Goal: Task Accomplishment & Management: Manage account settings

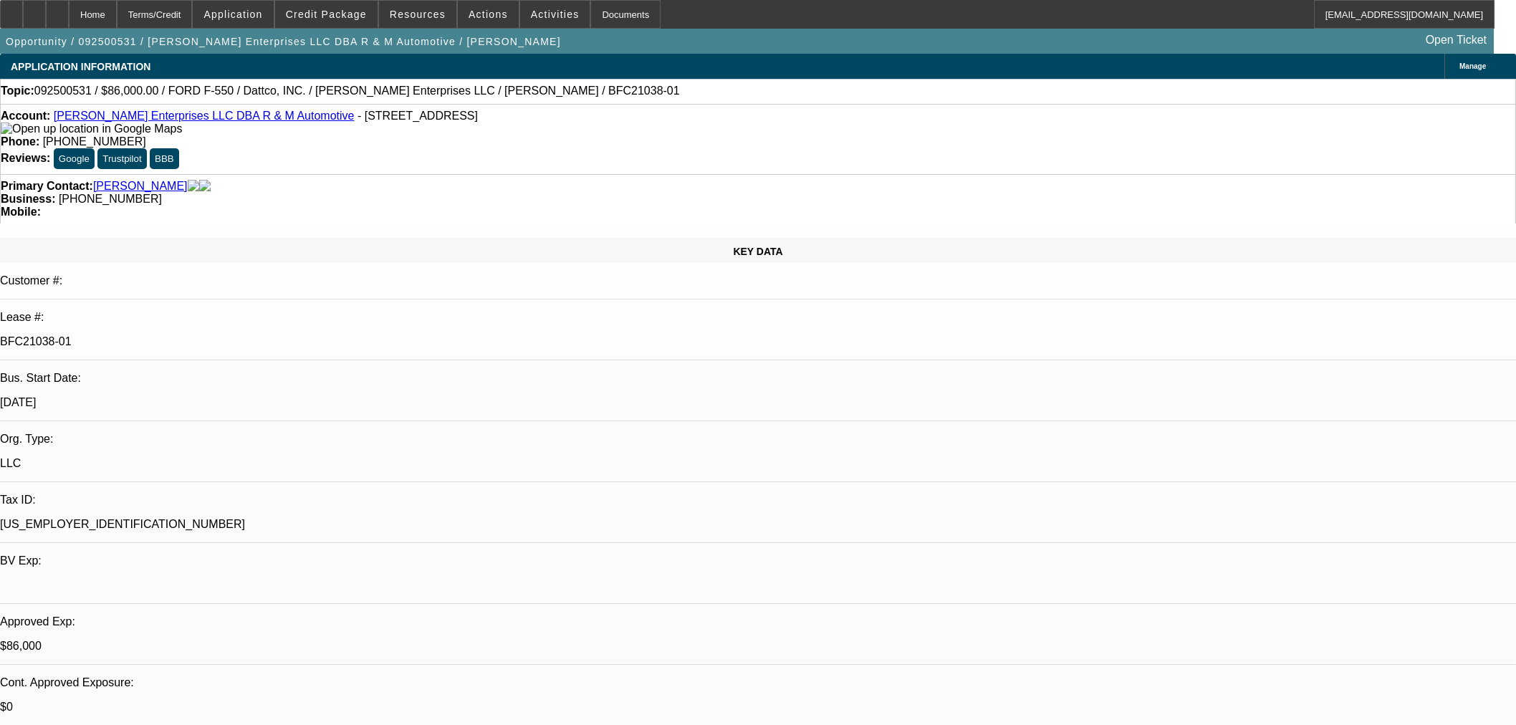
select select "0"
select select "2"
select select "0"
select select "6"
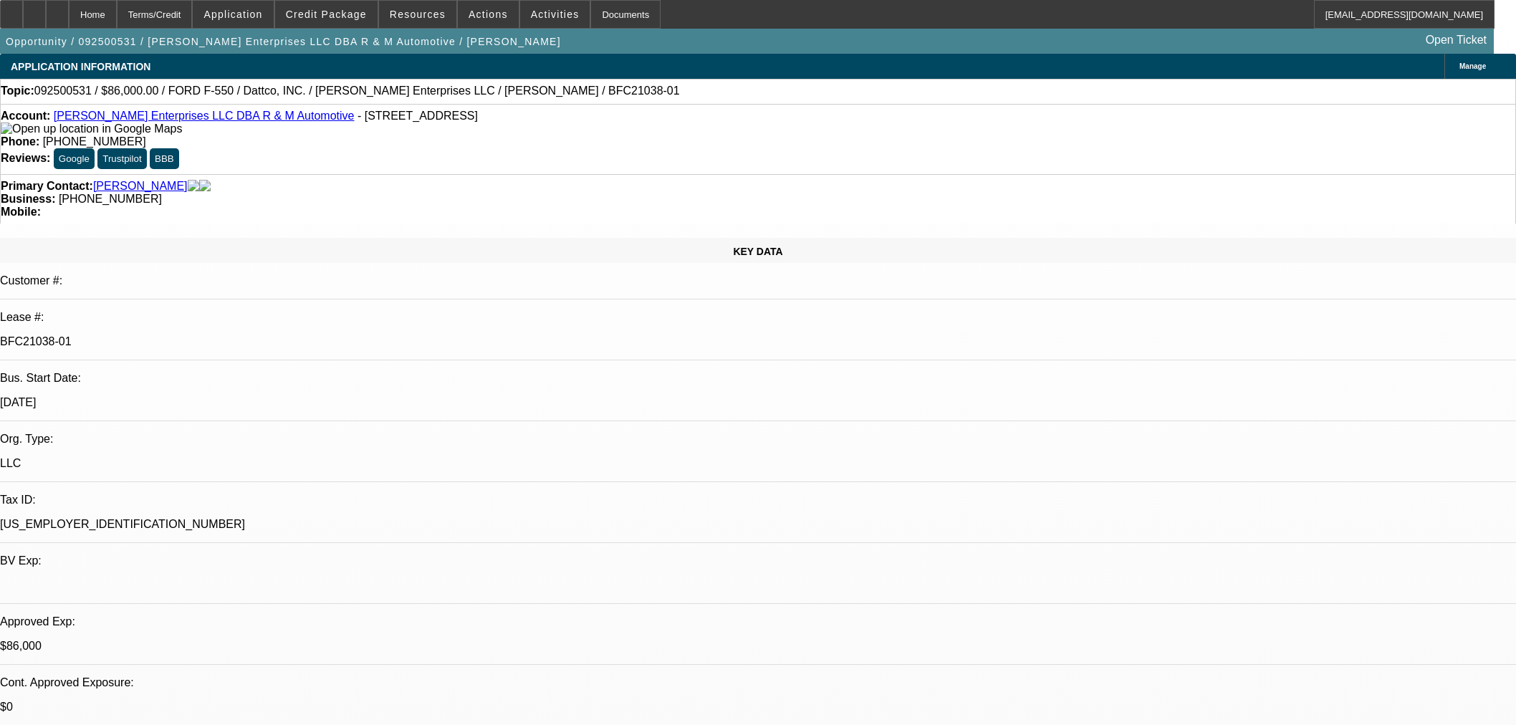
select select "0"
select select "2"
select select "0"
select select "6"
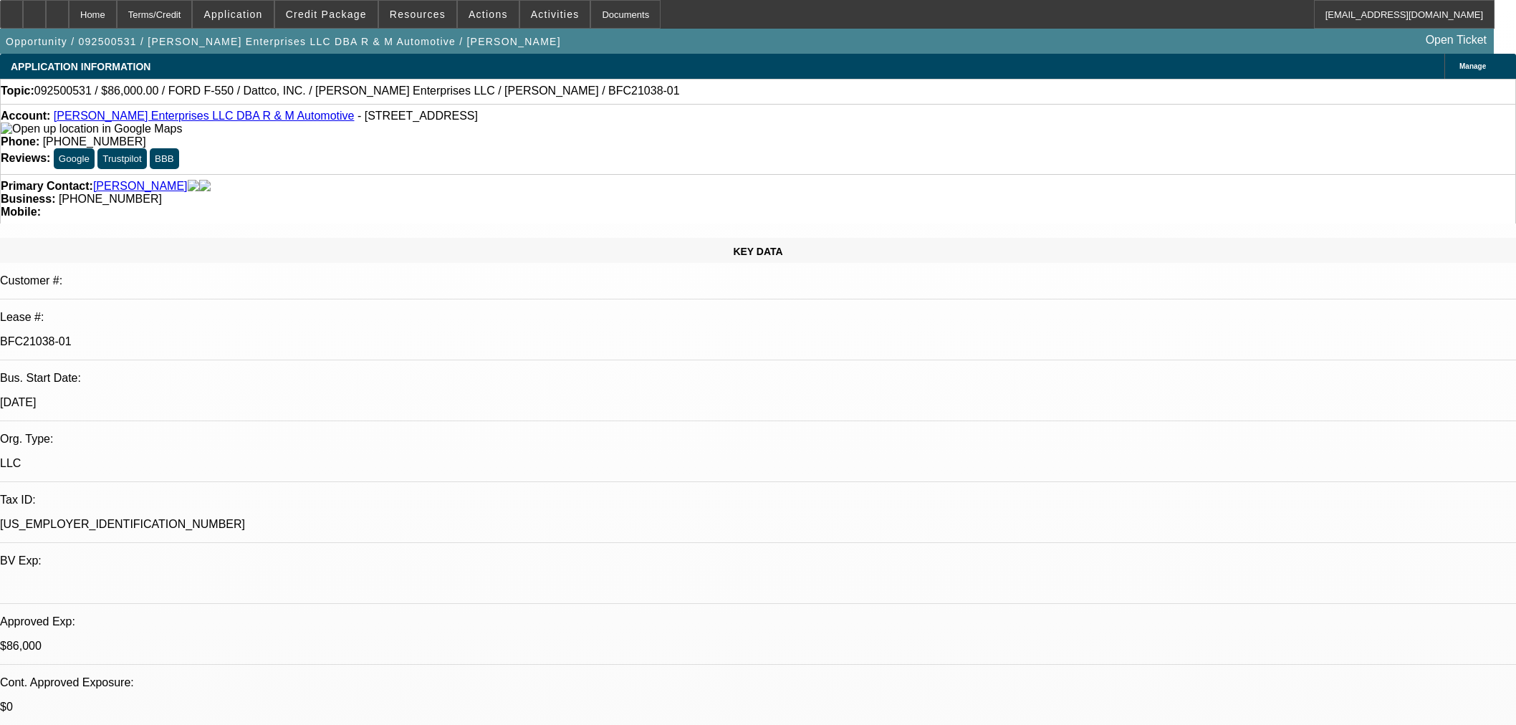
select select "0"
select select "2"
select select "0"
select select "6"
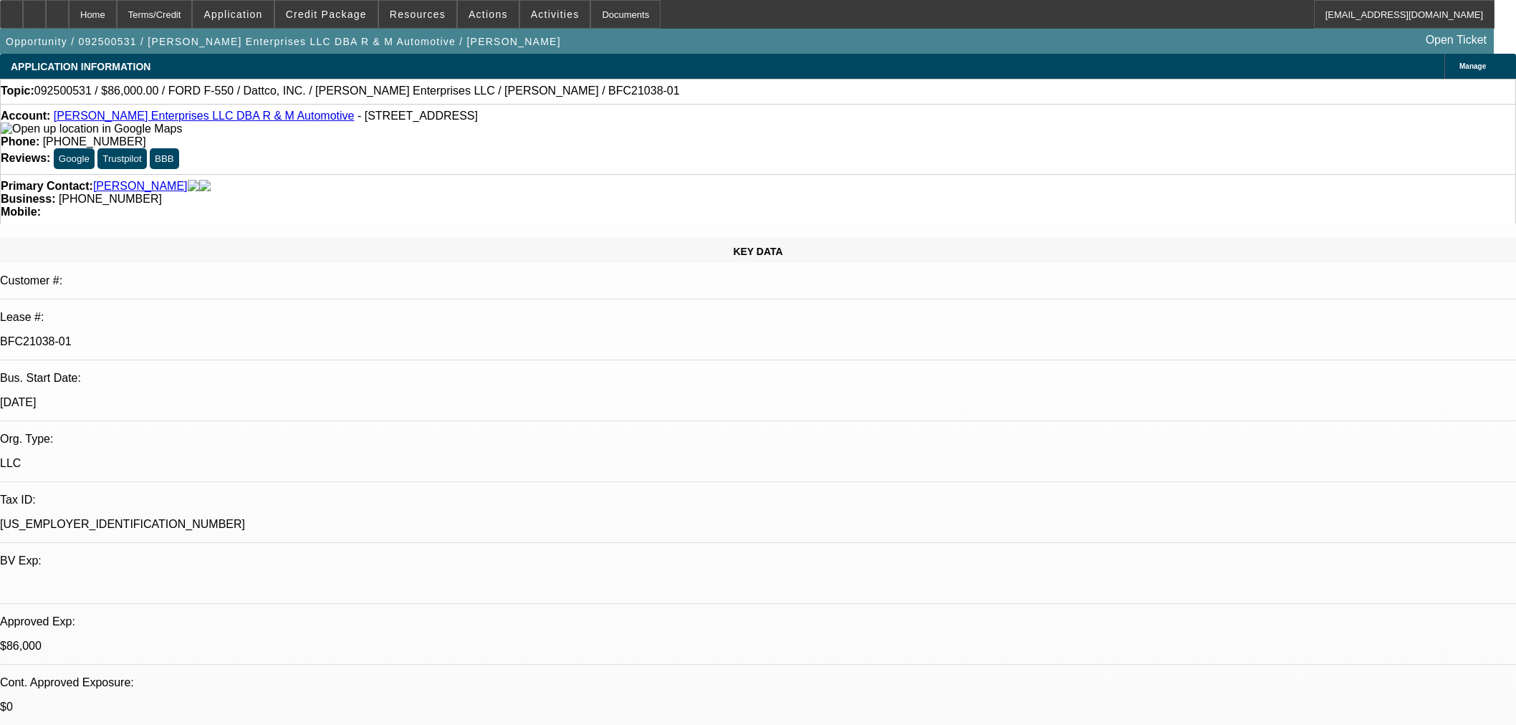
select select "0.15"
select select "2"
select select "0"
select select "6"
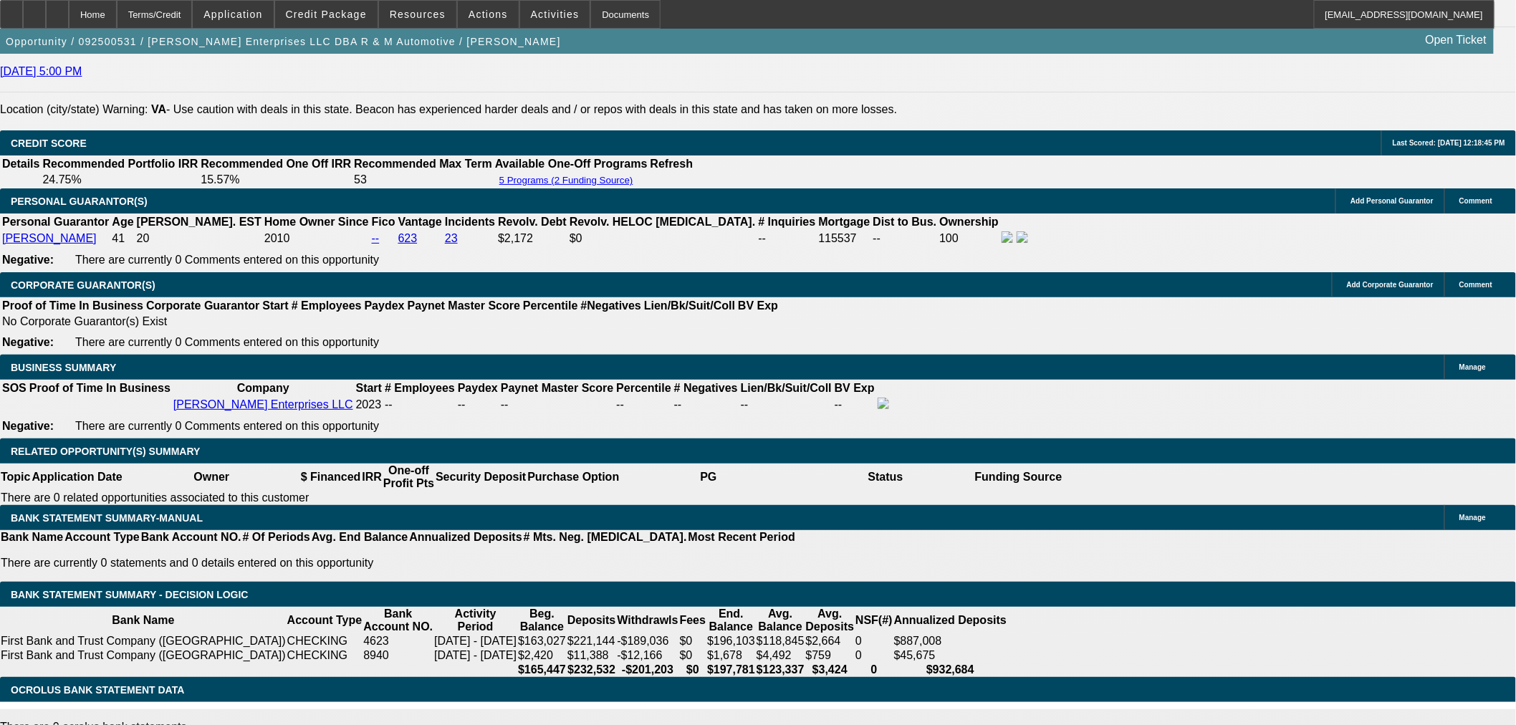
scroll to position [1910, 0]
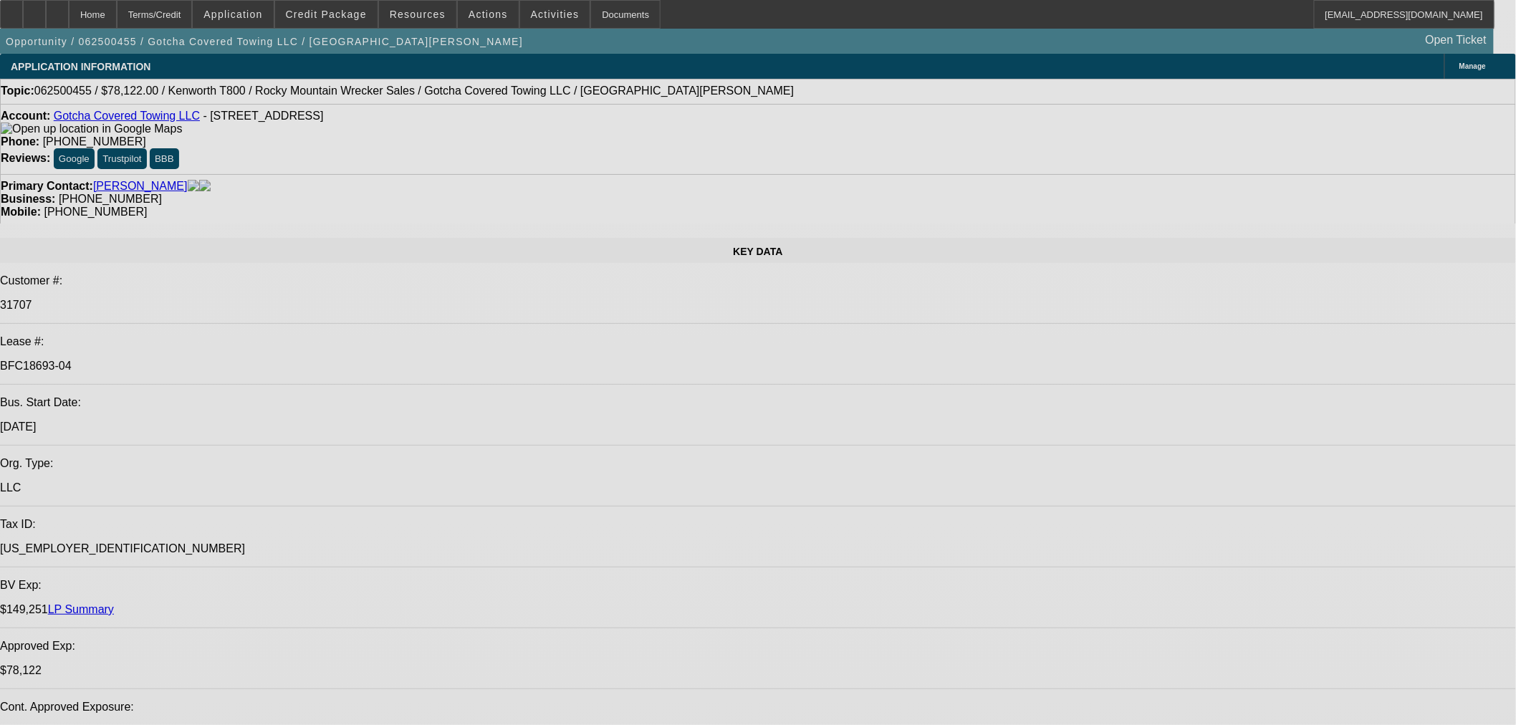
select select "0"
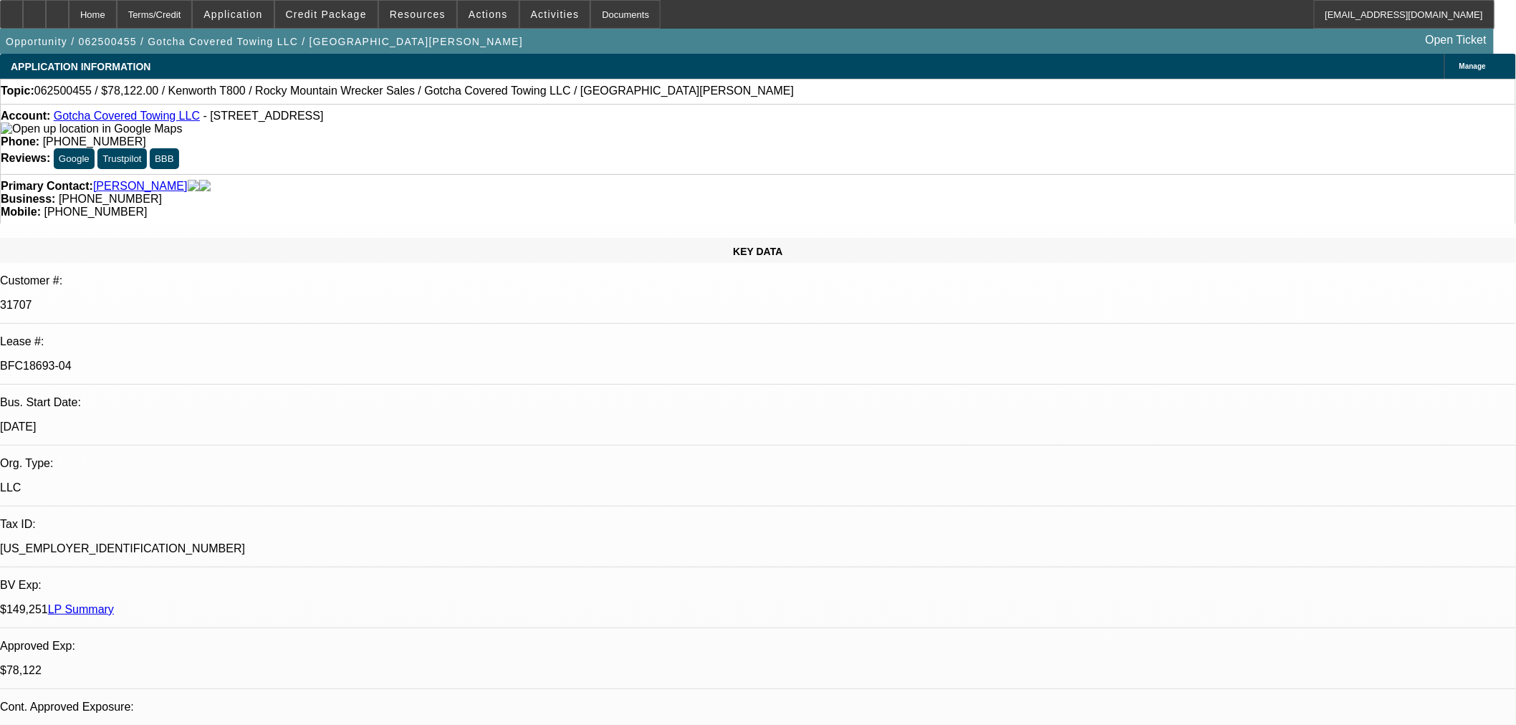
select select "0"
select select "3"
select select "0.1"
select select "4"
select select "0"
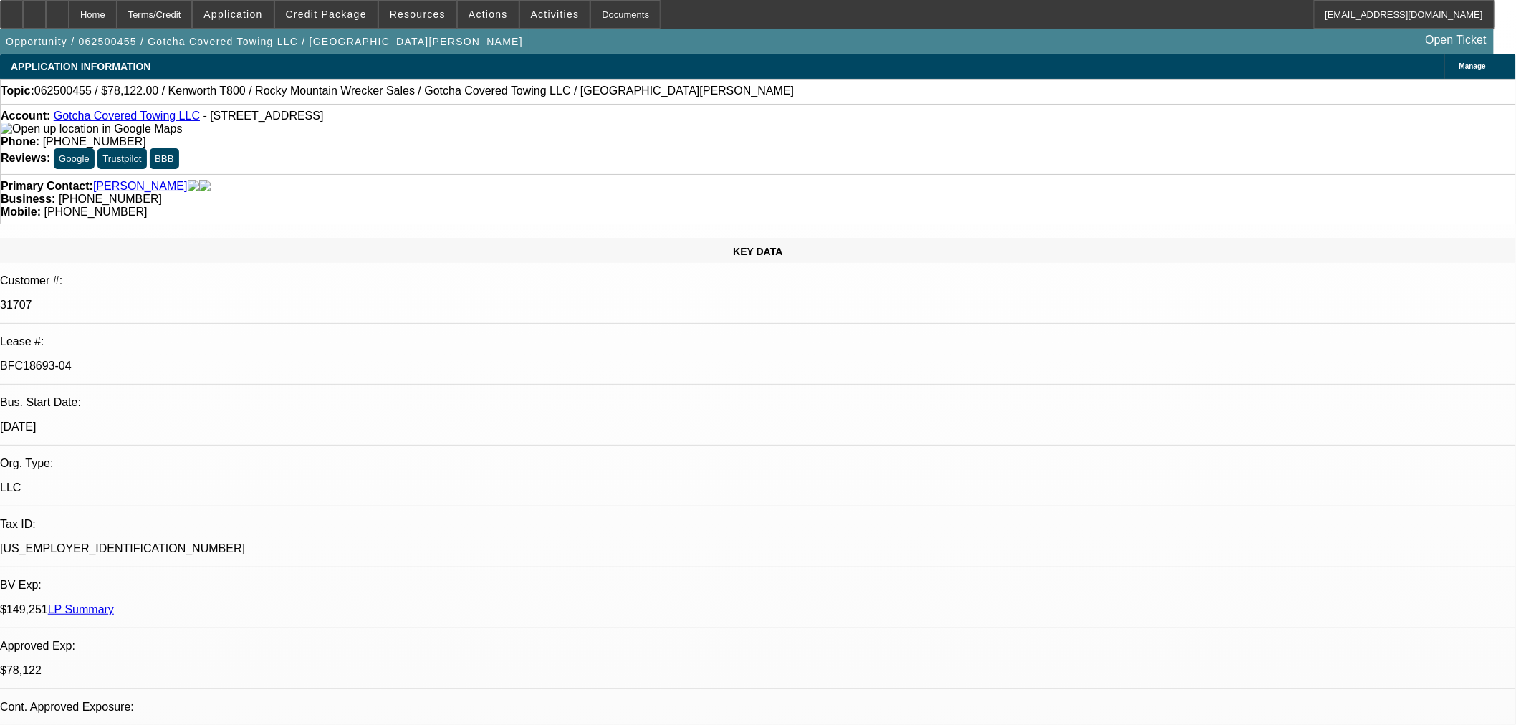
select select "0"
select select "3"
select select "0.1"
select select "4"
select select "0"
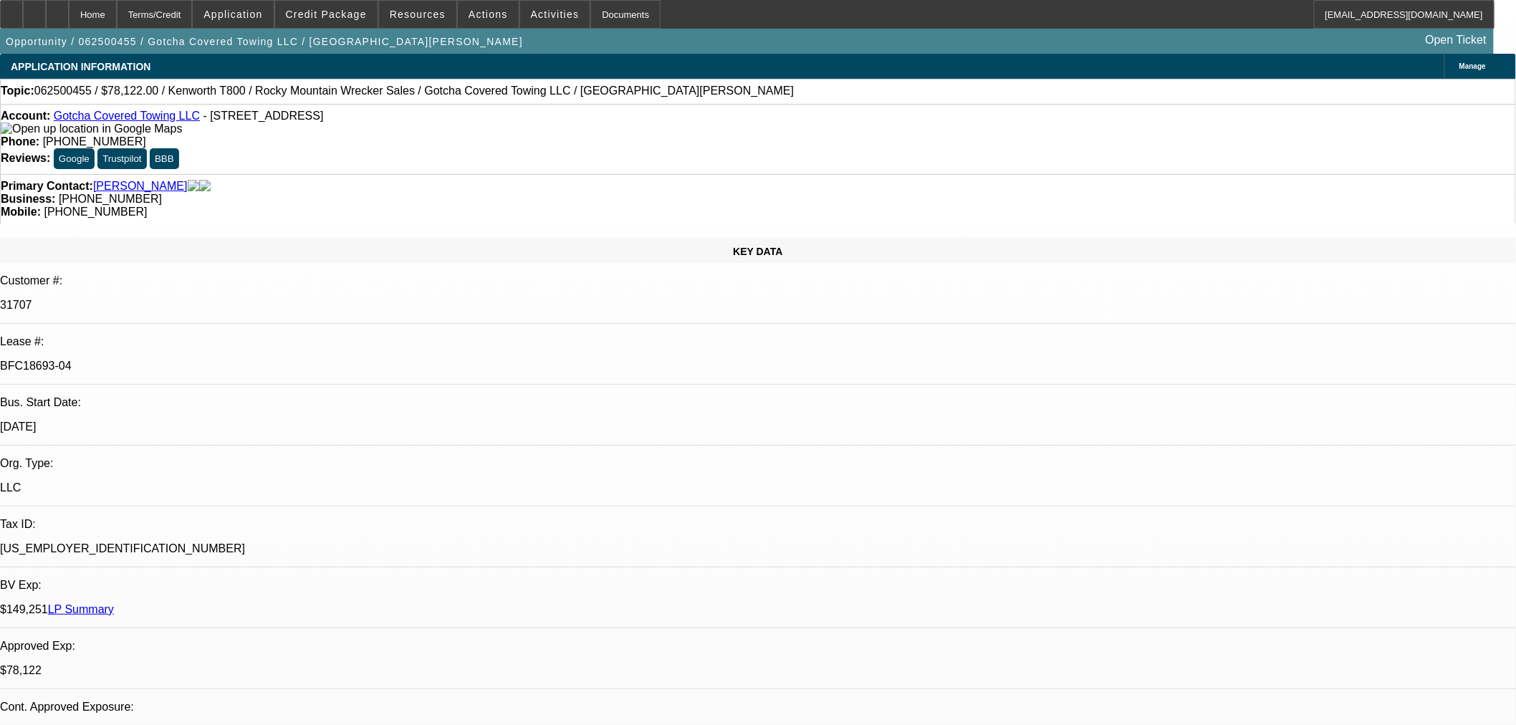
select select "0"
select select "3"
select select "0.1"
select select "4"
select select "0"
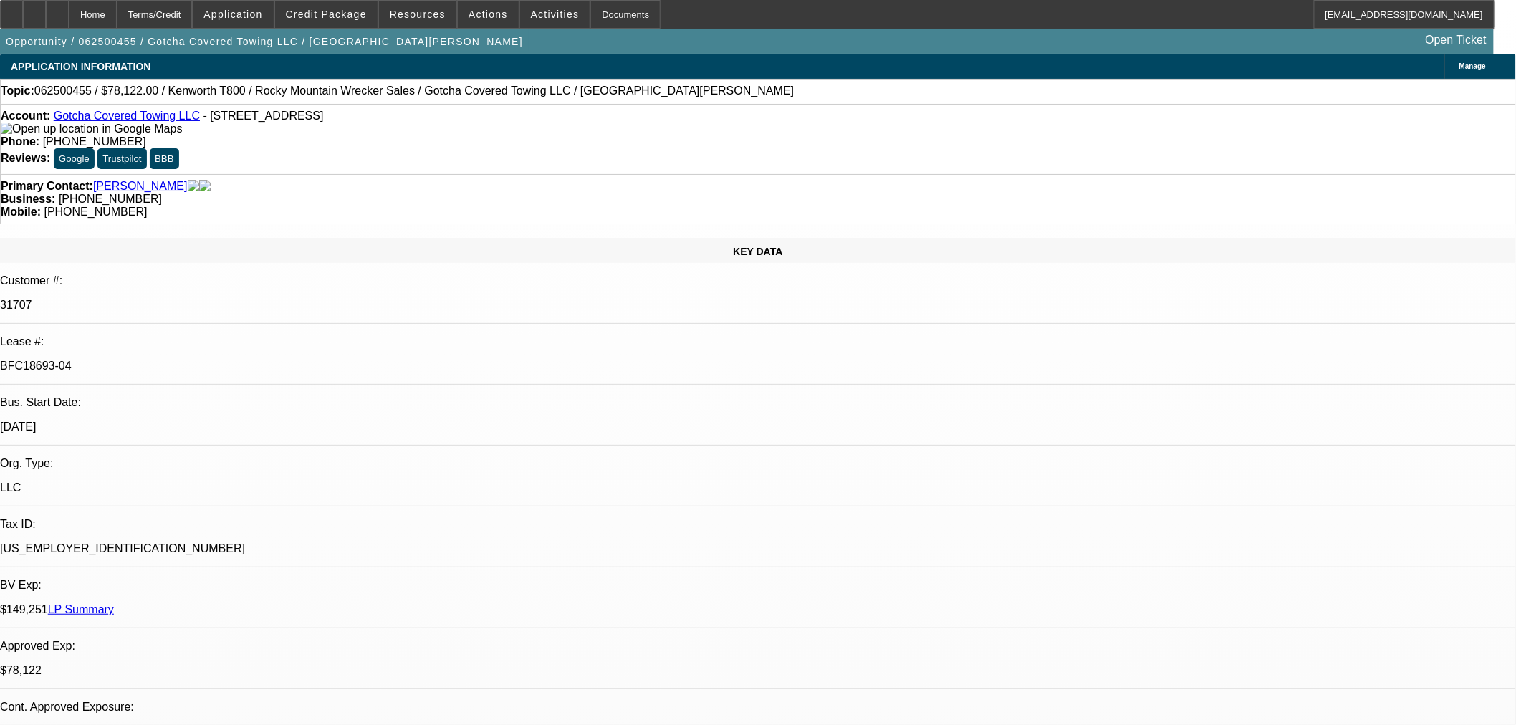
select select "2"
select select "0.1"
select select "4"
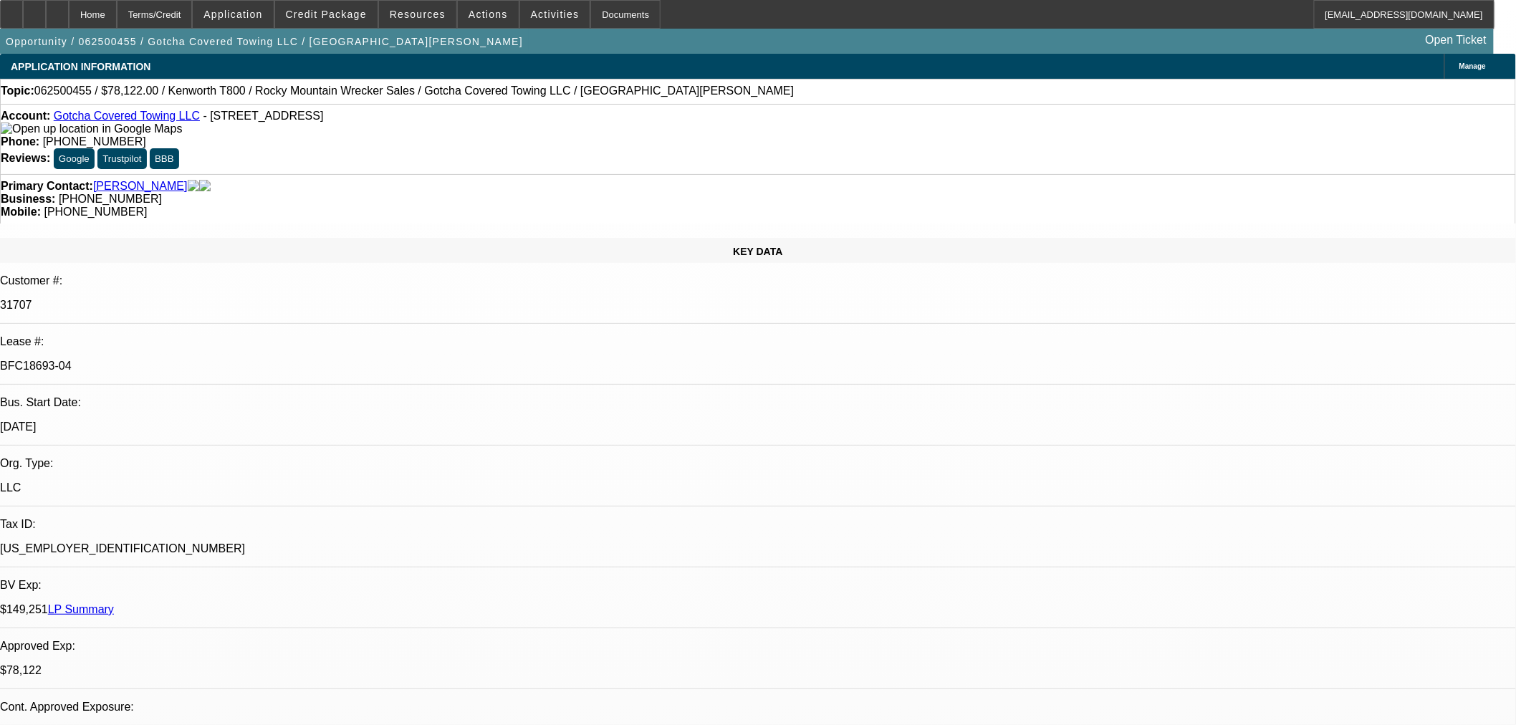
select select "0"
select select "3"
select select "0.1"
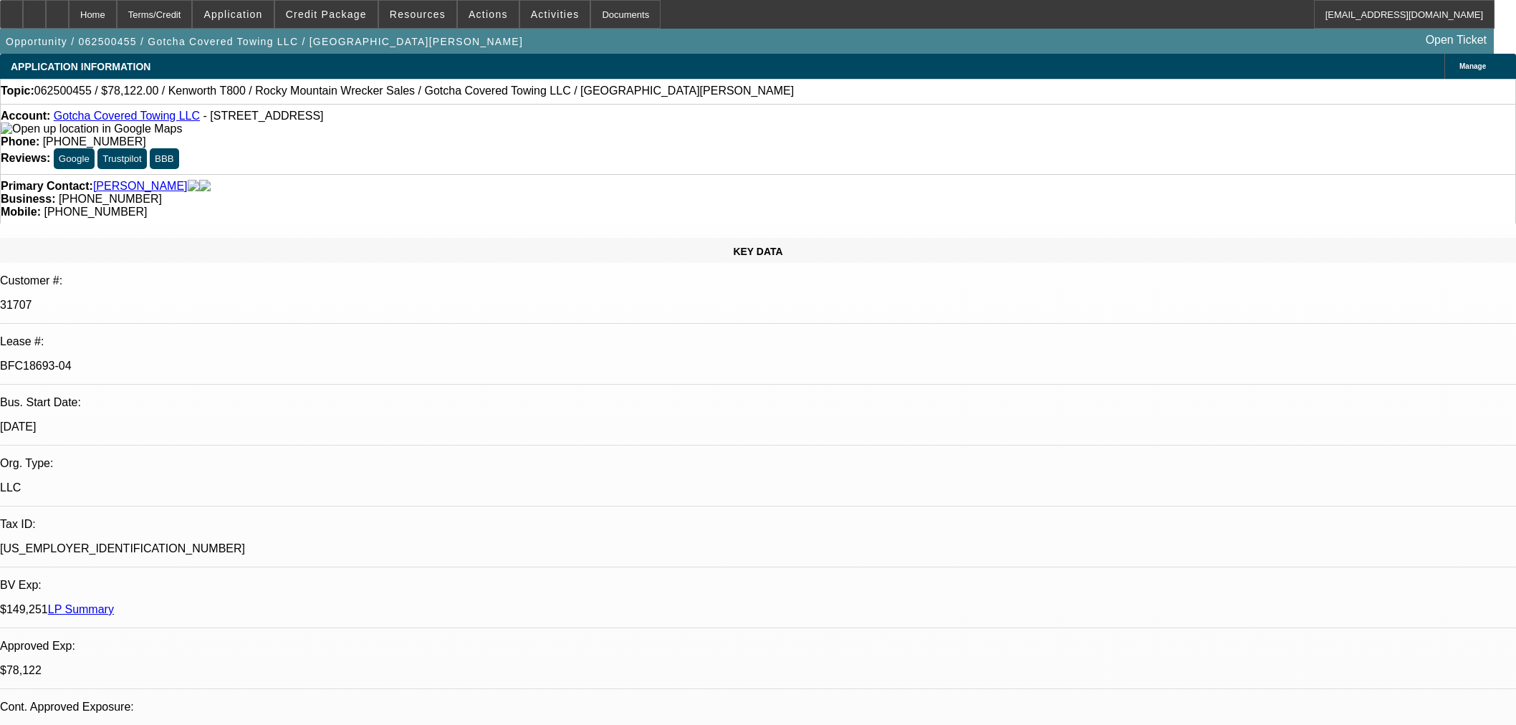
select select "4"
select select "0"
select select "3"
select select "0.1"
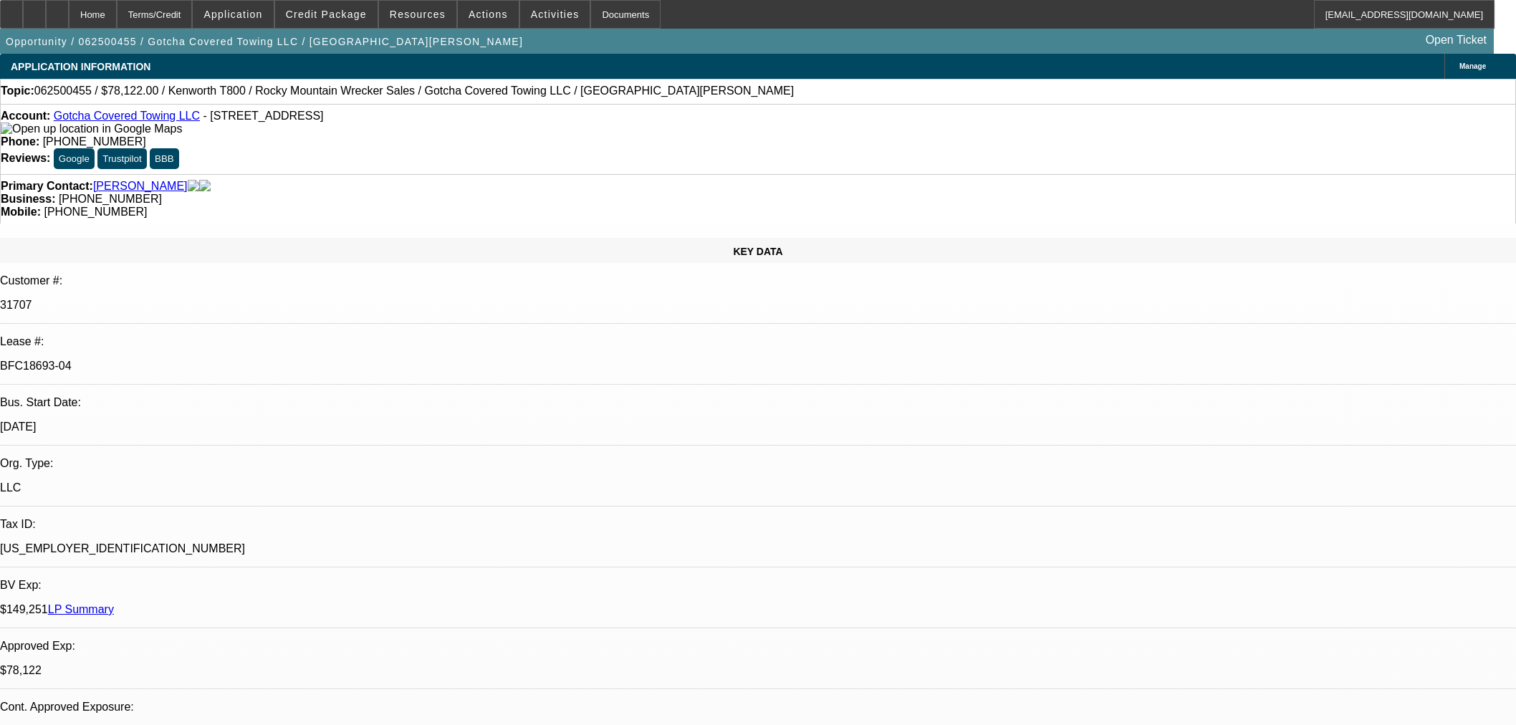
select select "4"
select select "0"
select select "3"
select select "0.1"
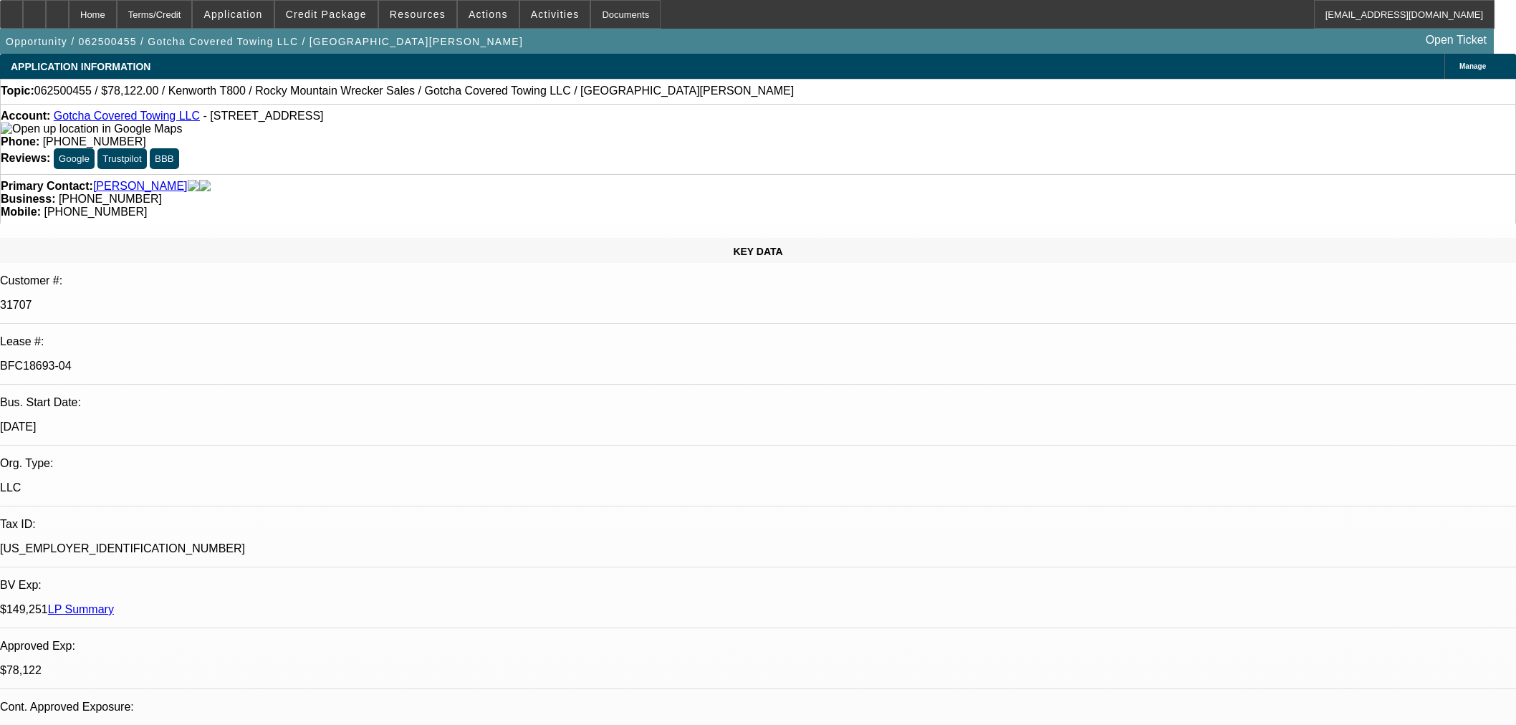
select select "4"
select select "0"
select select "2"
select select "0.1"
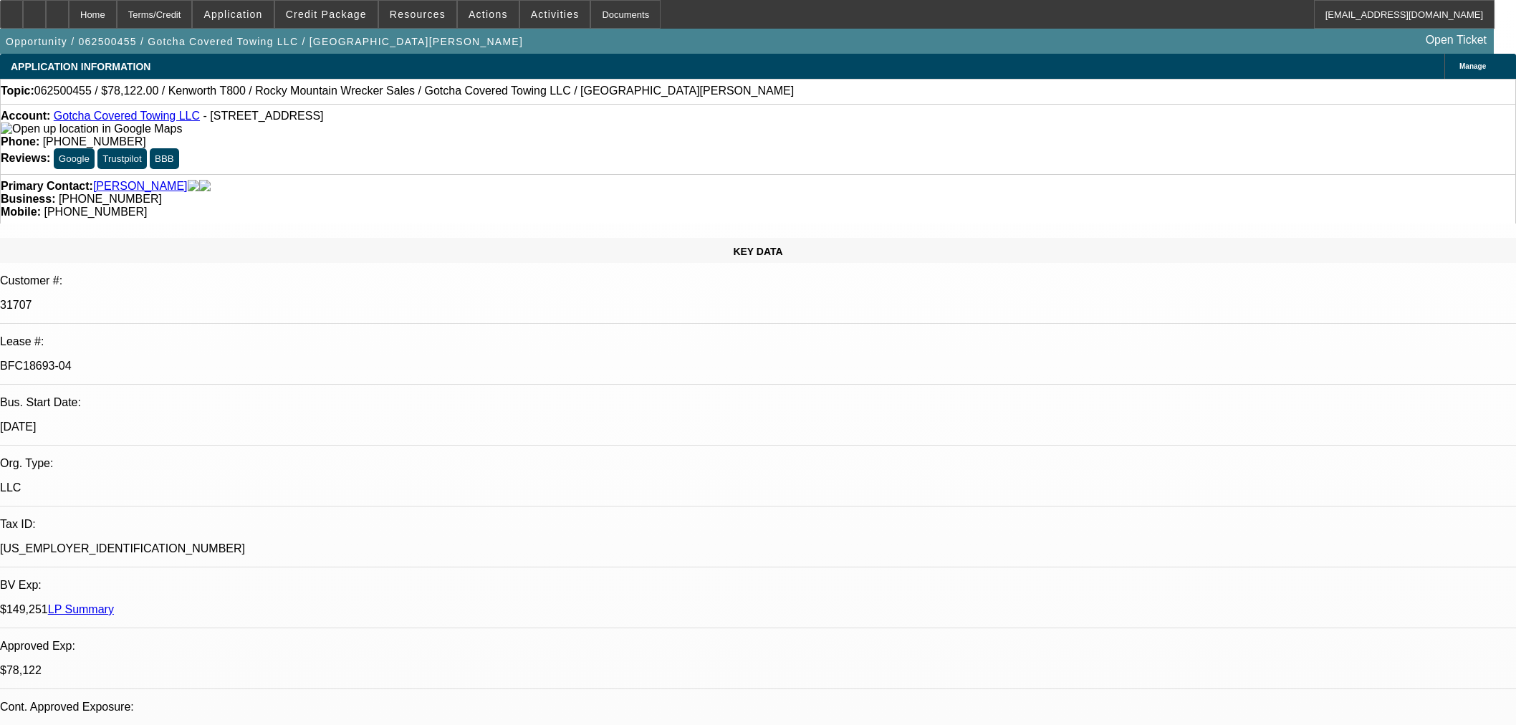
select select "4"
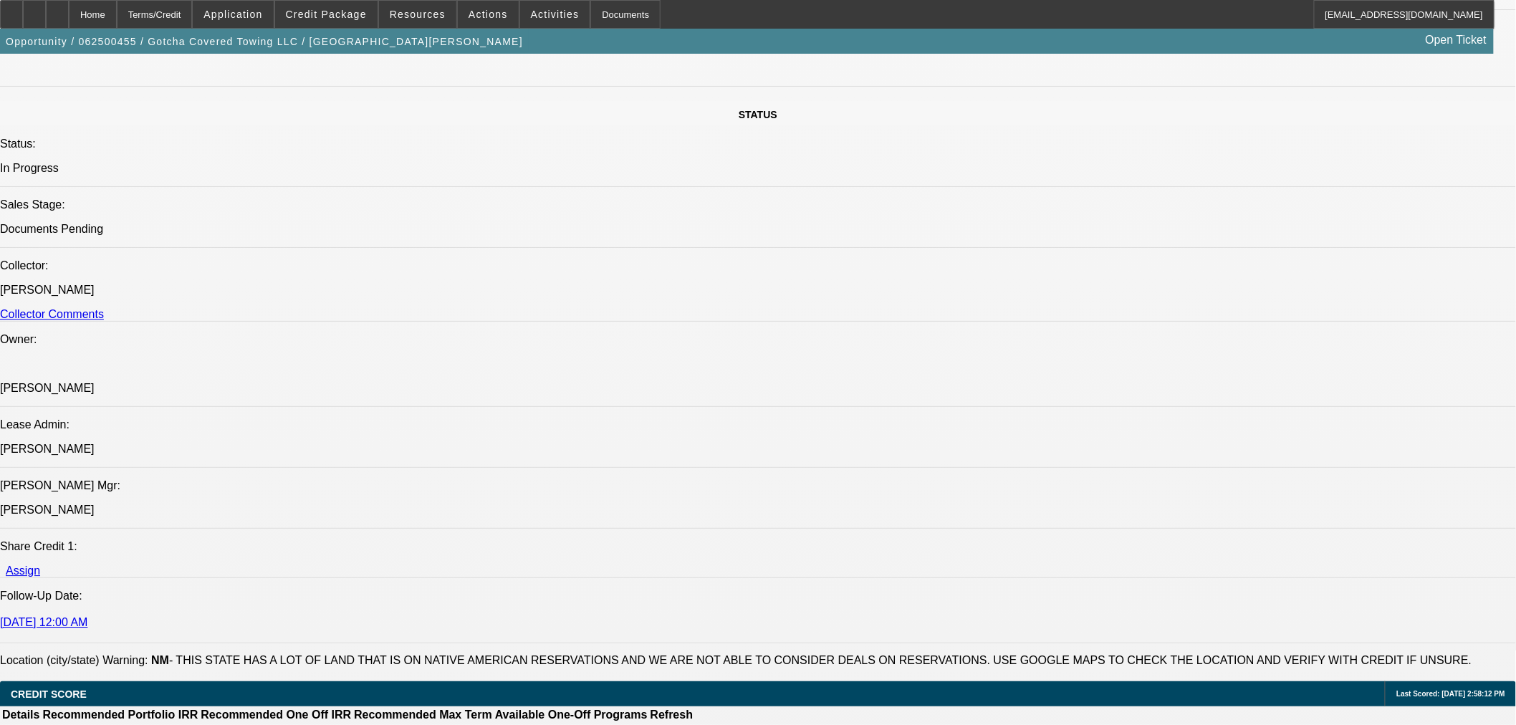
scroll to position [1353, 0]
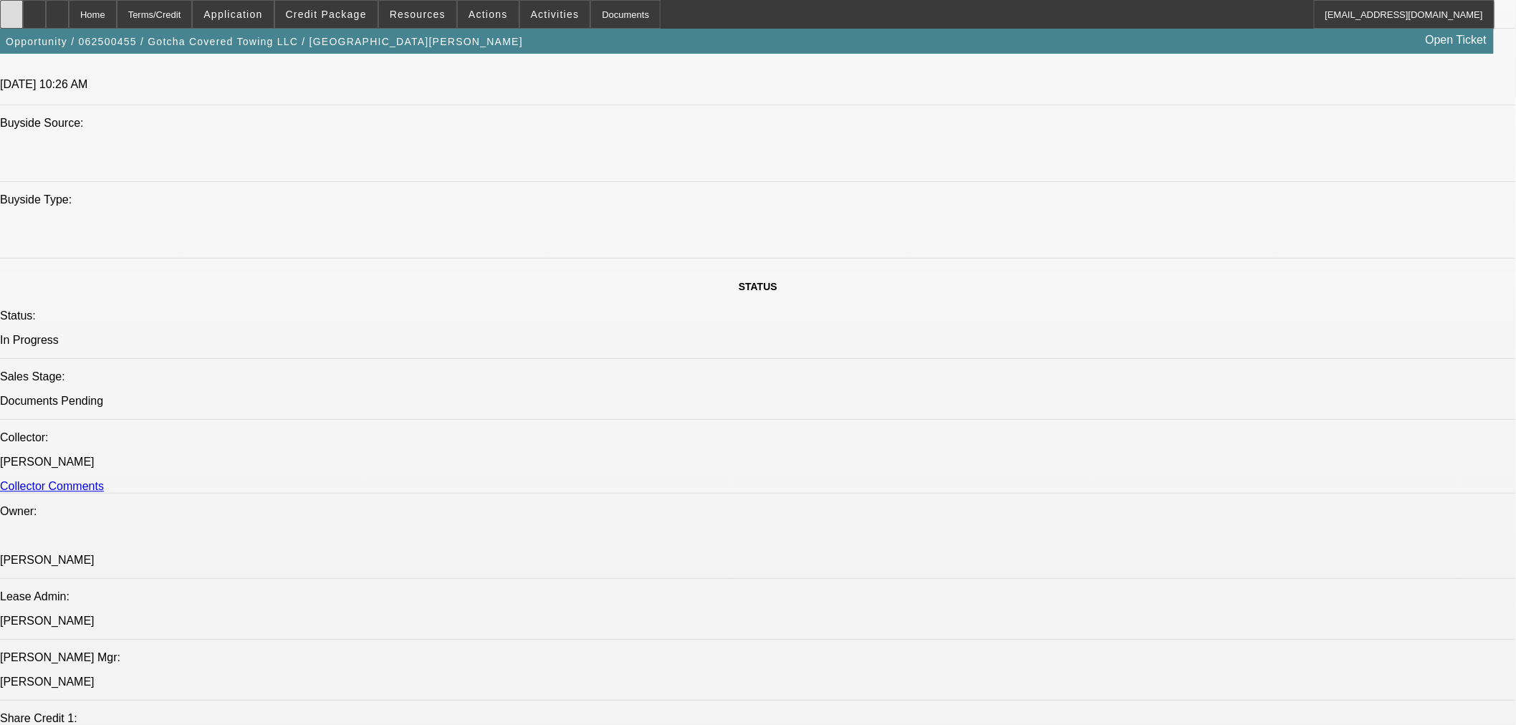
click at [19, 14] on div at bounding box center [11, 14] width 23 height 29
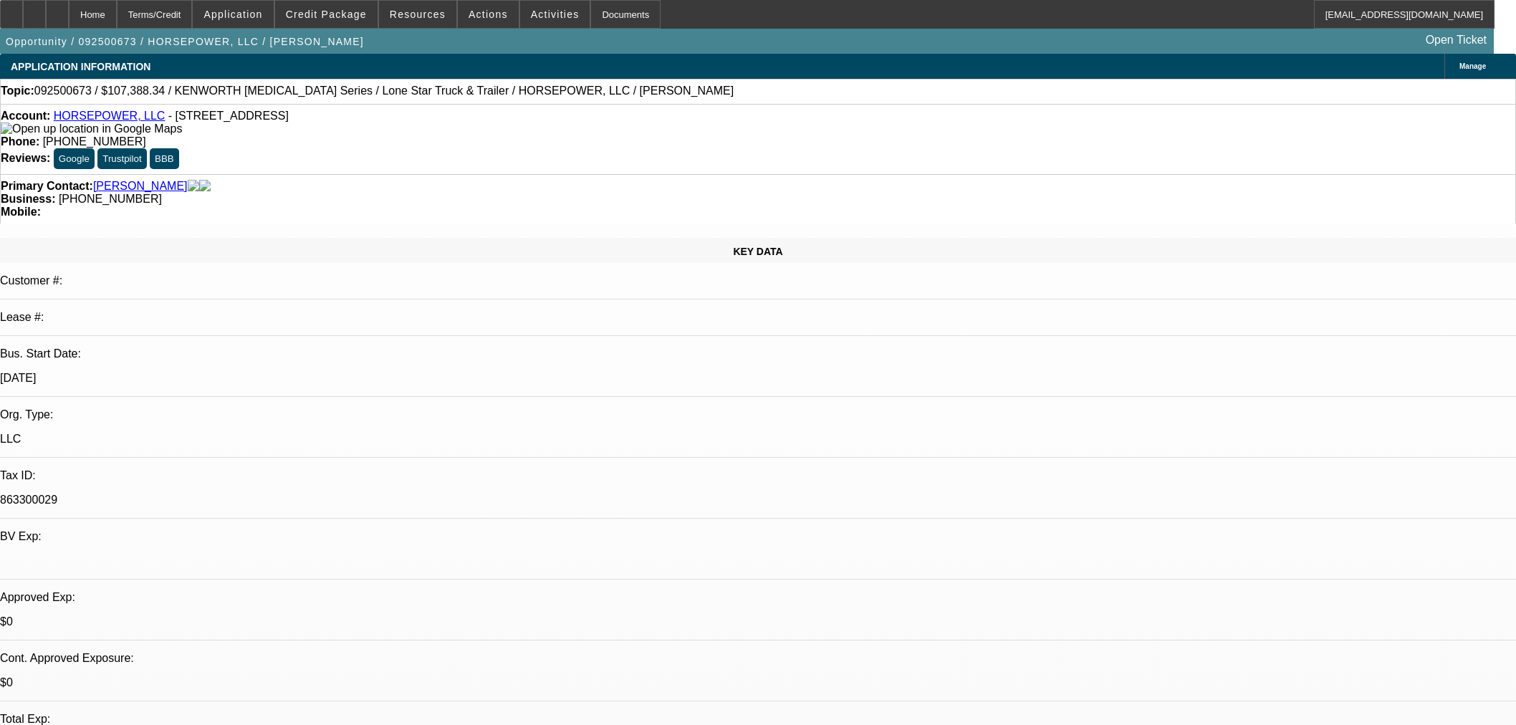
select select "0"
select select "3"
select select "0"
select select "6"
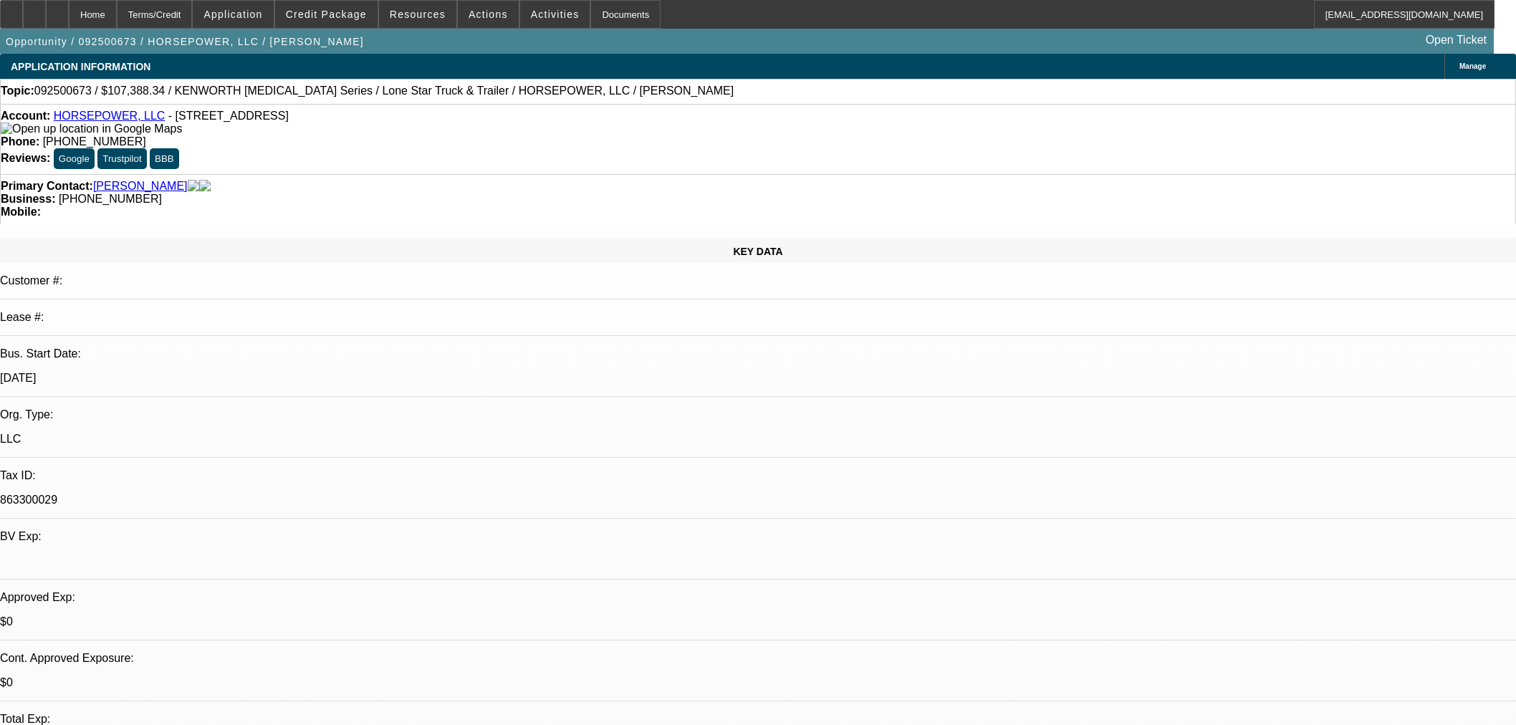
select select "0"
select select "3"
select select "0"
select select "6"
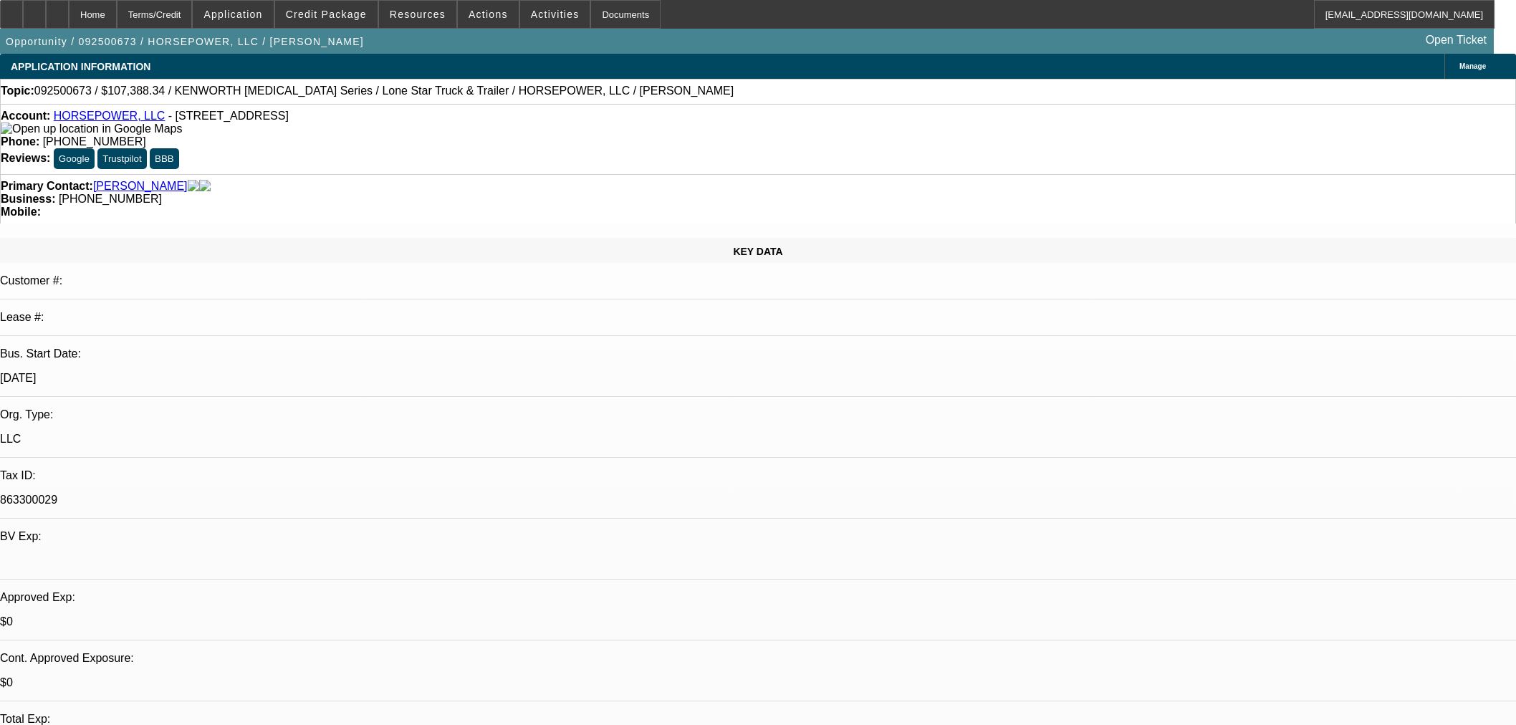
scroll to position [1864, 0]
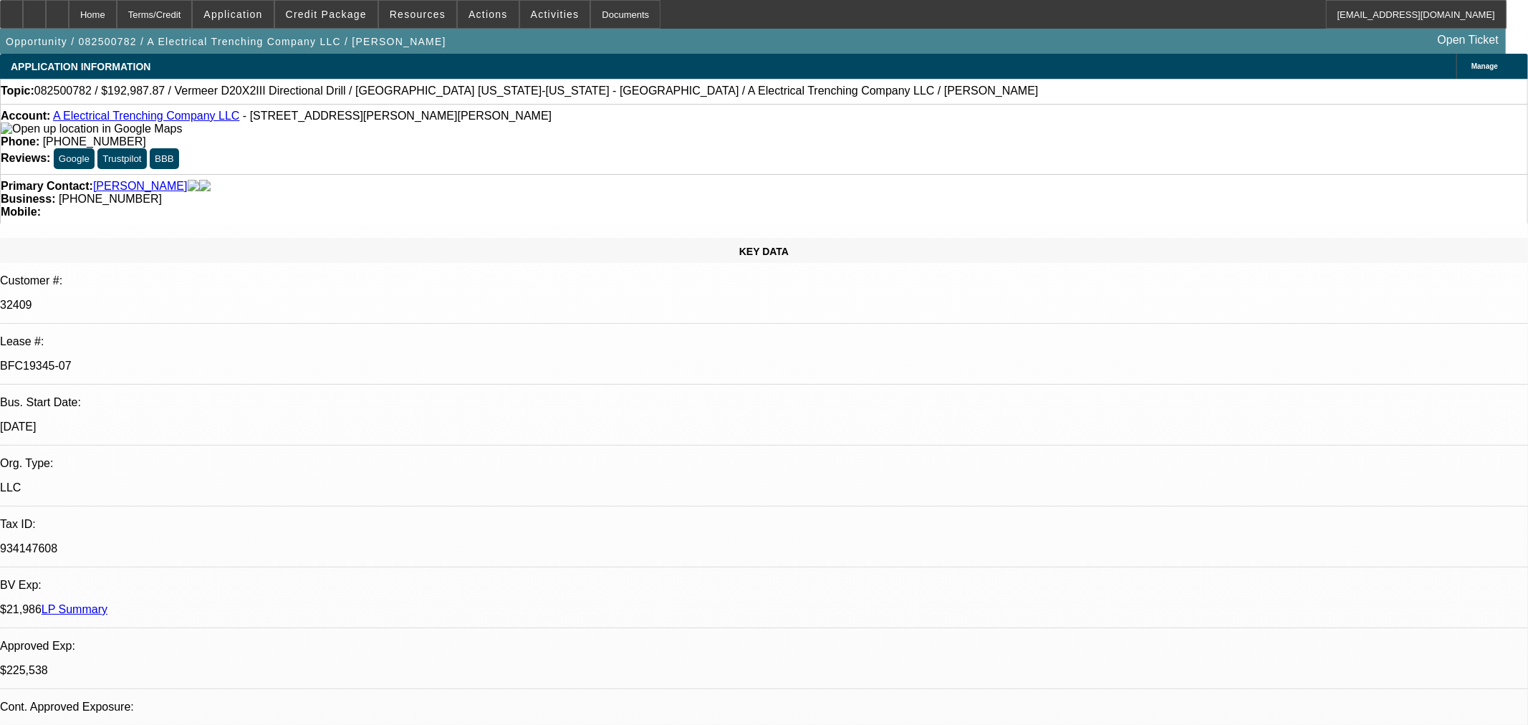
select select "0"
select select "3"
select select "0"
select select "6"
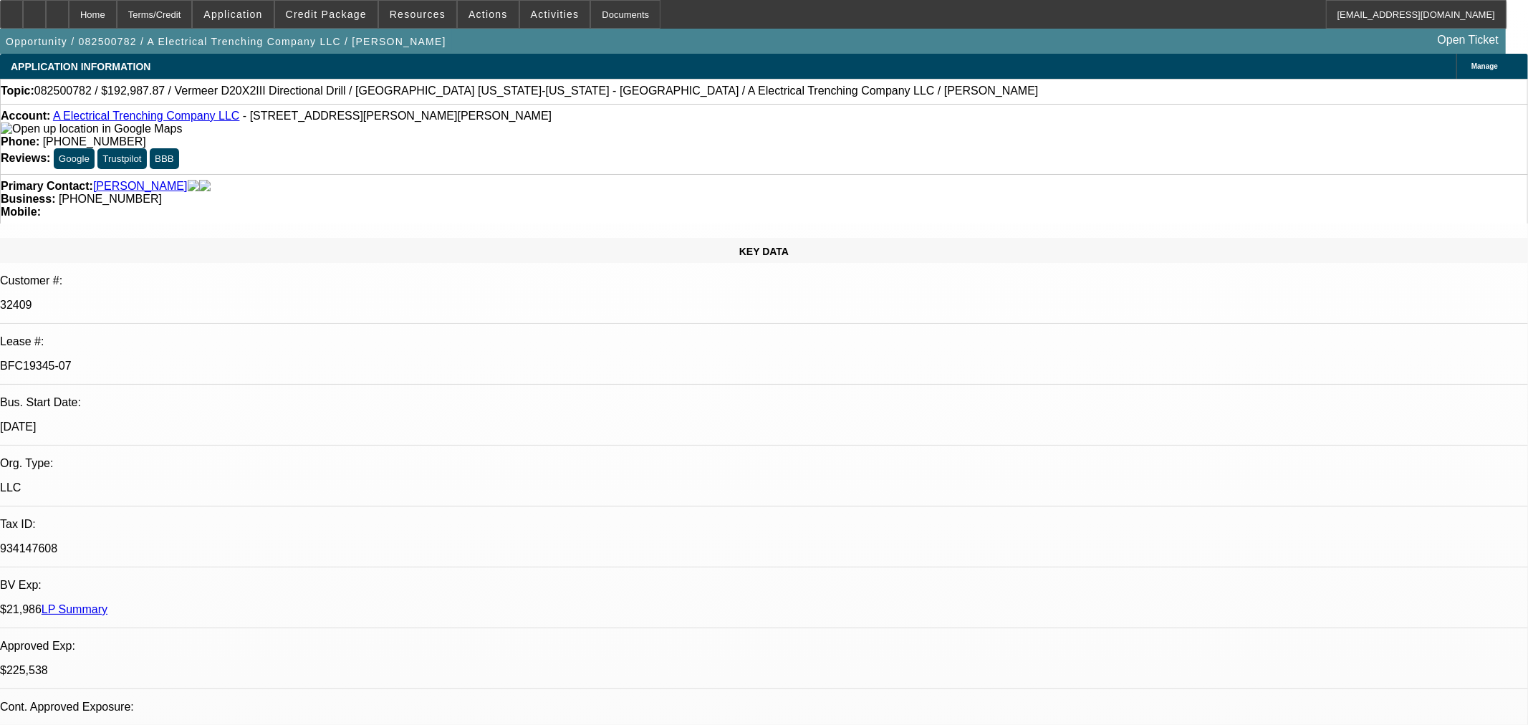
select select "0"
select select "3"
select select "0"
select select "6"
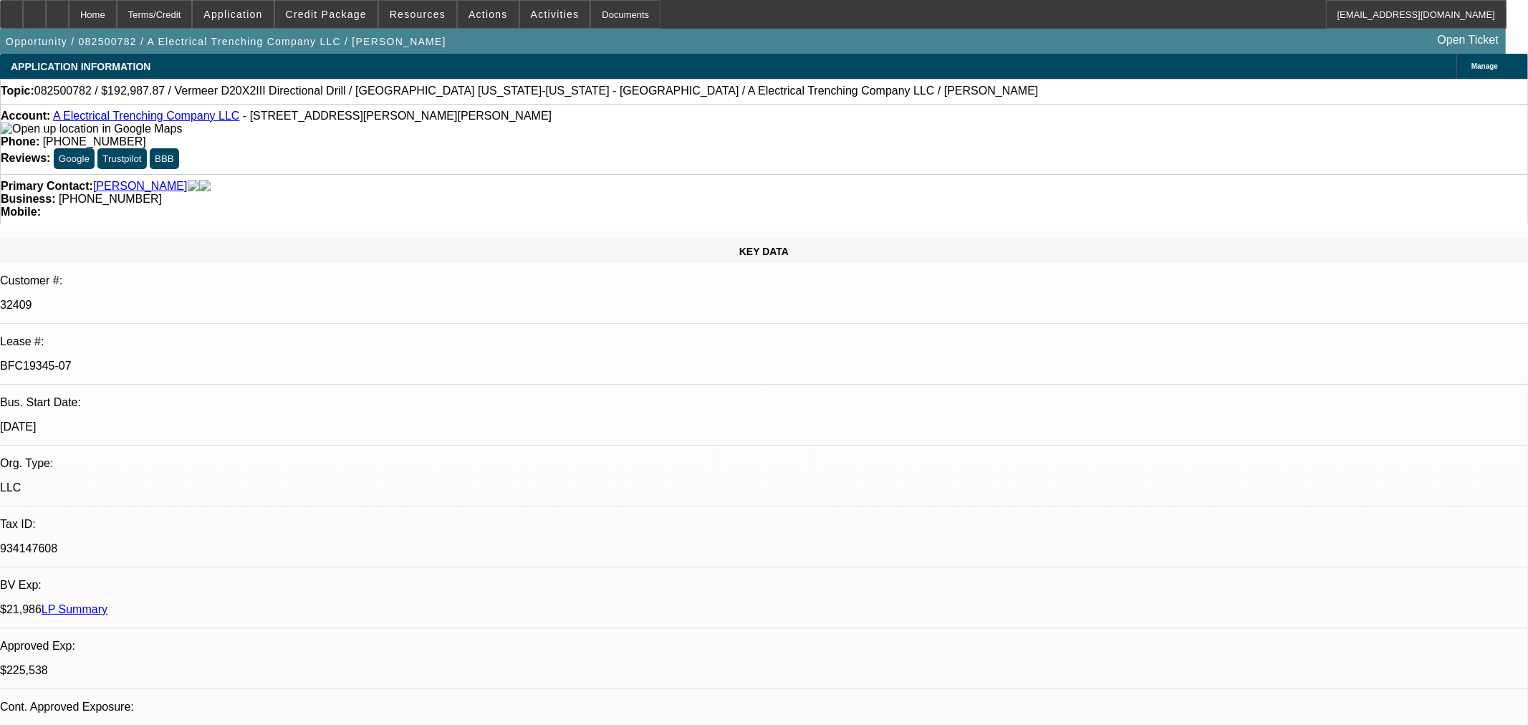
select select "0"
select select "3"
select select "0"
select select "6"
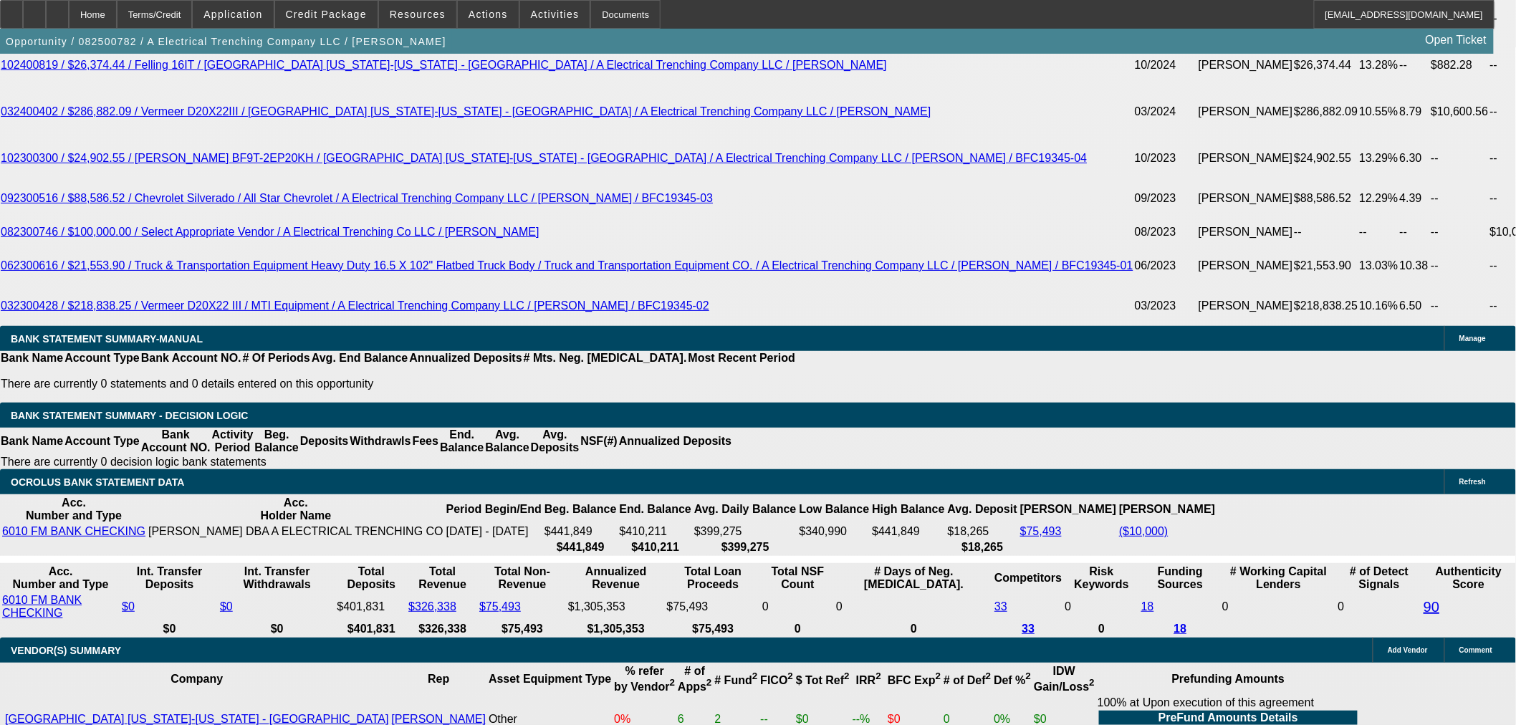
scroll to position [2945, 0]
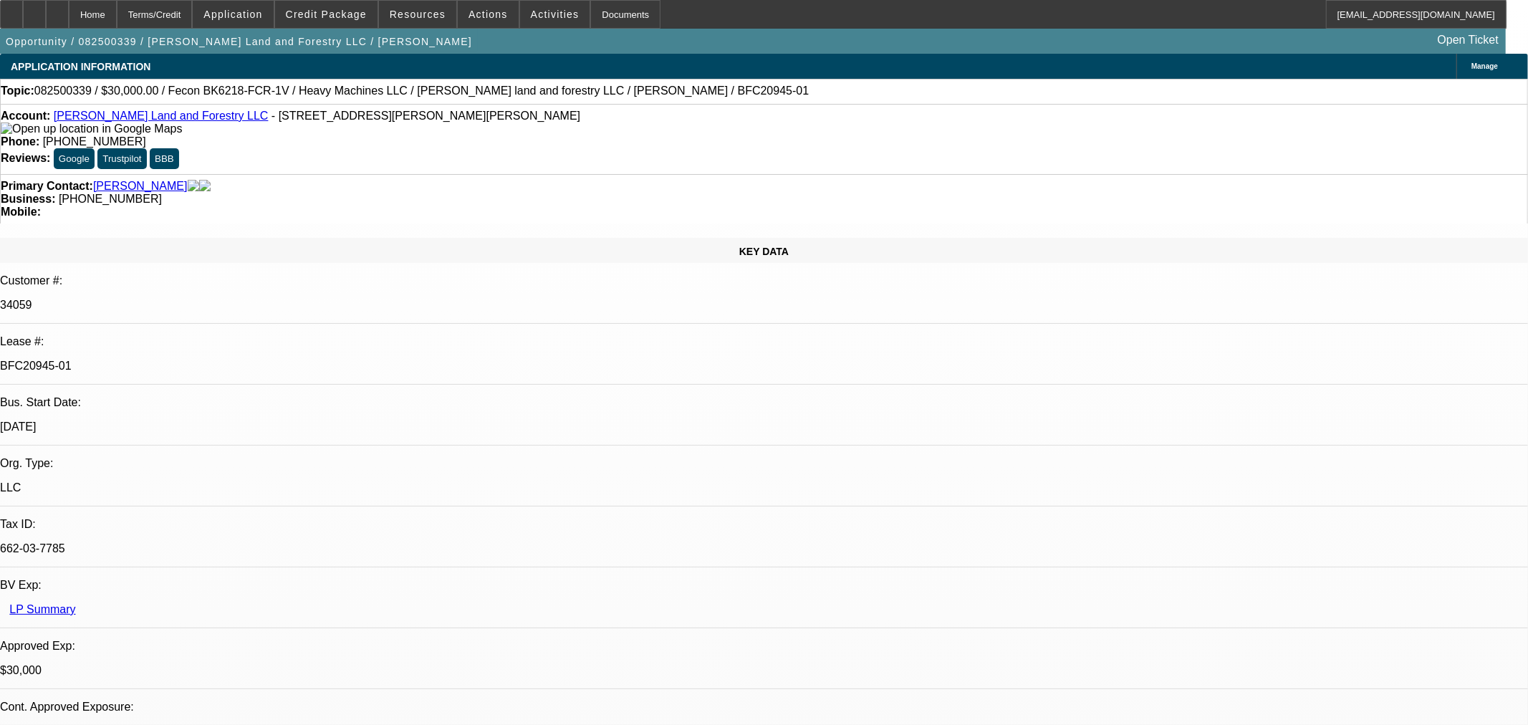
select select "0"
select select "2"
select select "0"
select select "6"
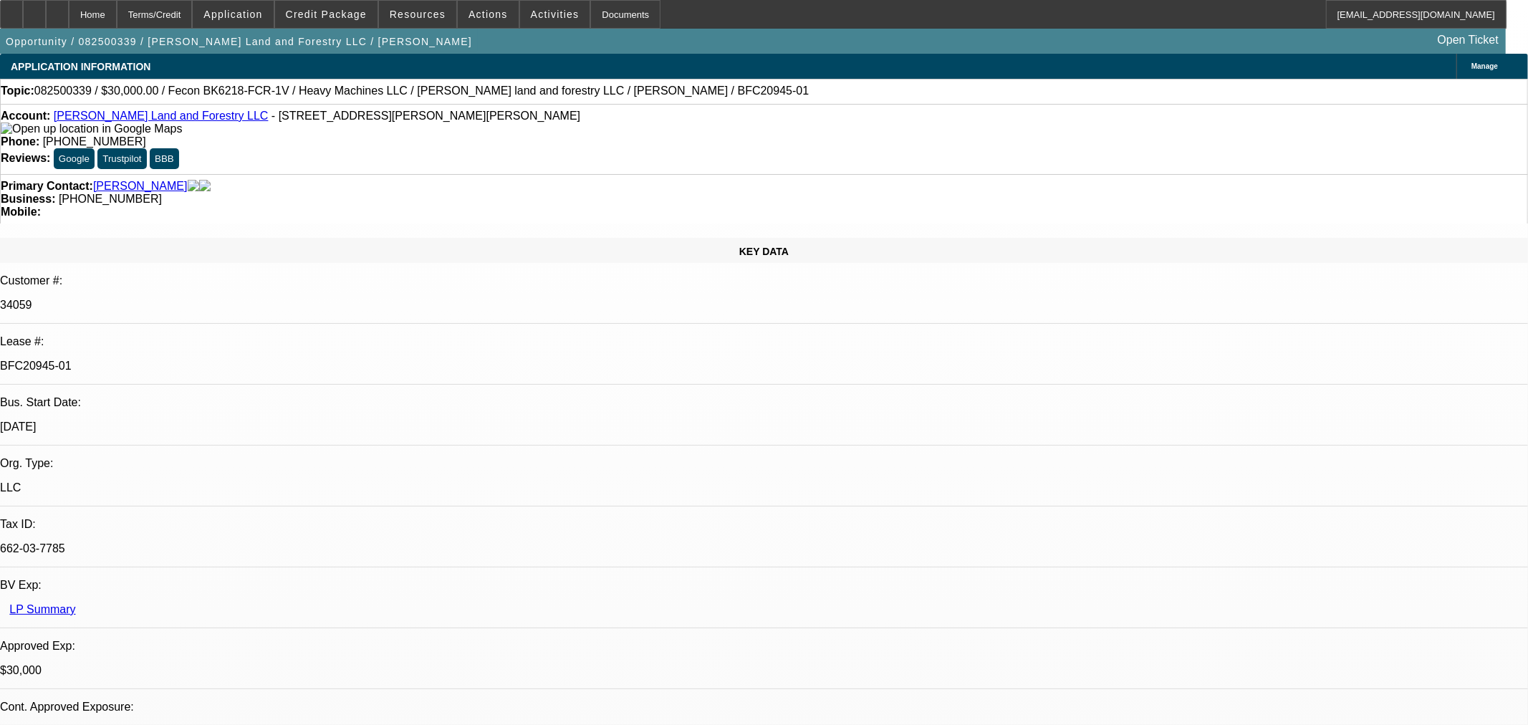
select select "0"
select select "2"
select select "0"
select select "6"
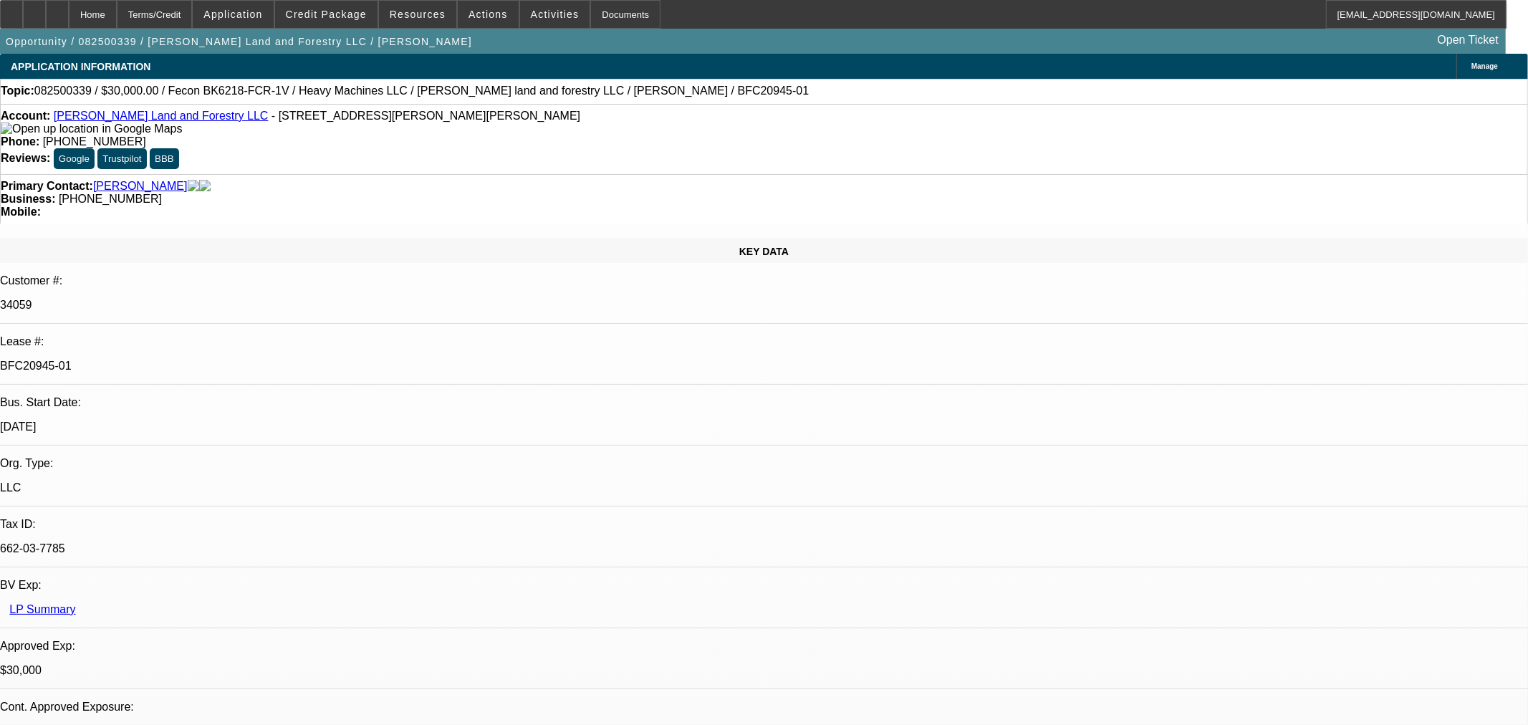
select select "0.2"
select select "2"
select select "0"
select select "6"
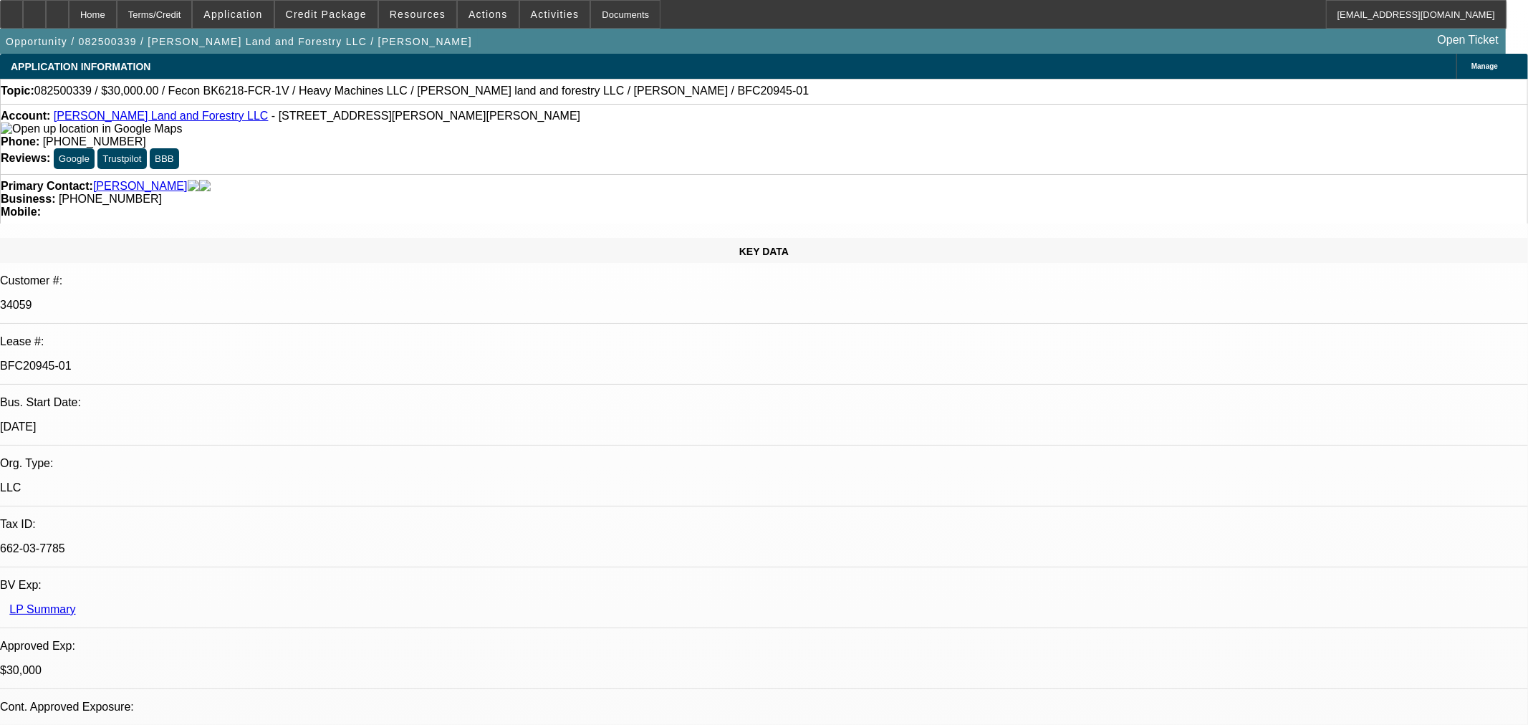
select select "0"
select select "19"
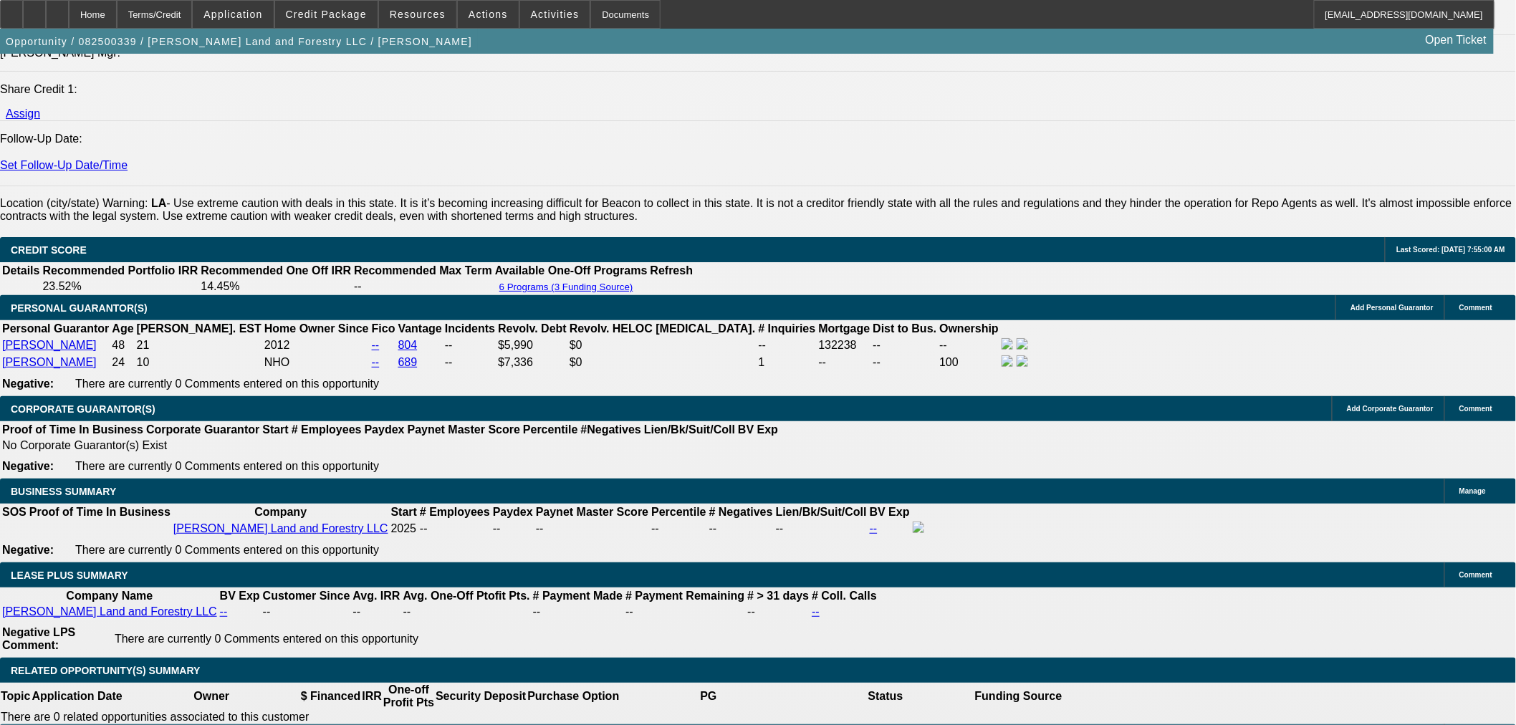
scroll to position [1751, 0]
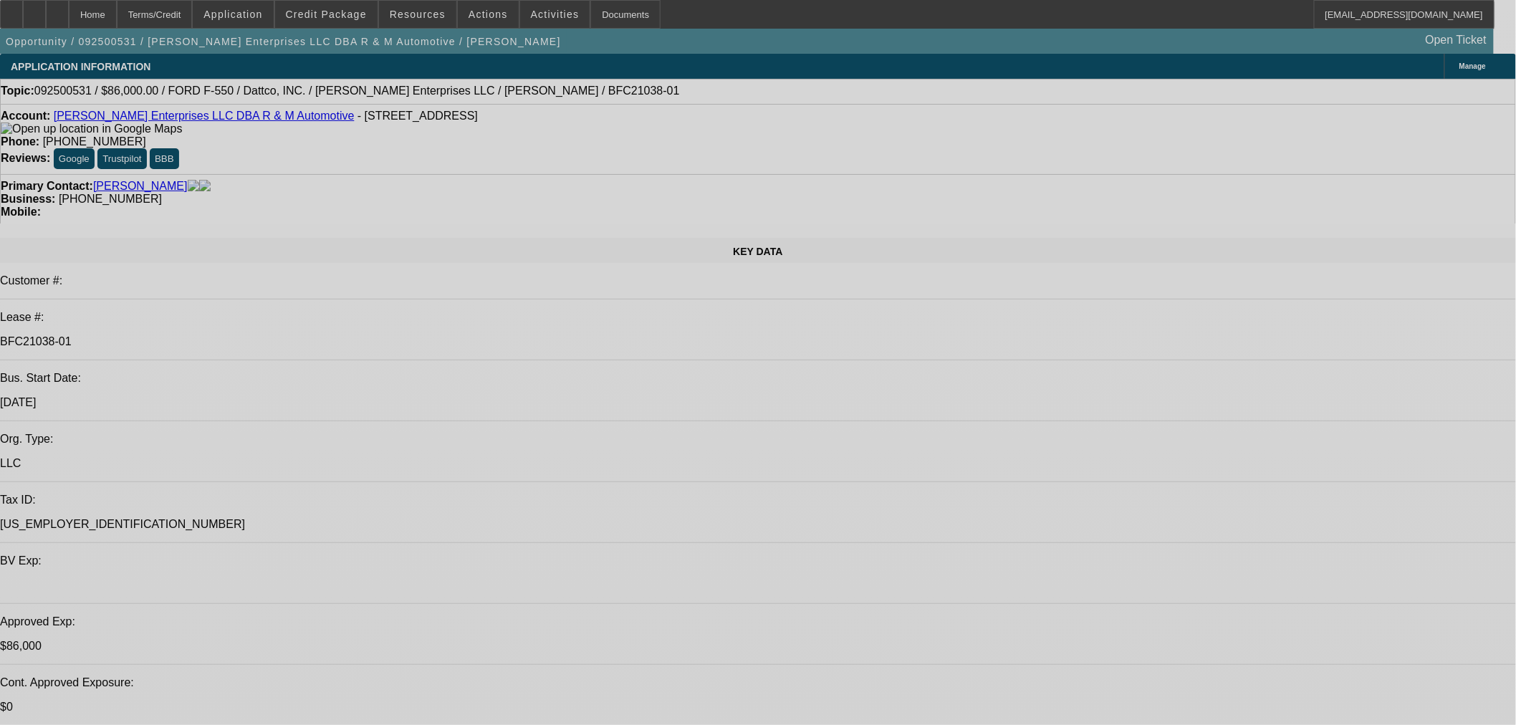
select select "0"
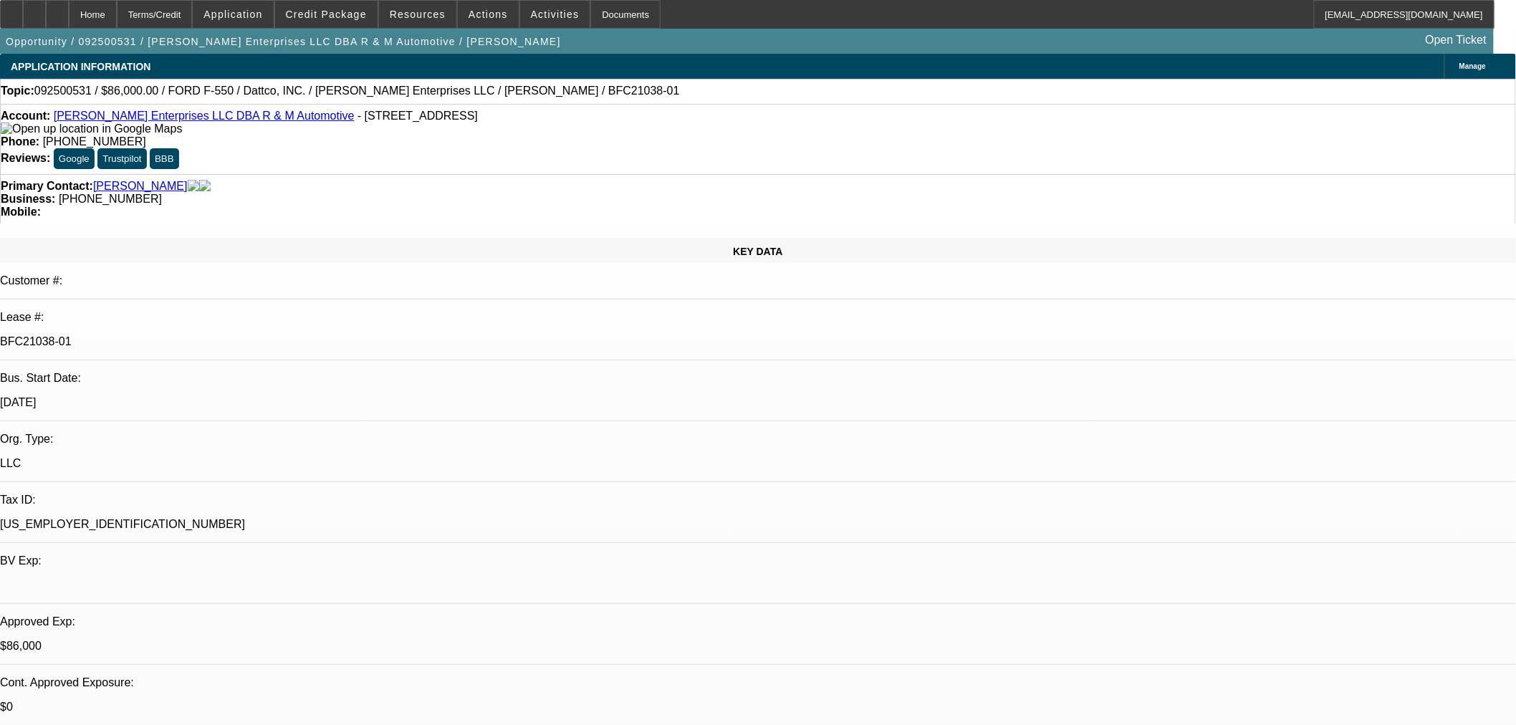
select select "2"
select select "0"
select select "2"
select select "0"
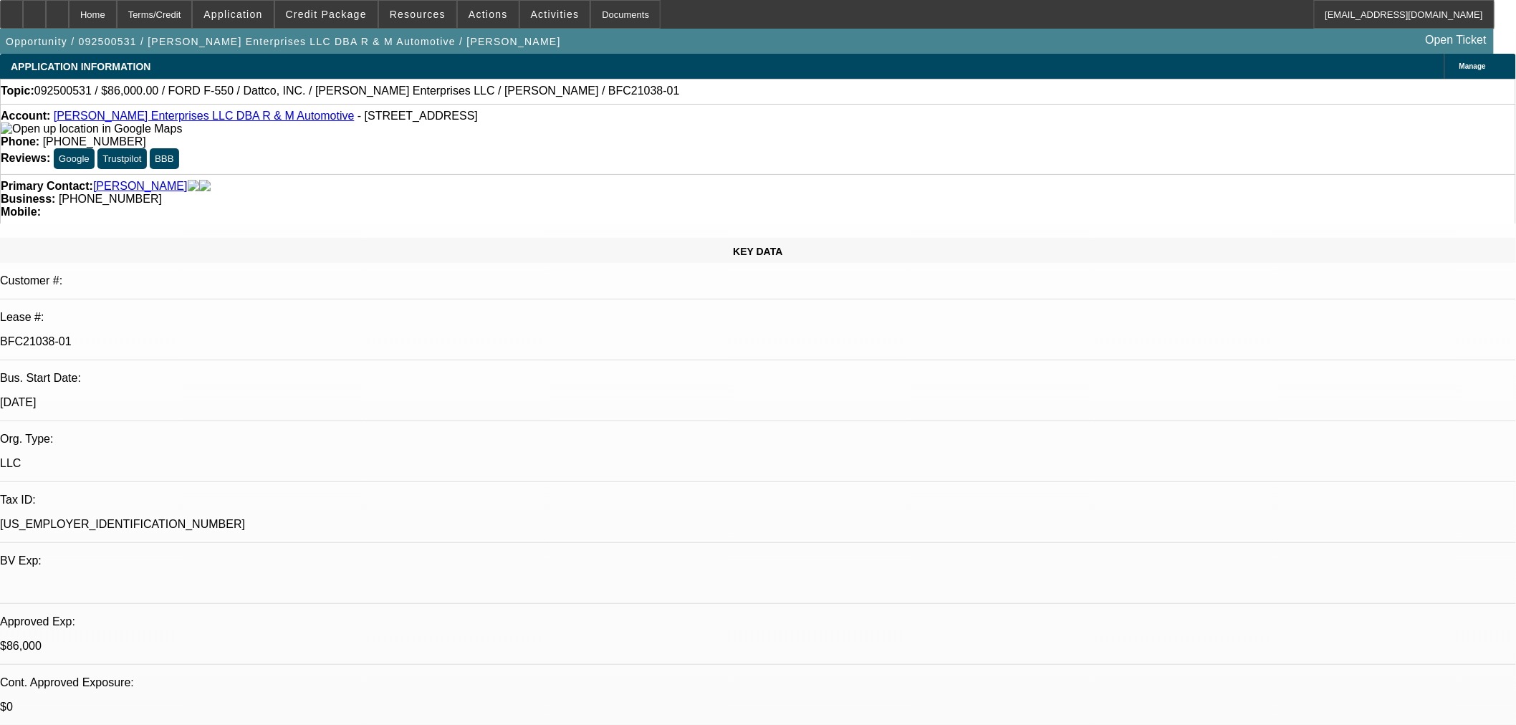
select select "0"
select select "2"
select select "0"
select select "0.15"
select select "2"
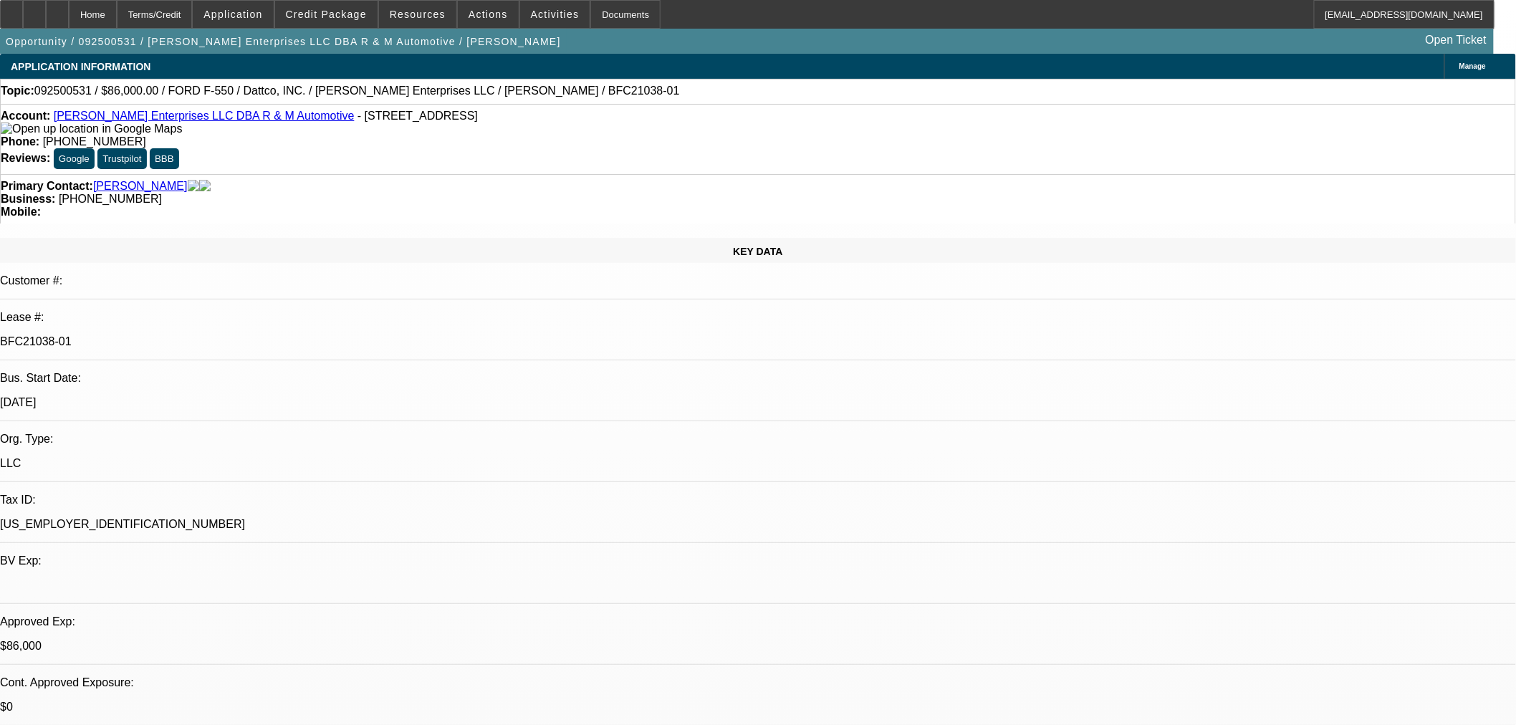
select select "0"
select select "1"
select select "2"
select select "6"
select select "1"
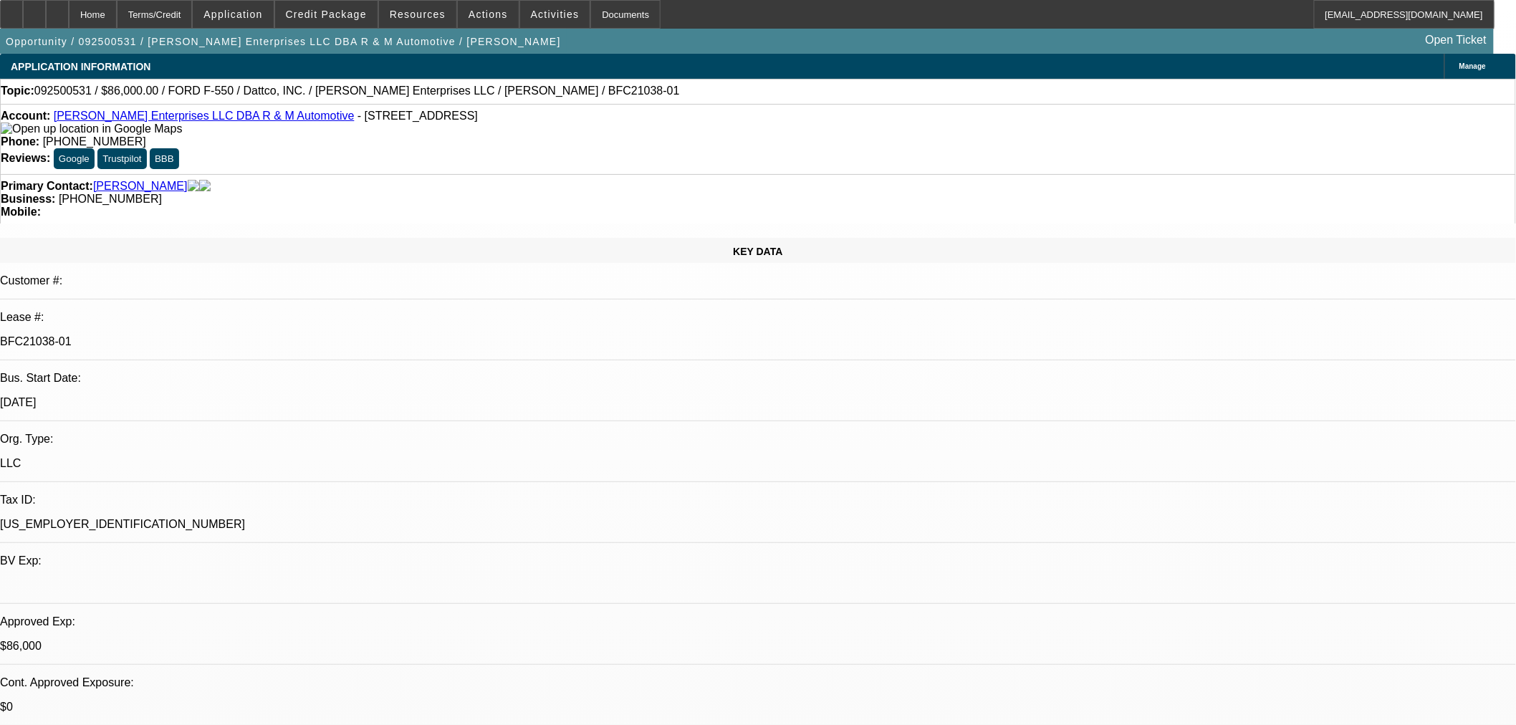
select select "2"
select select "6"
select select "1"
select select "2"
select select "6"
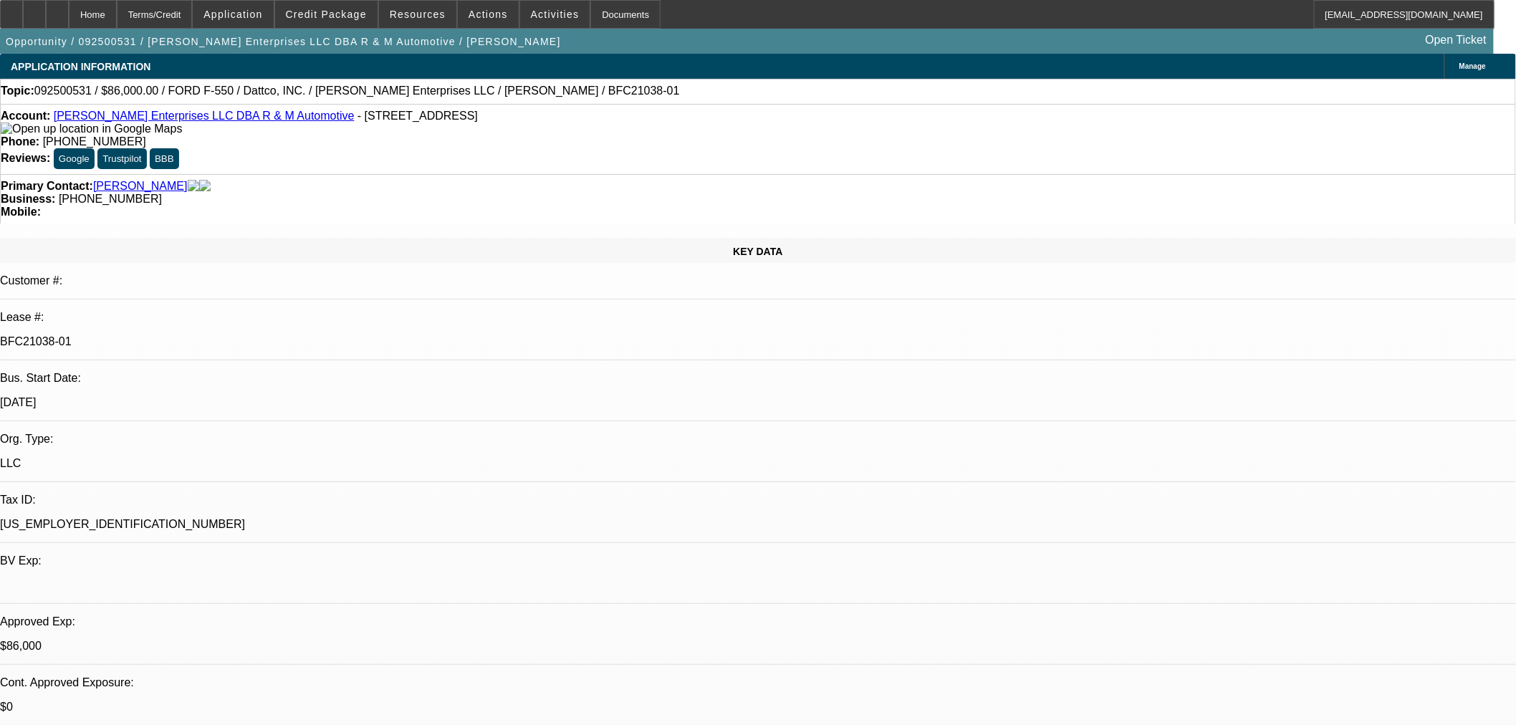
select select "1"
select select "2"
select select "6"
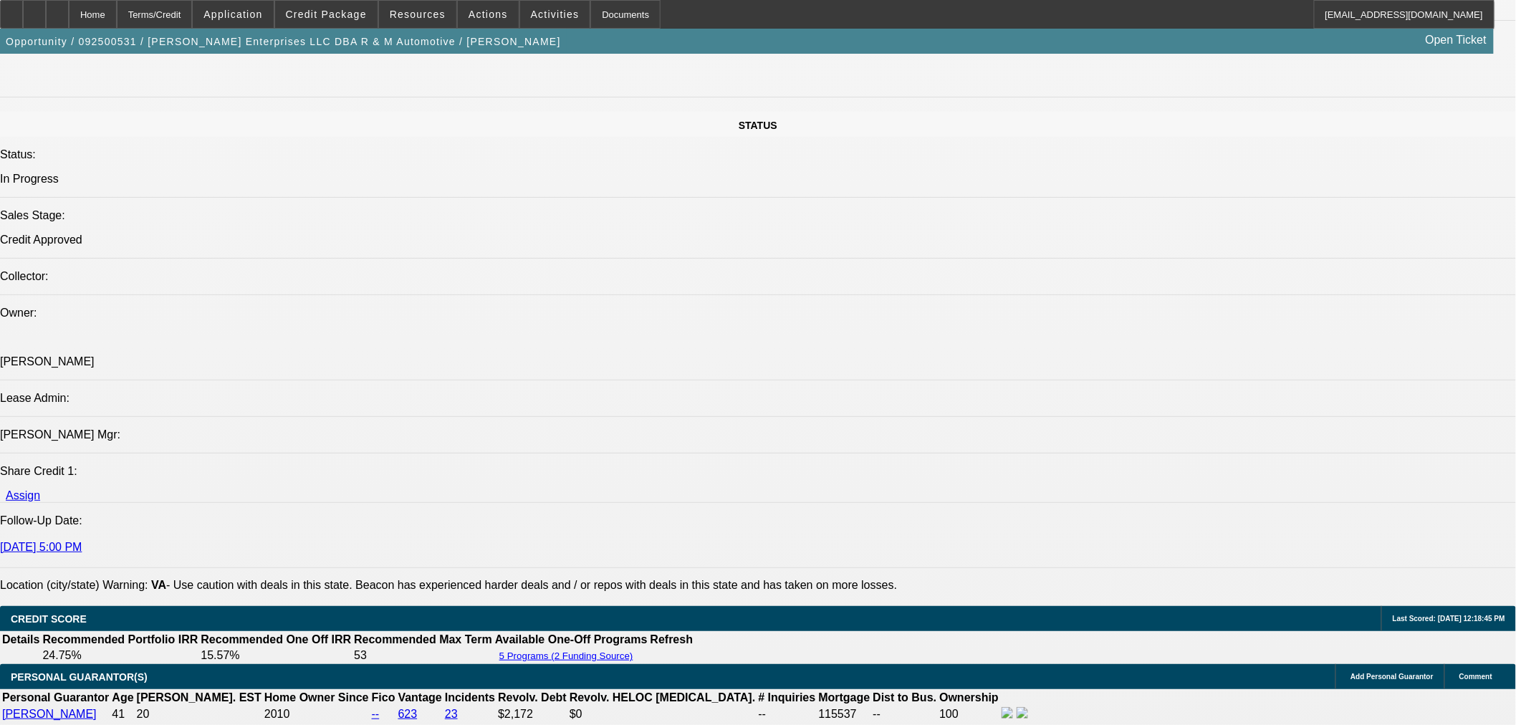
scroll to position [1353, 0]
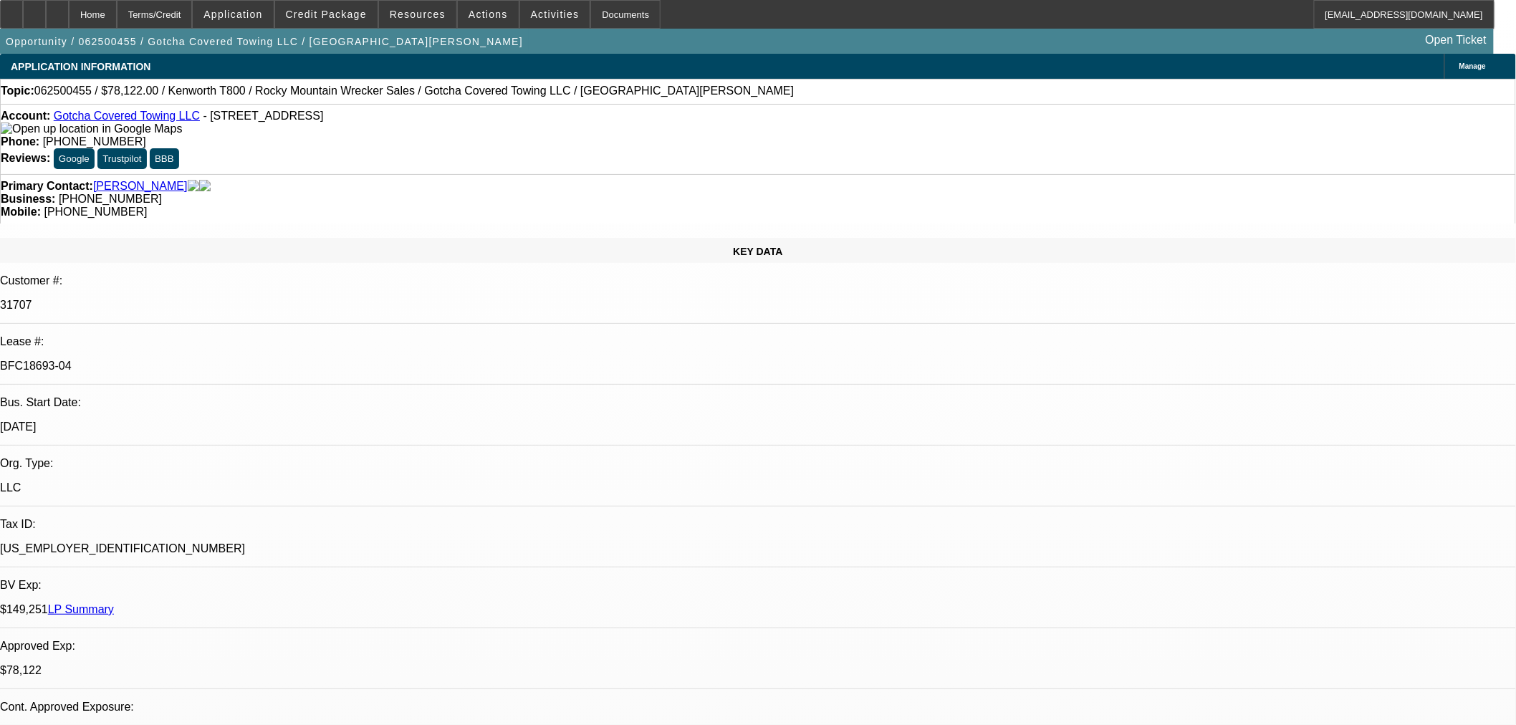
select select "0"
select select "3"
select select "0.1"
select select "4"
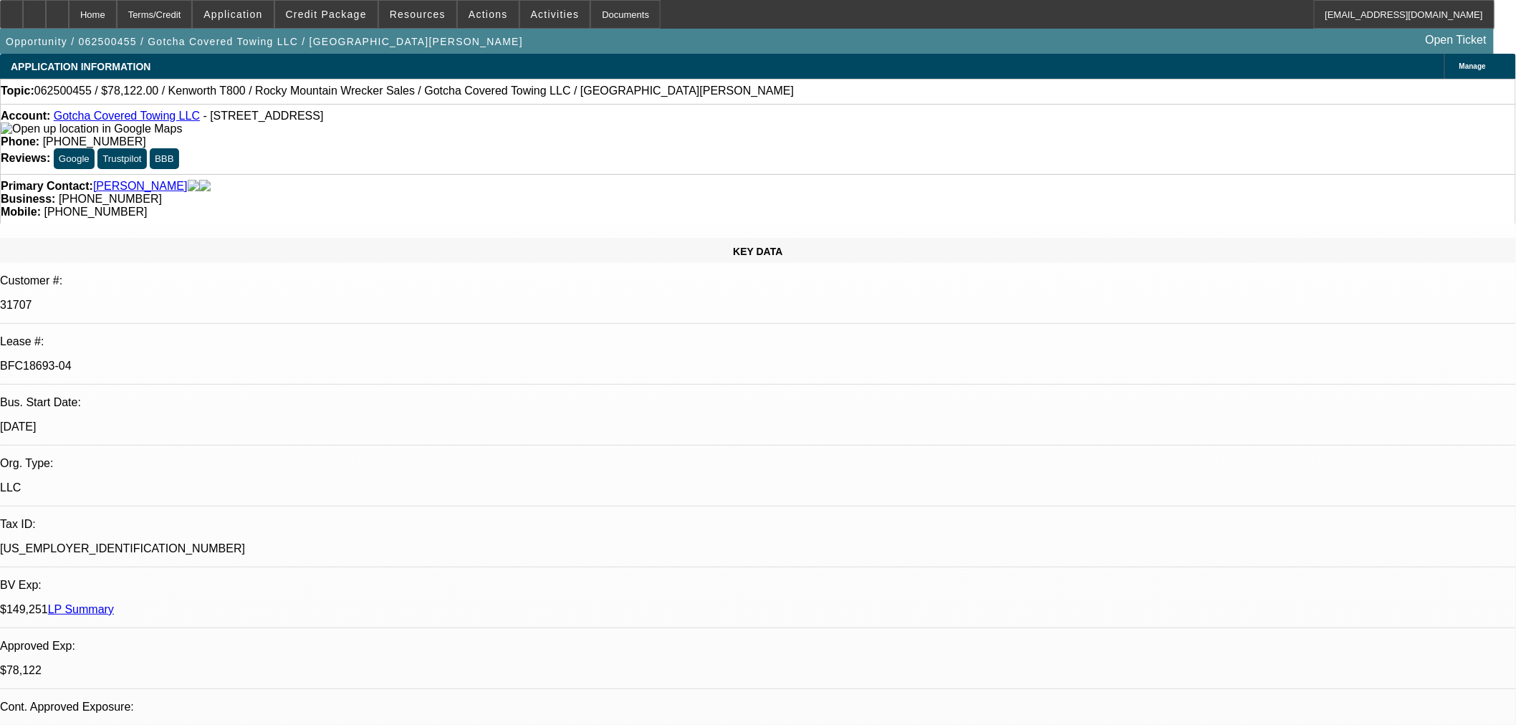
select select "0"
select select "3"
select select "0.1"
select select "4"
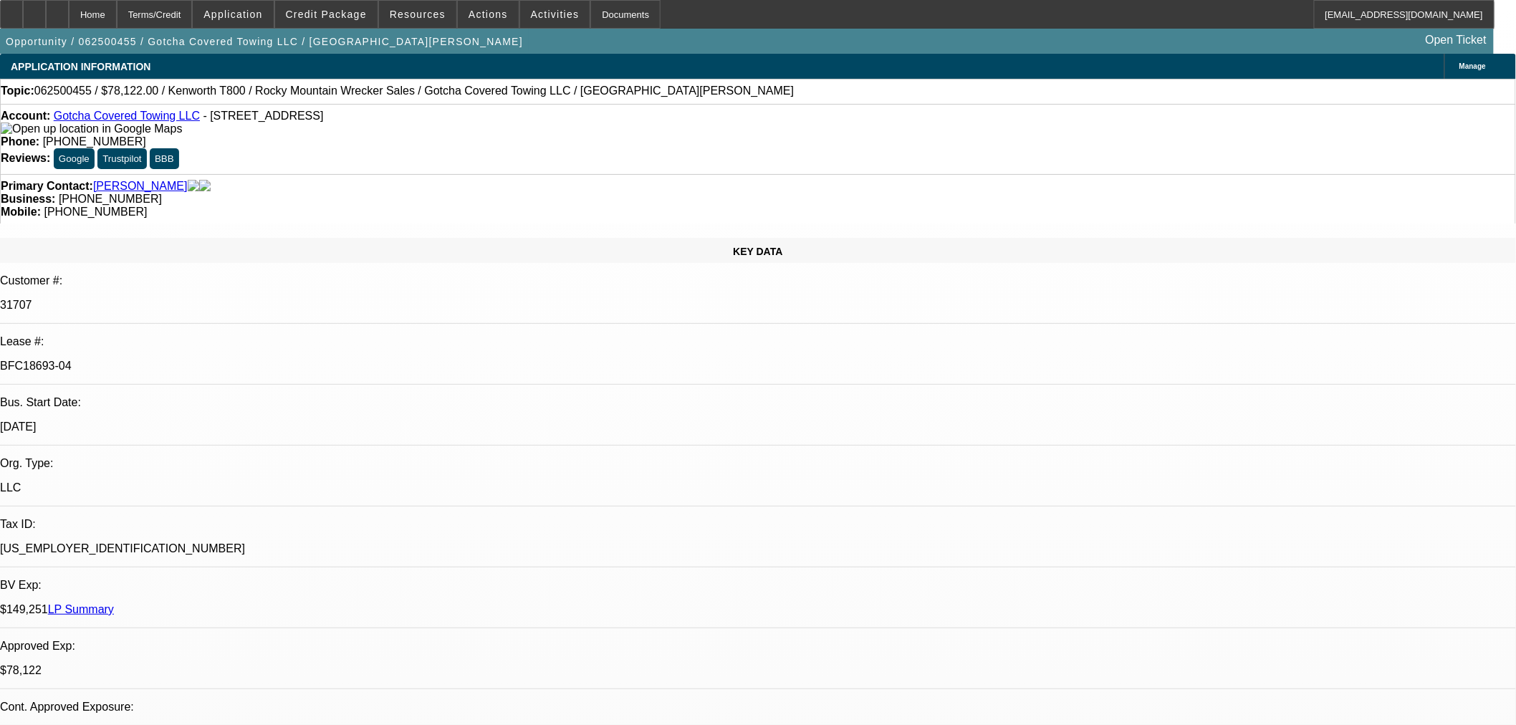
select select "0"
select select "3"
select select "0.1"
select select "4"
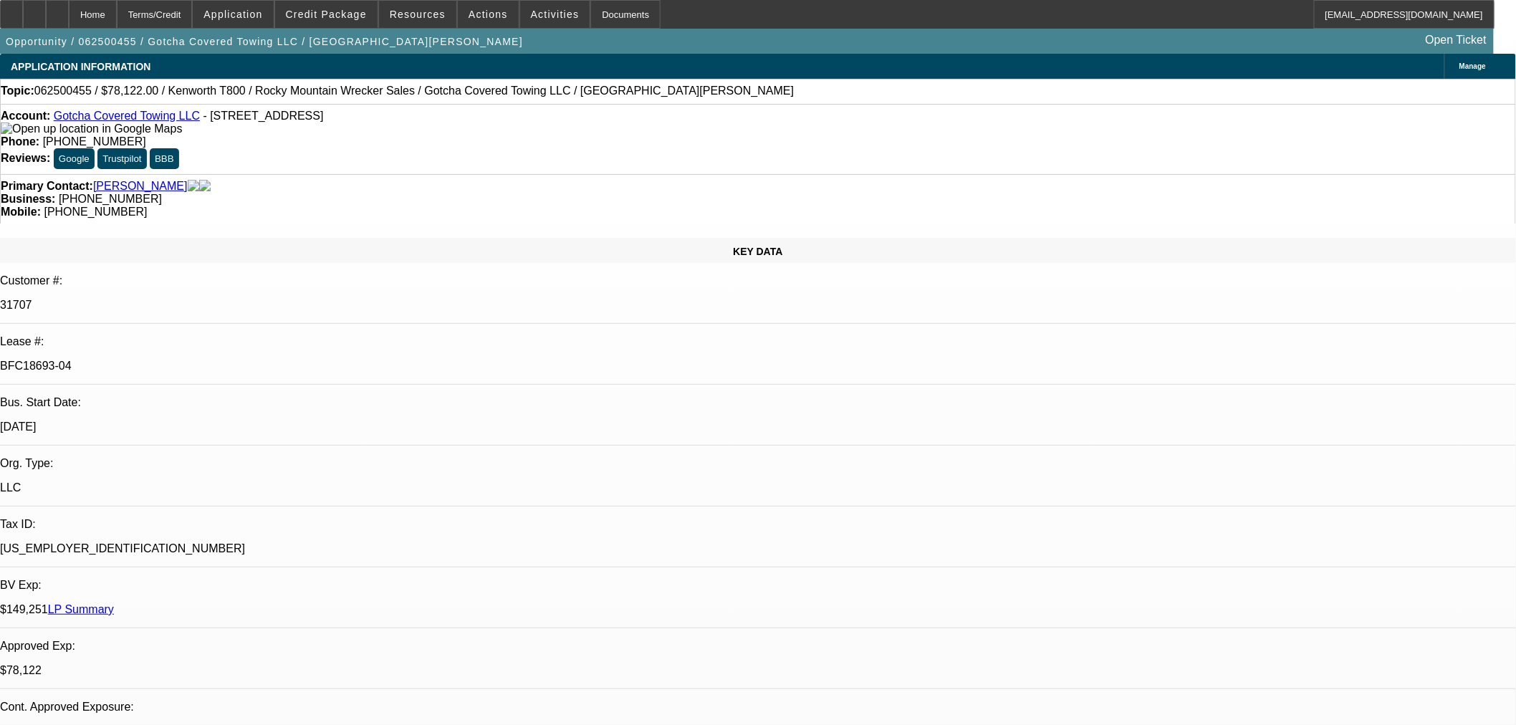
select select "0"
select select "2"
select select "0.1"
select select "4"
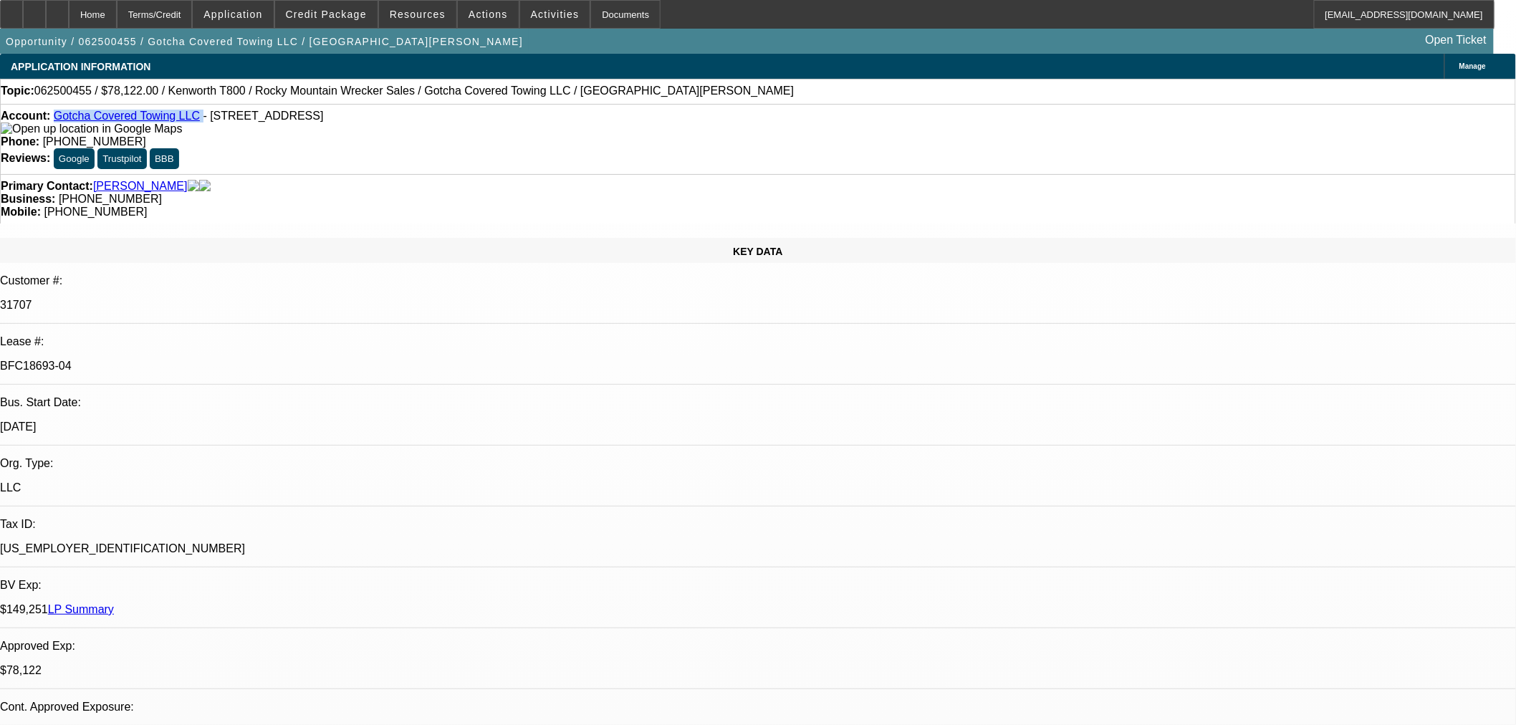
drag, startPoint x: 186, startPoint y: 118, endPoint x: 66, endPoint y: 123, distance: 120.4
click at [66, 123] on div "Account: Gotcha Covered Towing LLC - 3405 Broadway Blvd SE # B, Albuquerque, NM…" at bounding box center [758, 123] width 1515 height 26
copy div "Gotcha Covered Towing LLC"
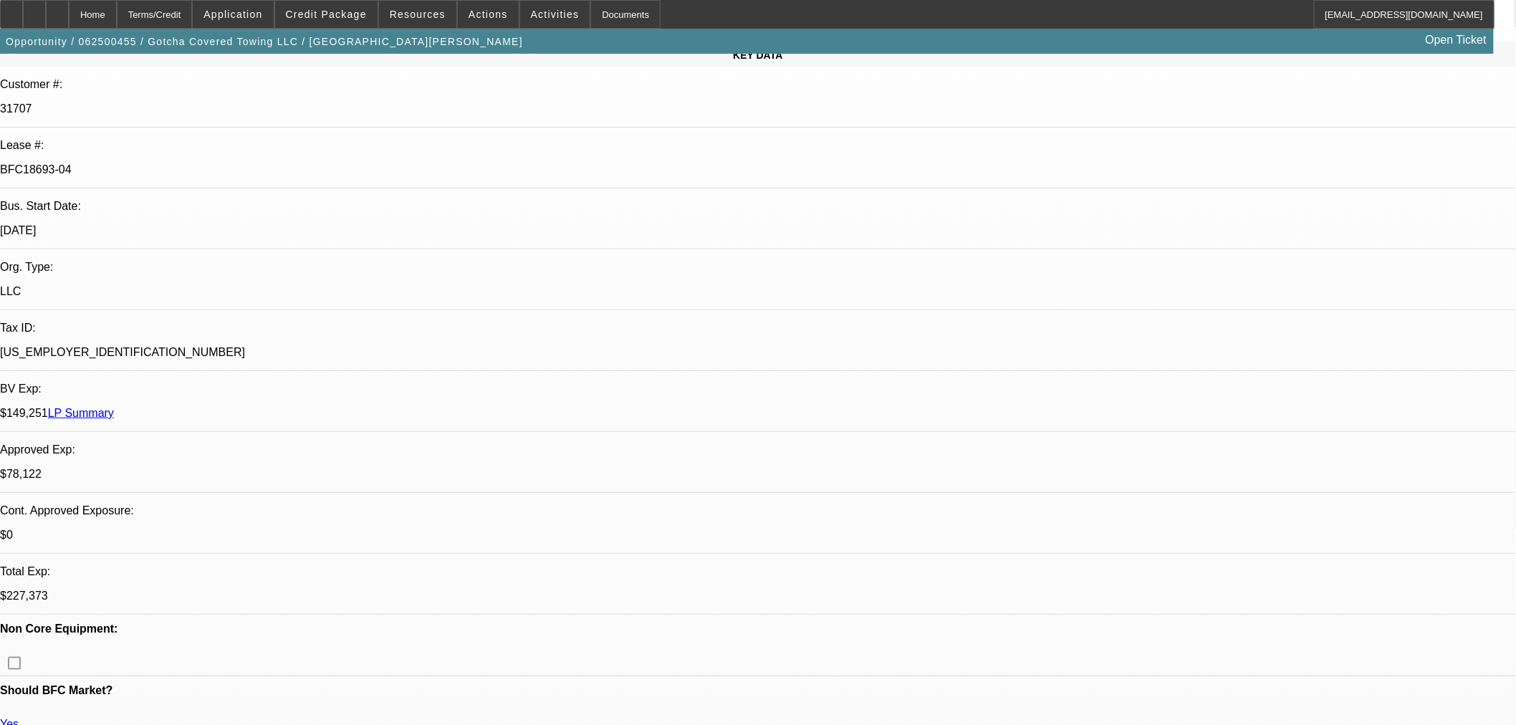
scroll to position [398, 0]
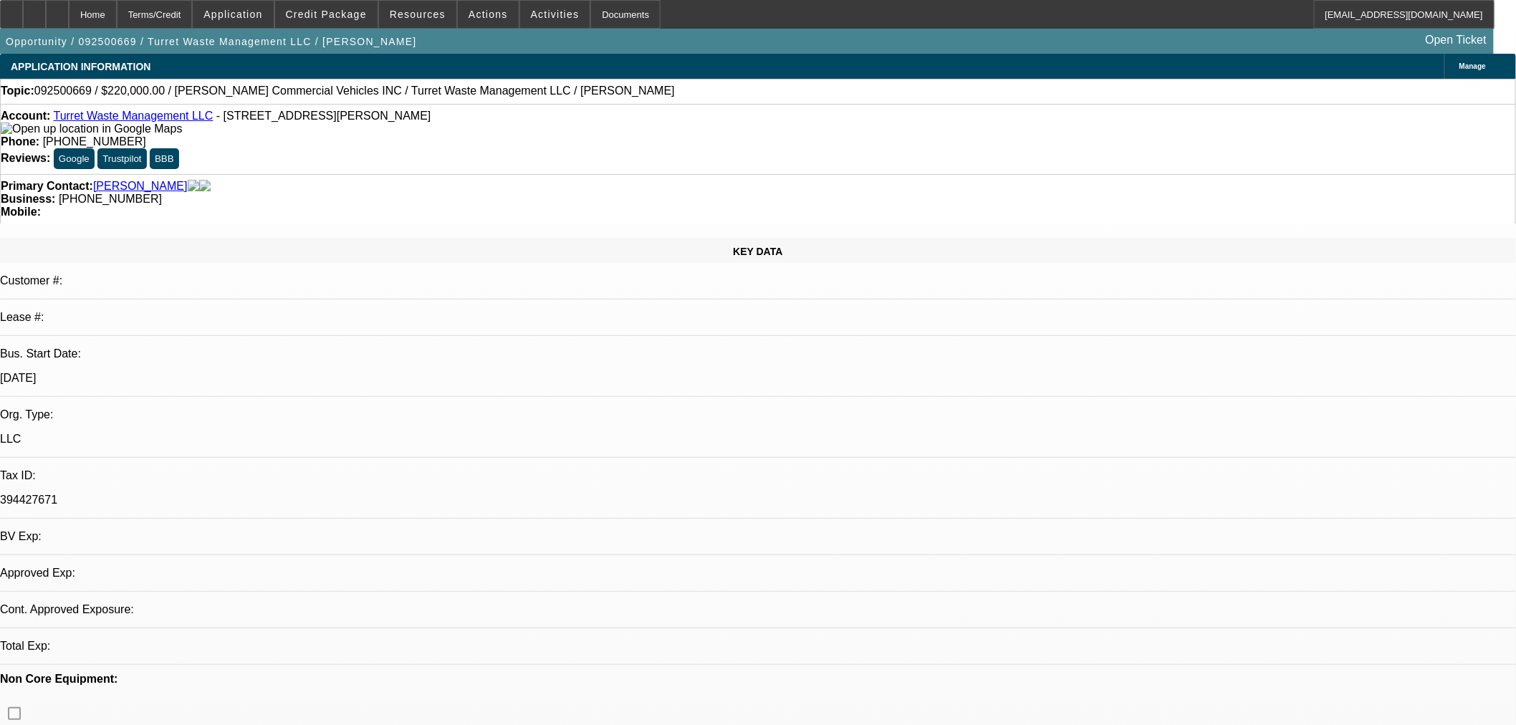
select select "0"
select select "2"
select select "0.1"
select select "4"
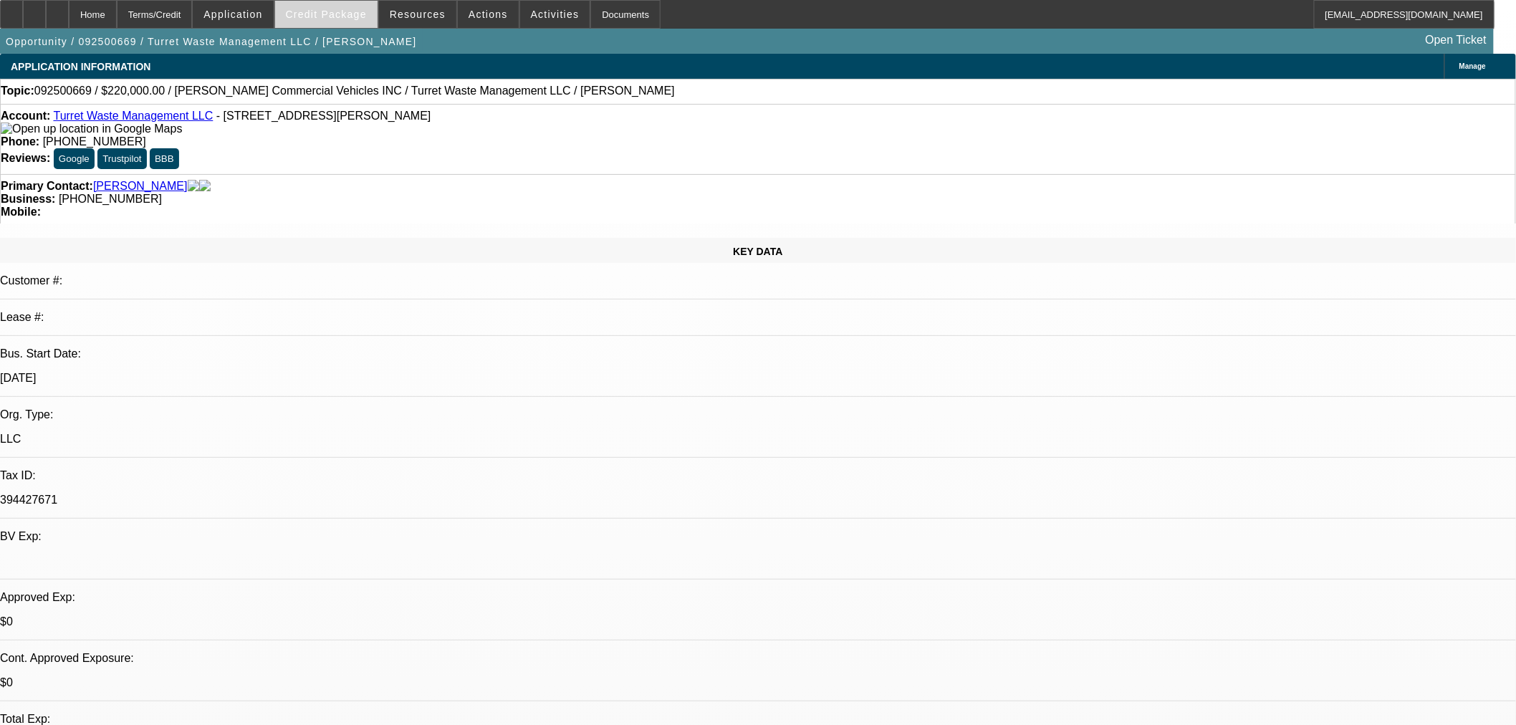
click at [340, 12] on span "Credit Package" at bounding box center [326, 14] width 81 height 11
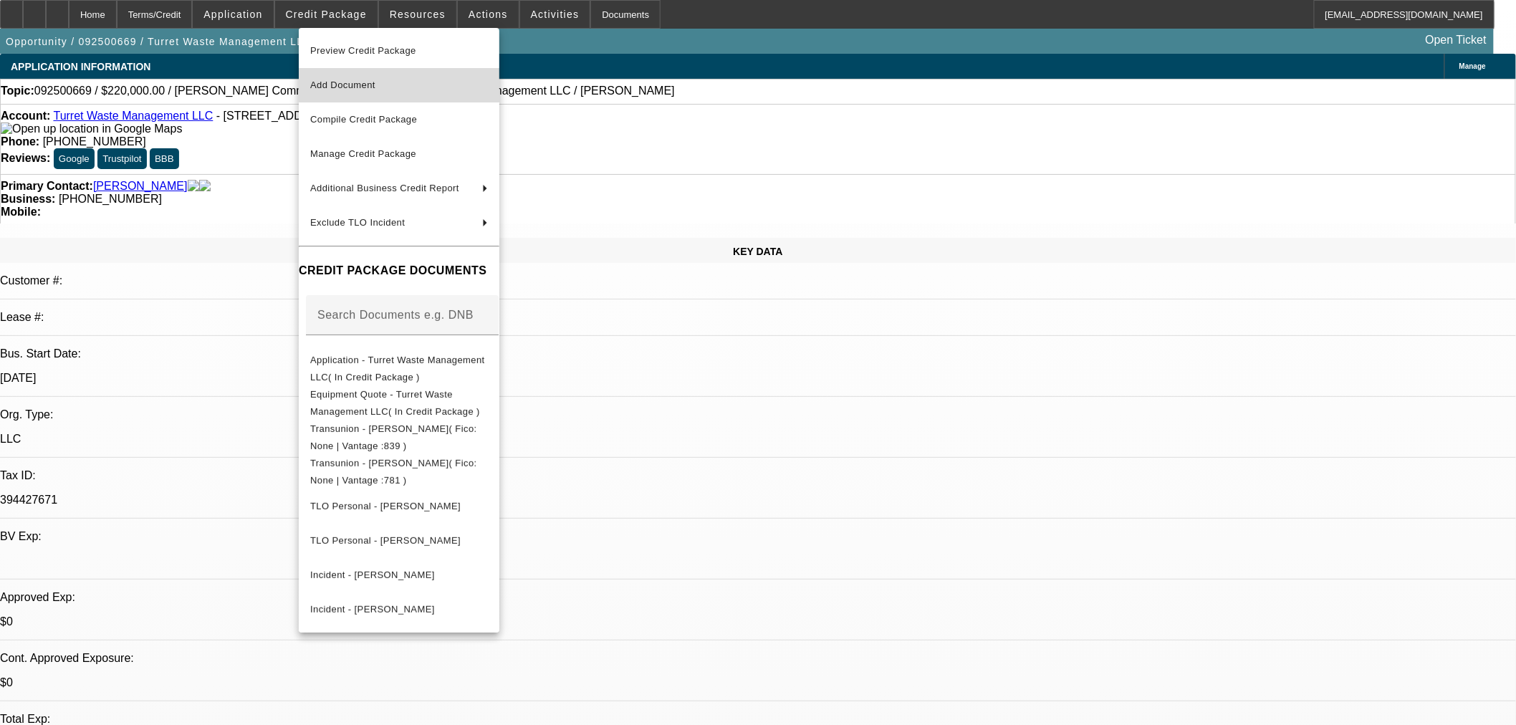
click at [377, 74] on button "Add Document" at bounding box center [399, 85] width 201 height 34
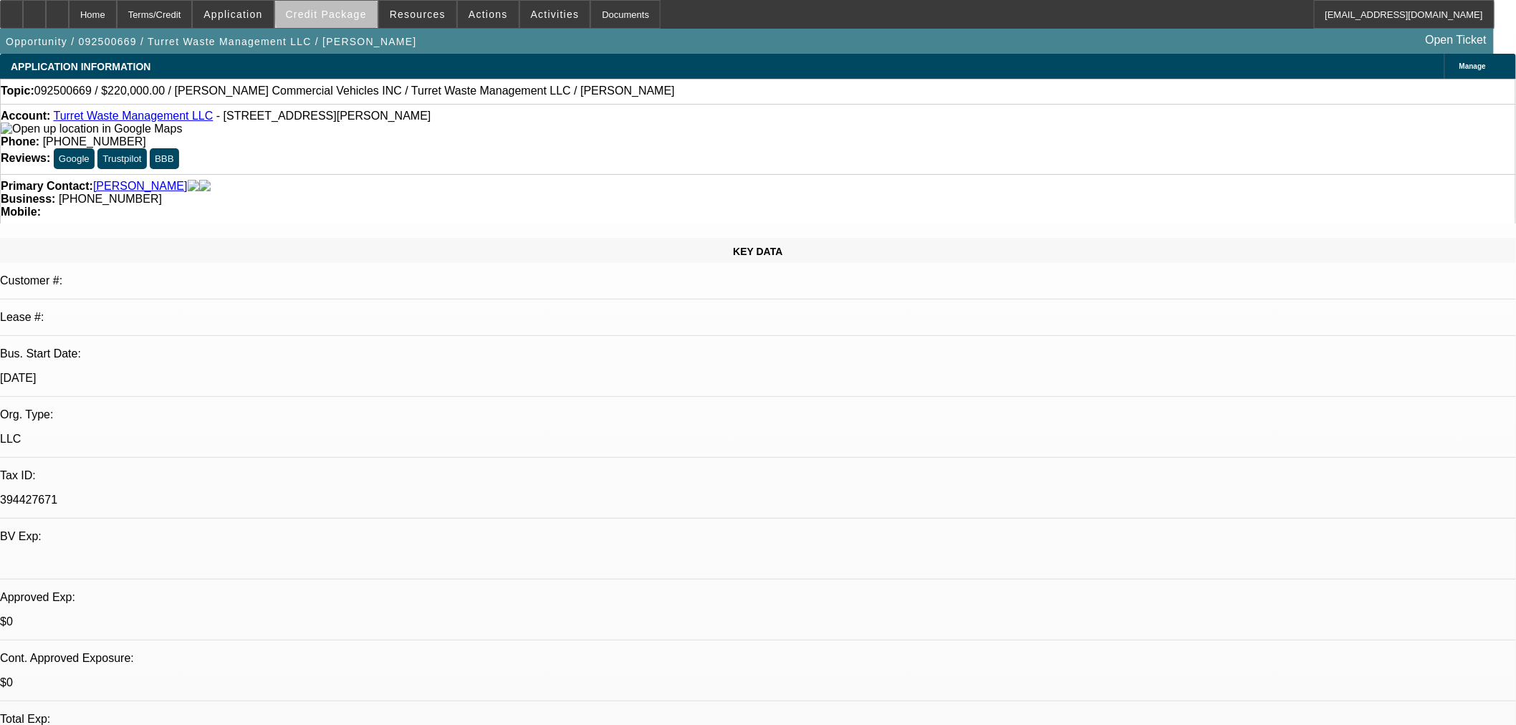
click at [365, 14] on span "Credit Package" at bounding box center [326, 14] width 81 height 11
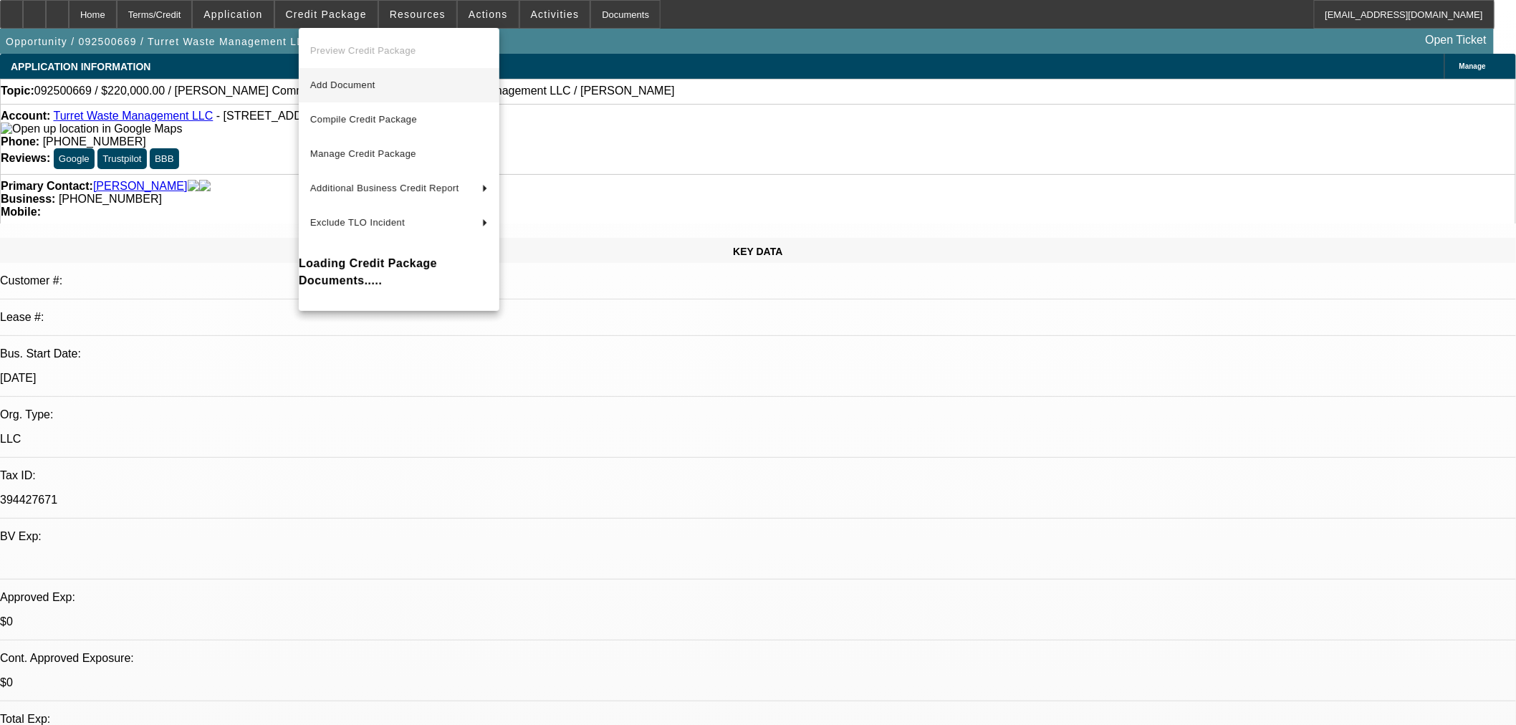
click at [342, 84] on span "Add Document" at bounding box center [342, 85] width 65 height 11
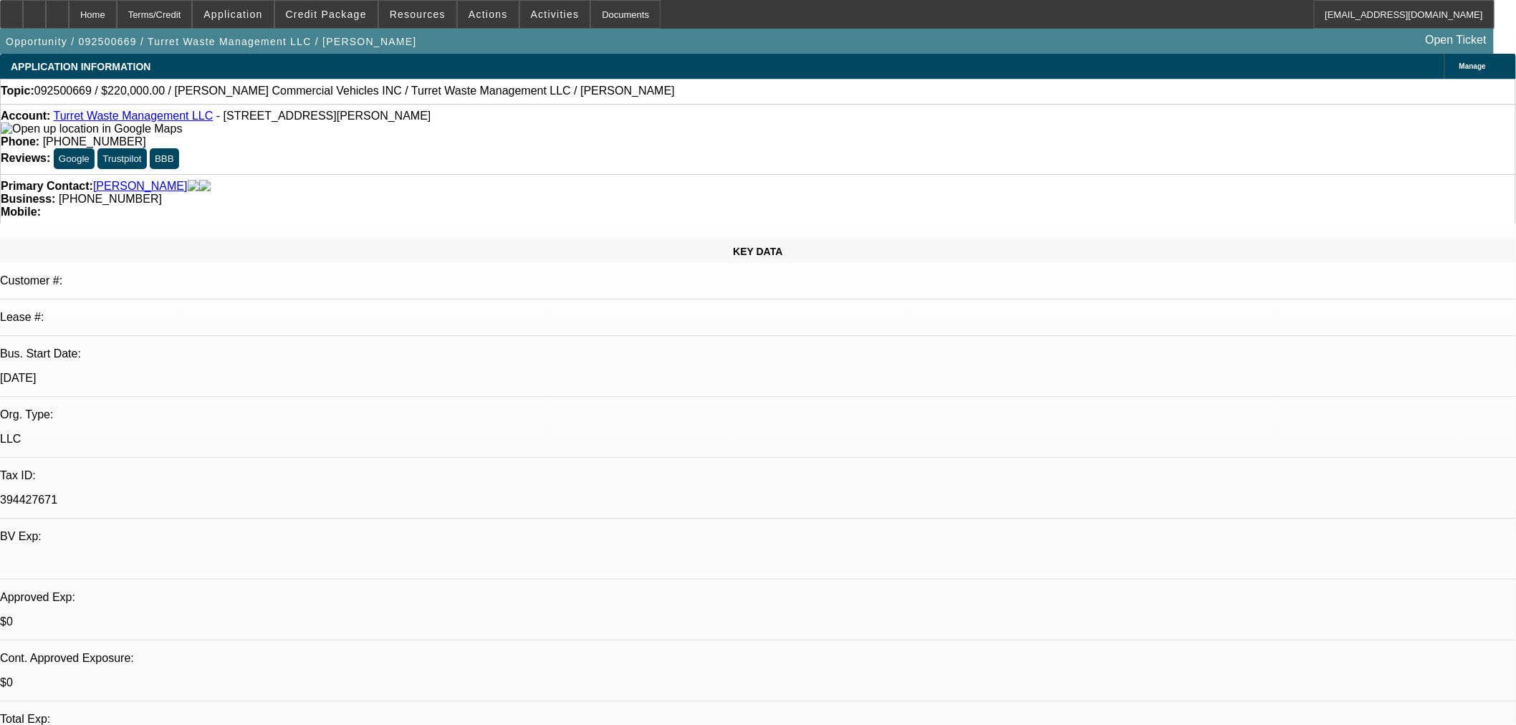
drag, startPoint x: 1249, startPoint y: 349, endPoint x: 1222, endPoint y: 353, distance: 26.9
click at [351, 19] on span "Credit Package" at bounding box center [326, 14] width 81 height 11
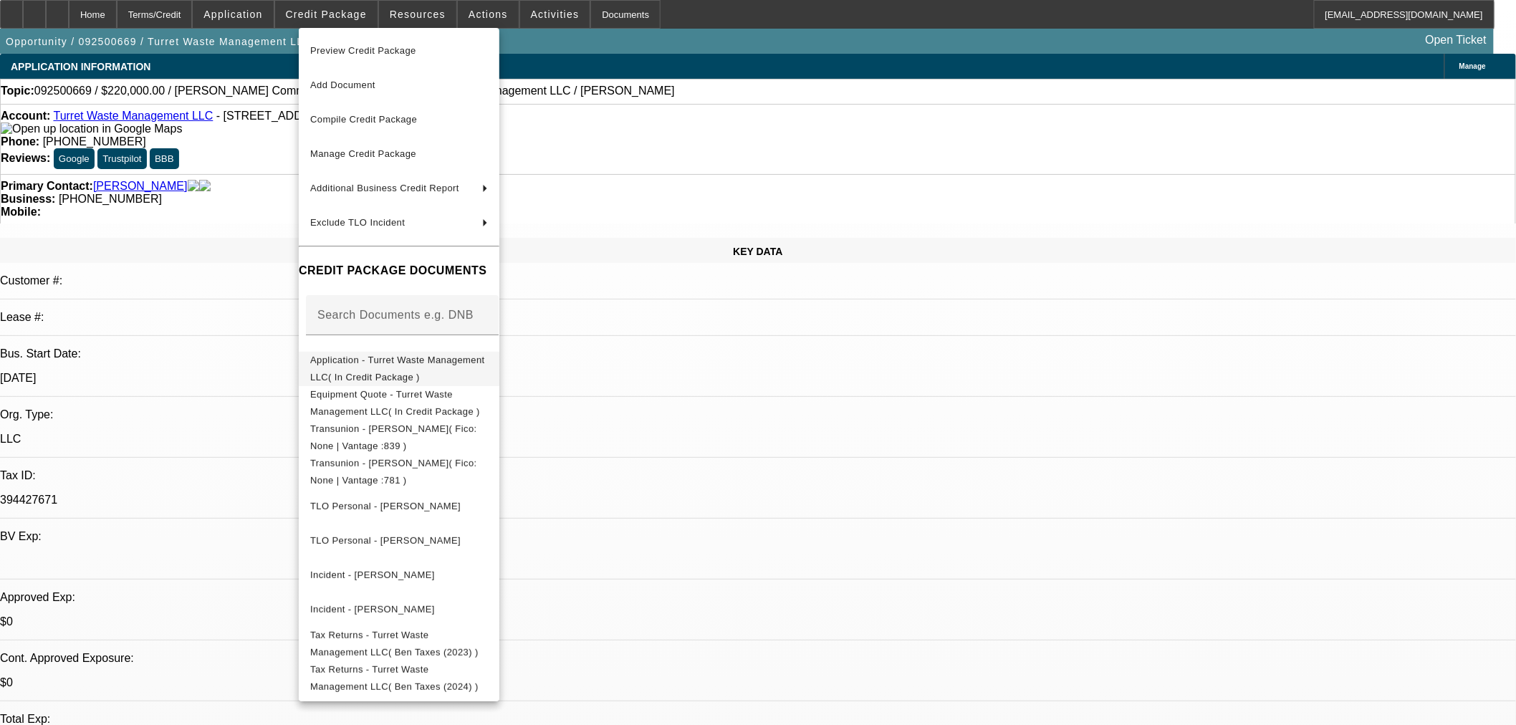
click at [405, 356] on span "Application - Turret Waste Management LLC( In Credit Package )" at bounding box center [399, 368] width 178 height 34
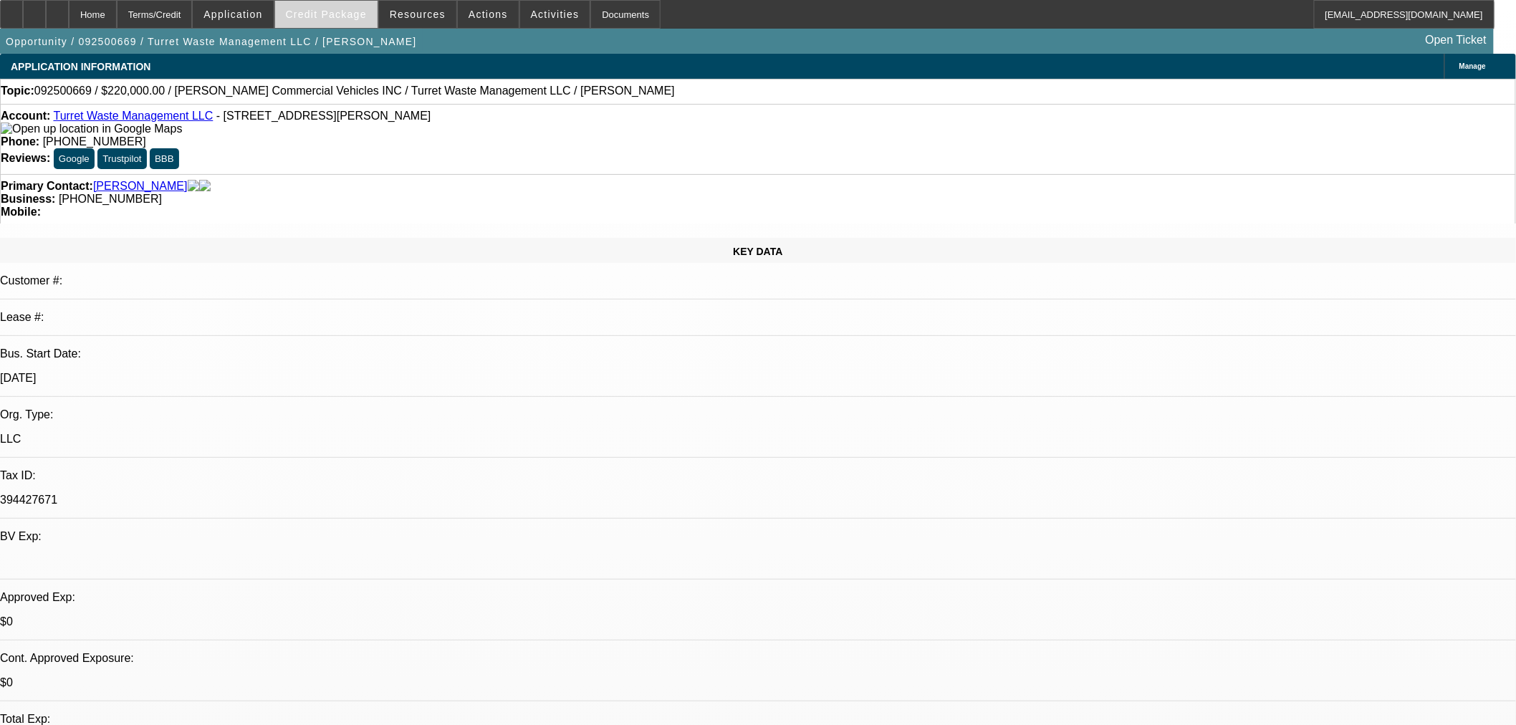
click at [362, 21] on span at bounding box center [326, 14] width 102 height 34
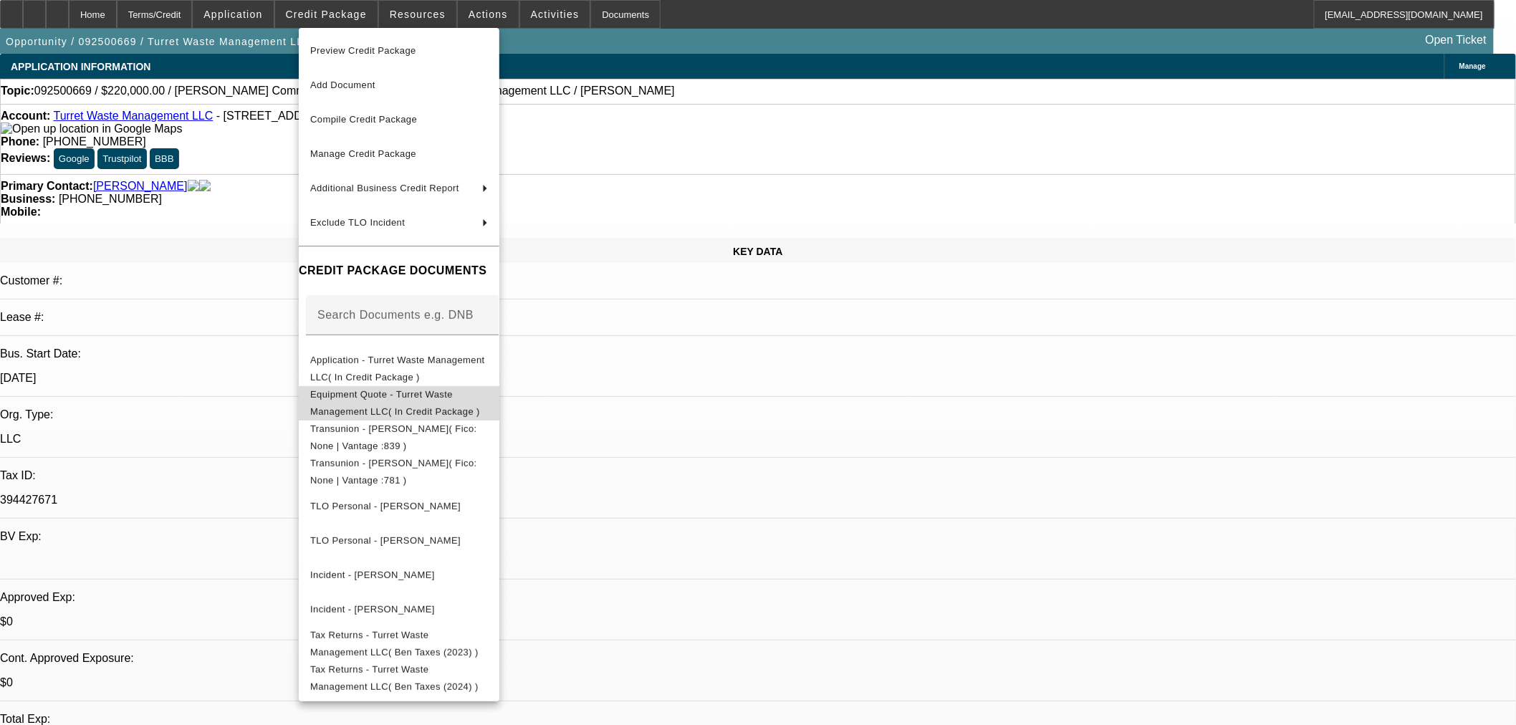
click at [383, 407] on button "Equipment Quote - Turret Waste Management LLC( In Credit Package )" at bounding box center [399, 402] width 201 height 34
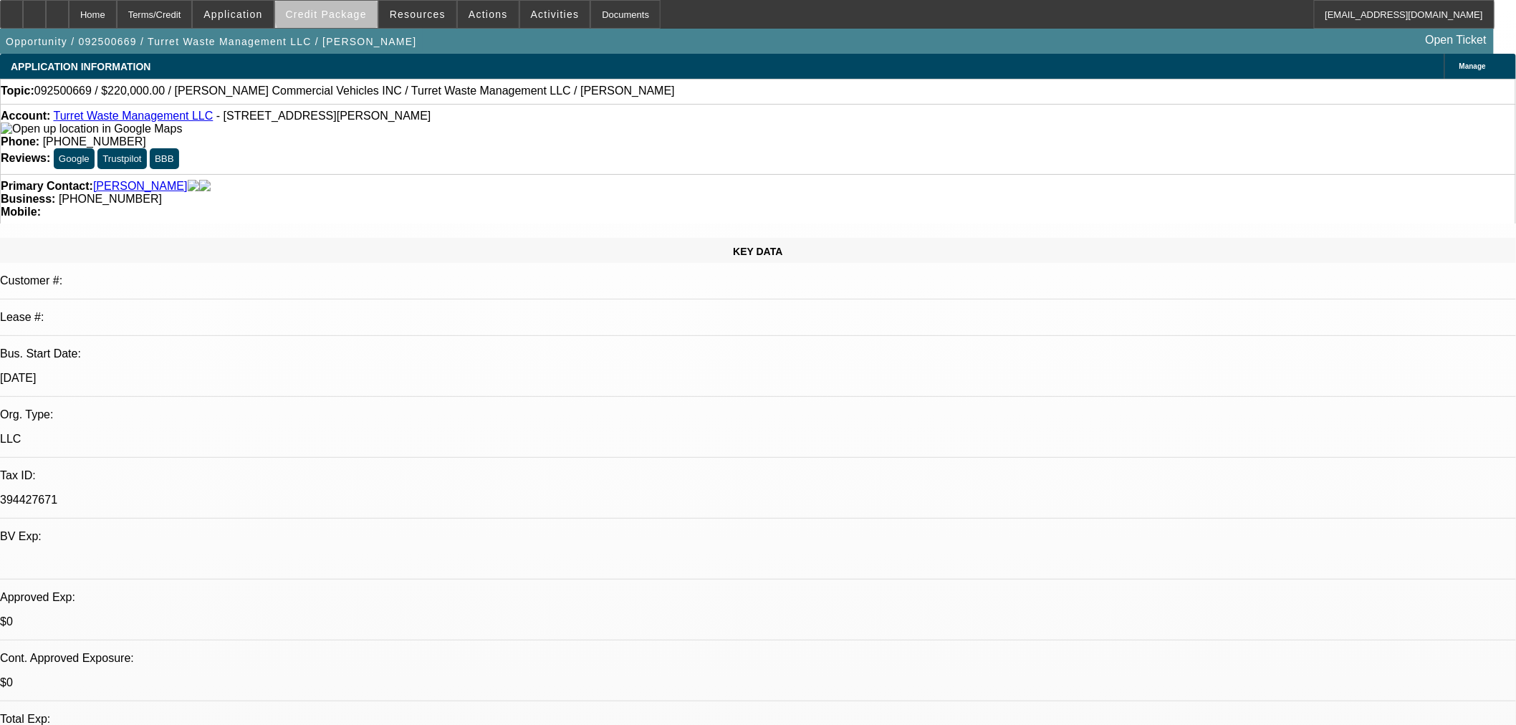
click at [353, 10] on span "Credit Package" at bounding box center [326, 14] width 81 height 11
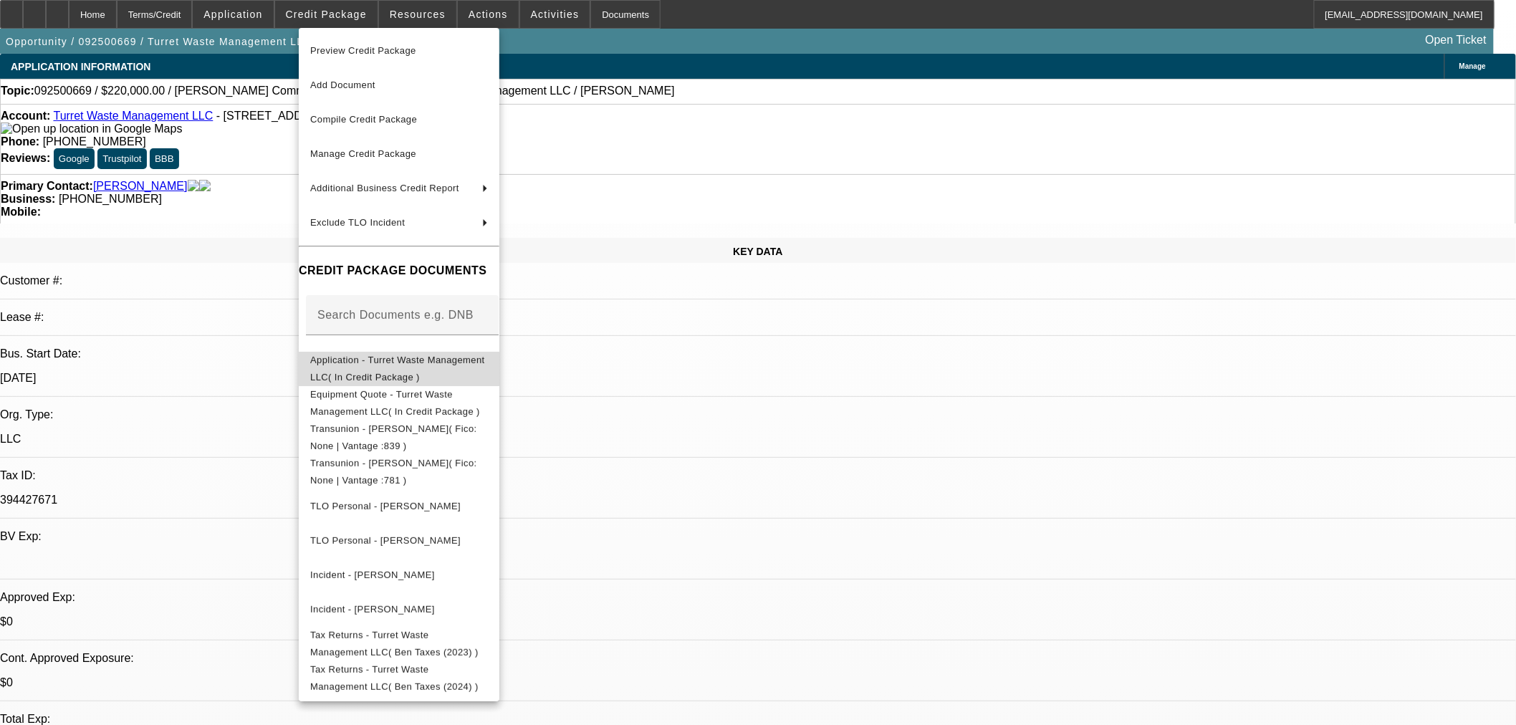
click at [390, 359] on span "Application - Turret Waste Management LLC( In Credit Package )" at bounding box center [397, 368] width 175 height 28
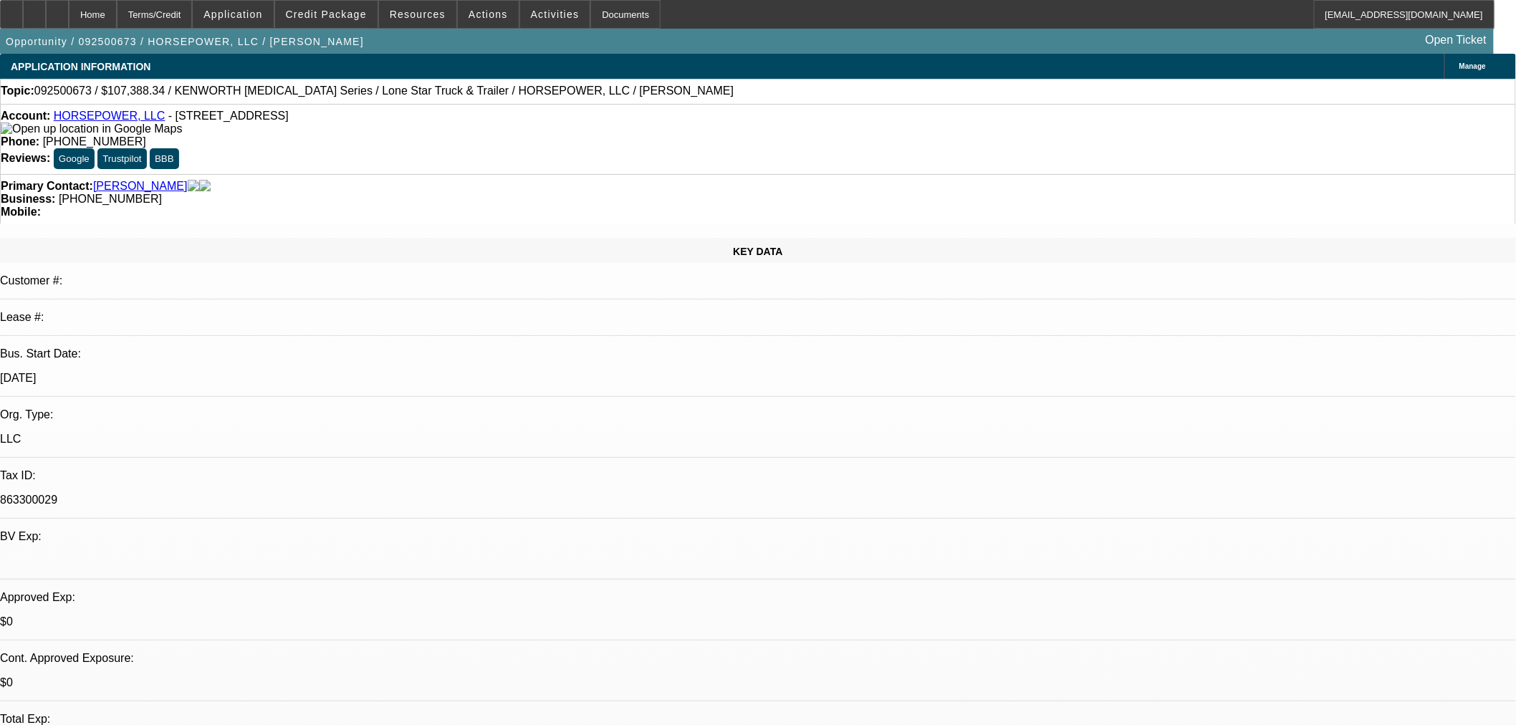
select select "0"
select select "3"
select select "0"
select select "6"
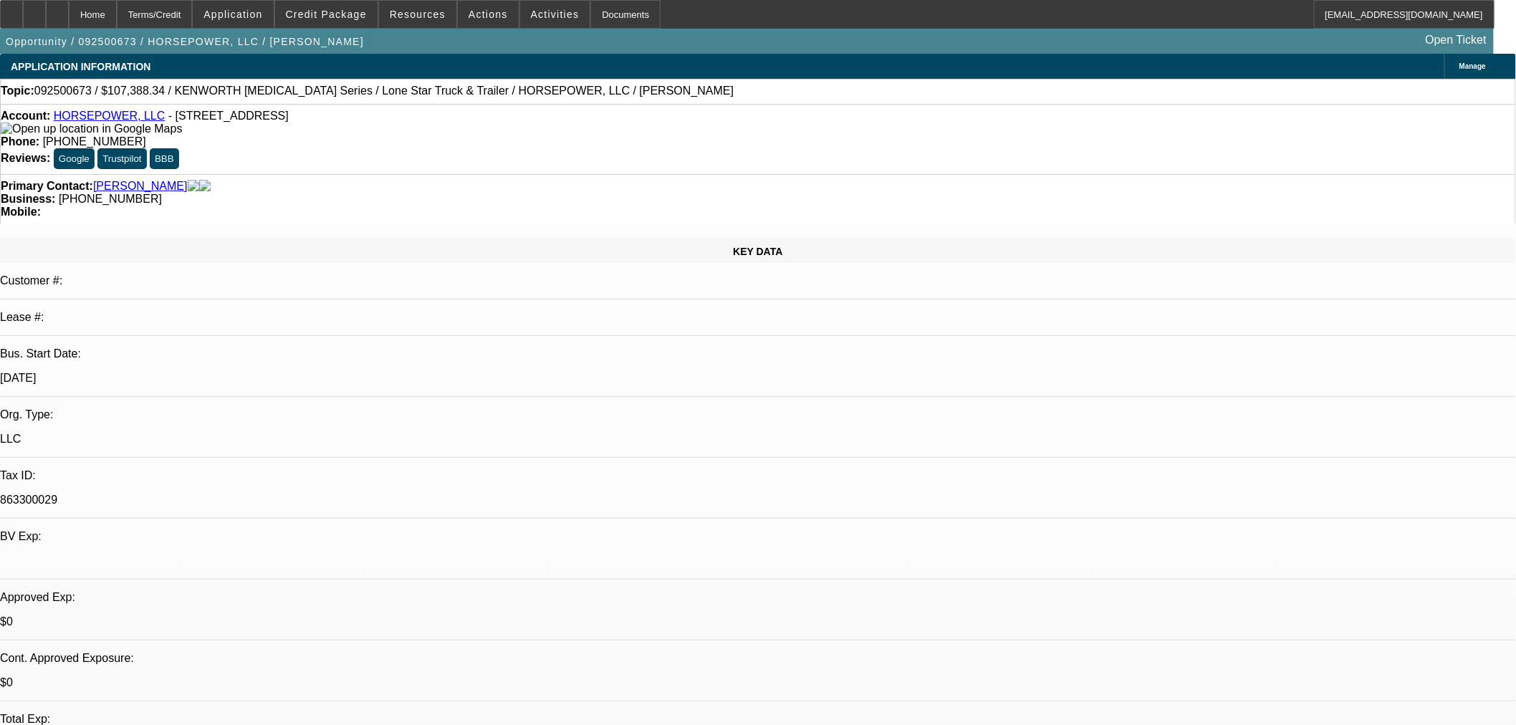
select select "0"
select select "3"
select select "0"
select select "6"
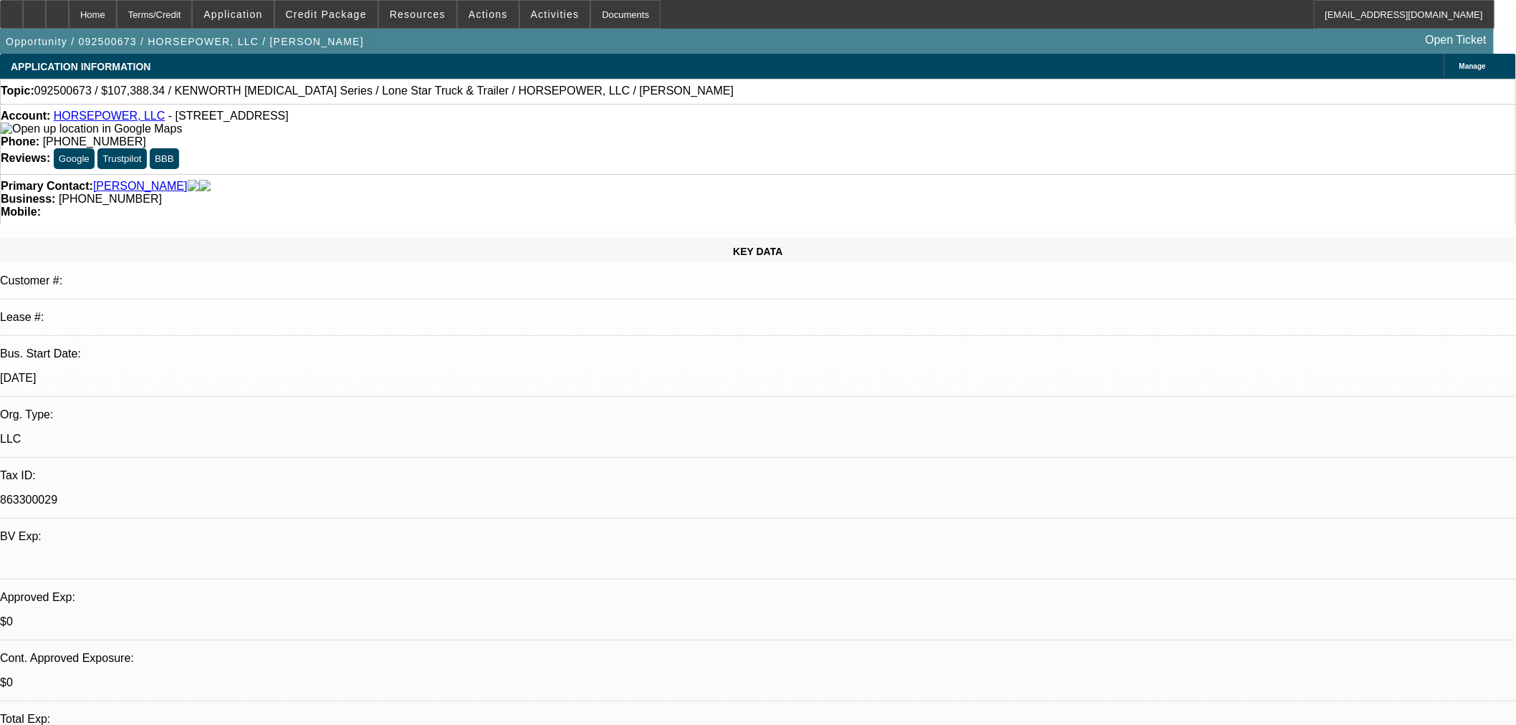
select select "0"
select select "3"
select select "0"
select select "6"
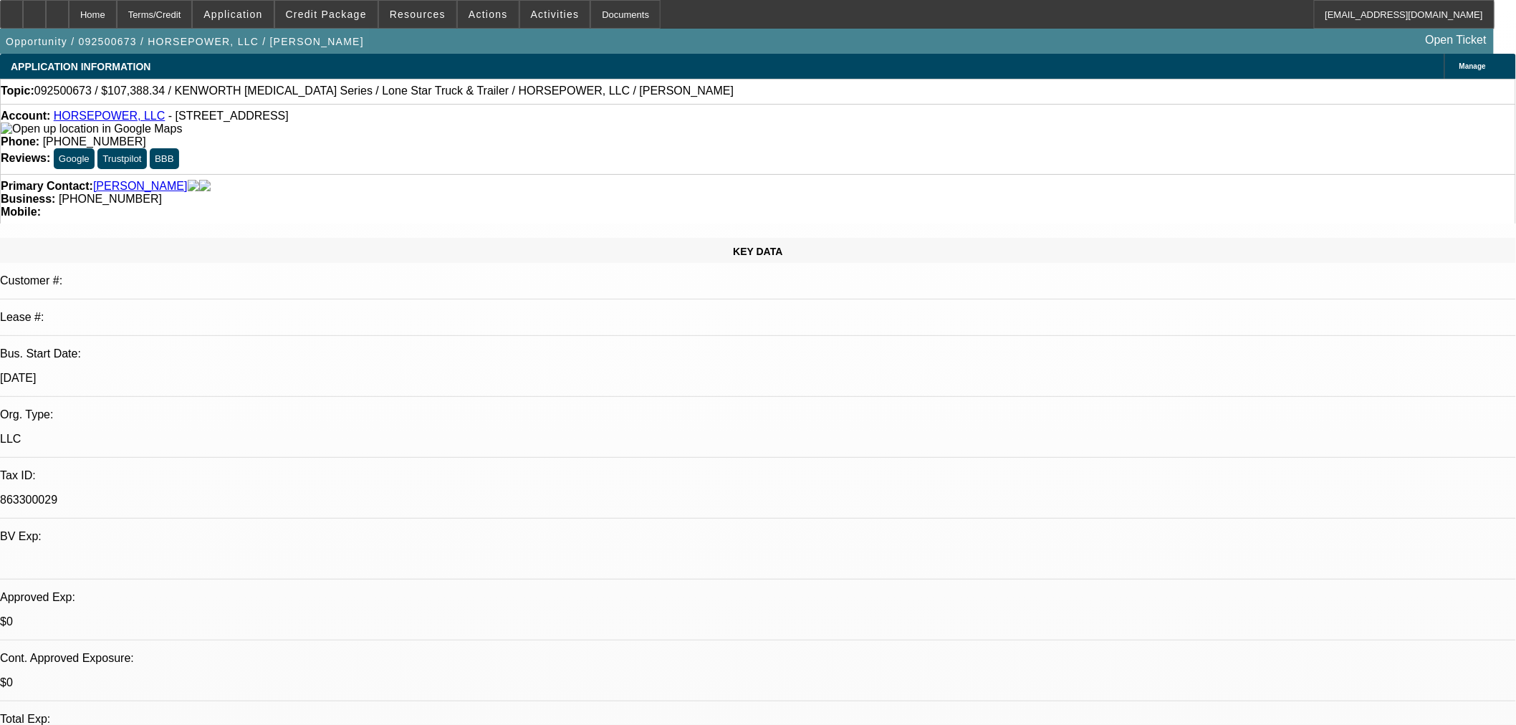
select select "0"
select select "3"
select select "0"
select select "6"
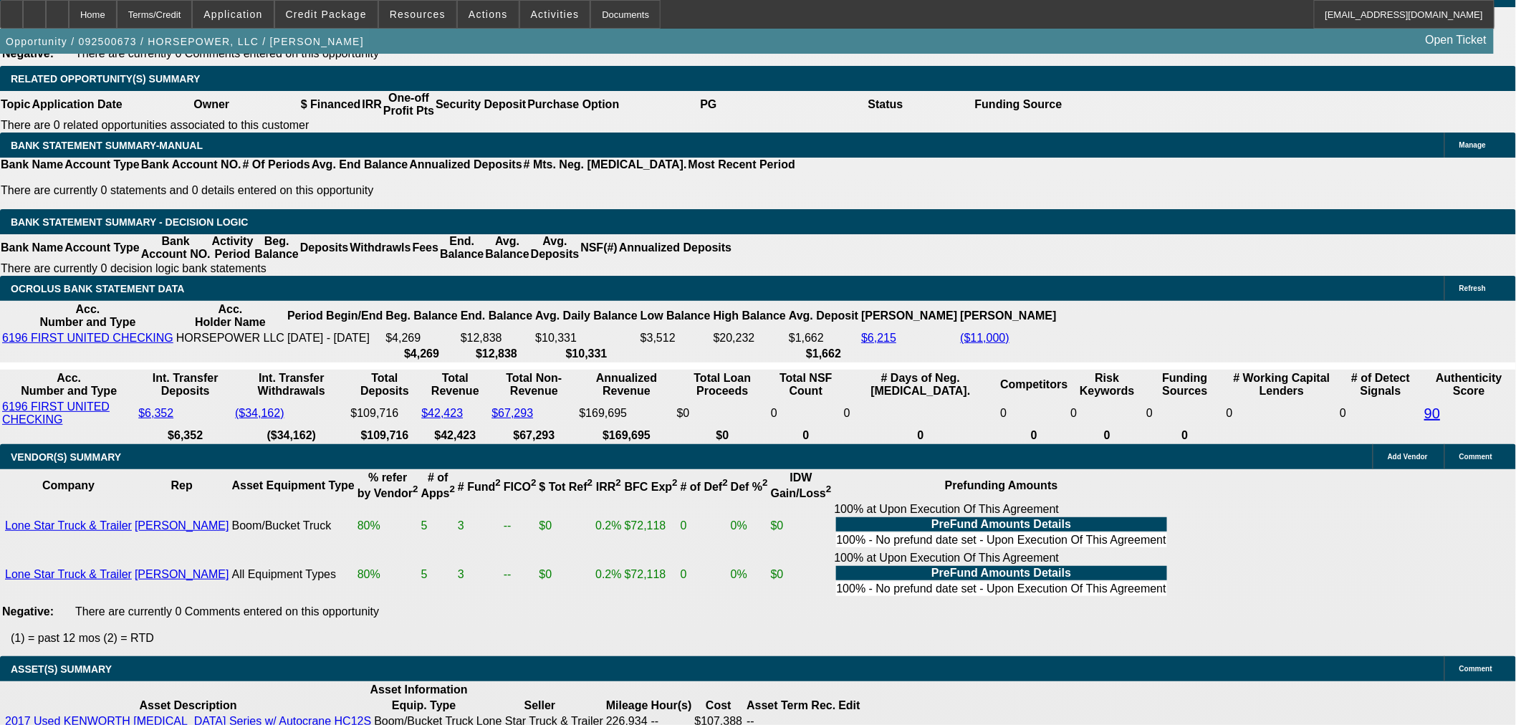
scroll to position [2152, 0]
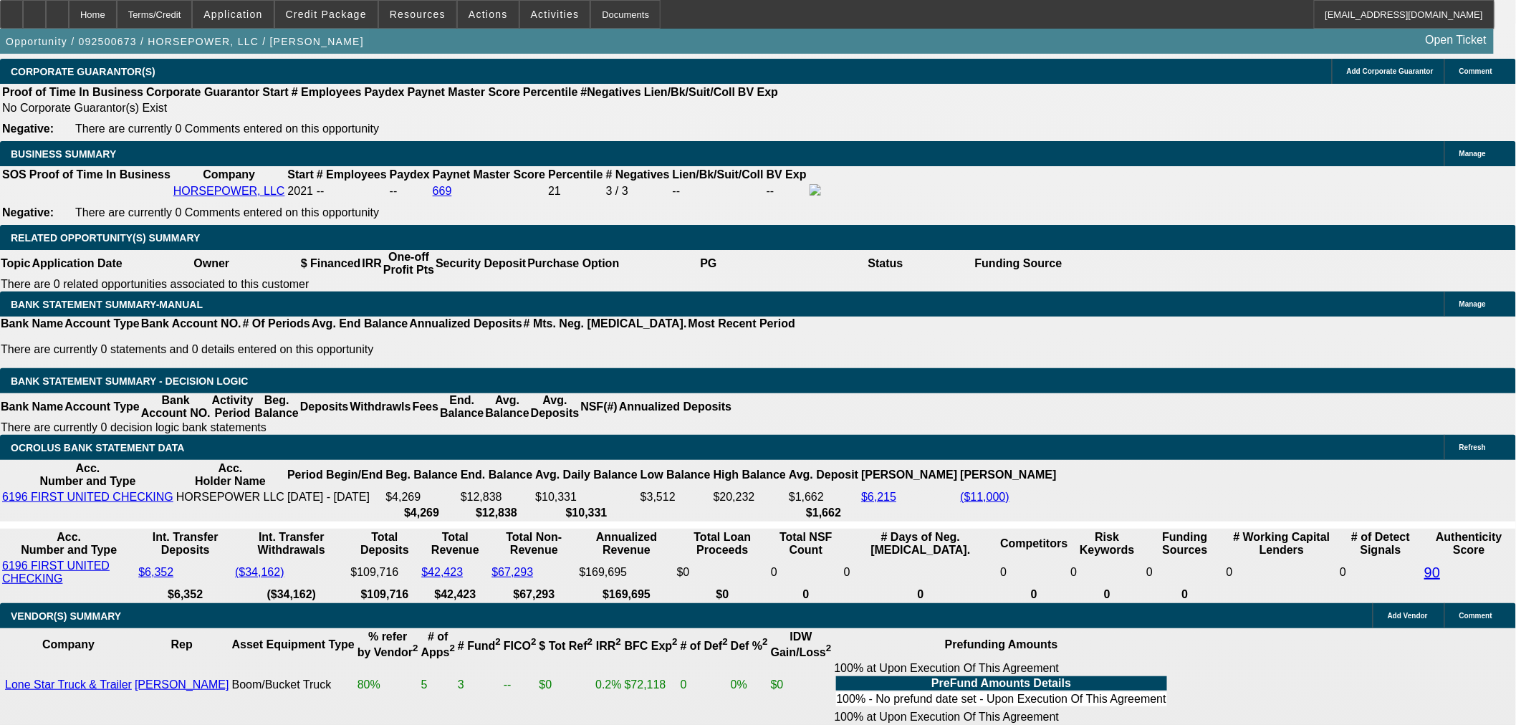
drag, startPoint x: 325, startPoint y: 282, endPoint x: 489, endPoint y: 87, distance: 254.3
type input "UNKNOWN"
type input "12"
type input "$2,283.23"
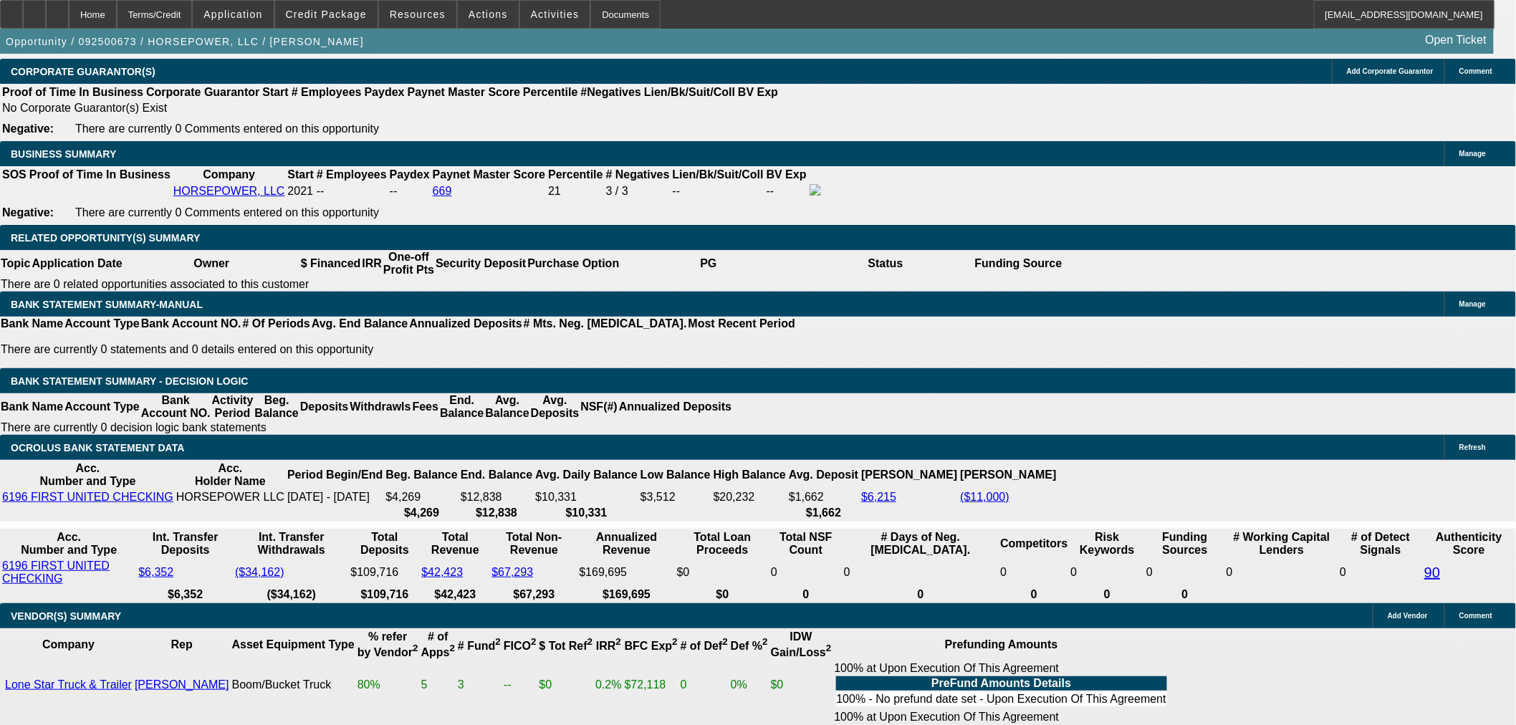
type input "12."
type input "$2,827.95"
type input "12.5"
type input "$2,854.38"
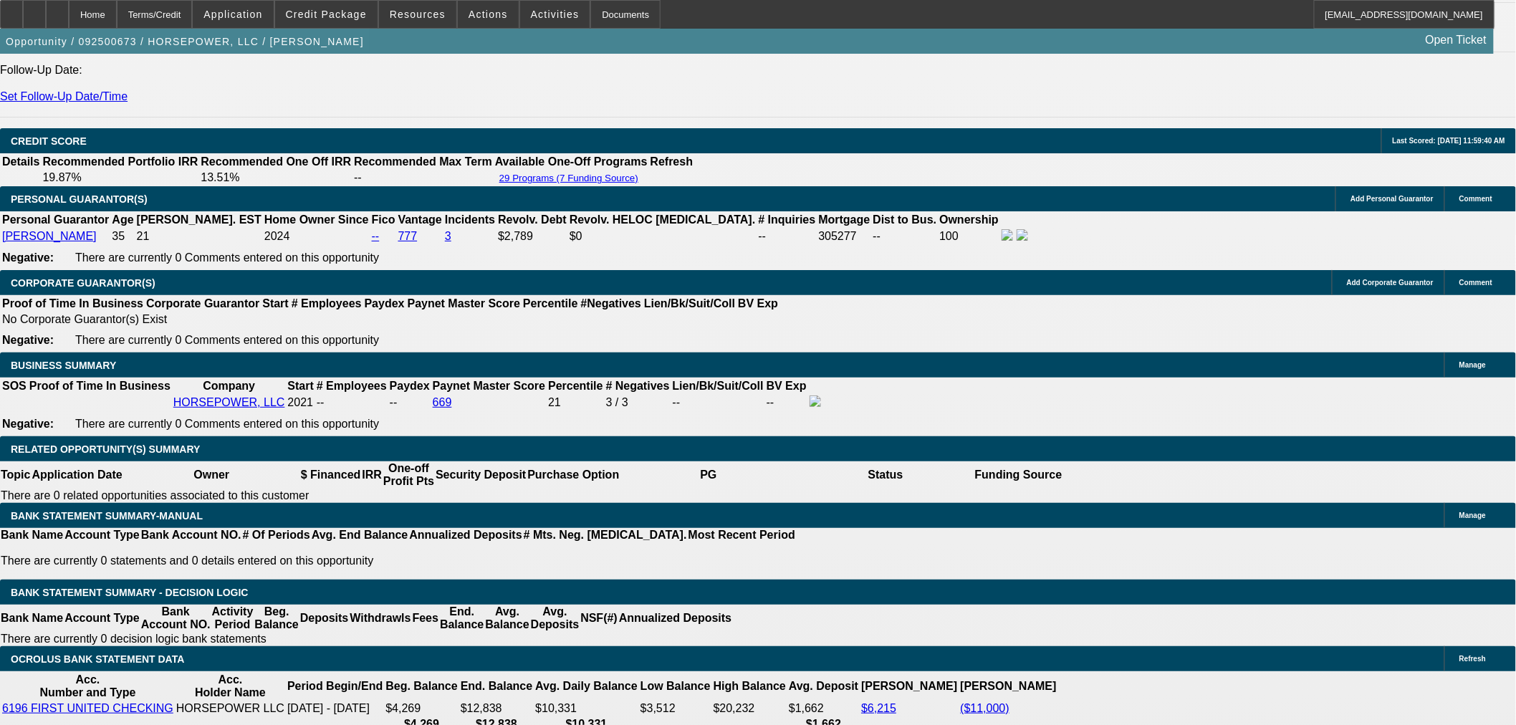
scroll to position [1833, 0]
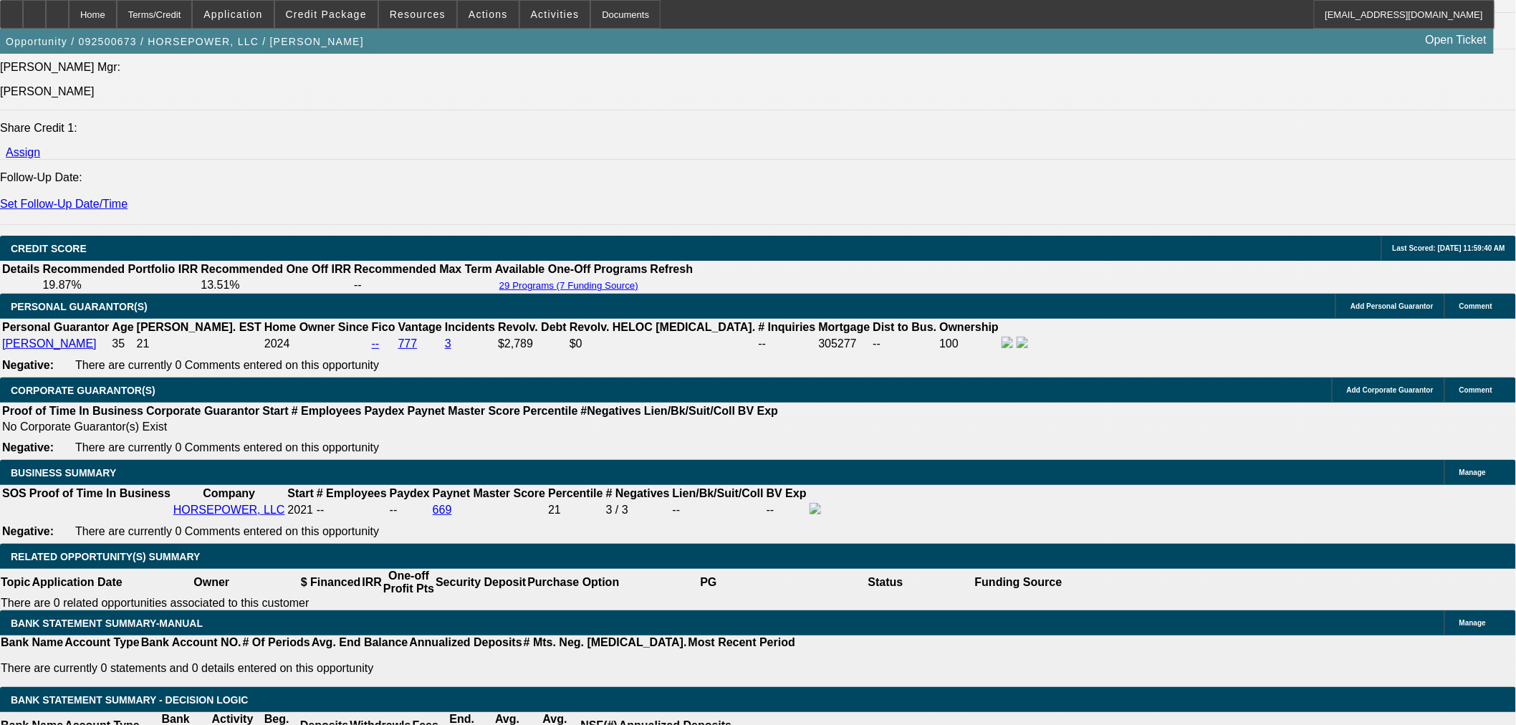
type input "12.5"
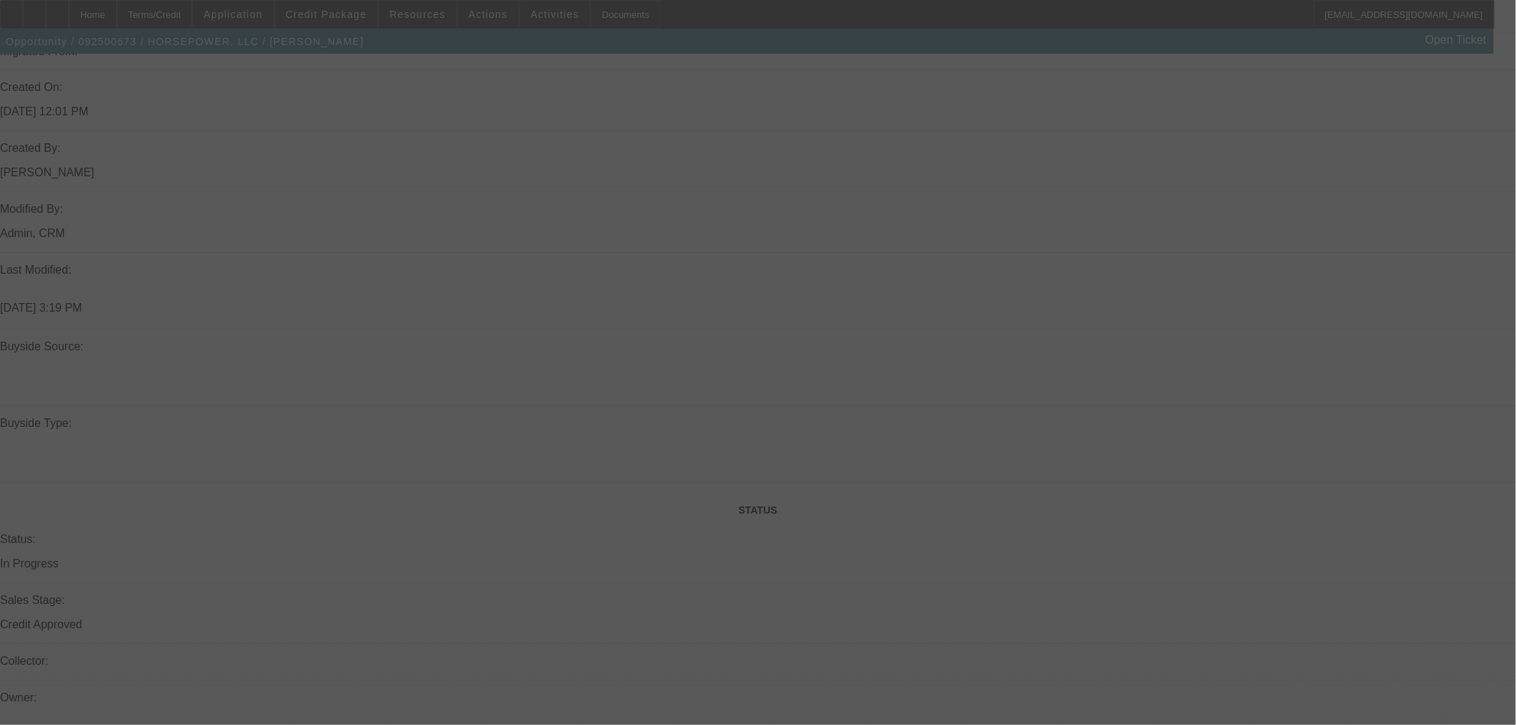
scroll to position [878, 0]
select select "0"
select select "3"
select select "0"
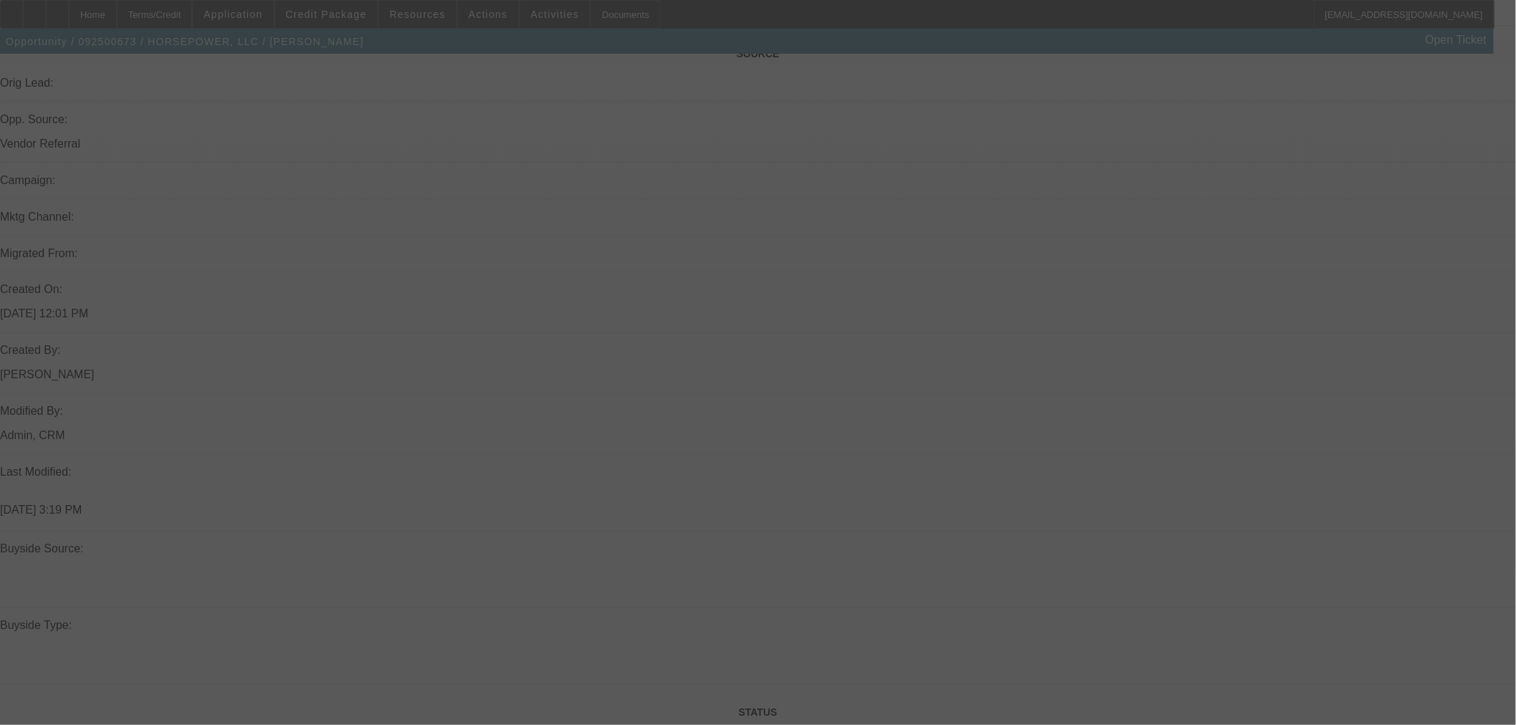
select select "6"
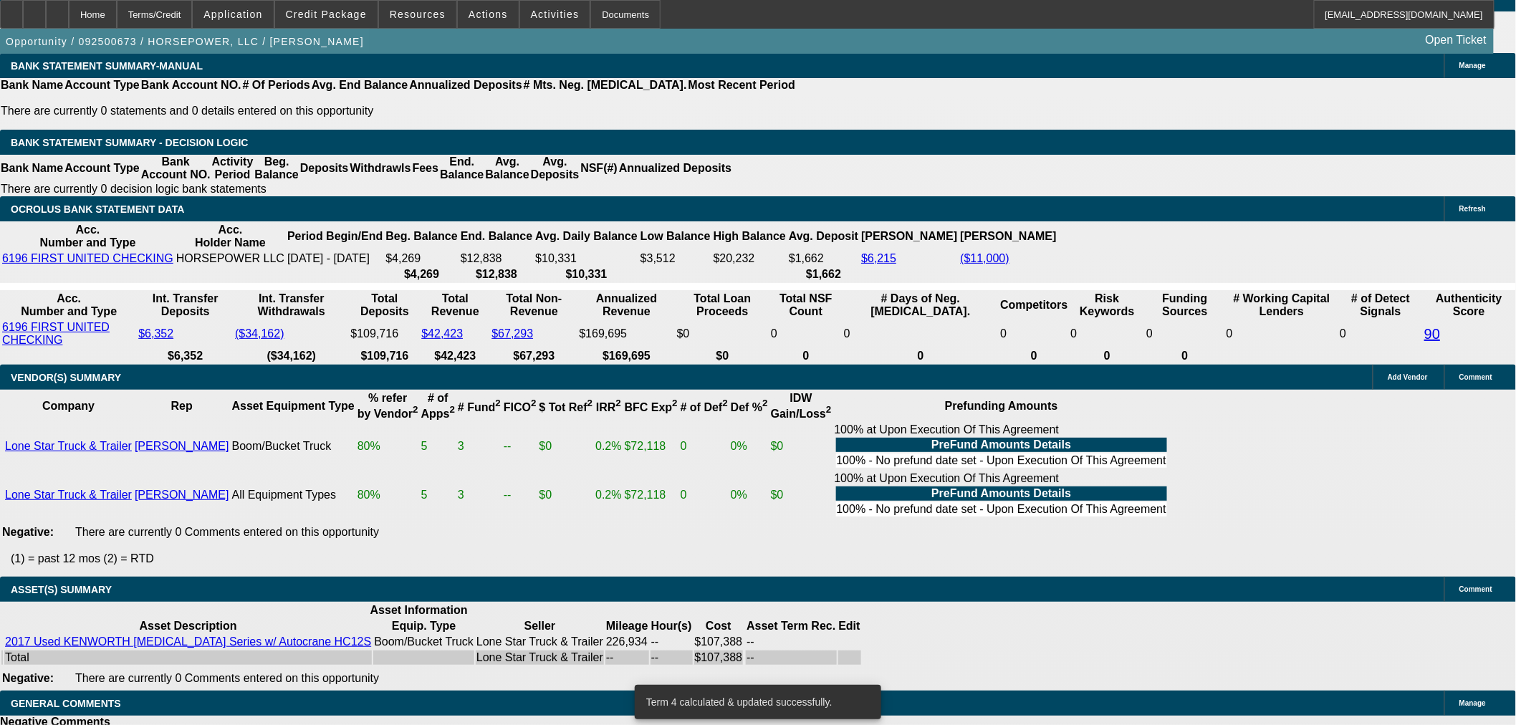
scroll to position [2072, 0]
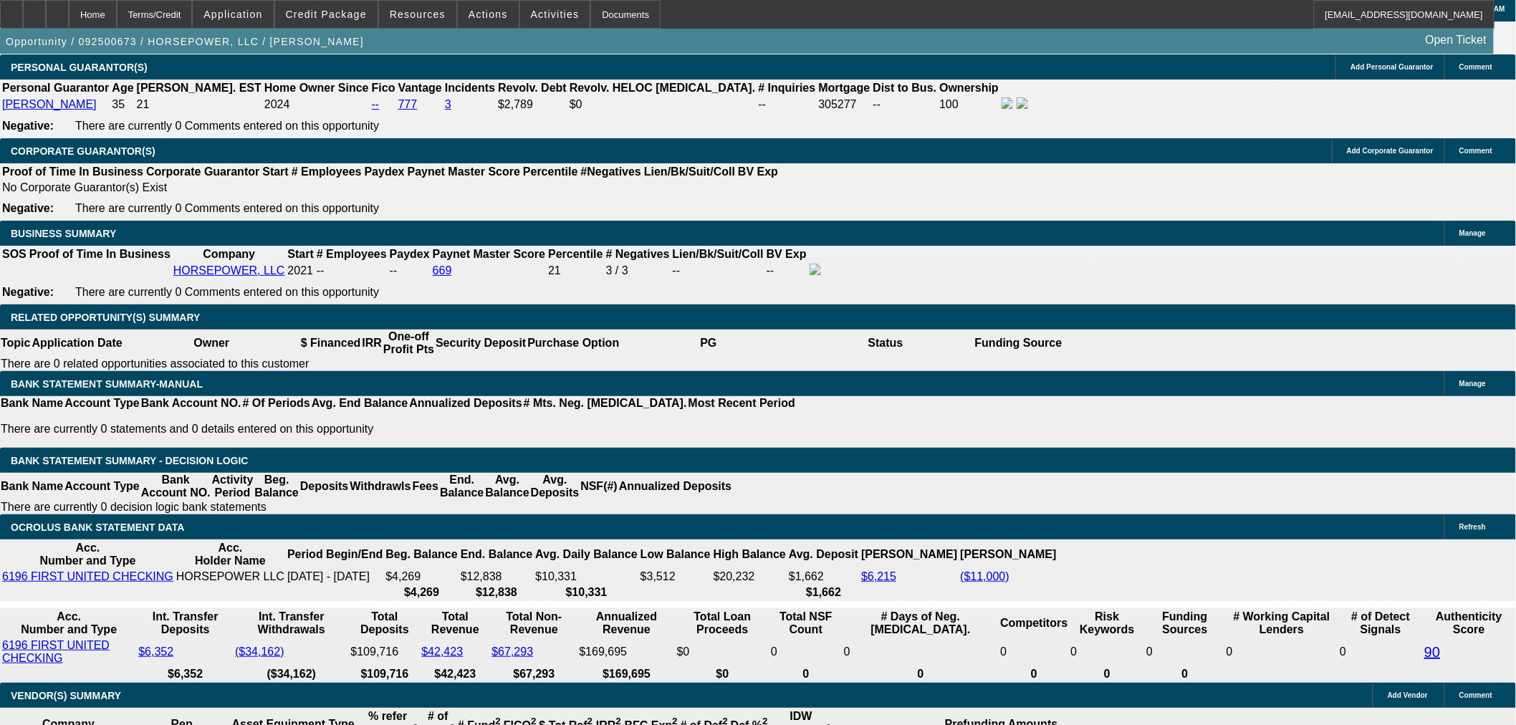
drag, startPoint x: 327, startPoint y: 363, endPoint x: 370, endPoint y: 315, distance: 63.9
type input "UNKNOWN"
type input "14"
type input "$2,934.54"
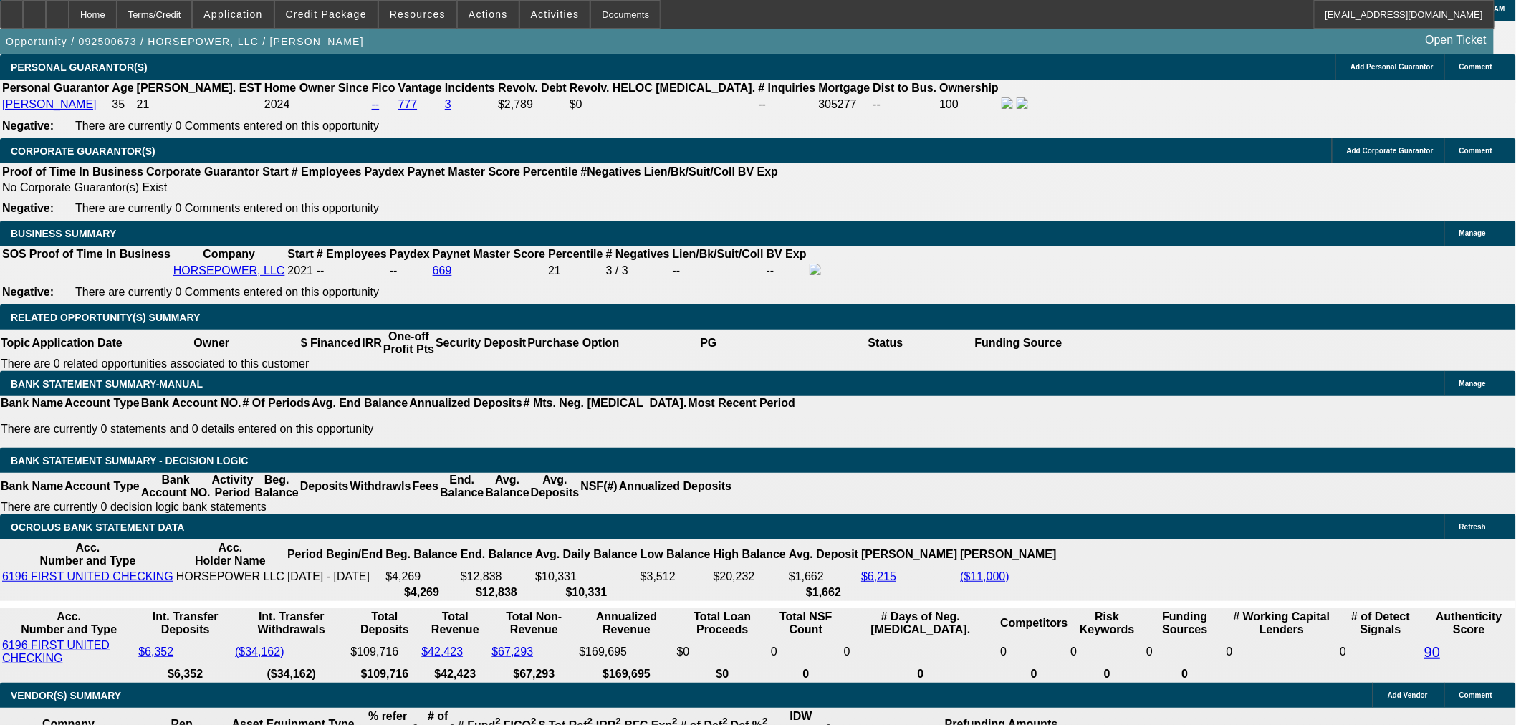
drag, startPoint x: 331, startPoint y: 360, endPoint x: 365, endPoint y: 360, distance: 34.4
type input "12"
type input "$2,283.23"
type input "12."
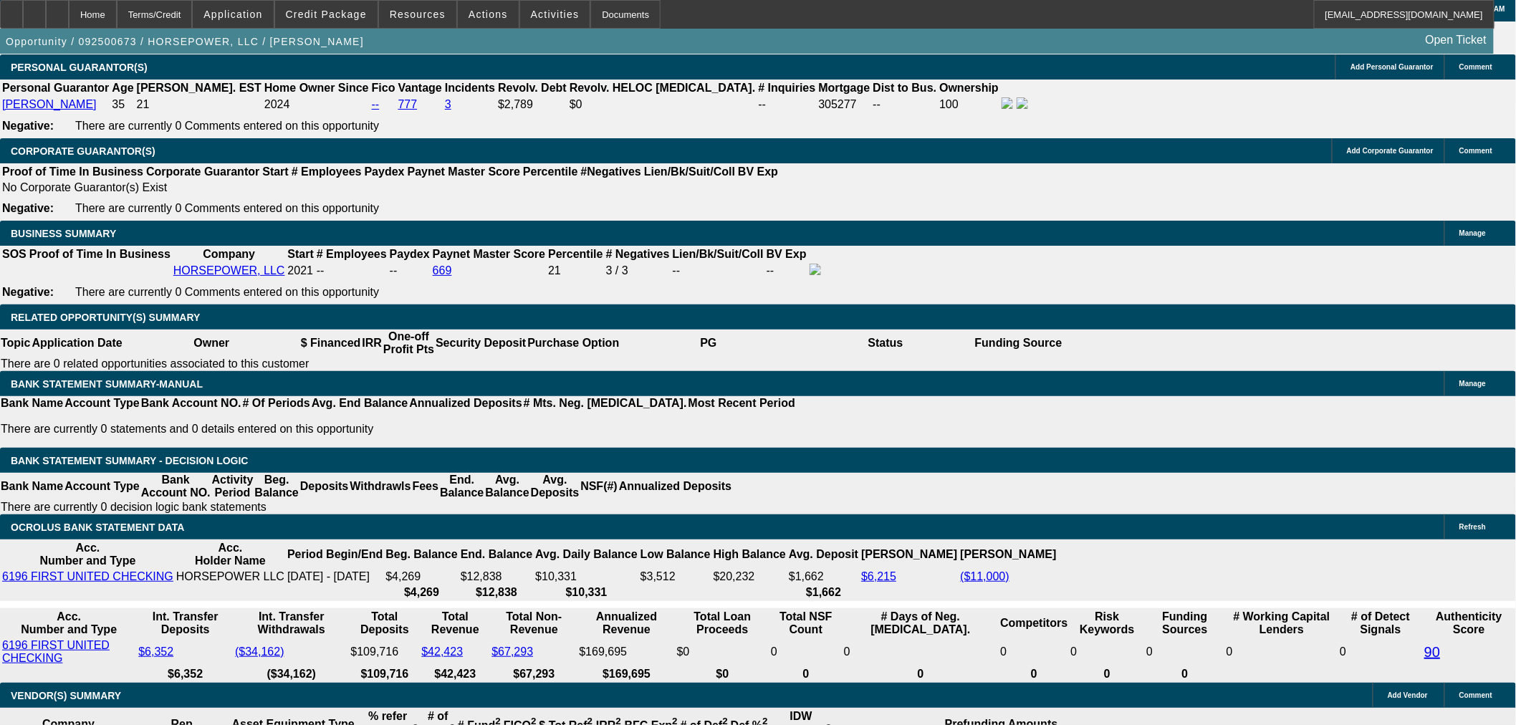
type input "$2,827.95"
type input "12.8"
type input "$2,870.31"
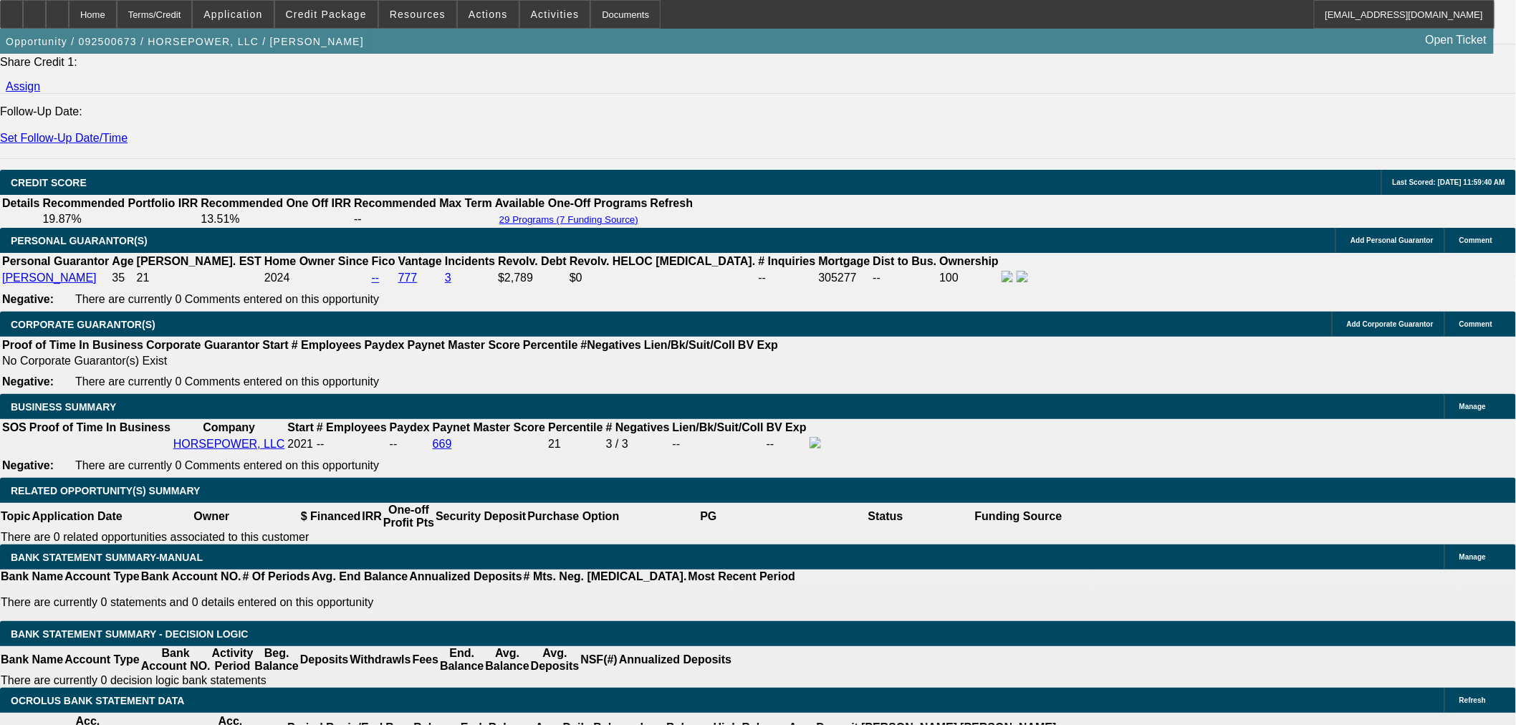
scroll to position [1753, 0]
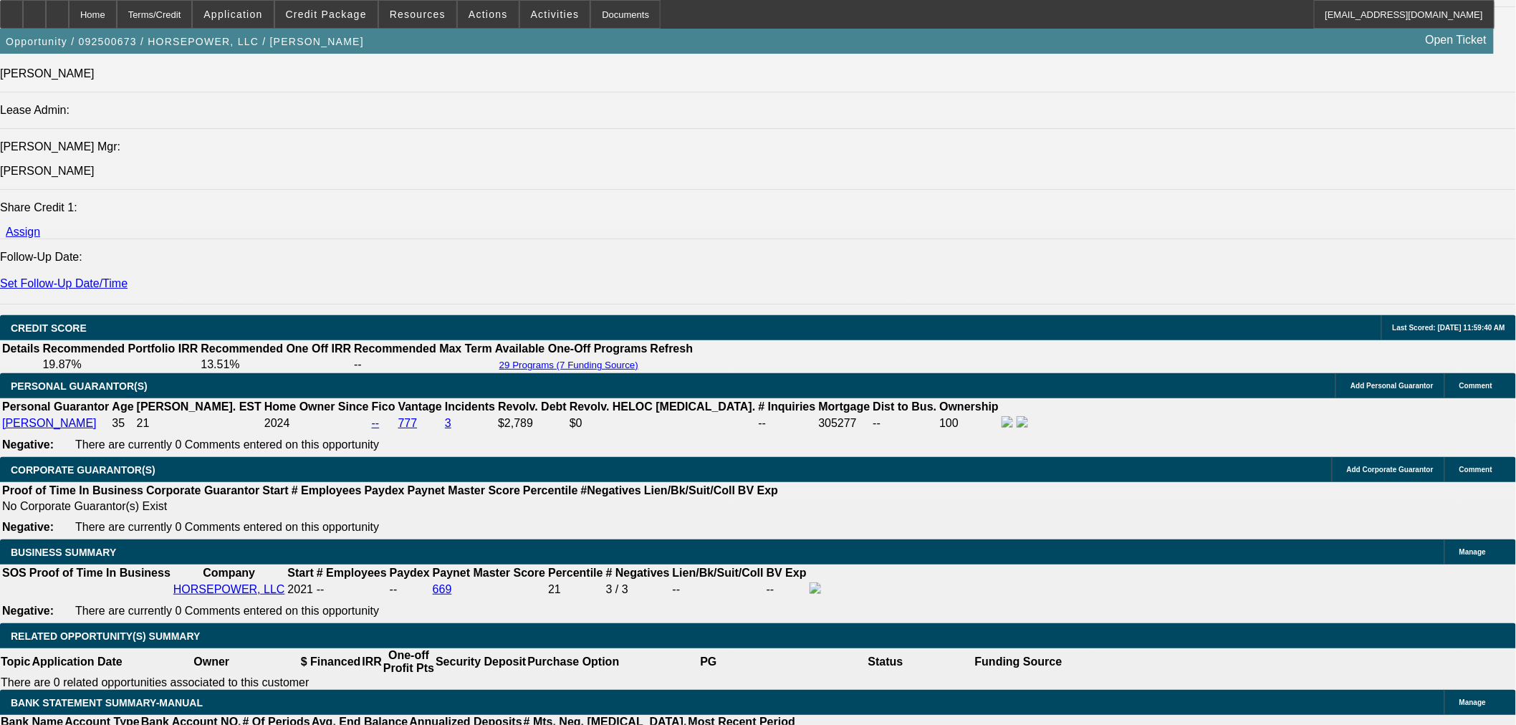
type input "12.8"
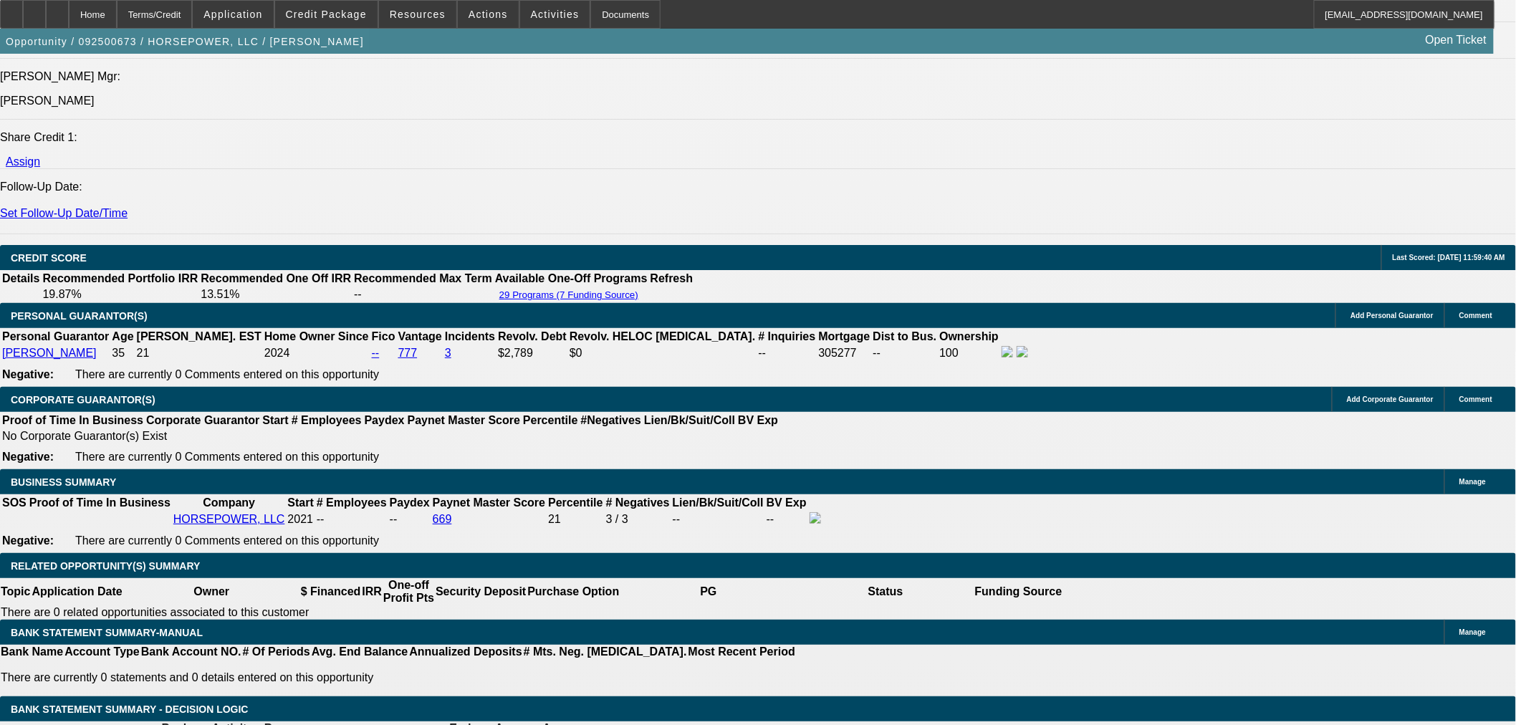
scroll to position [2072, 0]
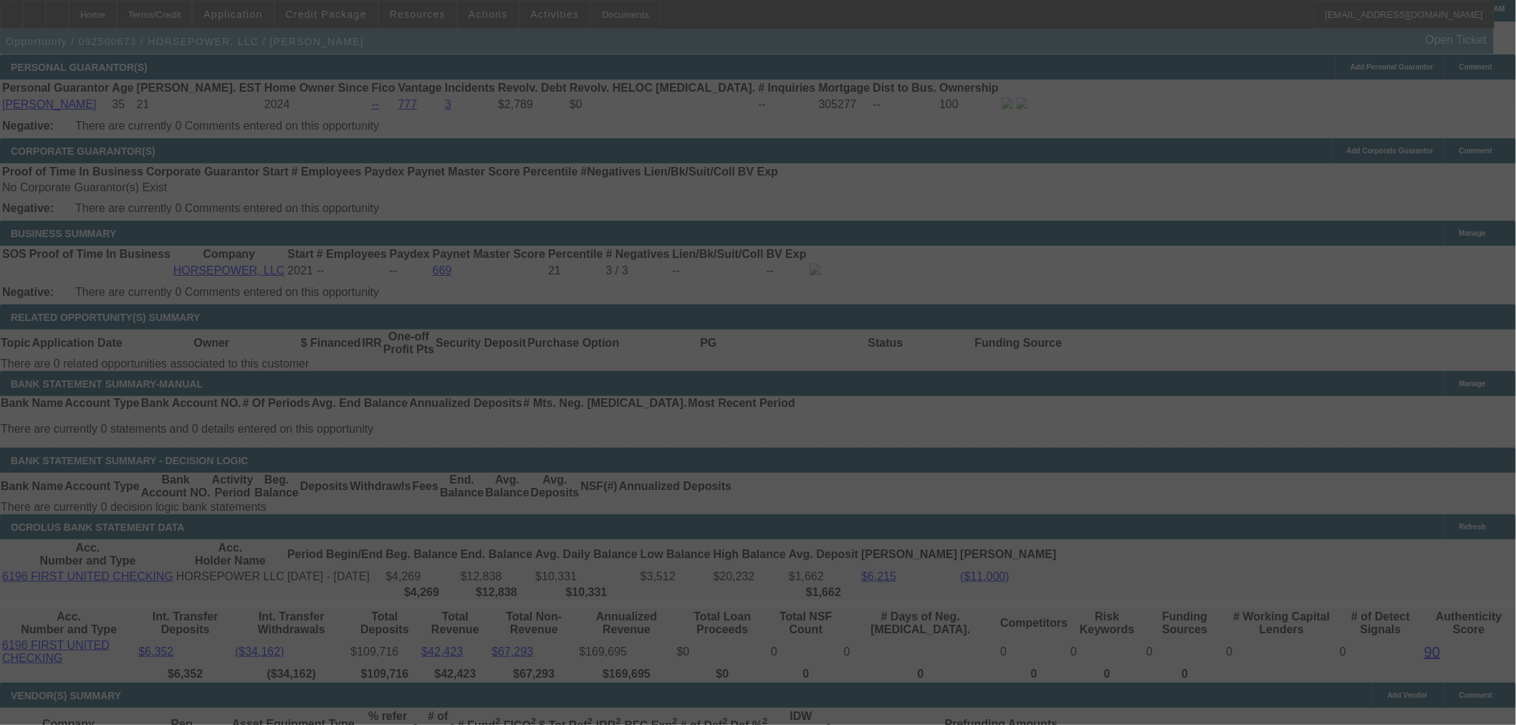
select select "0"
select select "3"
select select "0"
select select "6"
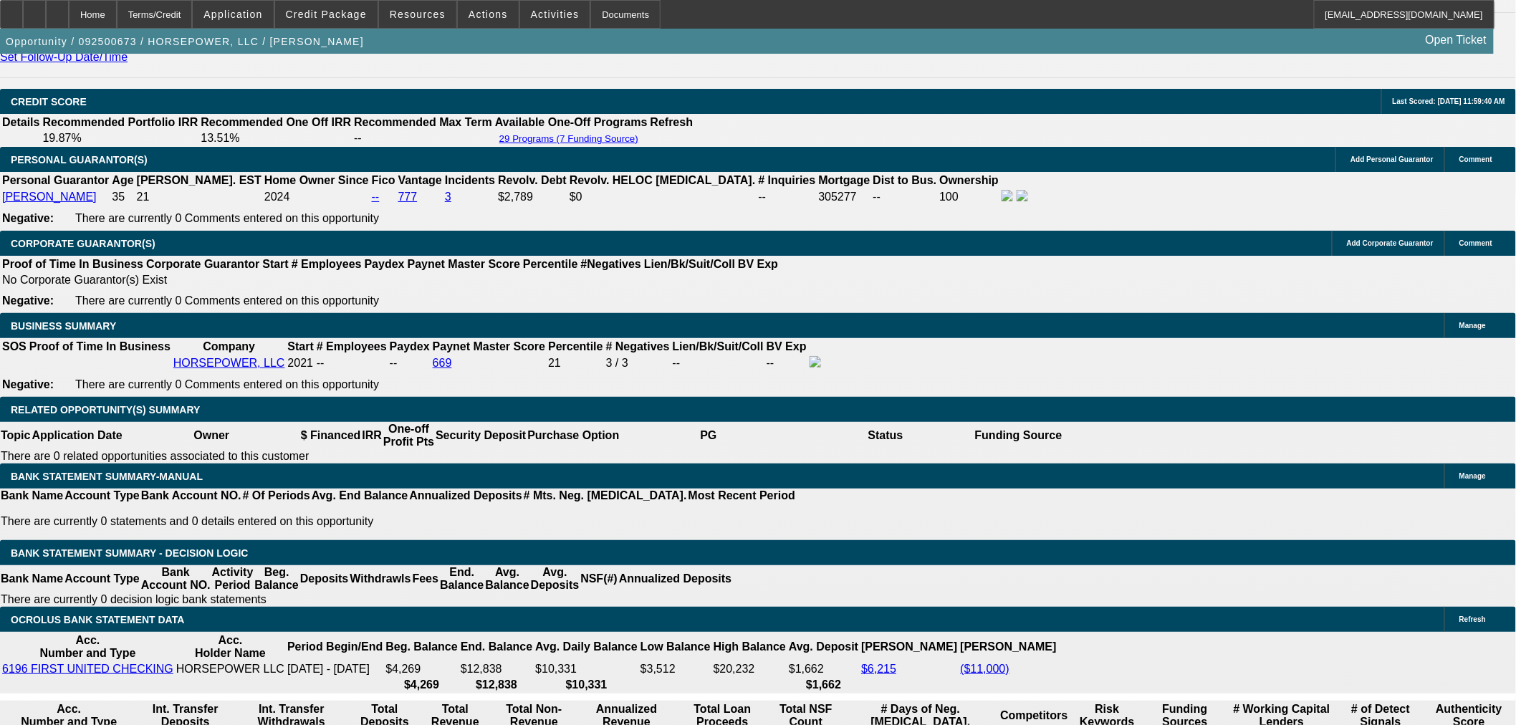
scroll to position [1896, 0]
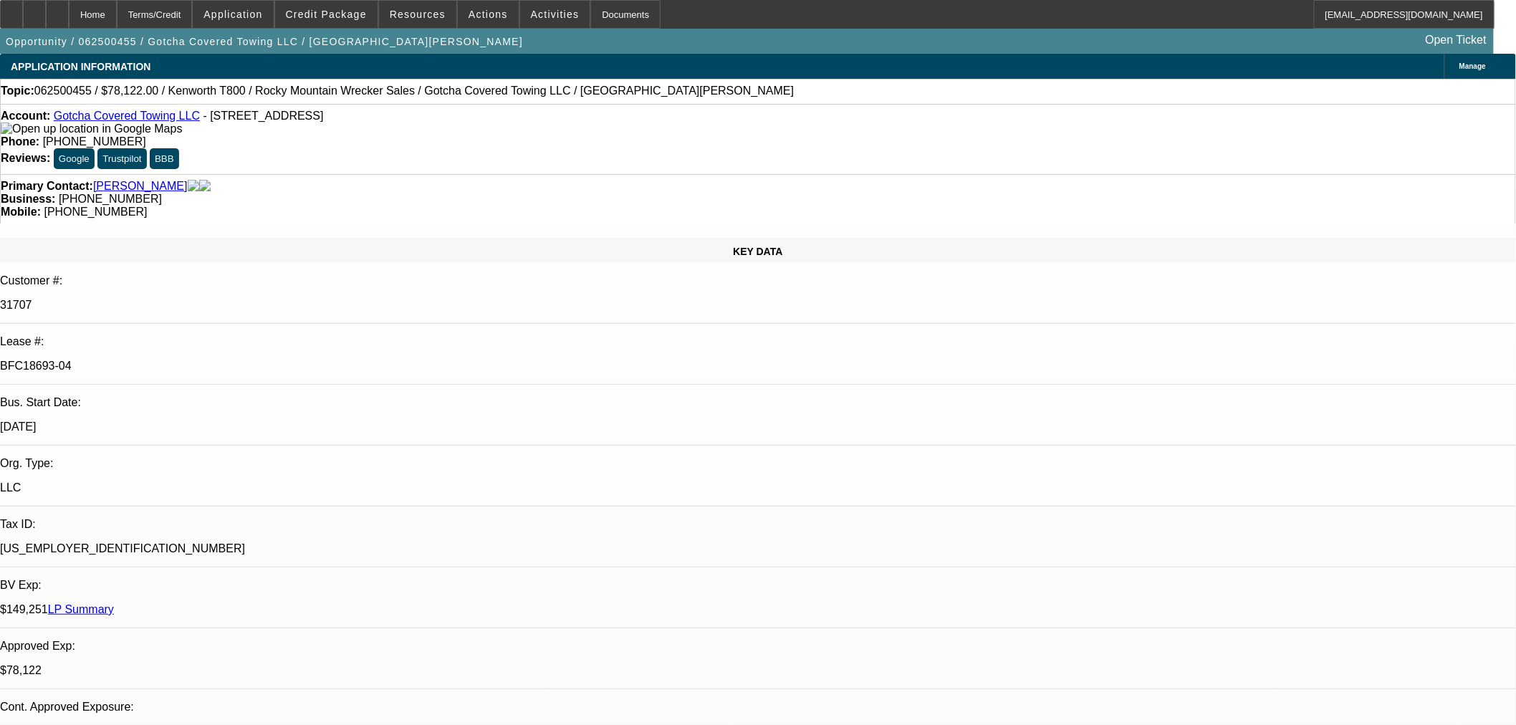
select select "0"
select select "3"
select select "0.1"
select select "4"
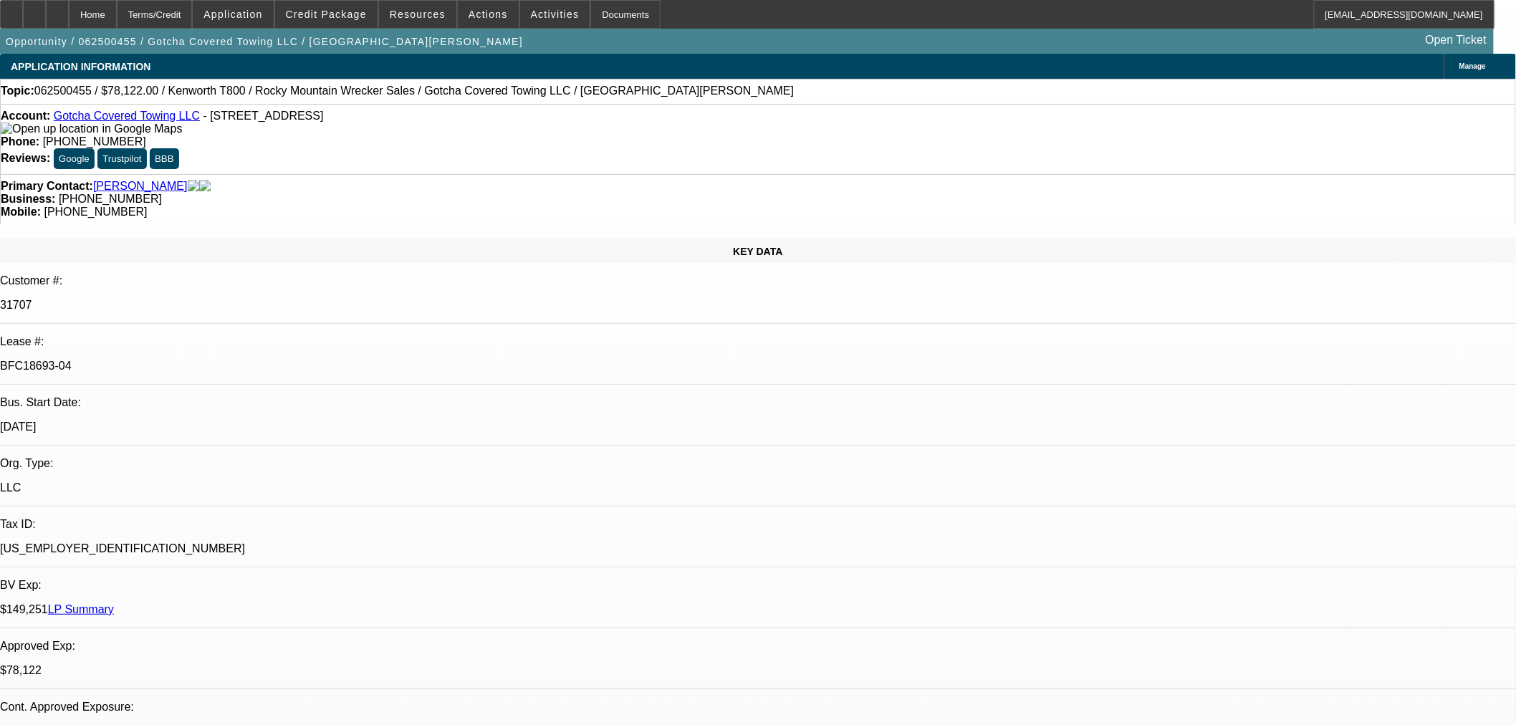
select select "0"
select select "3"
select select "0.1"
select select "4"
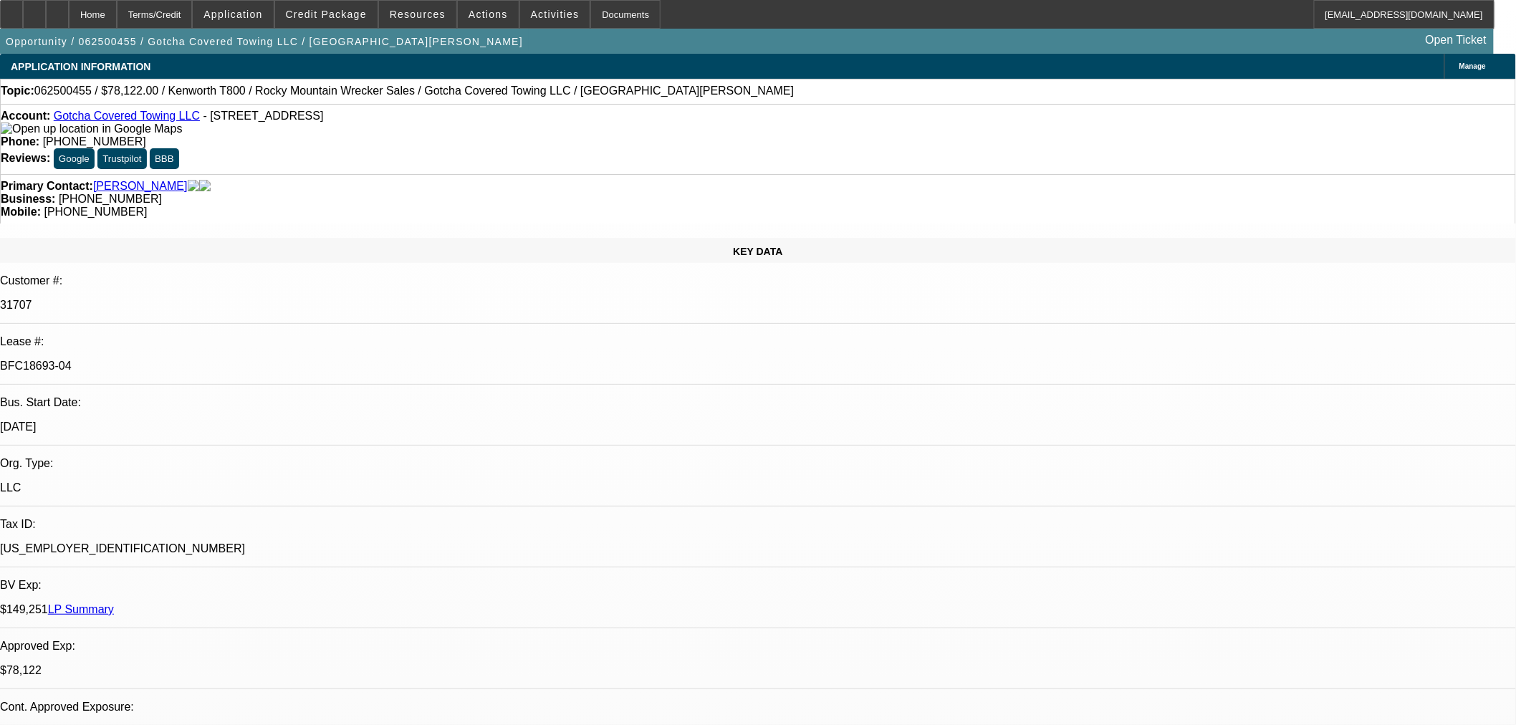
select select "0"
select select "3"
select select "0.1"
select select "4"
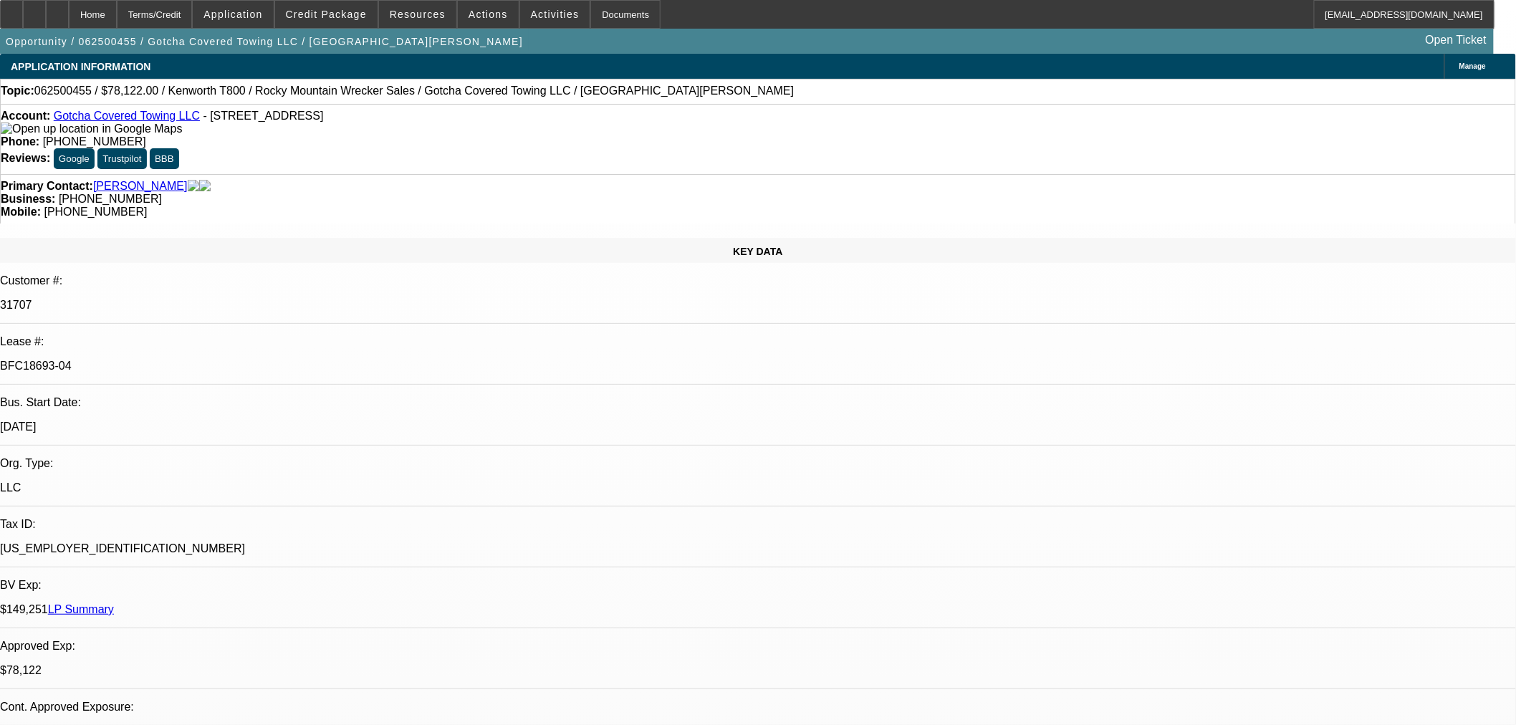
select select "0"
select select "2"
select select "0.1"
select select "4"
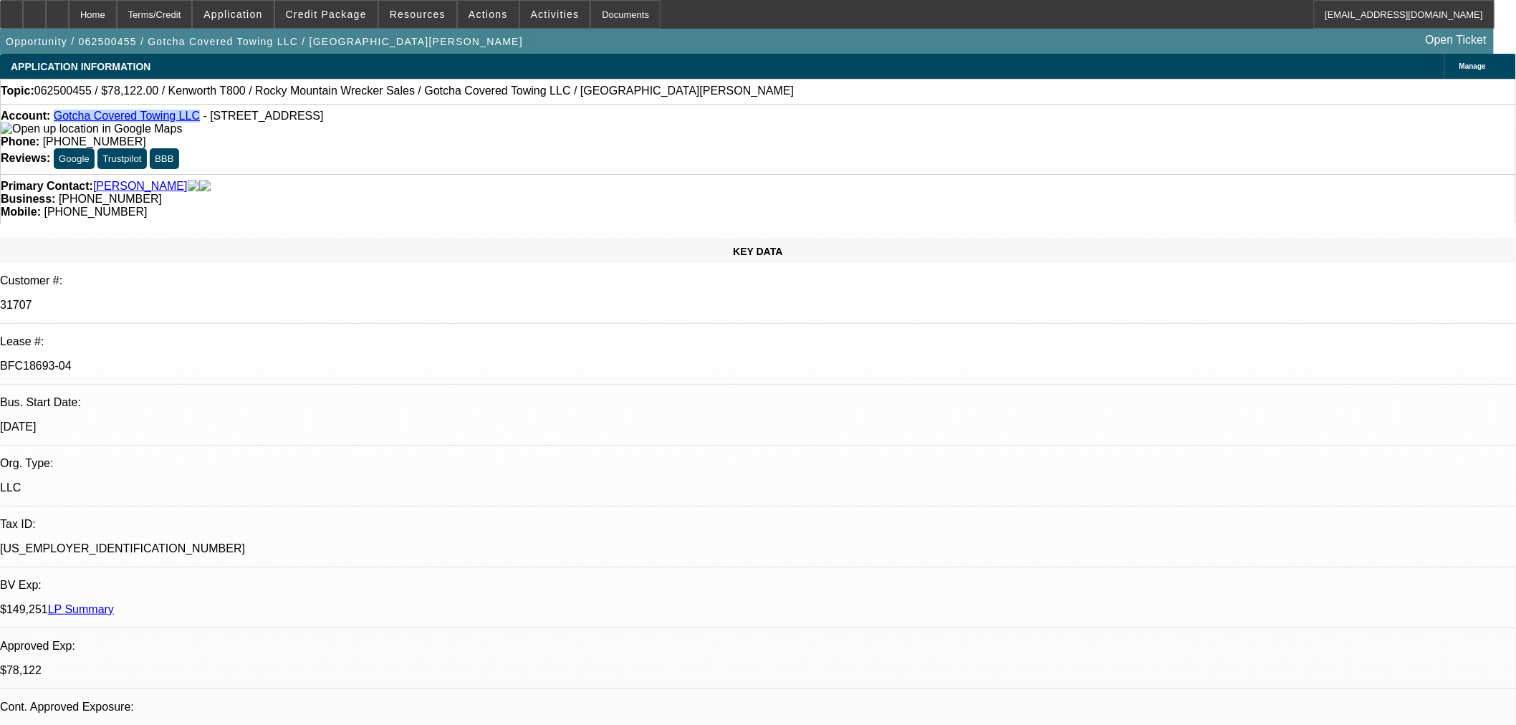
drag, startPoint x: 184, startPoint y: 120, endPoint x: 66, endPoint y: 109, distance: 118.7
click at [66, 109] on div "Account: Gotcha Covered Towing LLC - 3405 Broadway Blvd SE # B, Albuquerque, NM…" at bounding box center [758, 139] width 1516 height 70
copy link "Gotcha Covered Towing LLC"
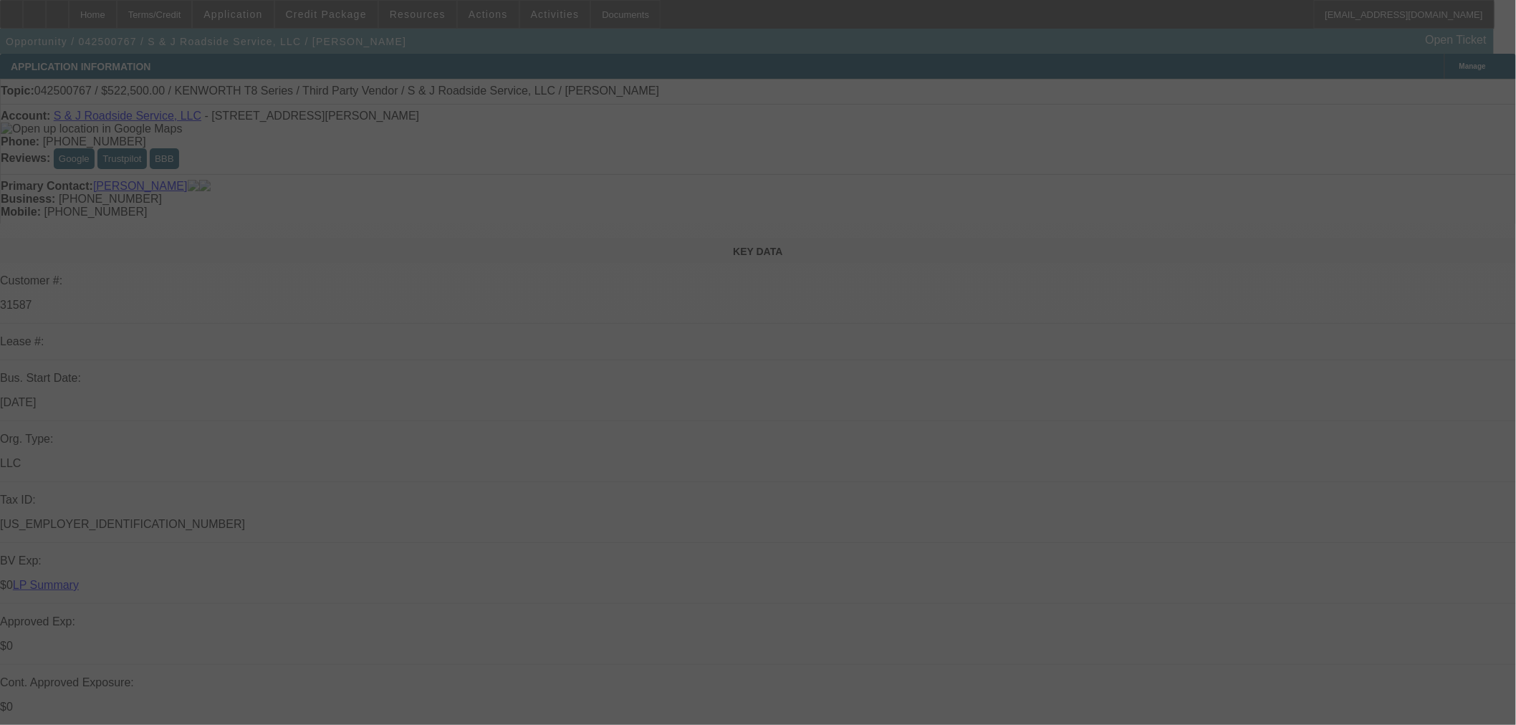
select select "0"
select select "2"
select select "0"
select select "6"
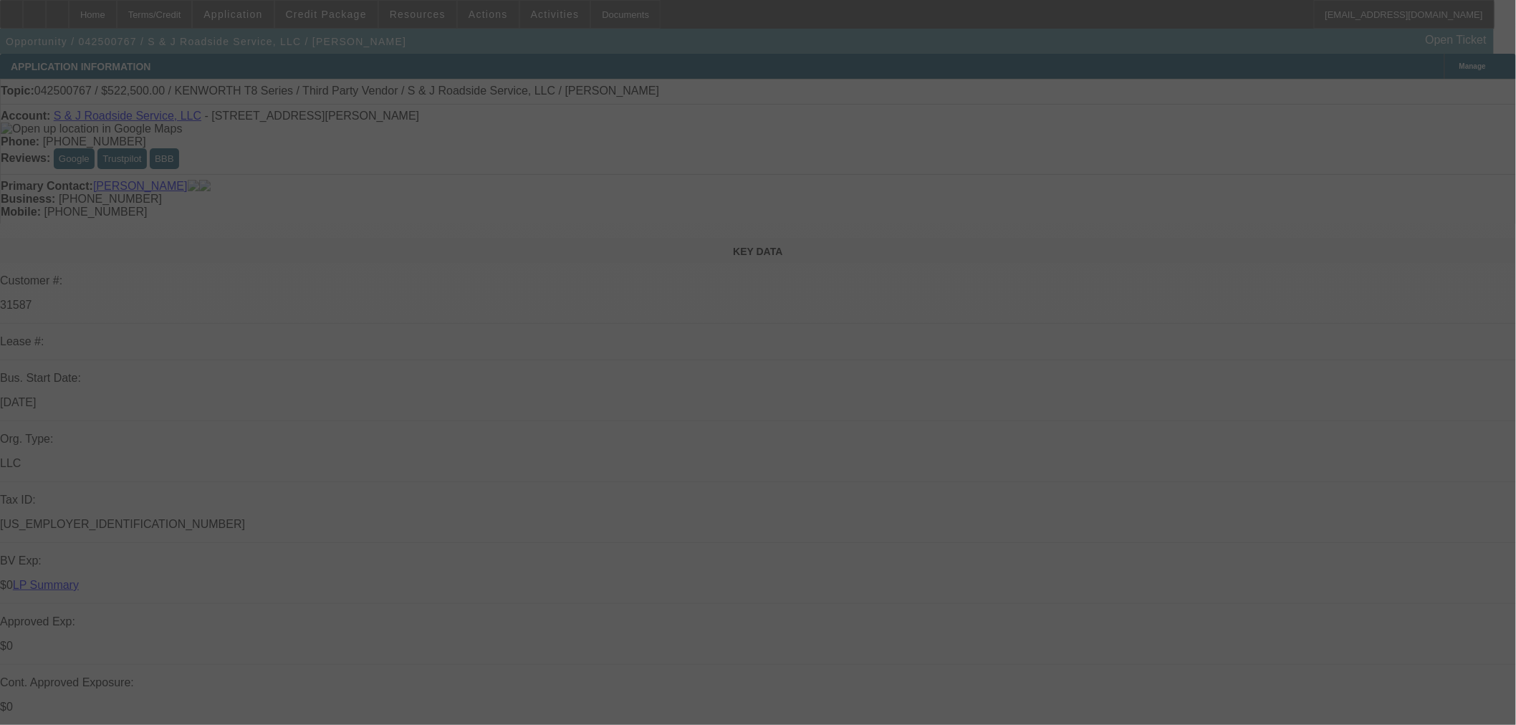
select select "0"
select select "2"
select select "0"
select select "6"
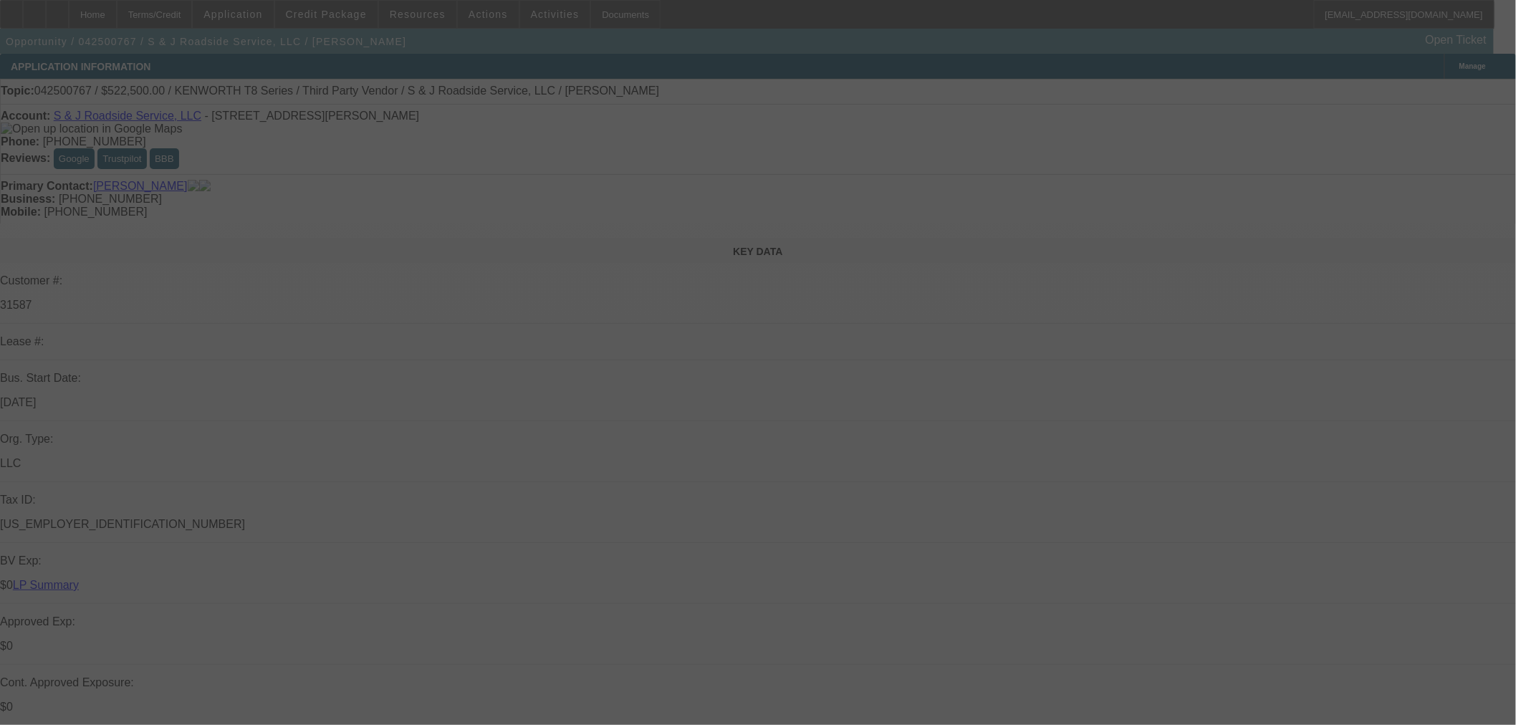
select select "0"
select select "2"
select select "0"
select select "6"
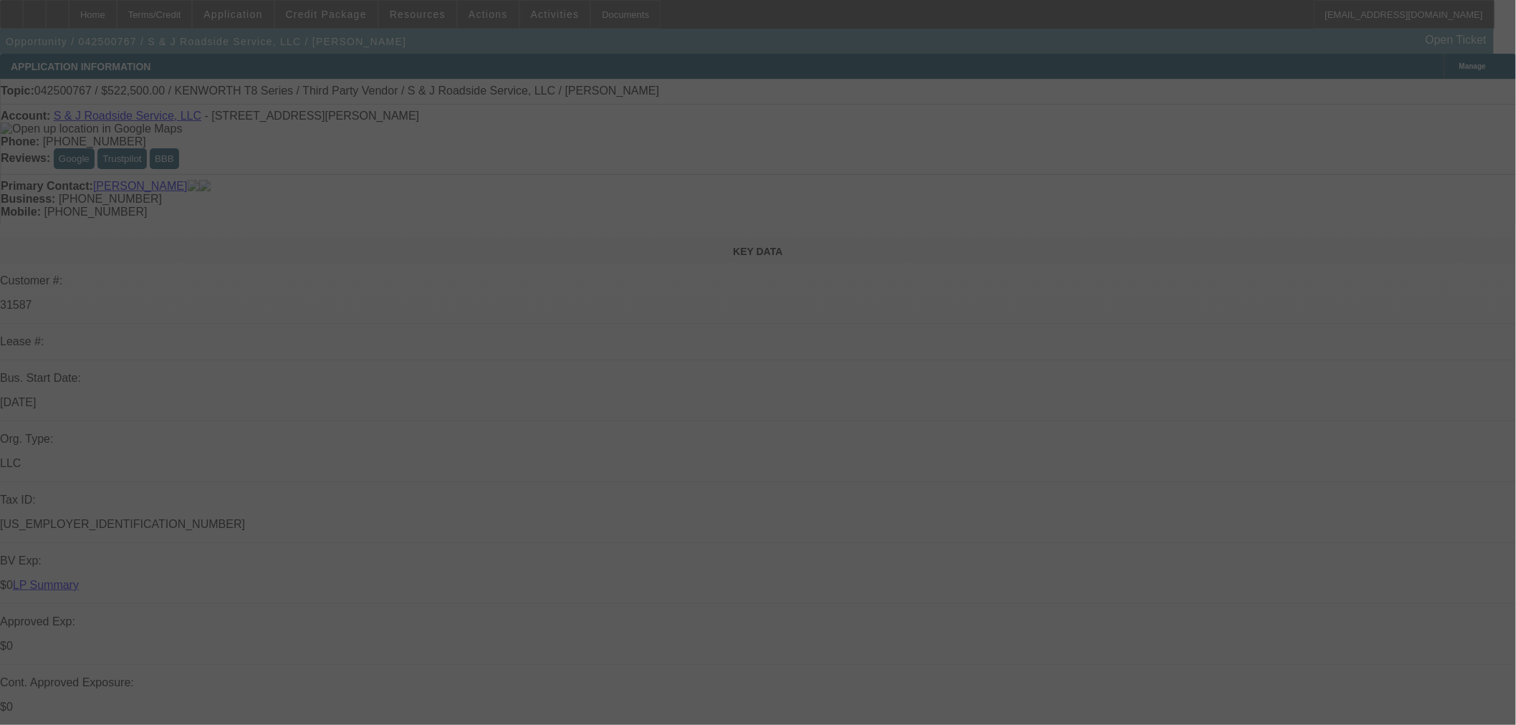
select select "0"
select select "2"
select select "0"
select select "6"
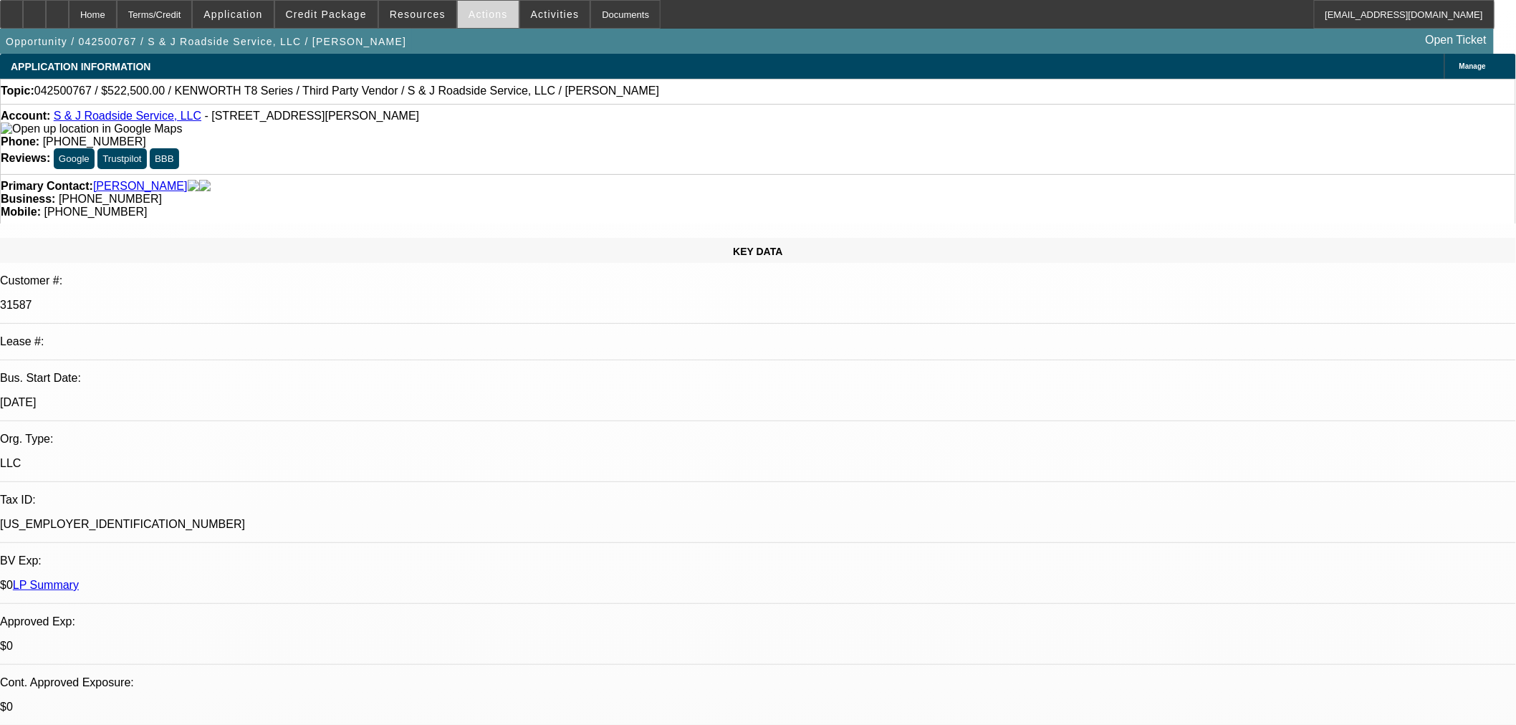
click at [487, 16] on span "Actions" at bounding box center [488, 14] width 39 height 11
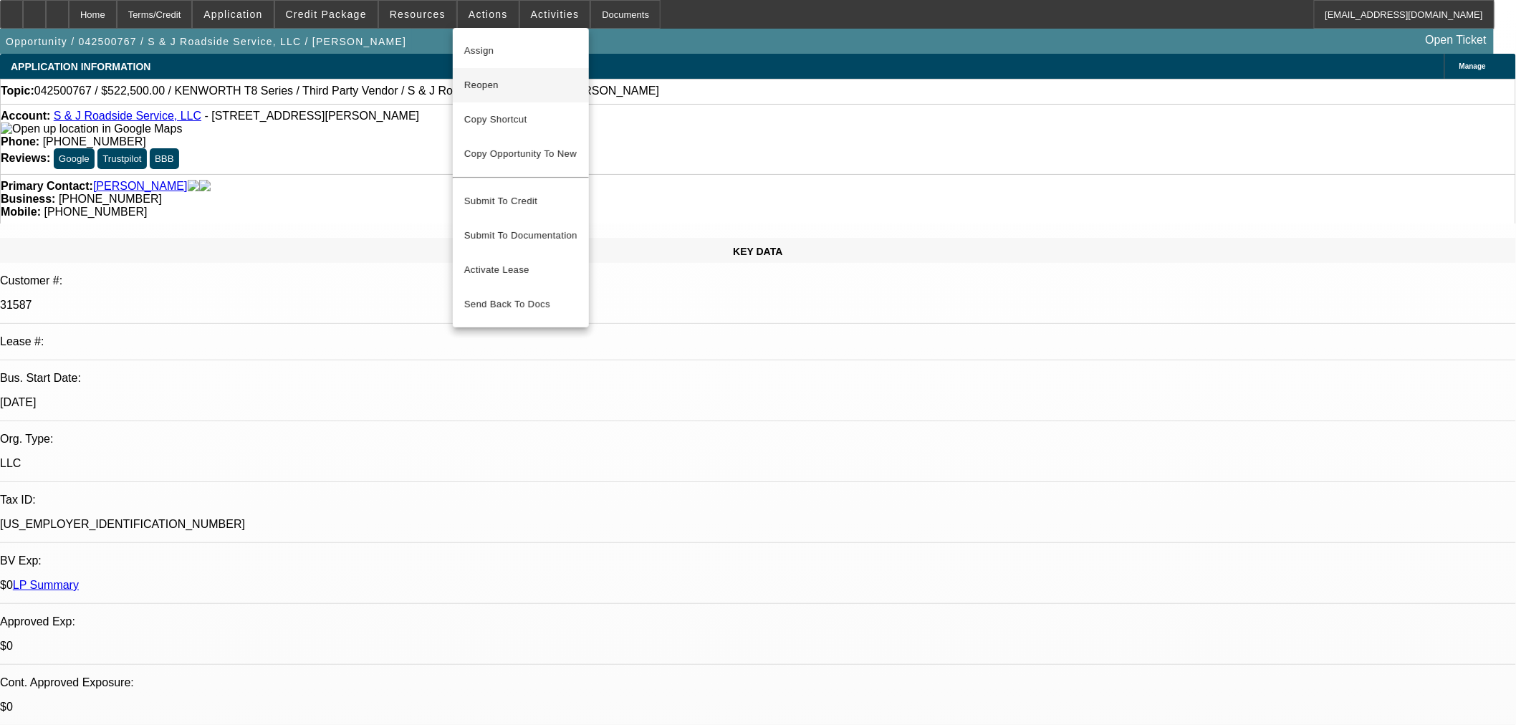
click at [485, 89] on span "Reopen" at bounding box center [520, 85] width 113 height 17
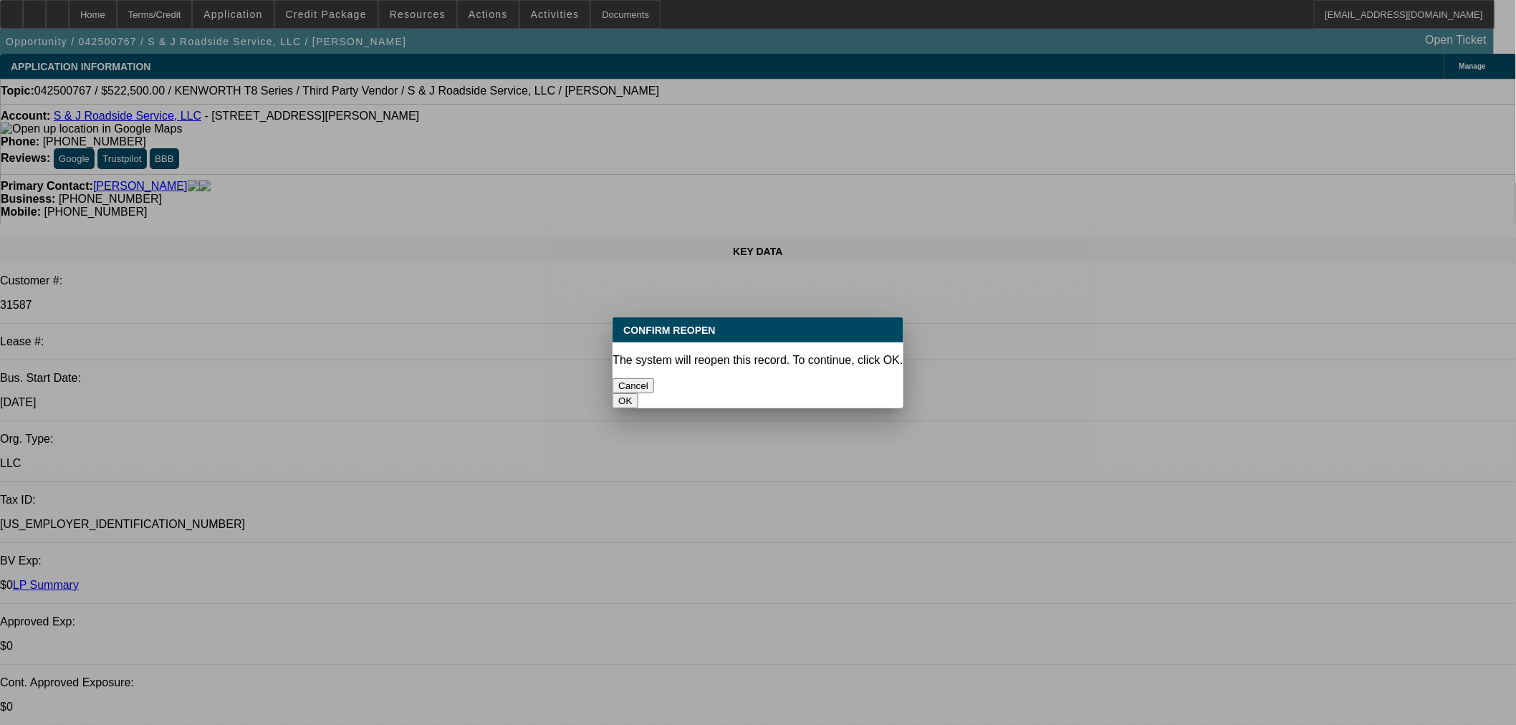
click at [638, 393] on button "OK" at bounding box center [625, 400] width 25 height 15
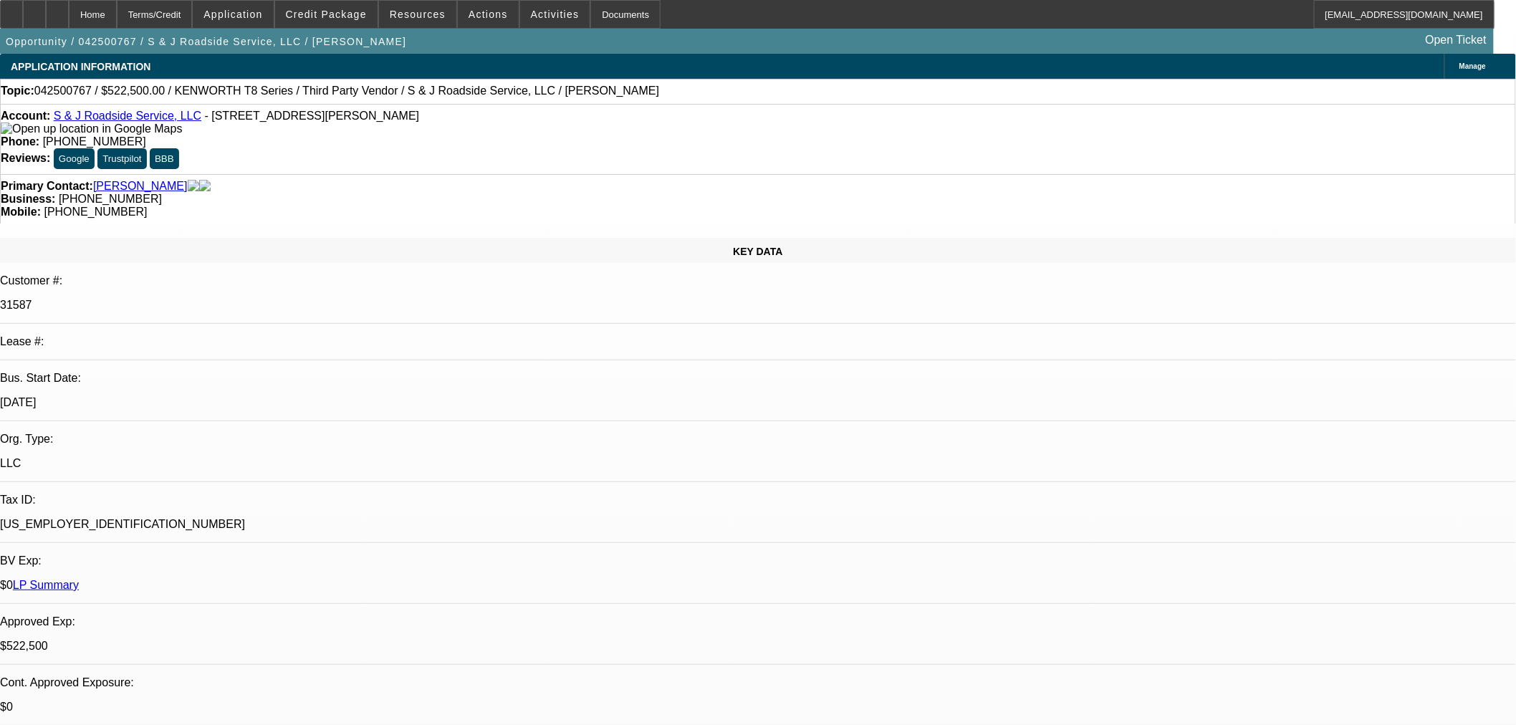
select select "0"
select select "2"
select select "0"
select select "6"
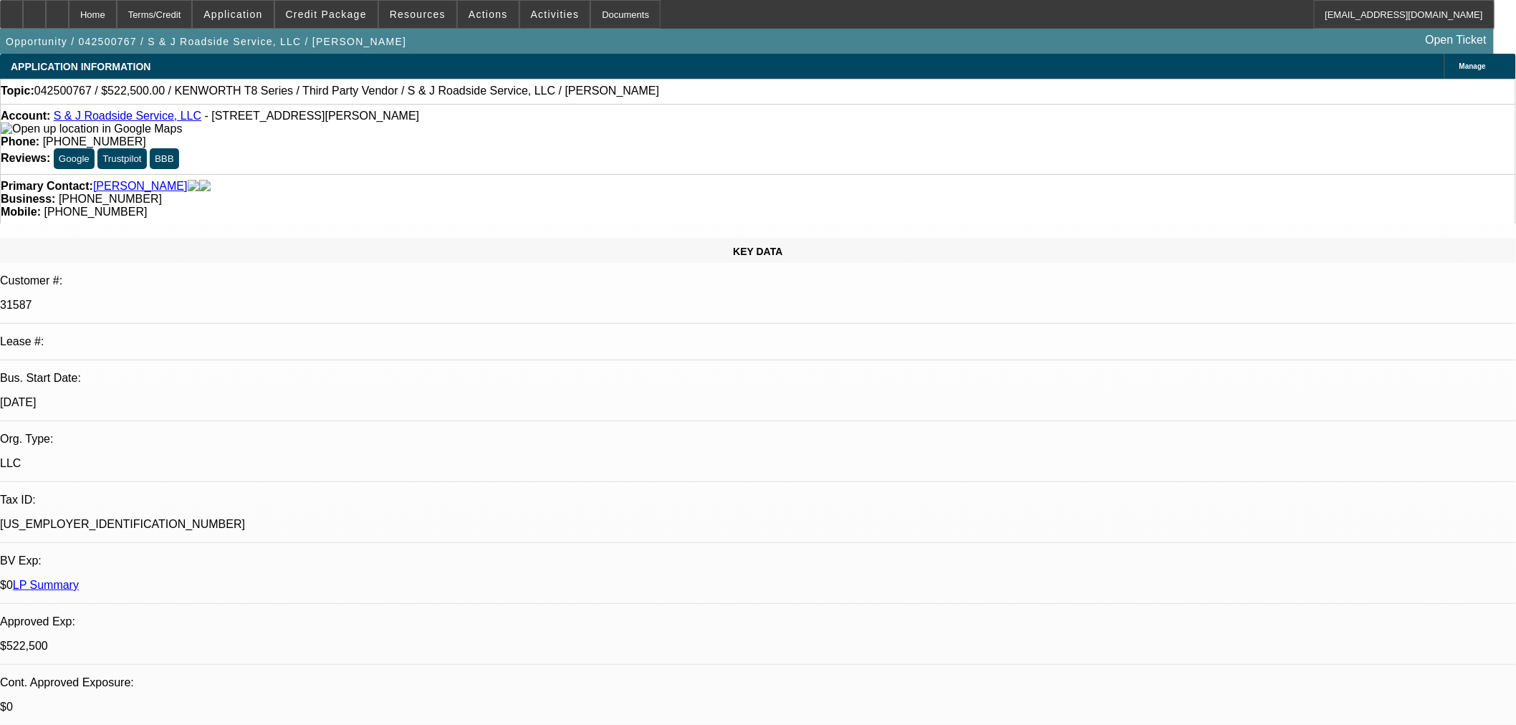
select select "0"
select select "2"
select select "0"
select select "6"
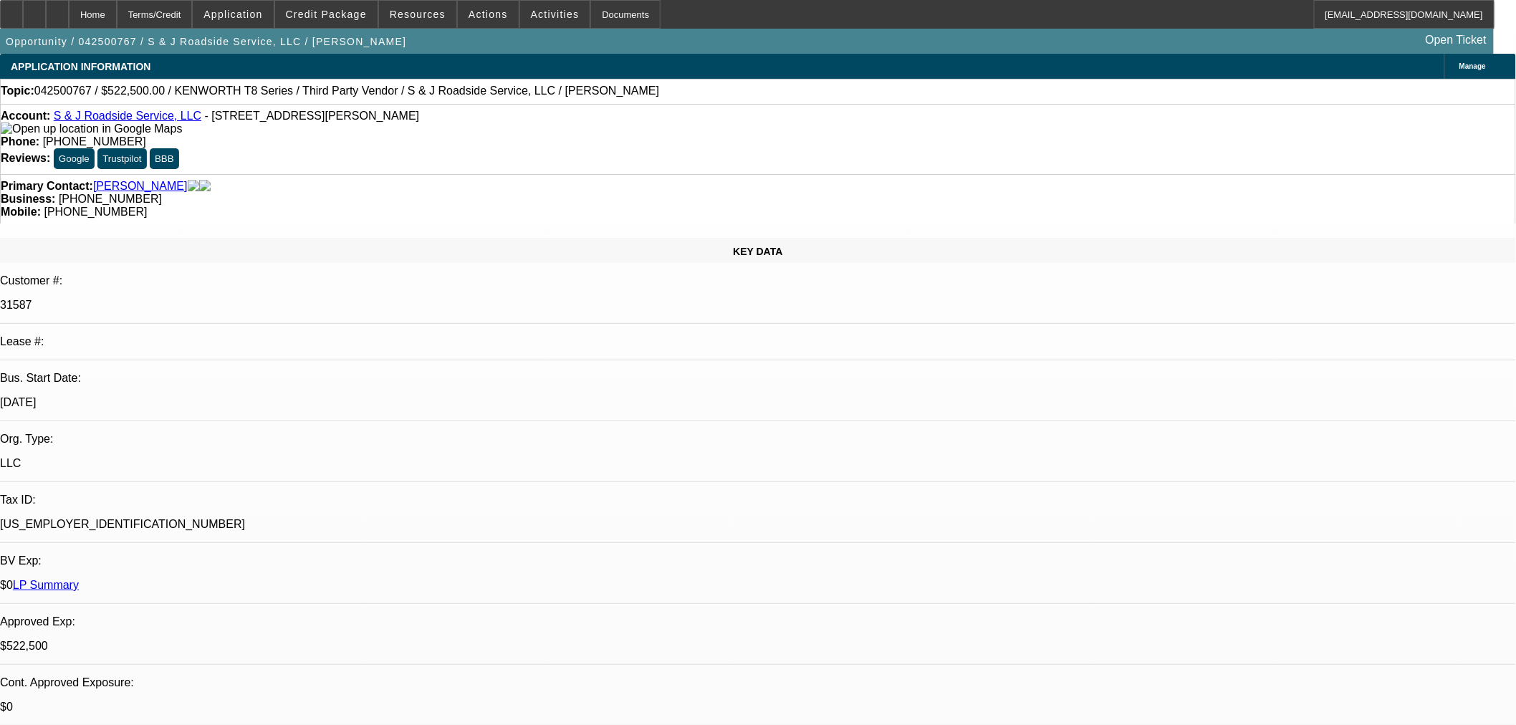
select select "0"
select select "2"
select select "0"
select select "6"
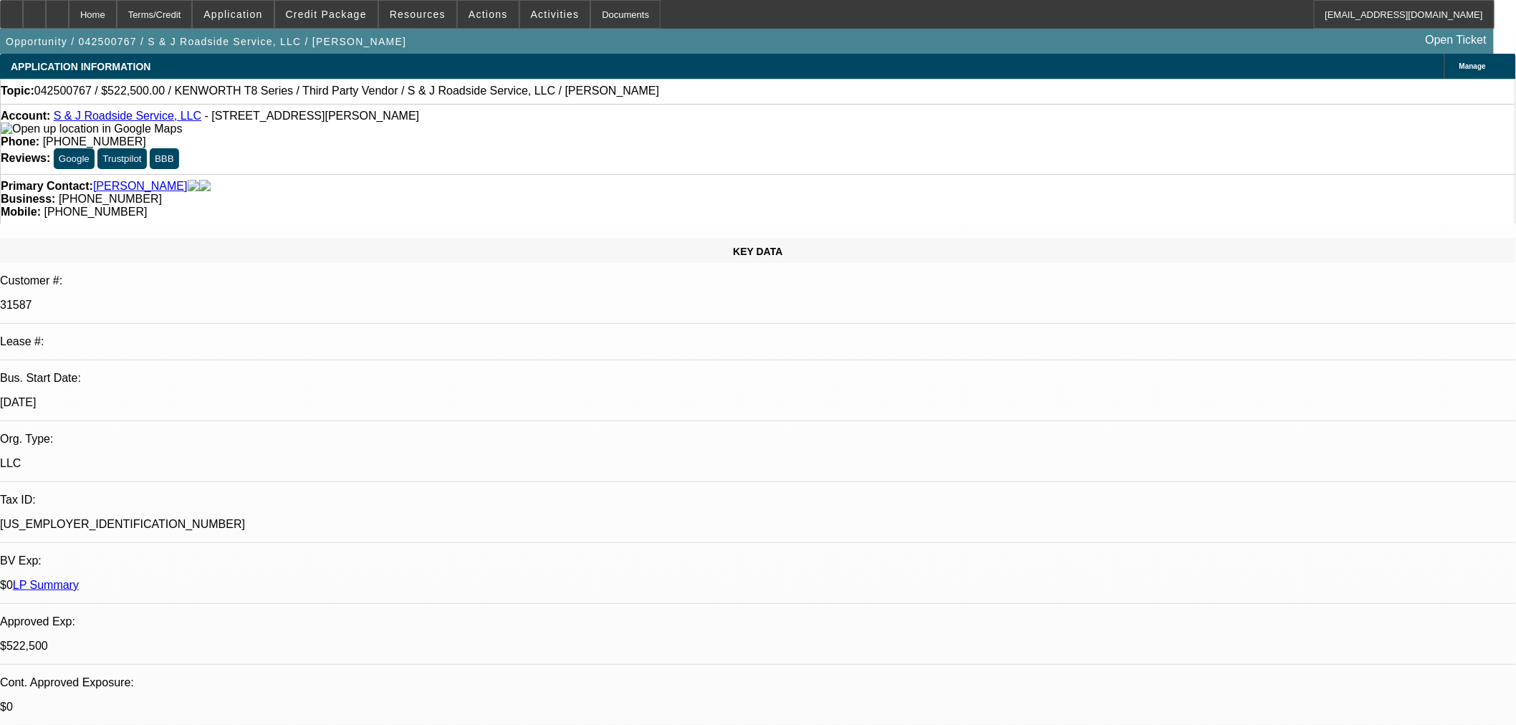
select select "0"
select select "2"
select select "0"
select select "6"
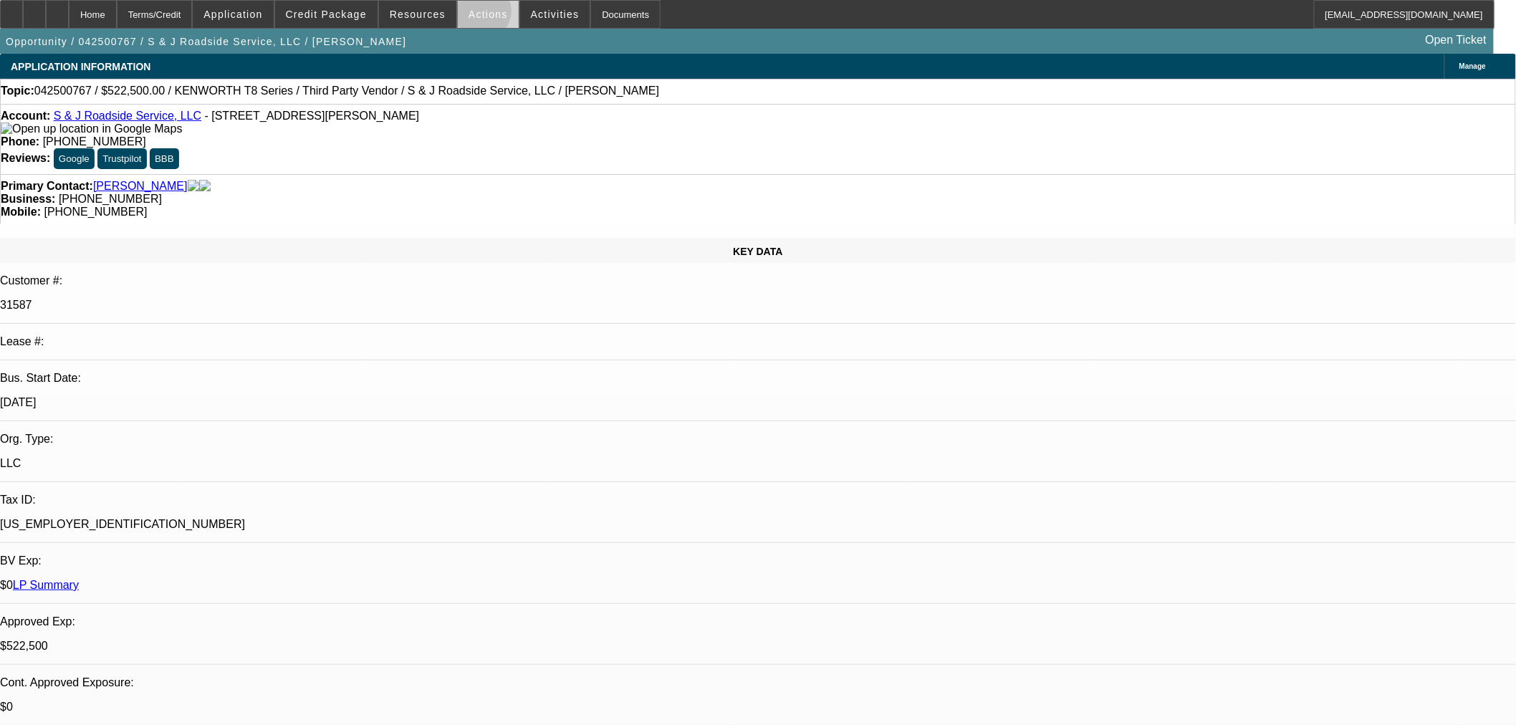
click at [476, 14] on span "Actions" at bounding box center [488, 14] width 39 height 11
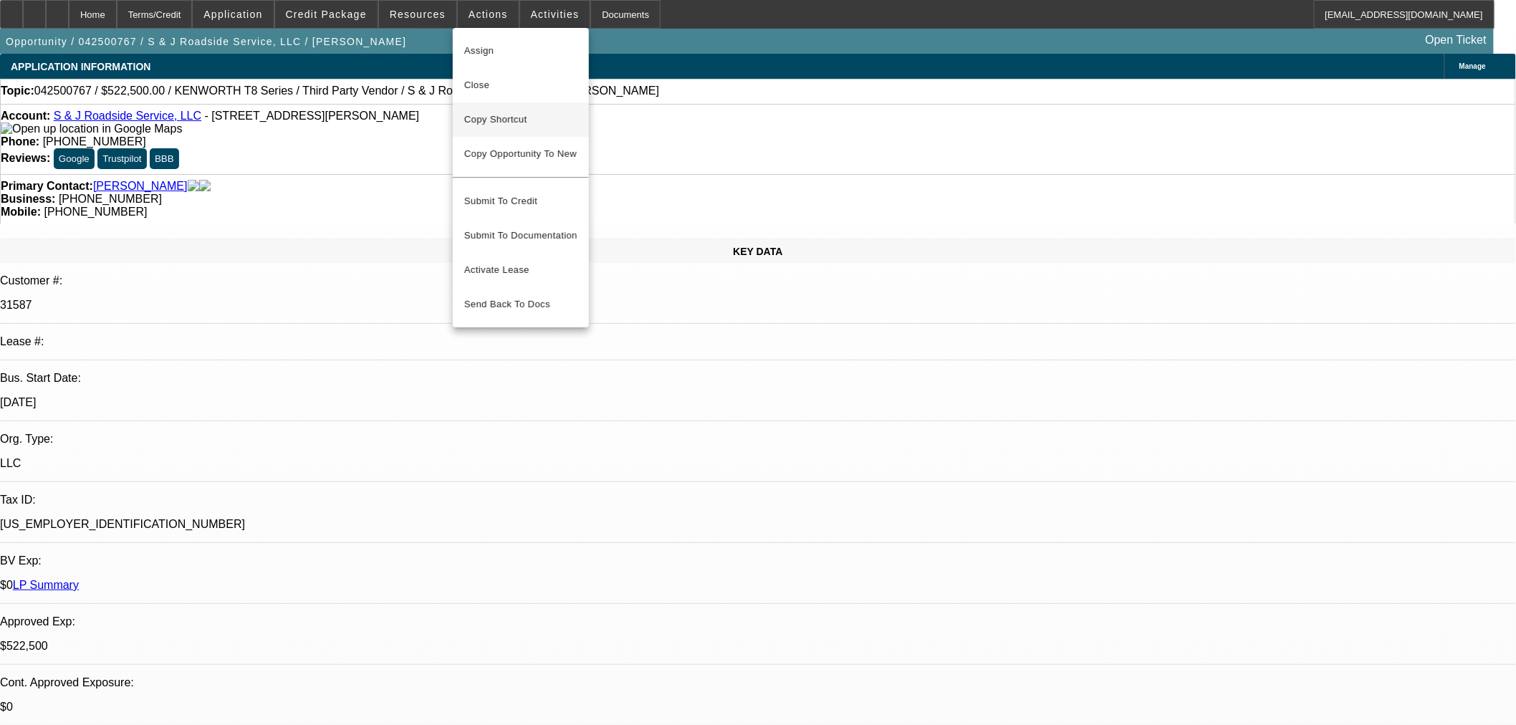
click at [523, 83] on span "Close" at bounding box center [520, 85] width 113 height 17
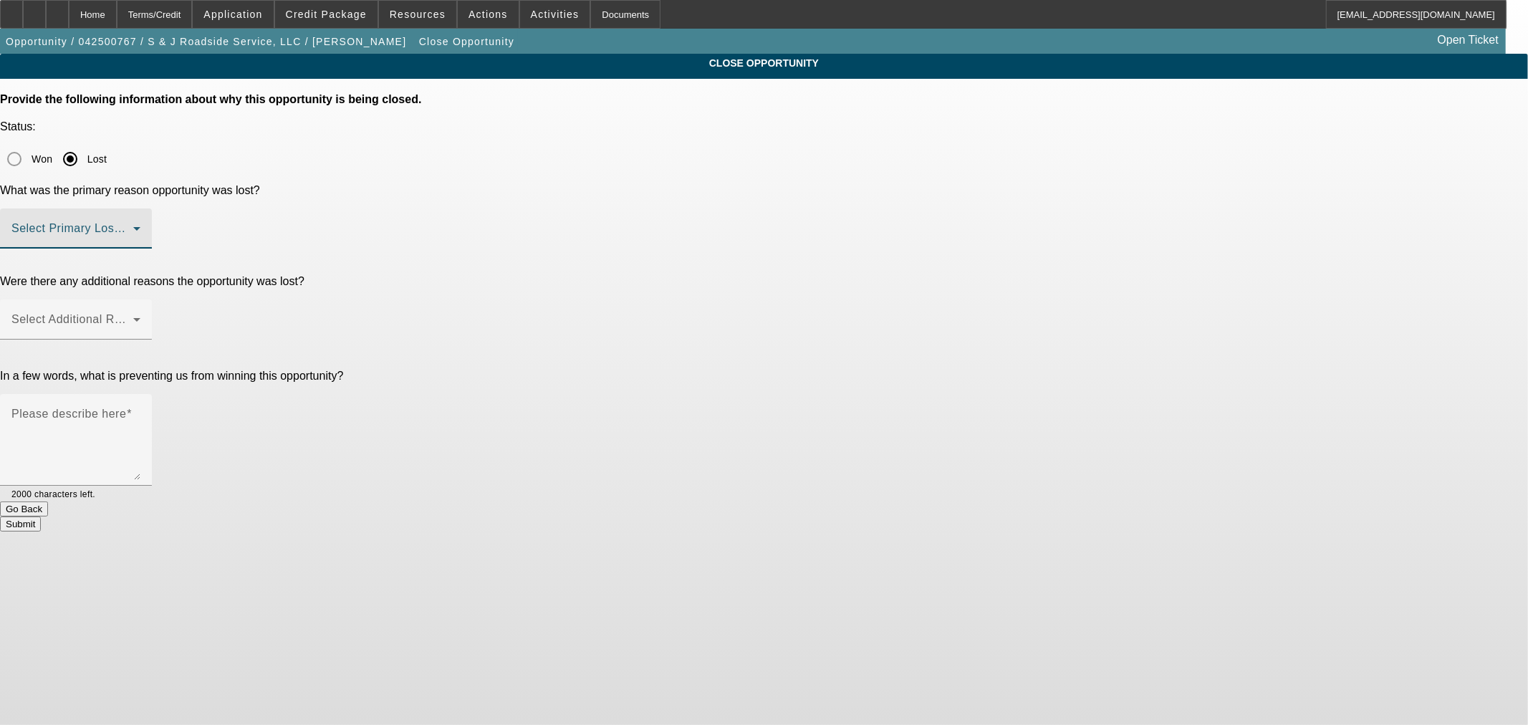
click at [133, 226] on span at bounding box center [72, 234] width 122 height 17
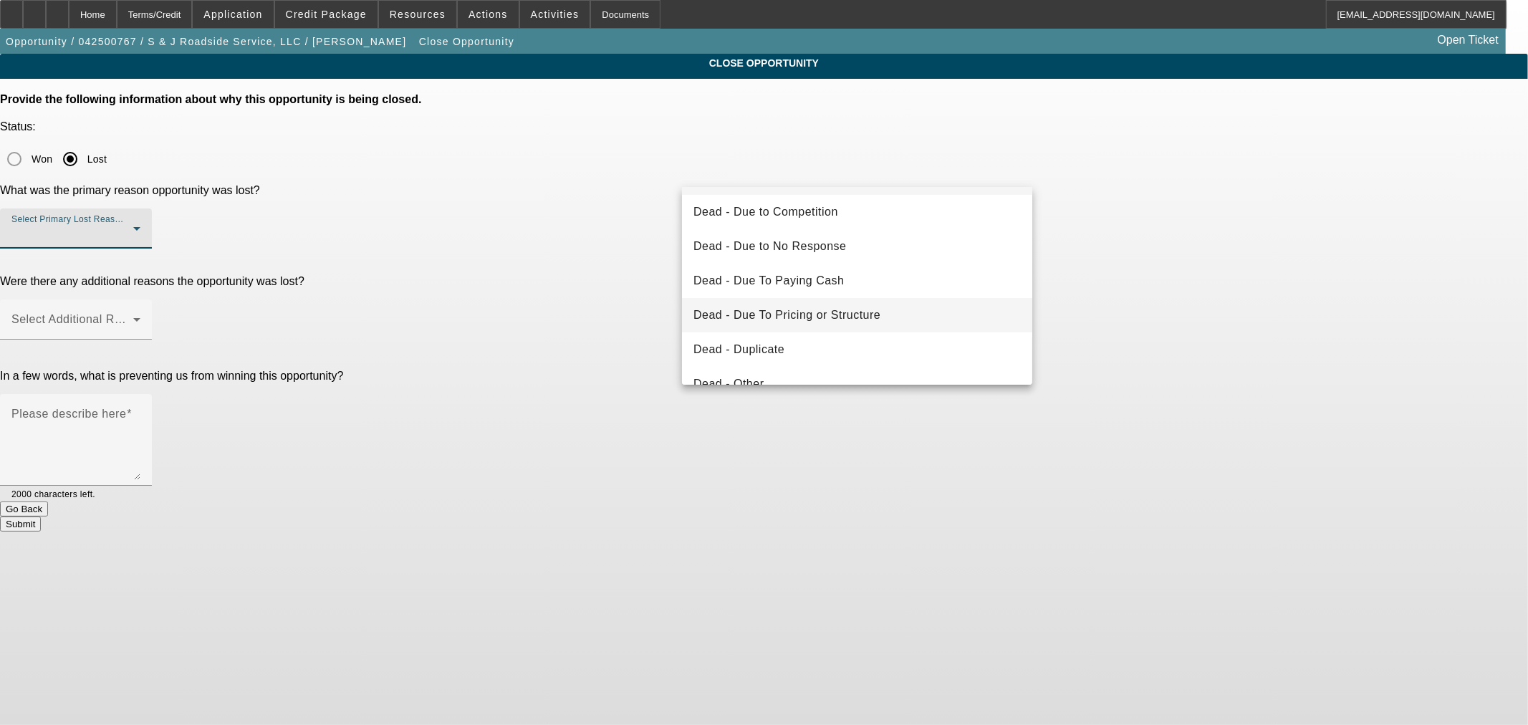
scroll to position [32, 0]
click at [892, 310] on mat-option "Dead - Due To Pricing or Structure" at bounding box center [857, 316] width 350 height 34
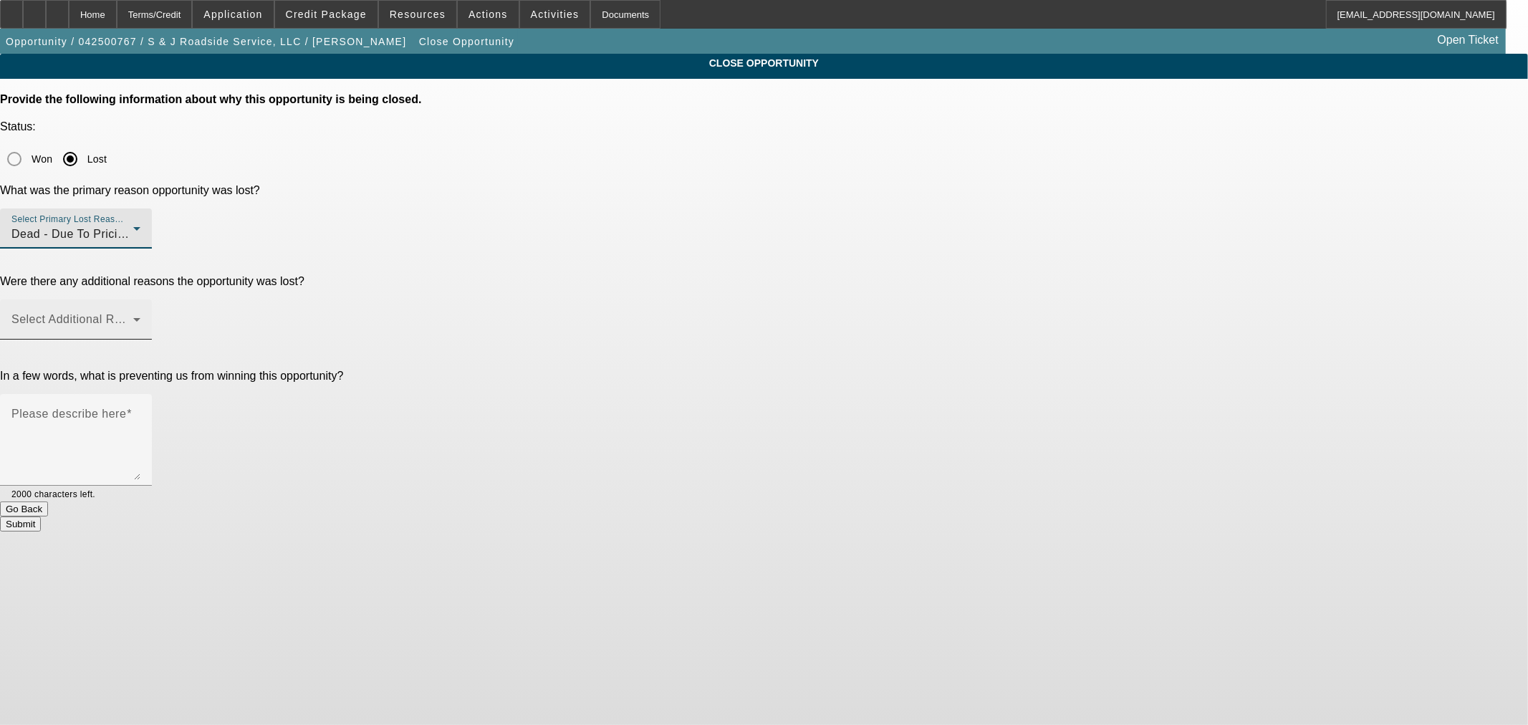
click at [133, 317] on span at bounding box center [72, 325] width 122 height 17
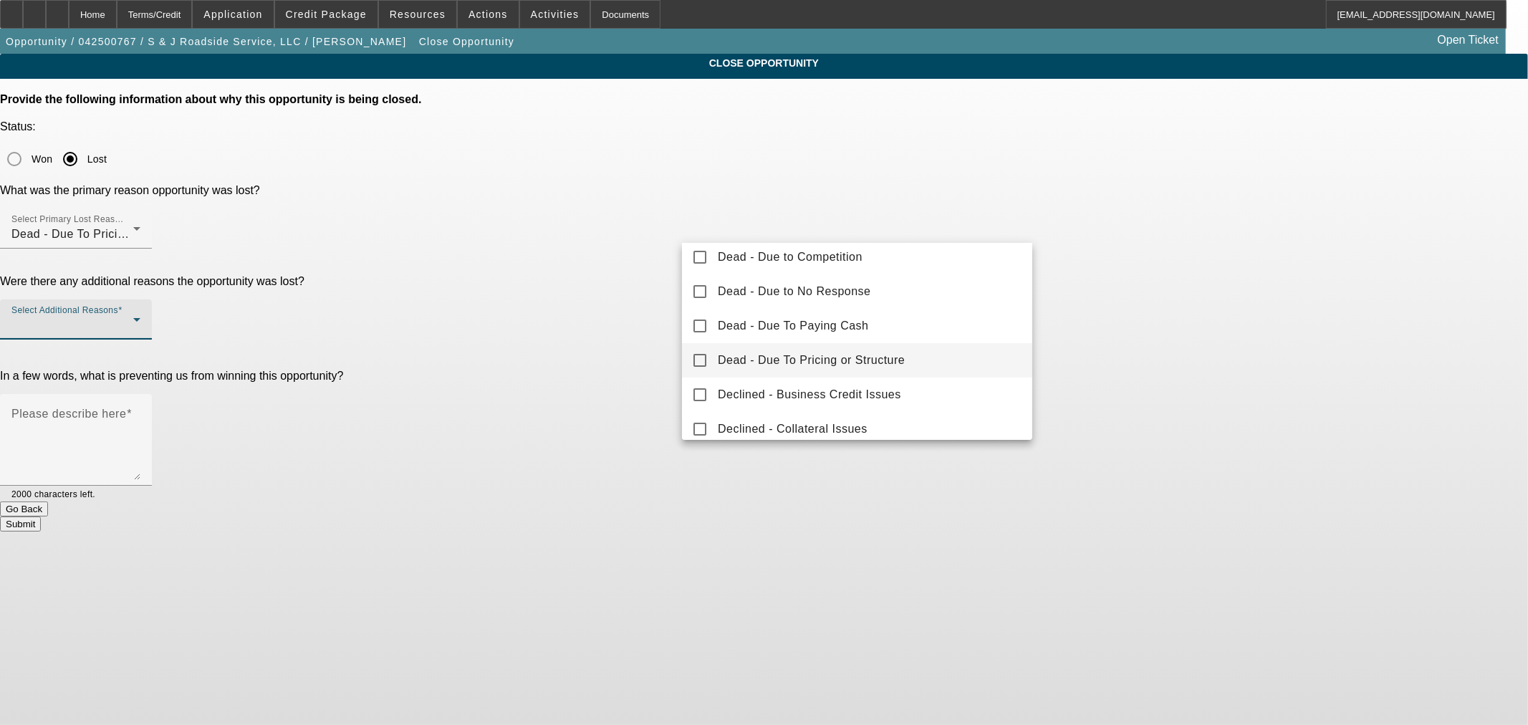
scroll to position [0, 0]
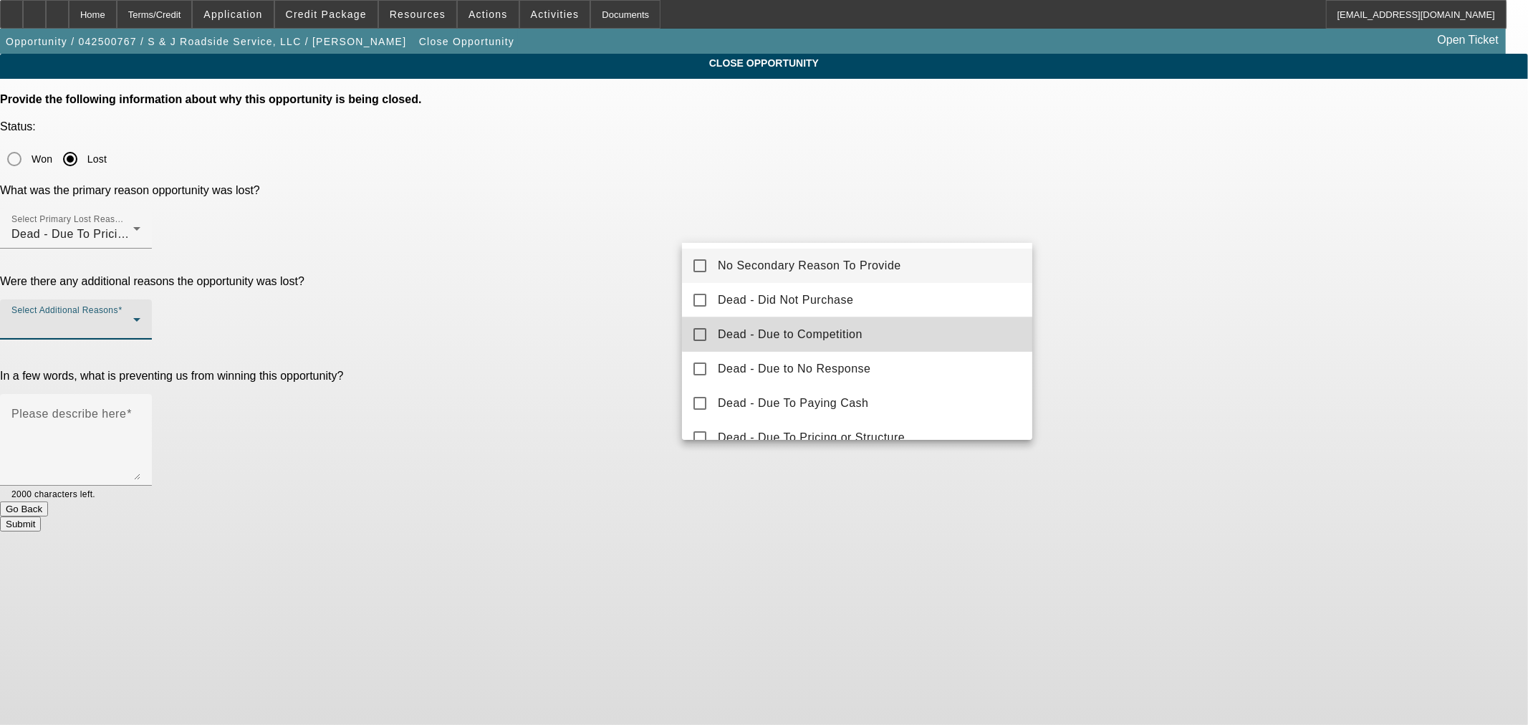
click at [909, 319] on mat-option "Dead - Due to Competition" at bounding box center [857, 334] width 350 height 34
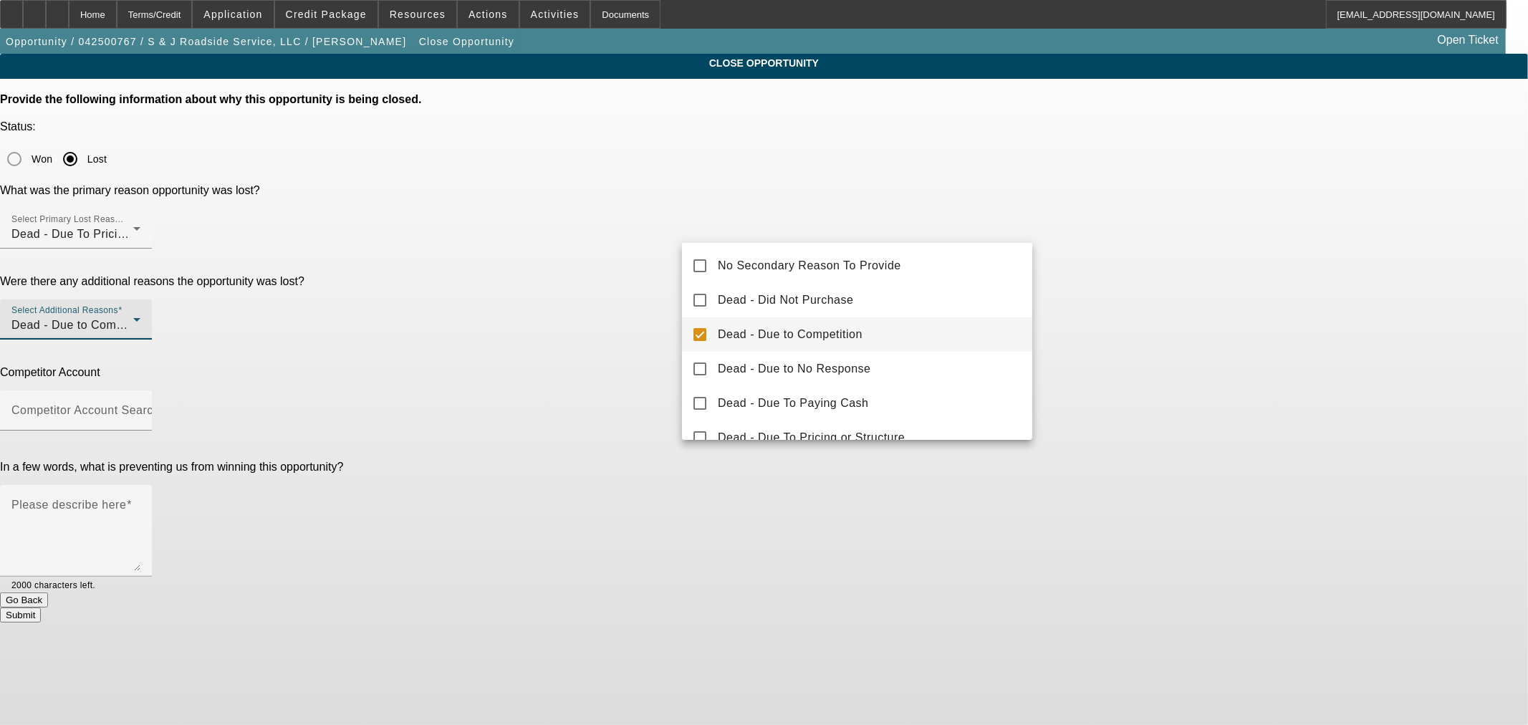
click at [648, 268] on div at bounding box center [764, 362] width 1528 height 725
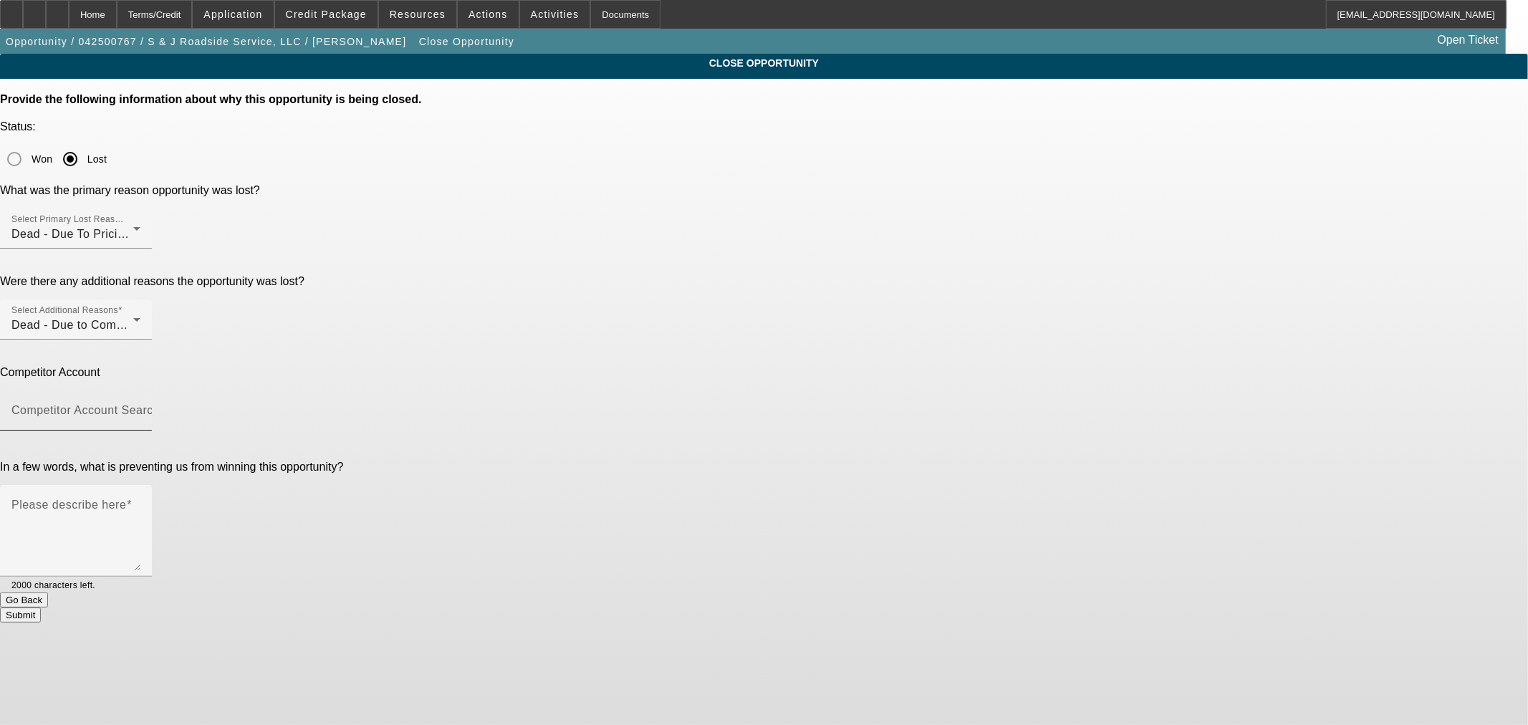
click at [160, 404] on mat-label "Competitor Account Search" at bounding box center [85, 410] width 148 height 12
click at [140, 408] on input "Competitor Account Search" at bounding box center [75, 416] width 129 height 17
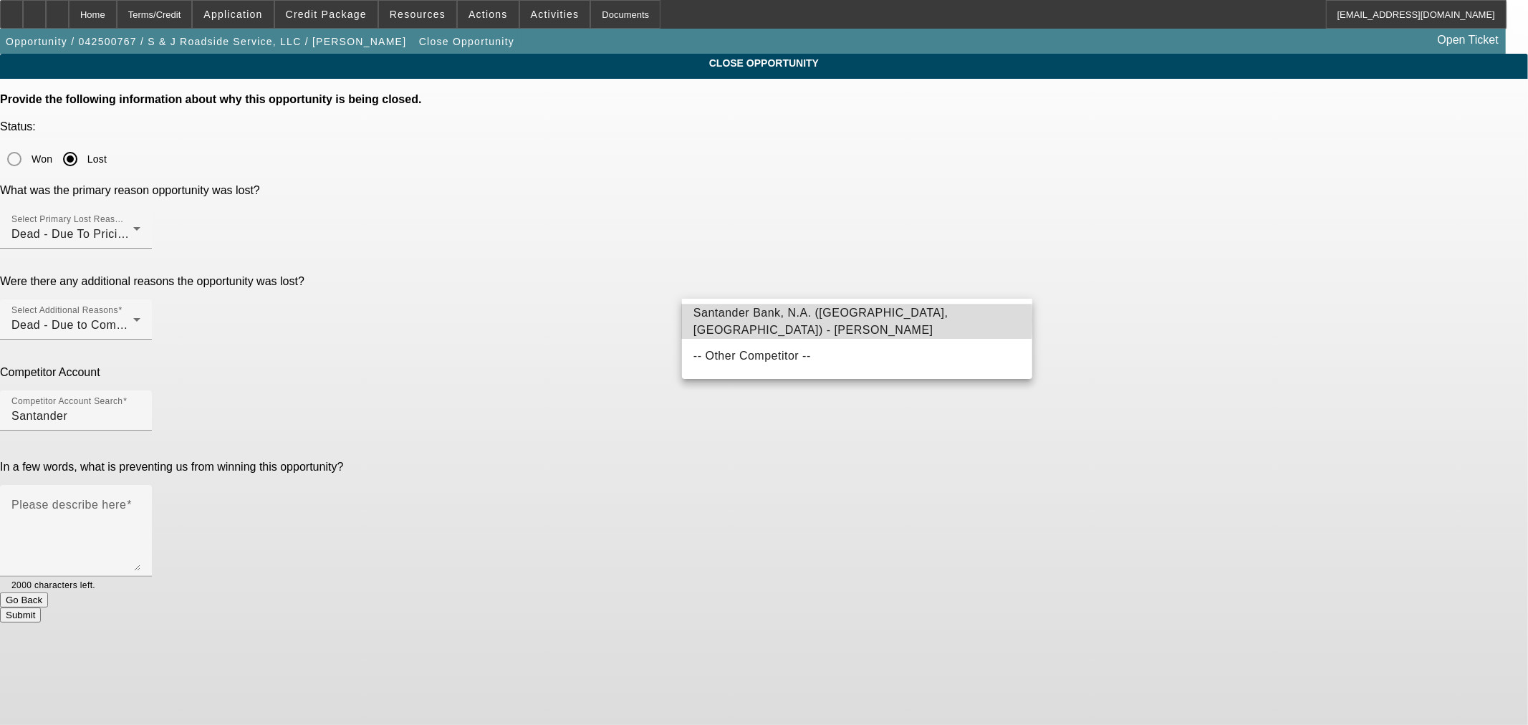
click at [715, 320] on span "Santander Bank, N.A. (Boston, MA) - Blanco, Roman" at bounding box center [821, 321] width 255 height 29
type input "Santander Bank, N.A. (Boston, MA) - Blanco, Roman"
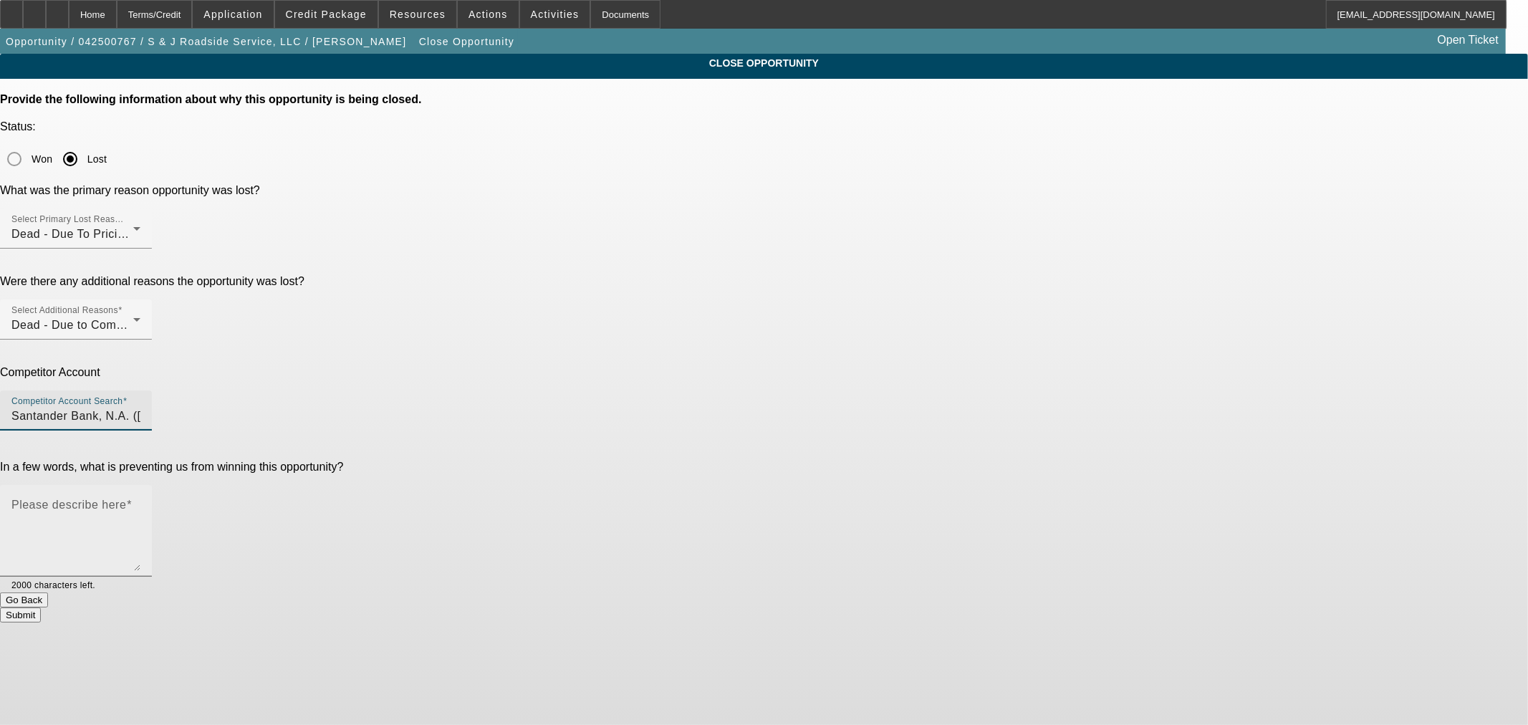
drag, startPoint x: 724, startPoint y: 359, endPoint x: 724, endPoint y: 370, distance: 11.5
click at [140, 502] on textarea "Please describe here" at bounding box center [75, 536] width 129 height 69
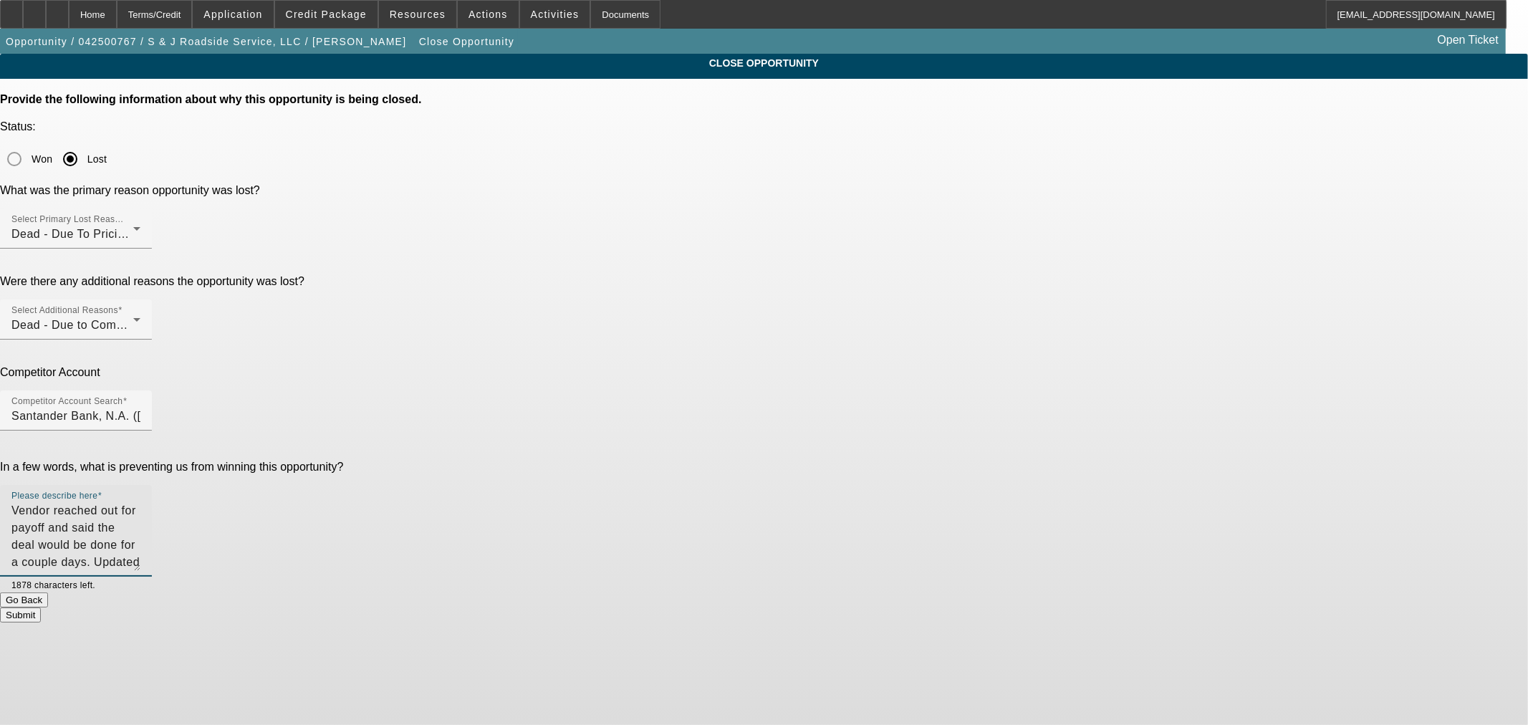
click at [140, 502] on textarea "Vendor reached out for payoff and said the deal would be done for a couple days…" at bounding box center [75, 536] width 129 height 69
type textarea "Vendor reached out for payoff and said the deal would be done for a couple days…"
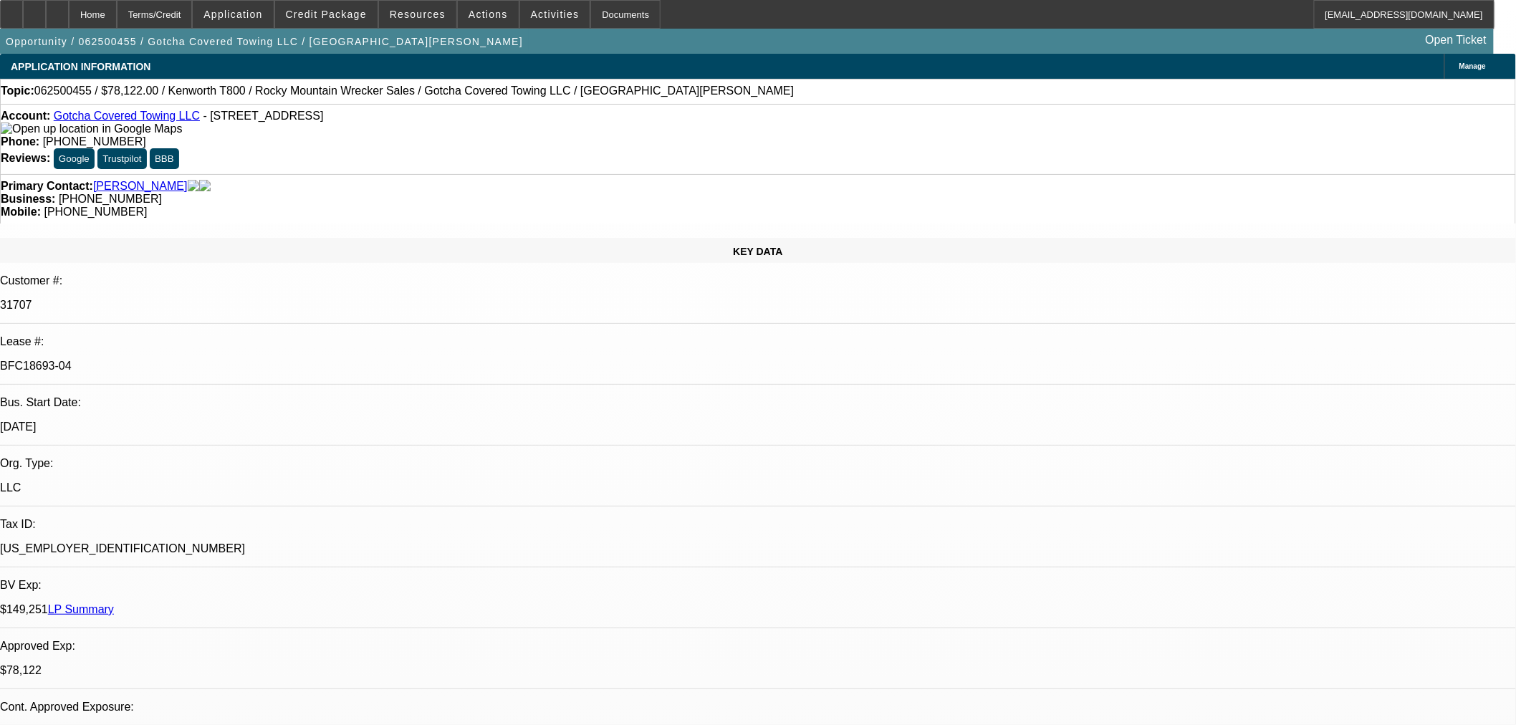
select select "0"
select select "3"
select select "0.1"
select select "4"
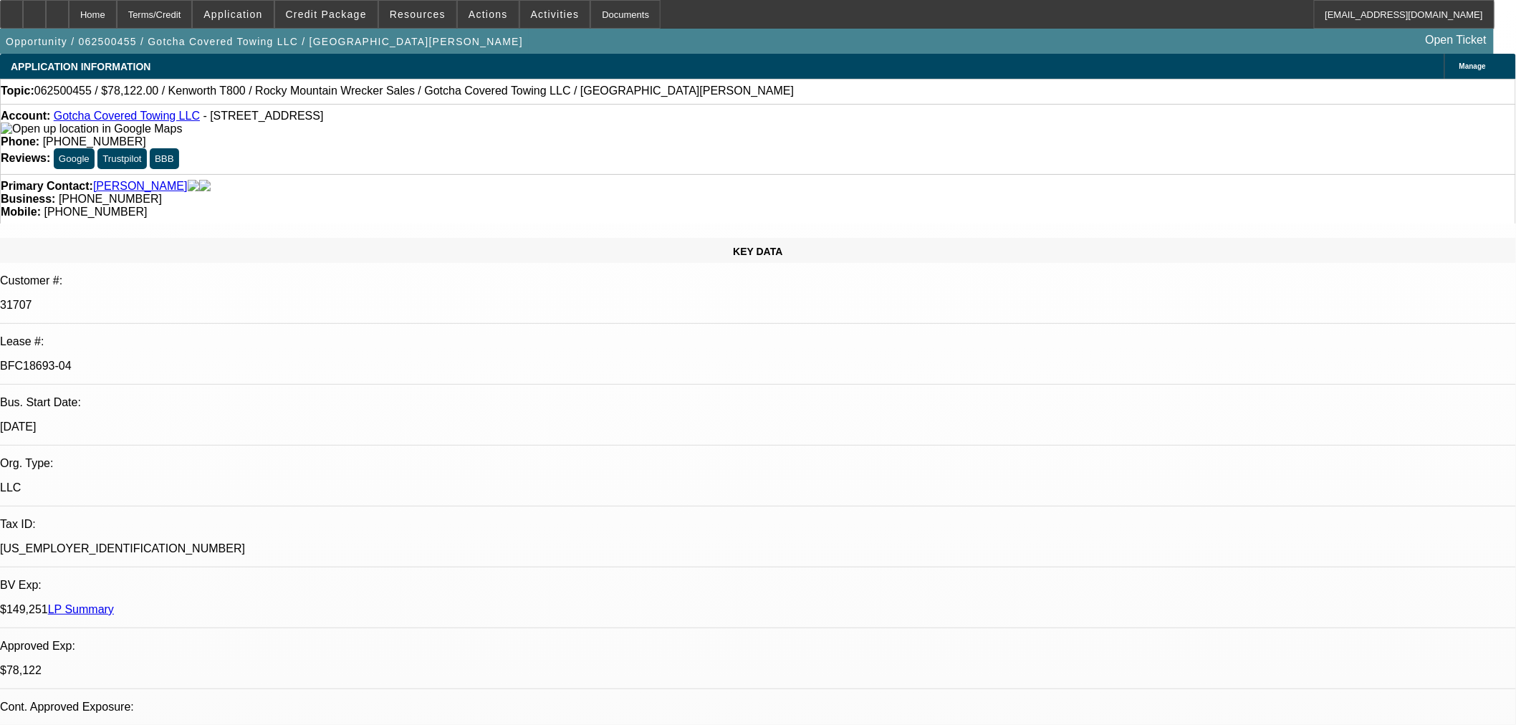
select select "0"
select select "3"
select select "0.1"
select select "4"
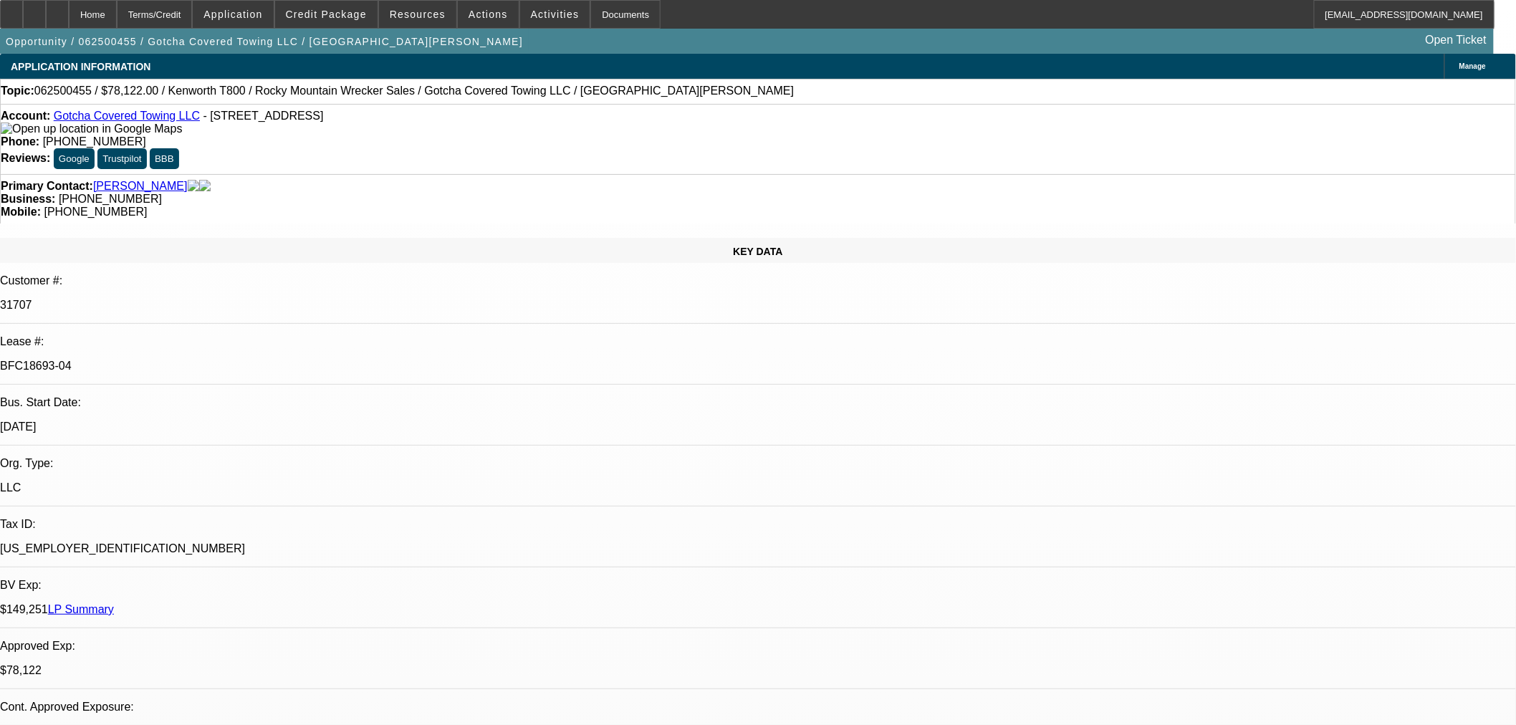
select select "0"
select select "3"
select select "0.1"
select select "4"
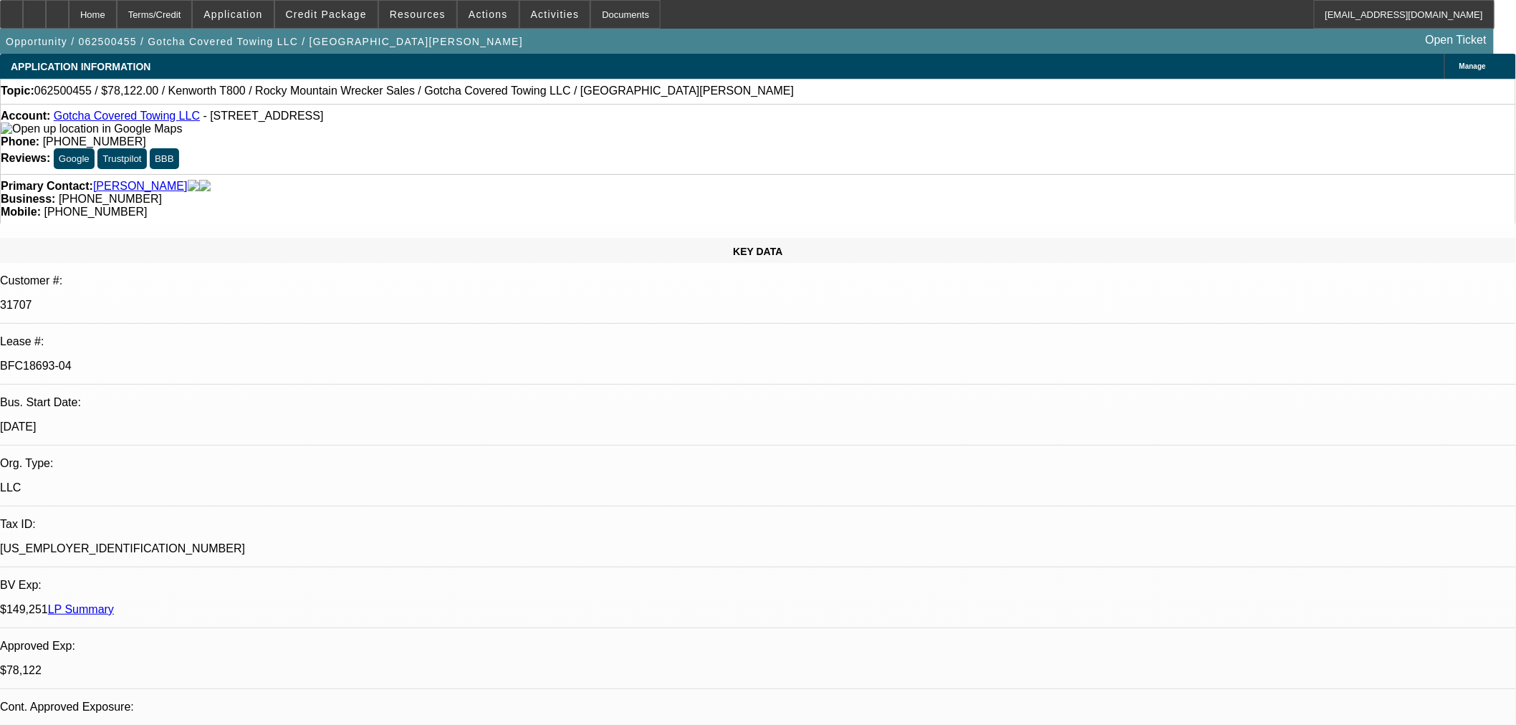
select select "0"
select select "2"
select select "0.1"
select select "4"
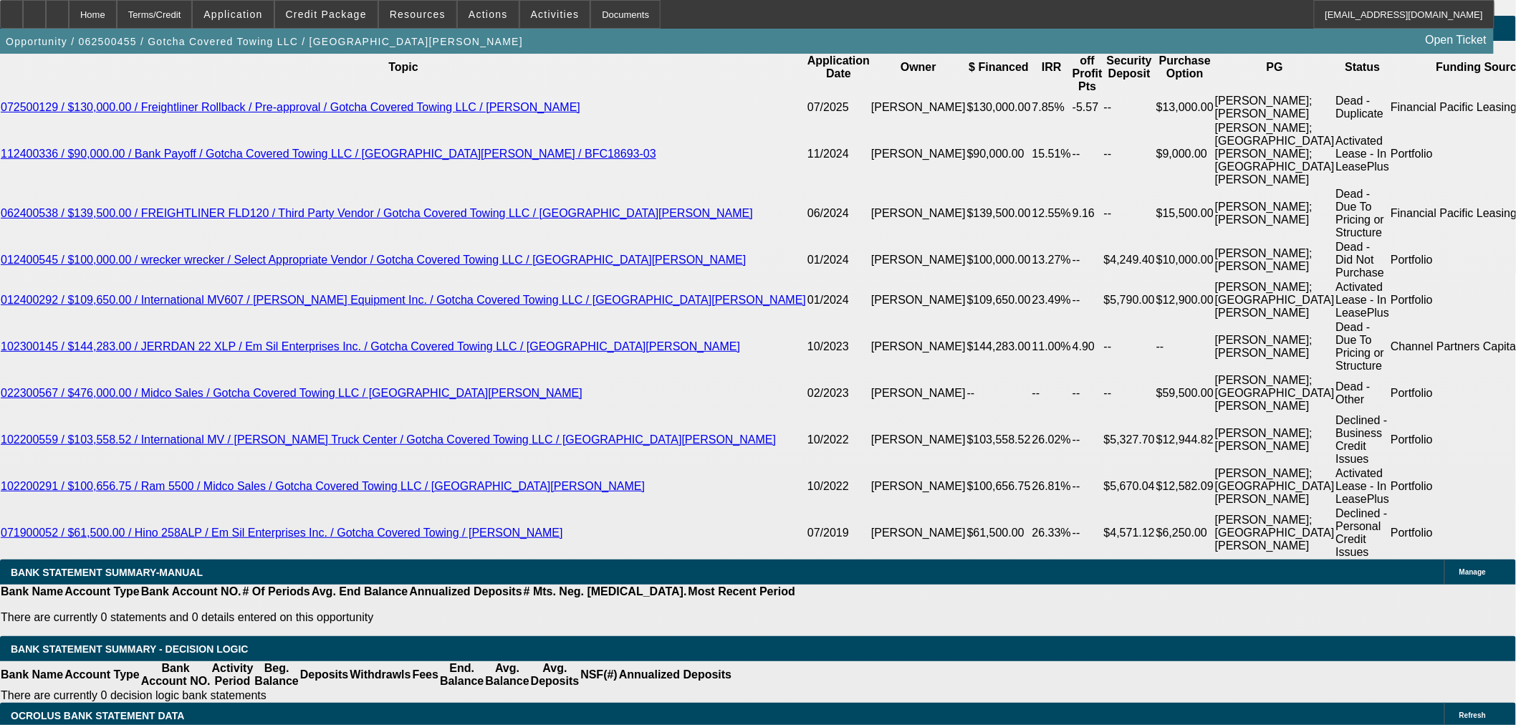
scroll to position [2710, 0]
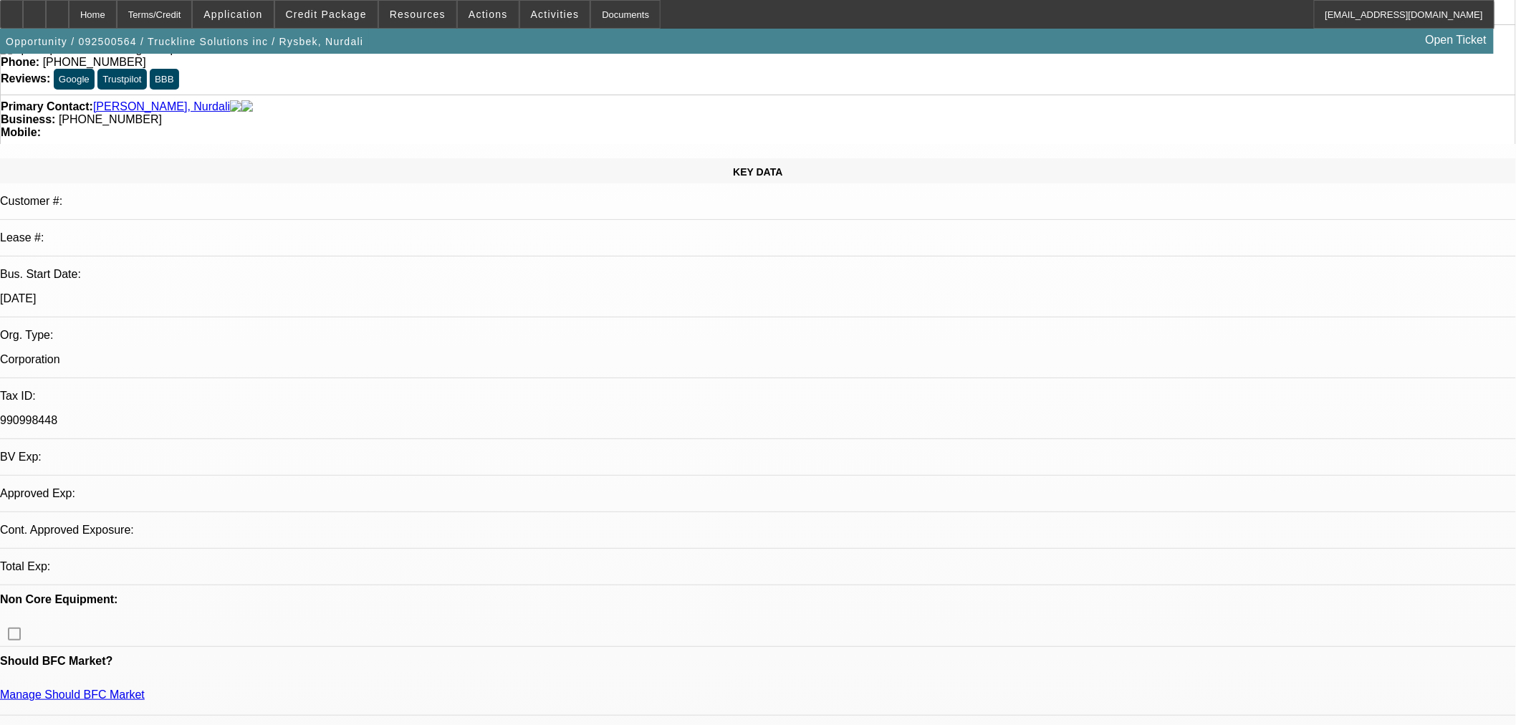
select select "0"
select select "3"
select select "0.1"
select select "4"
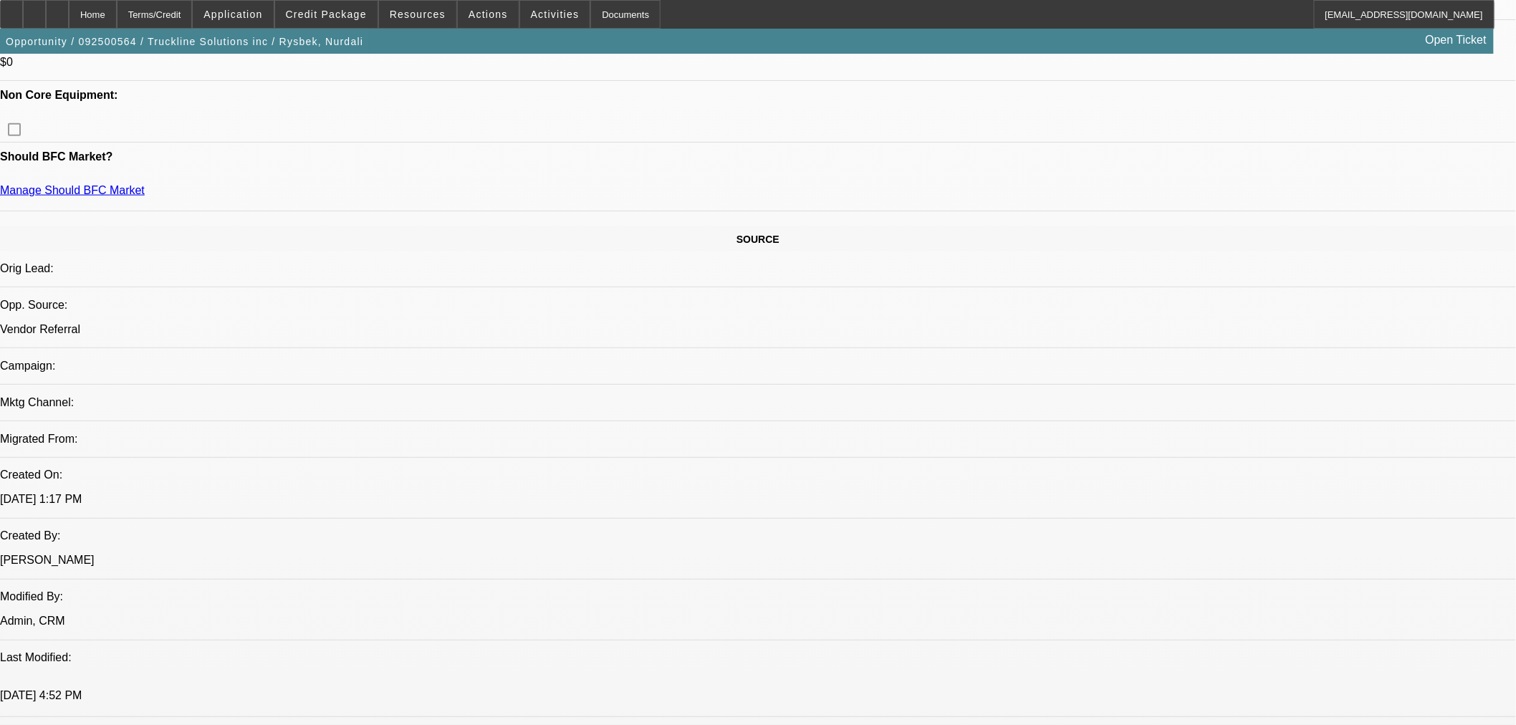
scroll to position [442, 0]
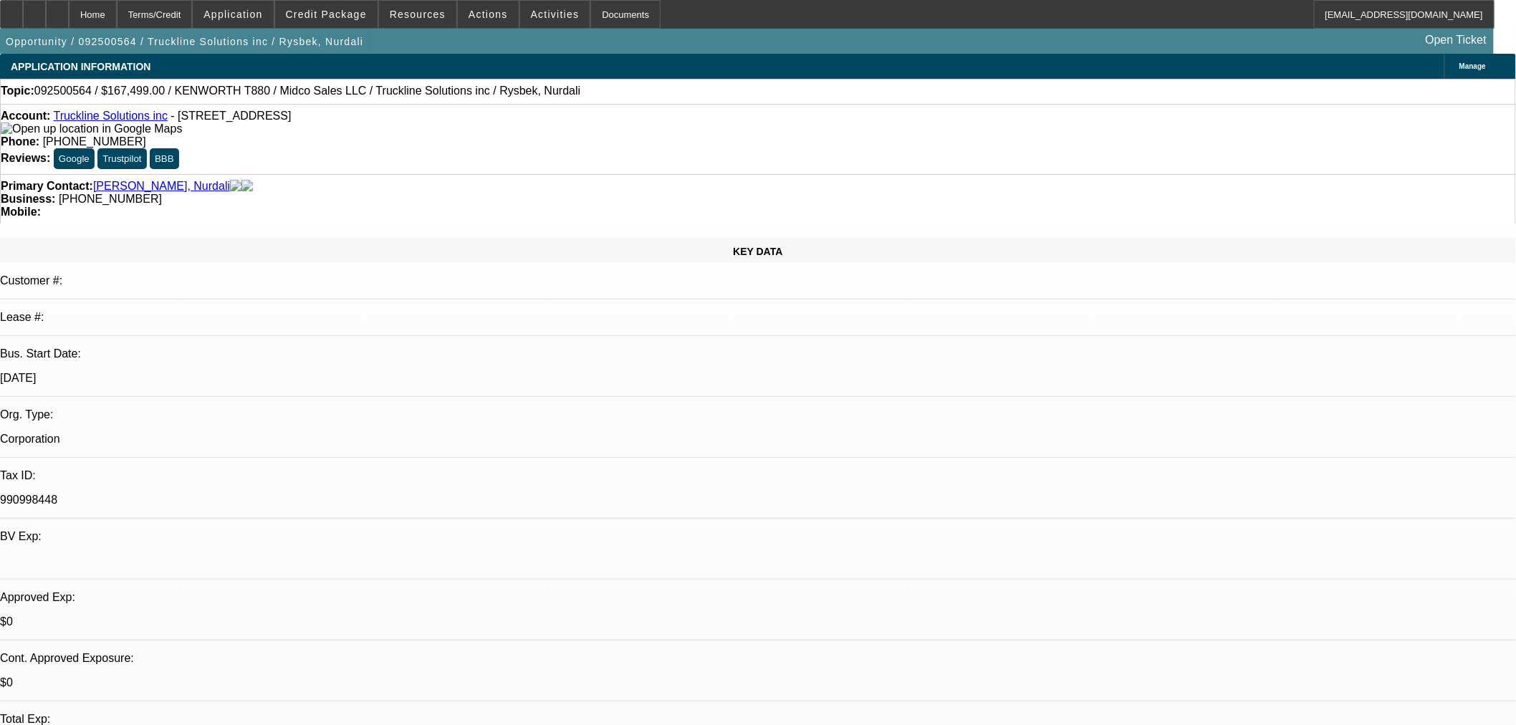
drag, startPoint x: 85, startPoint y: 671, endPoint x: 33, endPoint y: 675, distance: 51.8
copy link "[PERSON_NAME]"
click at [327, 17] on span "Credit Package" at bounding box center [326, 14] width 81 height 11
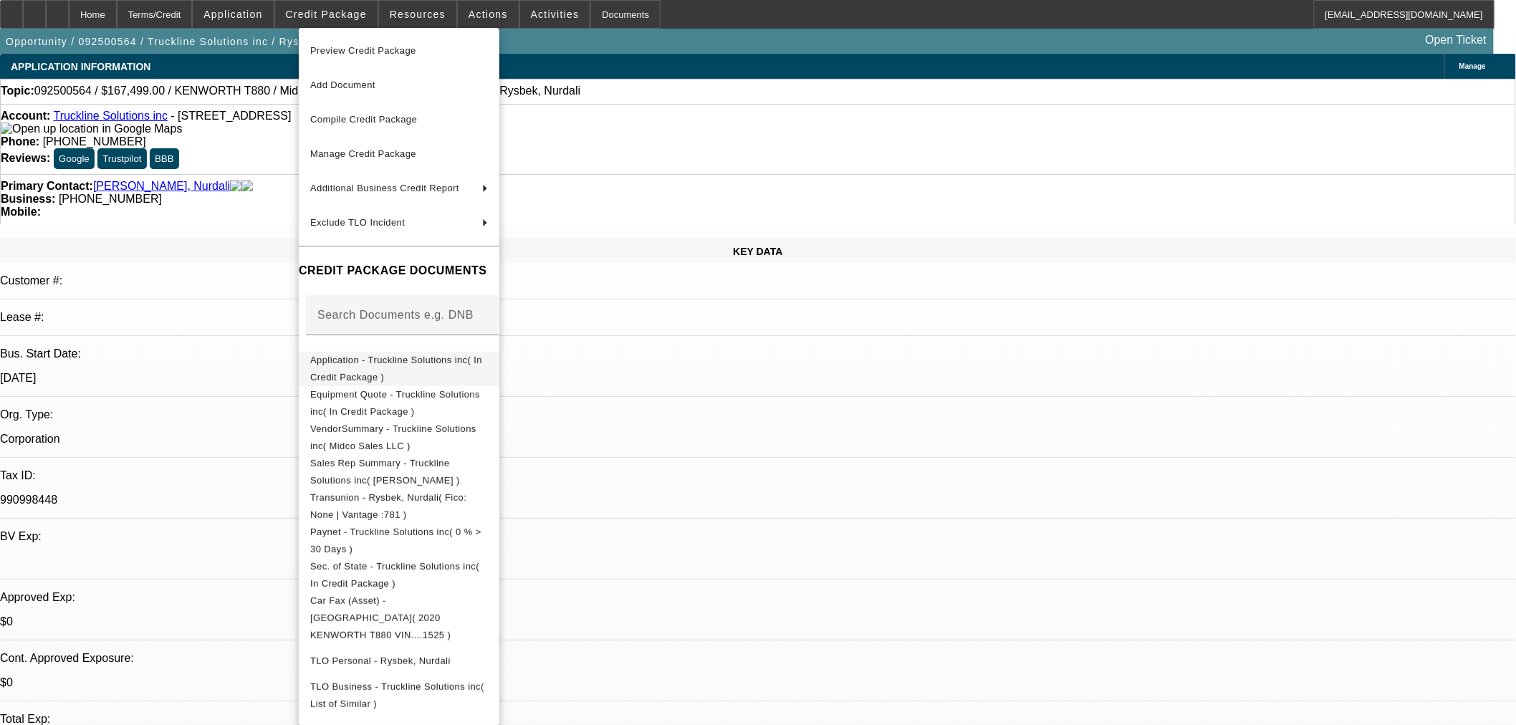
click at [342, 371] on button "Application - Truckline Solutions inc( In Credit Package )" at bounding box center [399, 368] width 201 height 34
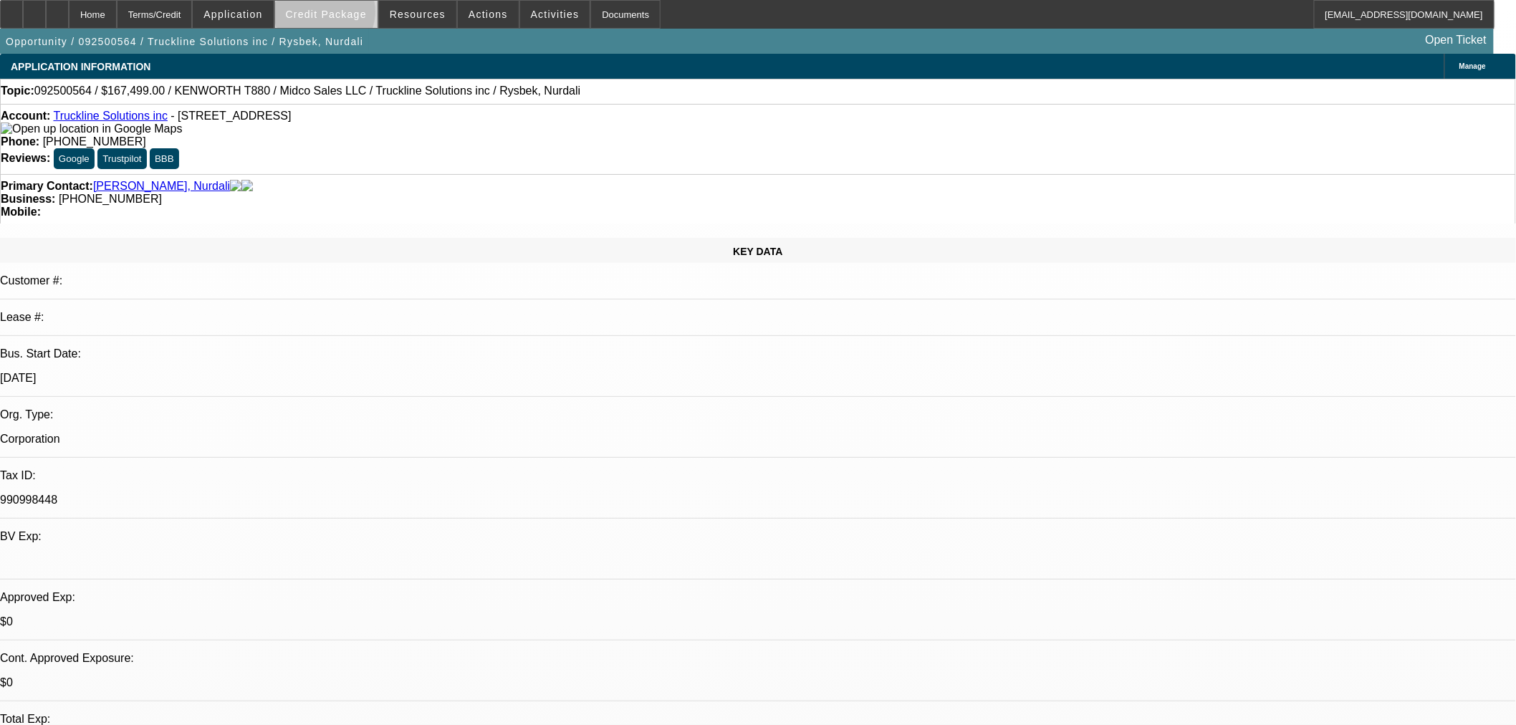
click at [348, 15] on span "Credit Package" at bounding box center [326, 14] width 81 height 11
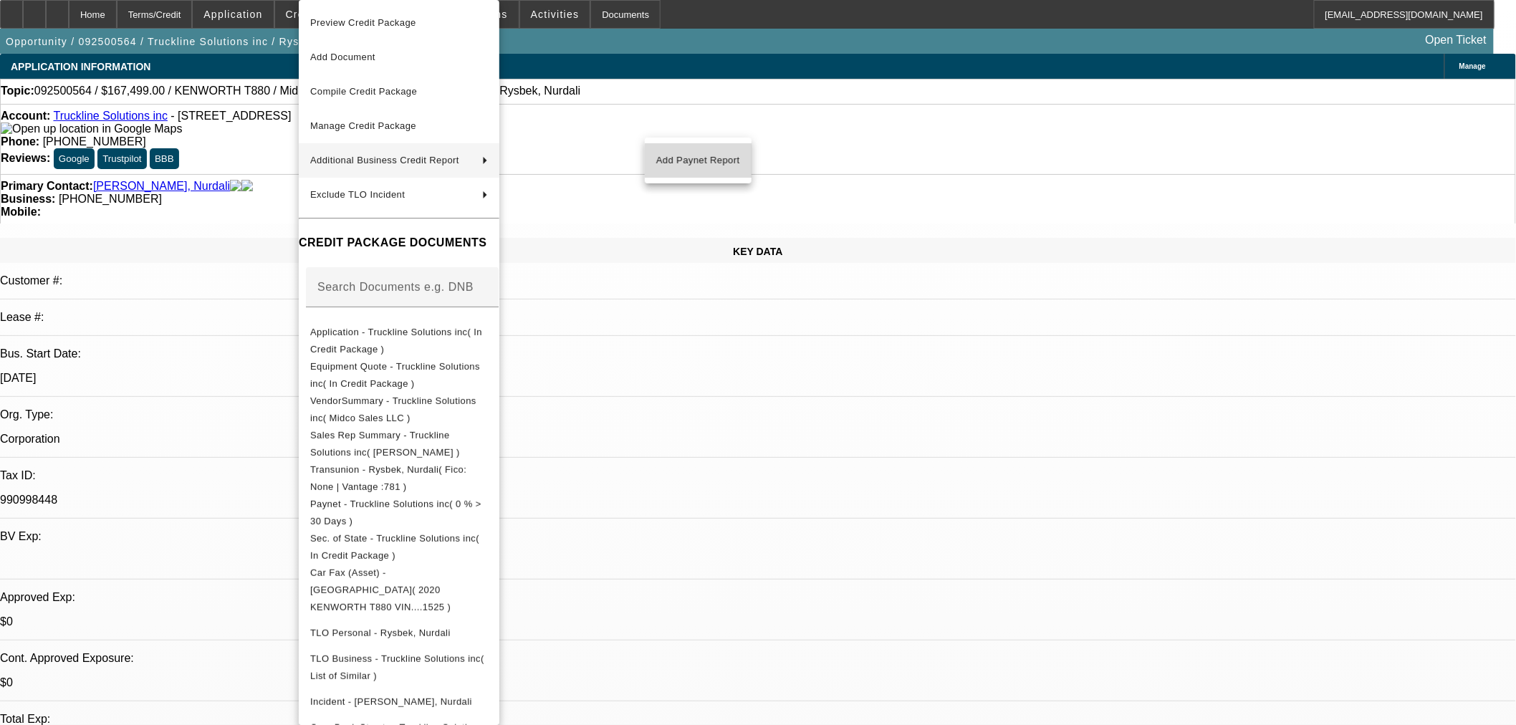
click at [702, 158] on span "Add Paynet Report" at bounding box center [698, 160] width 84 height 17
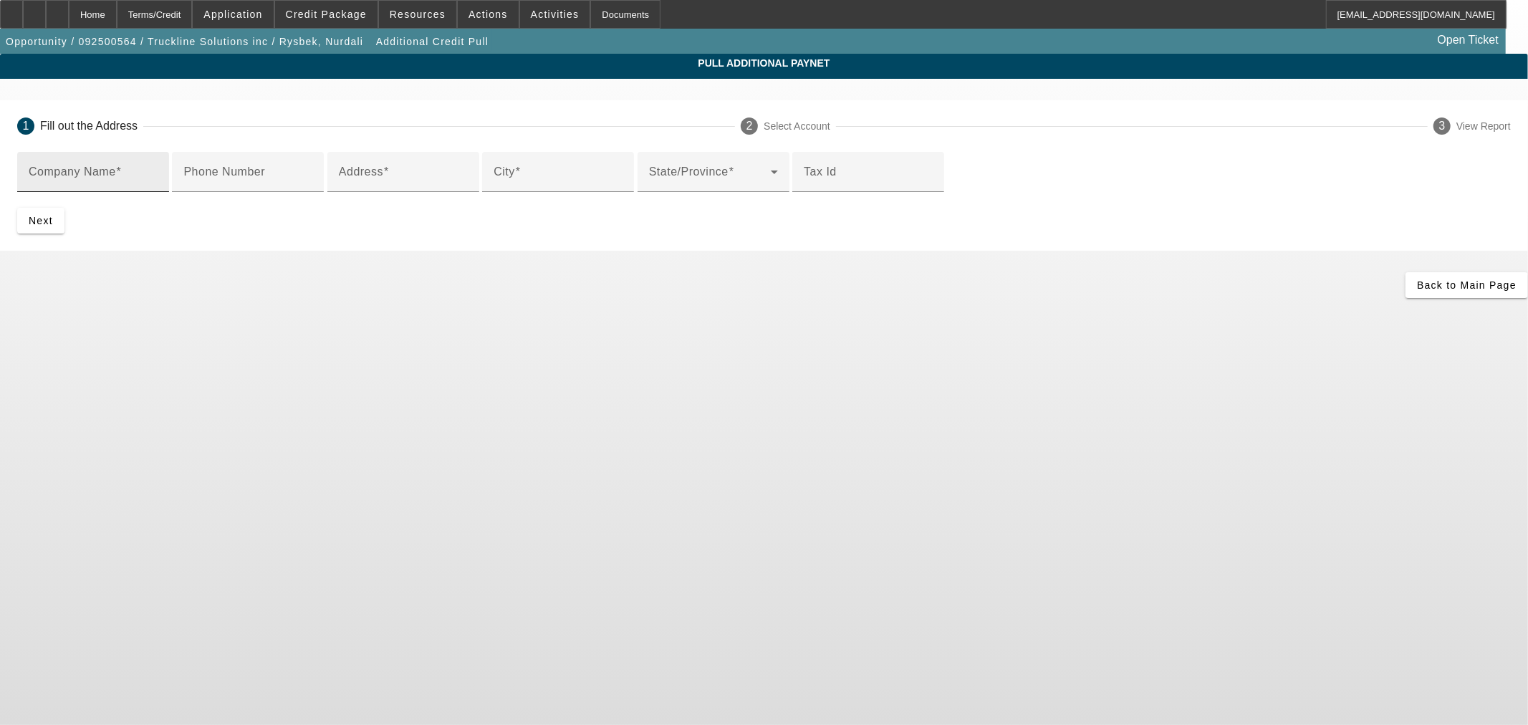
click at [116, 168] on mat-label "Company Name" at bounding box center [72, 172] width 87 height 12
click at [158, 169] on input "Company Name" at bounding box center [93, 177] width 129 height 17
paste input "Nurdali Rysbek"
type input "Nurdali Rysbek"
click at [383, 178] on mat-label "Address" at bounding box center [361, 172] width 44 height 12
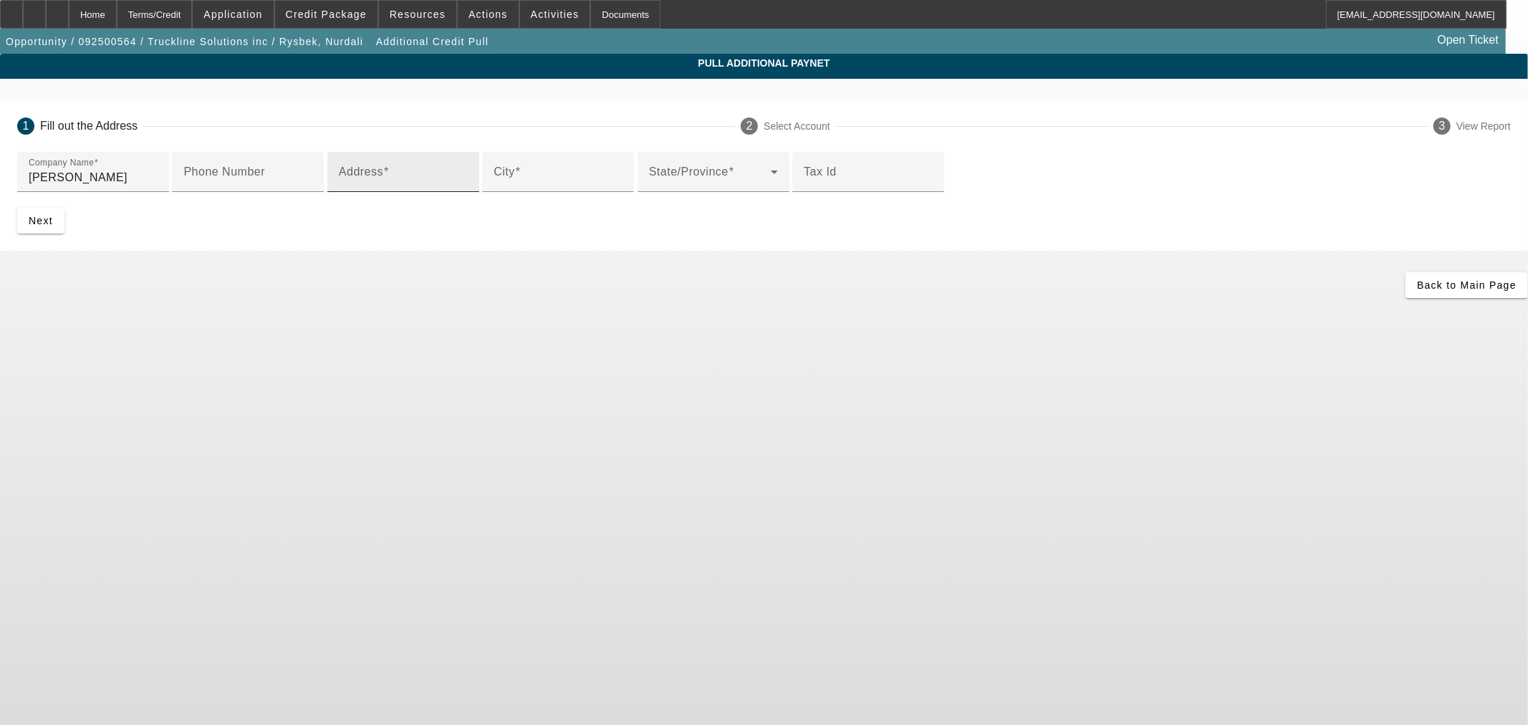
click at [416, 186] on input "Address" at bounding box center [403, 177] width 129 height 17
paste input "2200 S Main St"
type input "2200 S Main St"
click at [494, 186] on input "City" at bounding box center [558, 177] width 129 height 17
type input "Lombard"
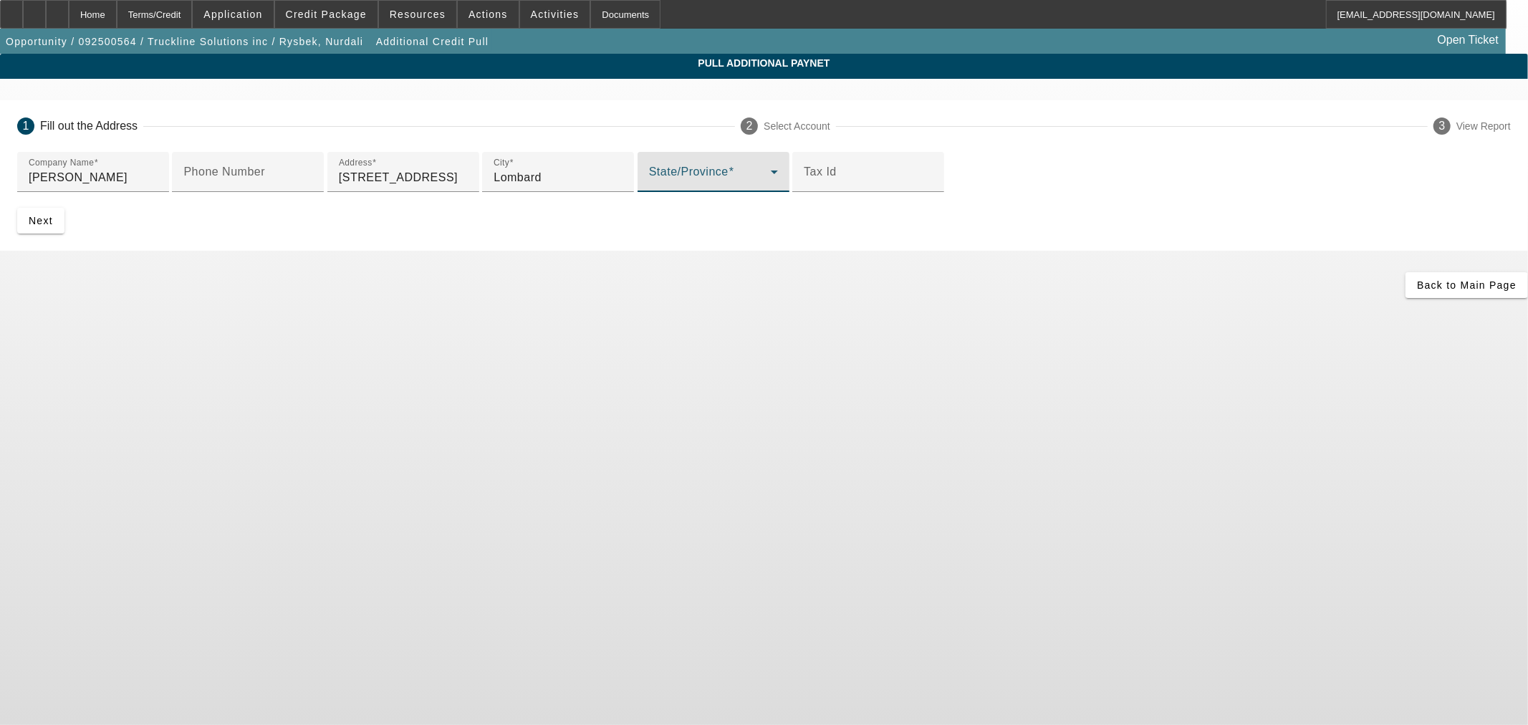
click at [649, 186] on span at bounding box center [710, 177] width 122 height 17
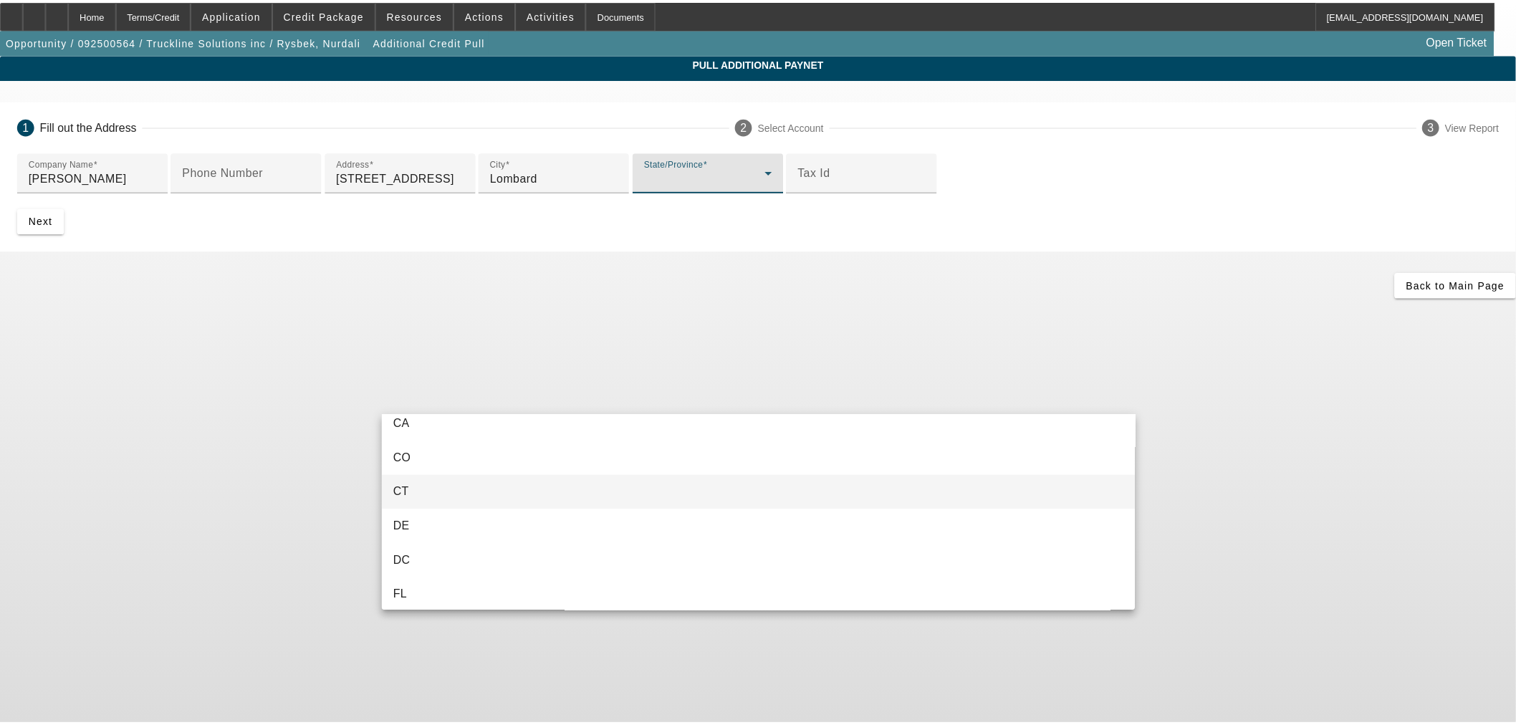
scroll to position [398, 0]
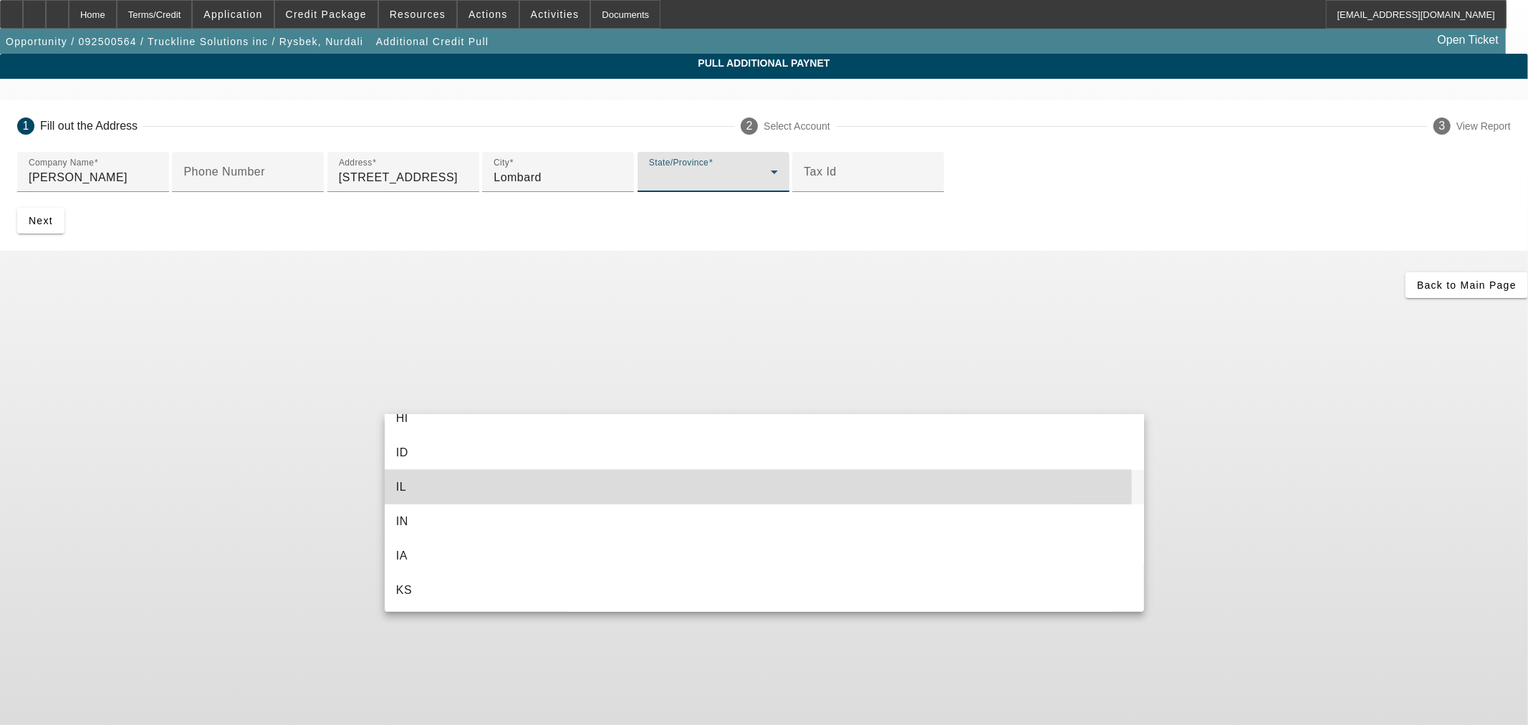
click at [463, 490] on mat-option "IL" at bounding box center [764, 487] width 759 height 34
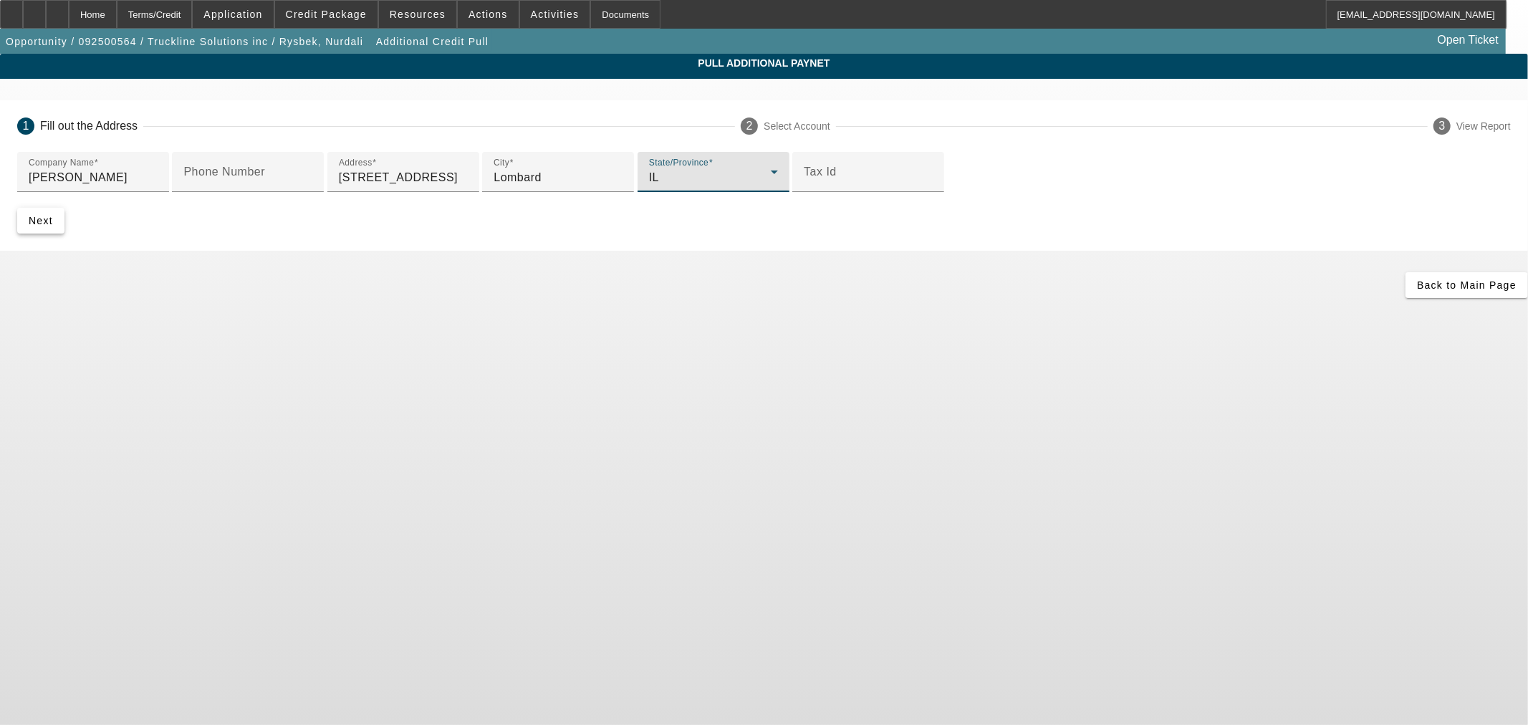
click at [64, 238] on span "submit" at bounding box center [40, 220] width 47 height 34
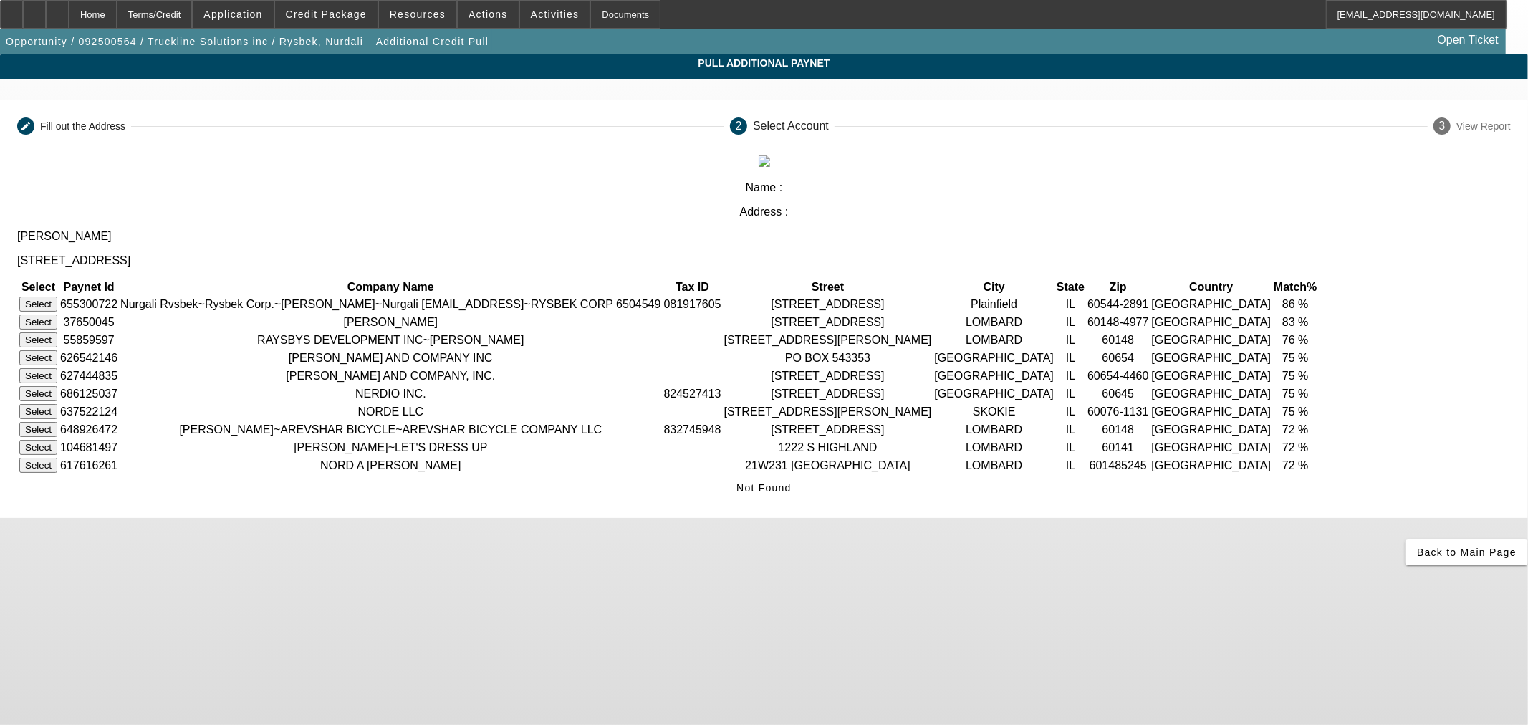
click at [57, 297] on button "Select" at bounding box center [38, 304] width 38 height 15
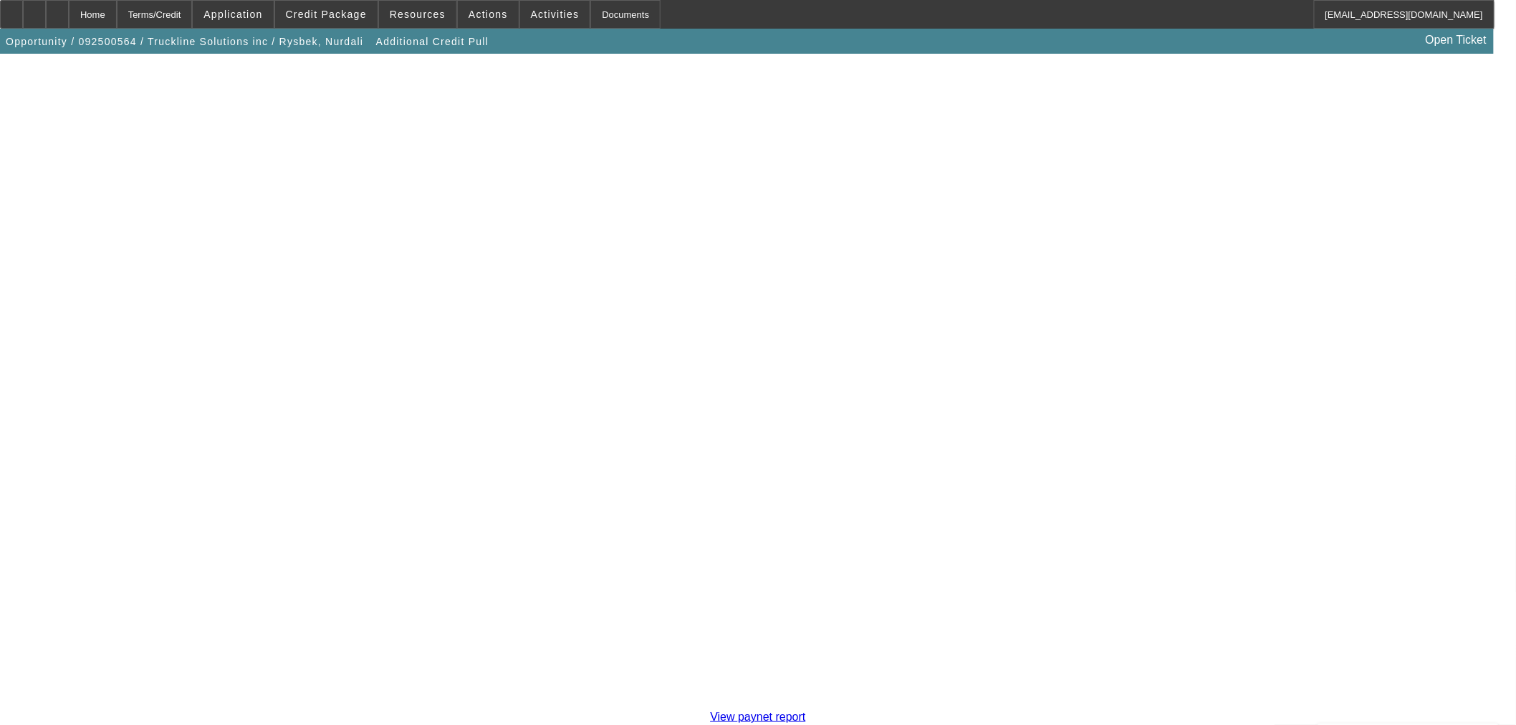
scroll to position [247, 0]
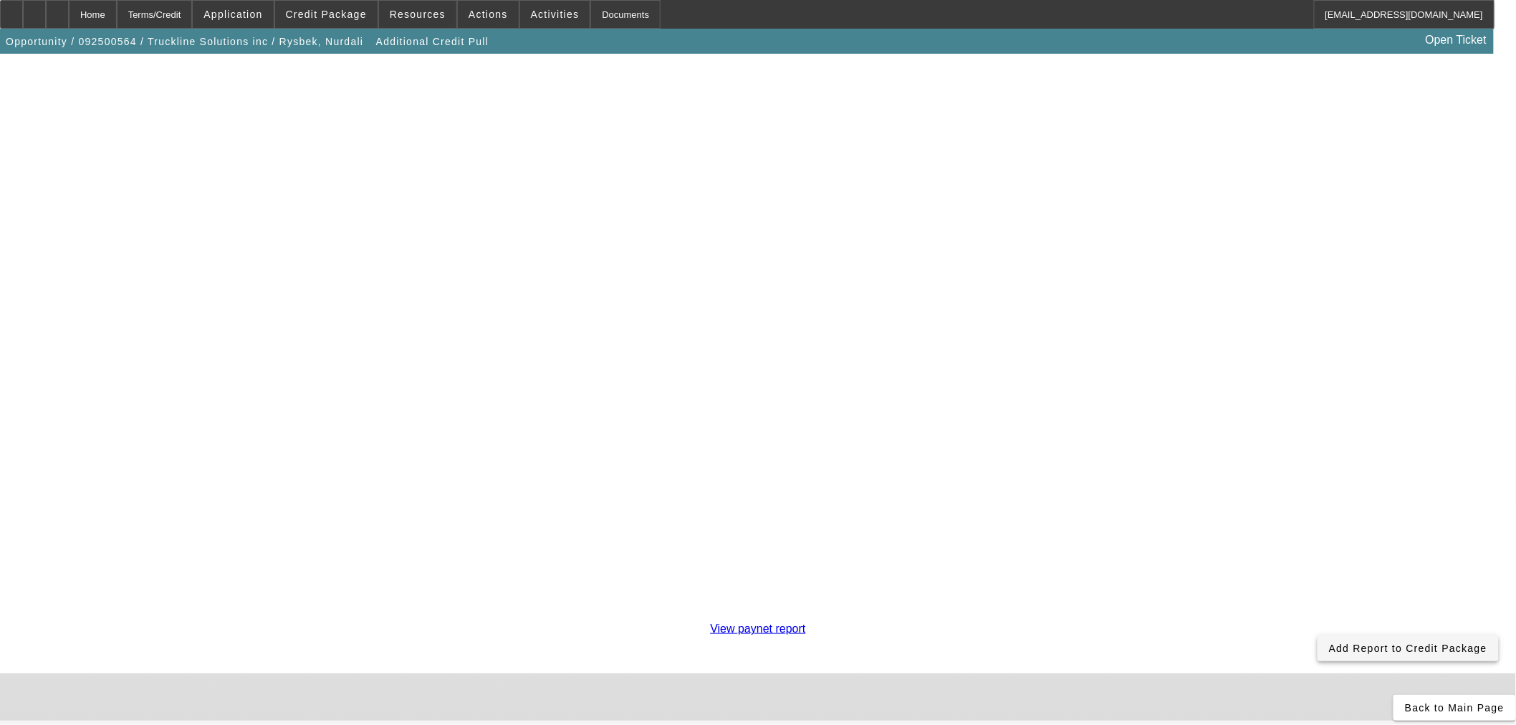
click at [1318, 631] on span at bounding box center [1408, 648] width 181 height 34
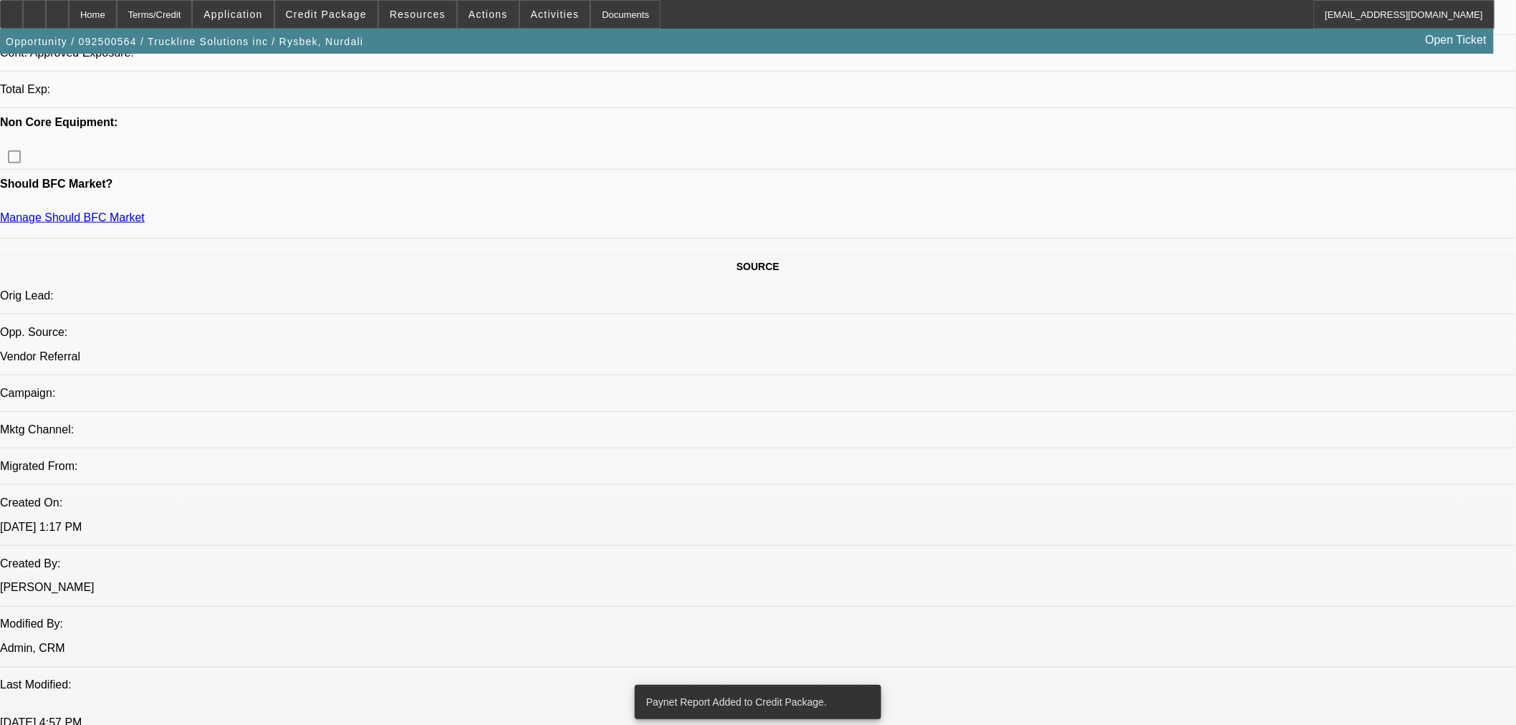
select select "0"
select select "3"
select select "0.1"
select select "4"
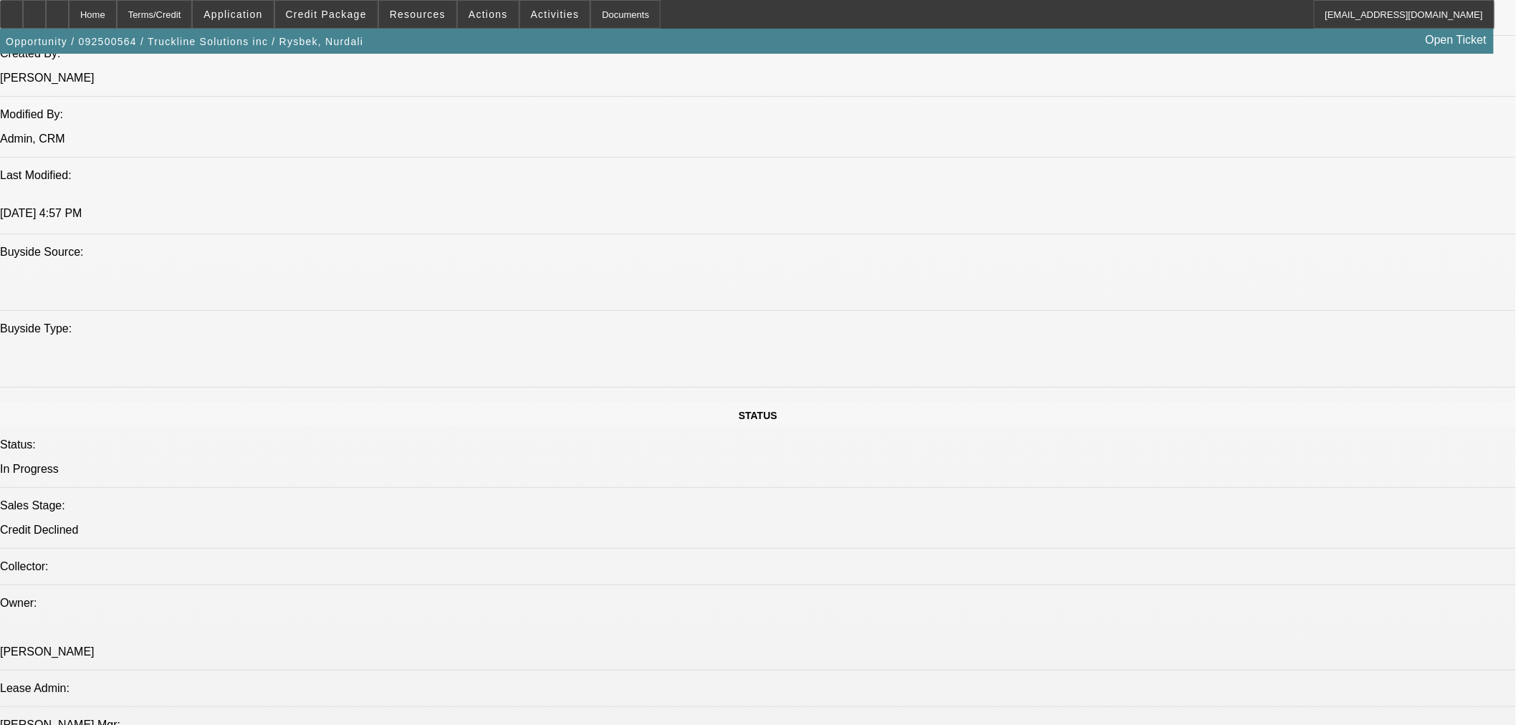
scroll to position [607, 0]
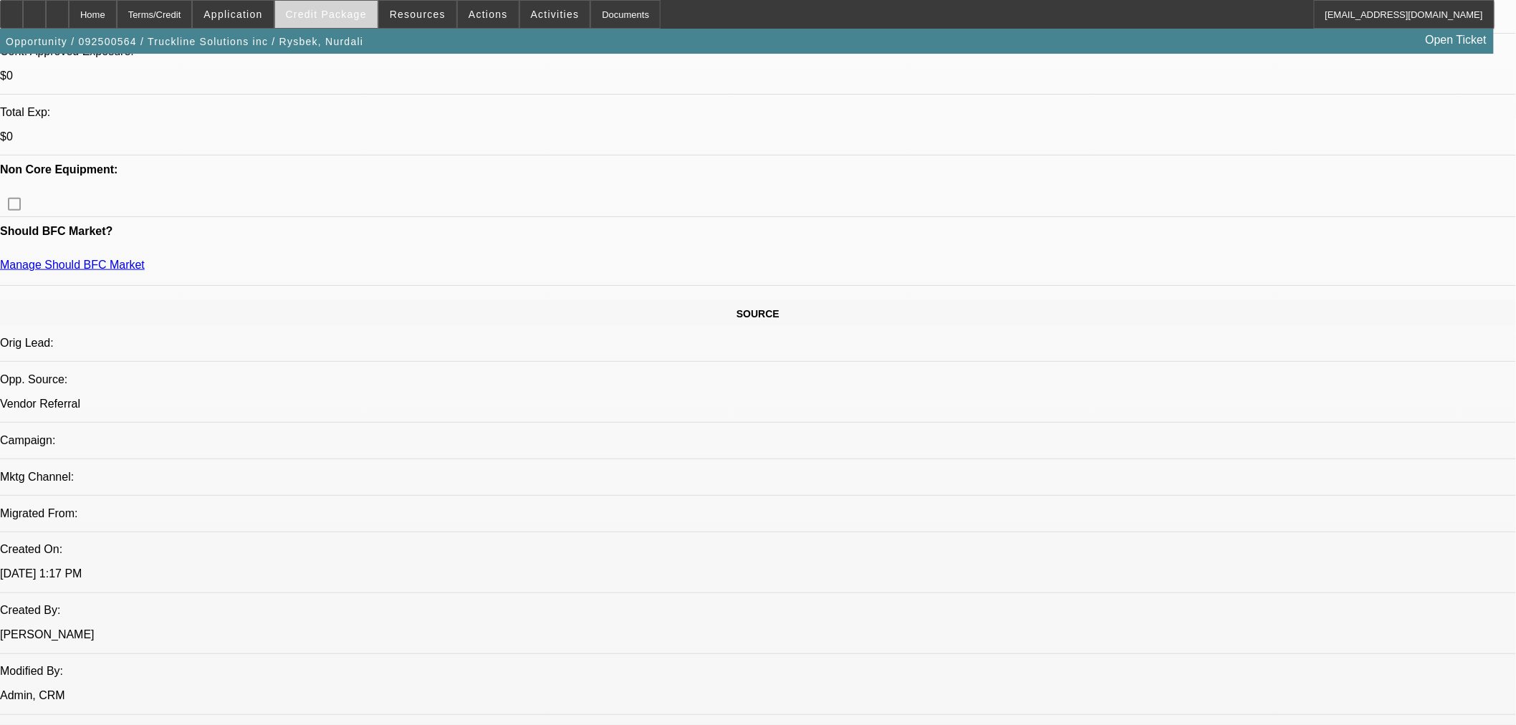
click at [356, 24] on span at bounding box center [326, 14] width 102 height 34
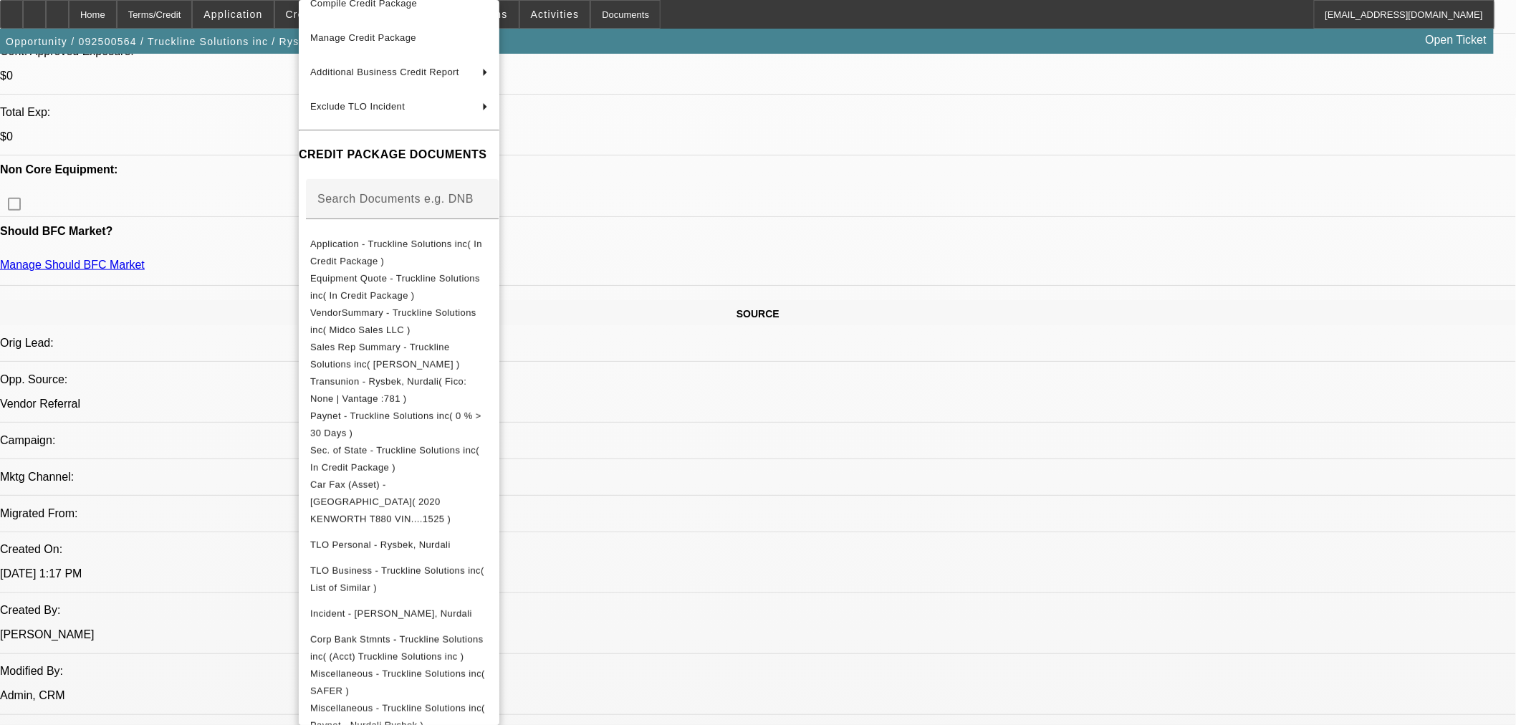
scroll to position [91, 0]
click at [478, 700] on span "Miscellaneous - Truckline Solutions inc( Paynet - Nurdali Rysbek )" at bounding box center [397, 714] width 175 height 28
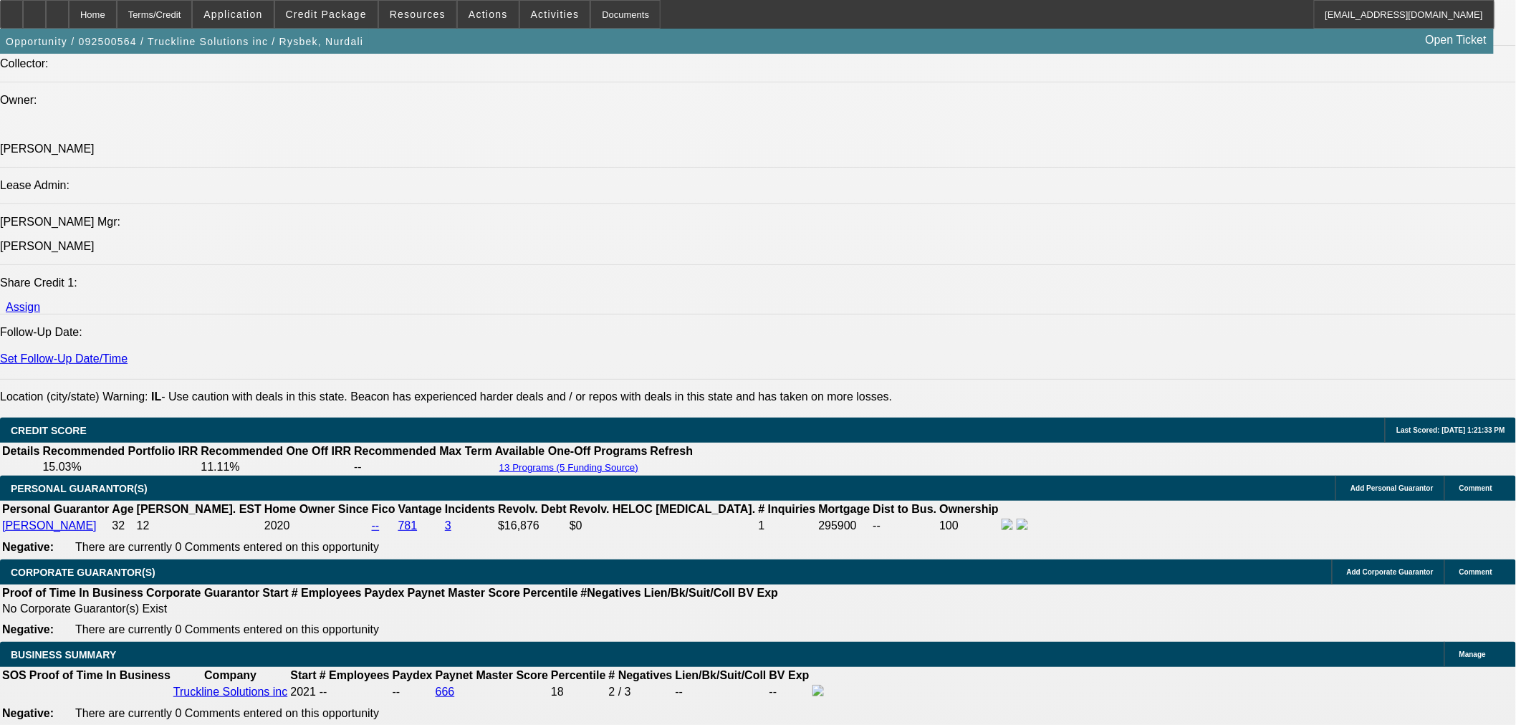
scroll to position [1881, 0]
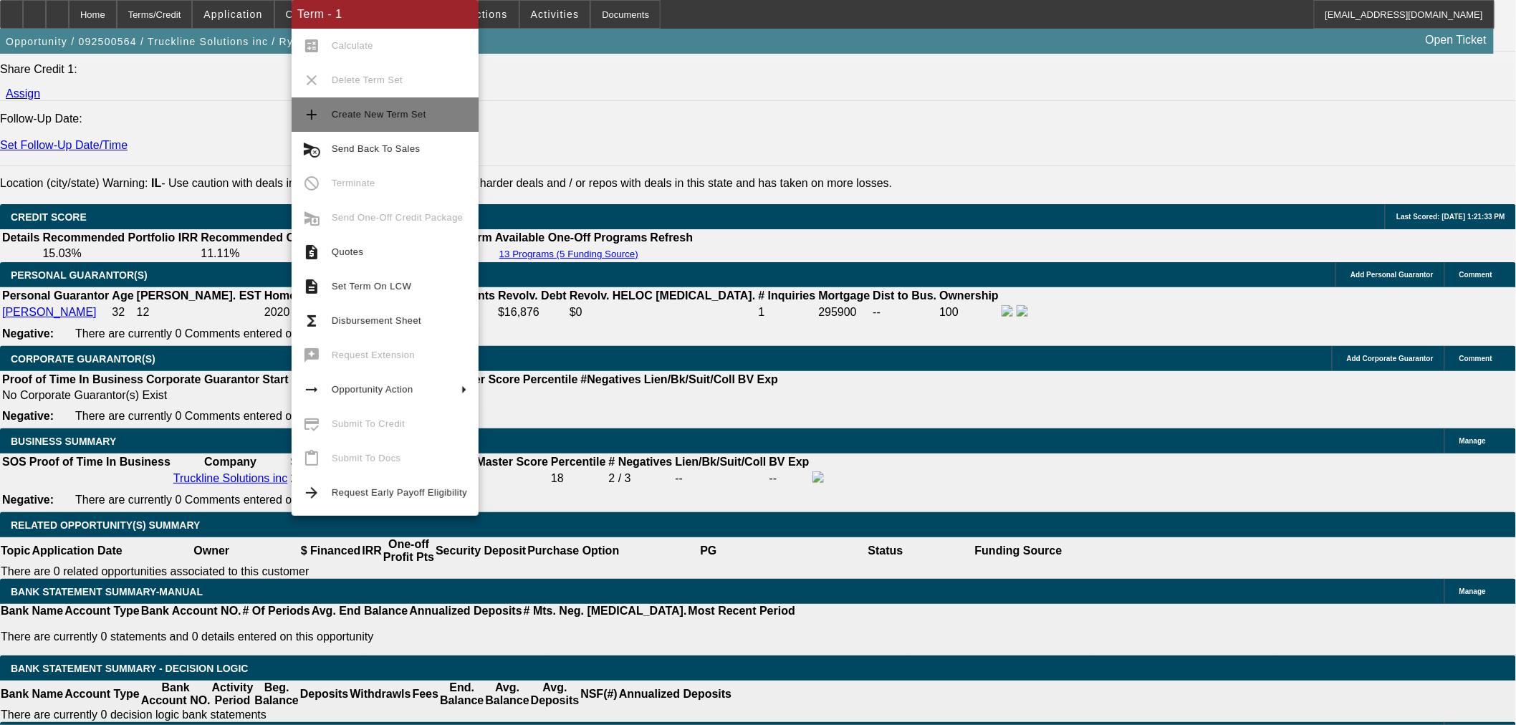
click at [378, 115] on span "Create New Term Set" at bounding box center [379, 114] width 95 height 11
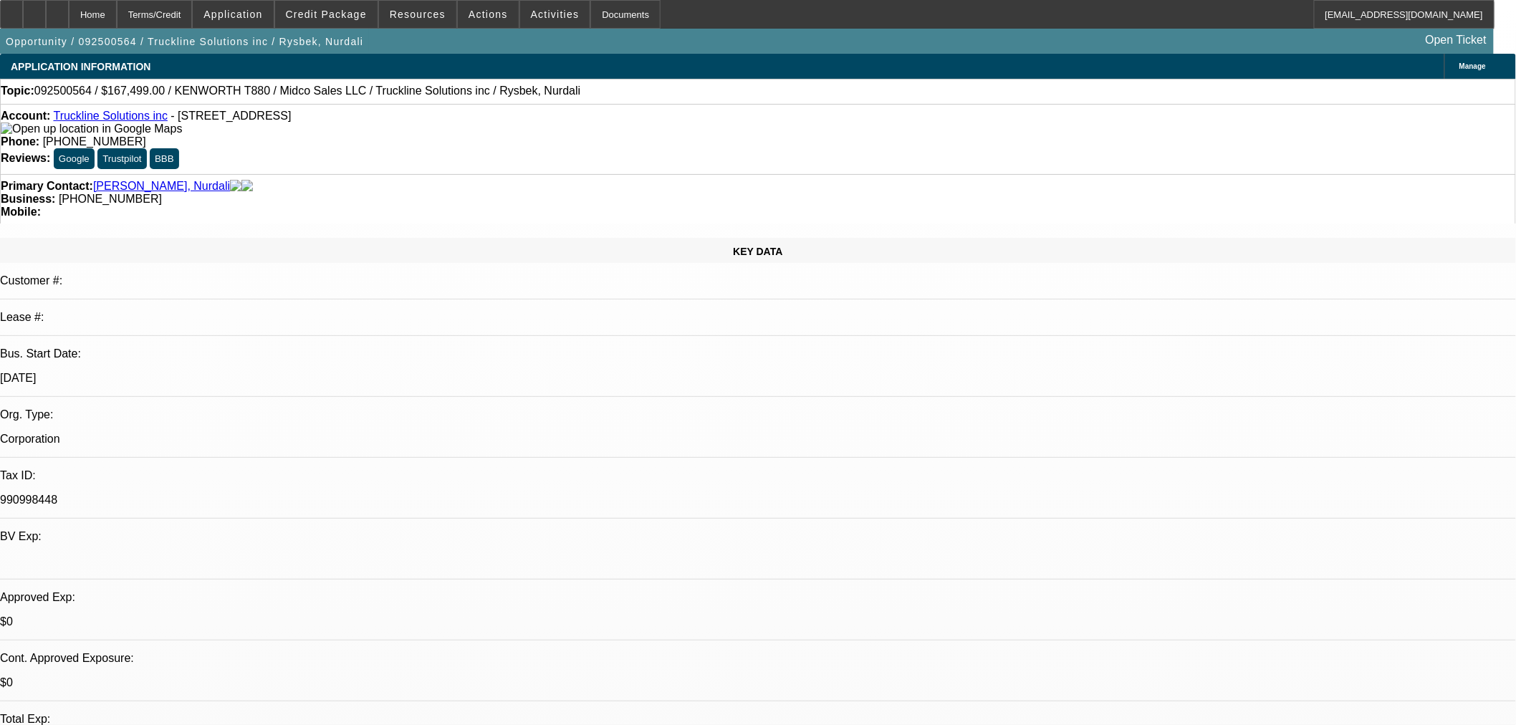
select select "0"
select select "3"
select select "0.1"
select select "4"
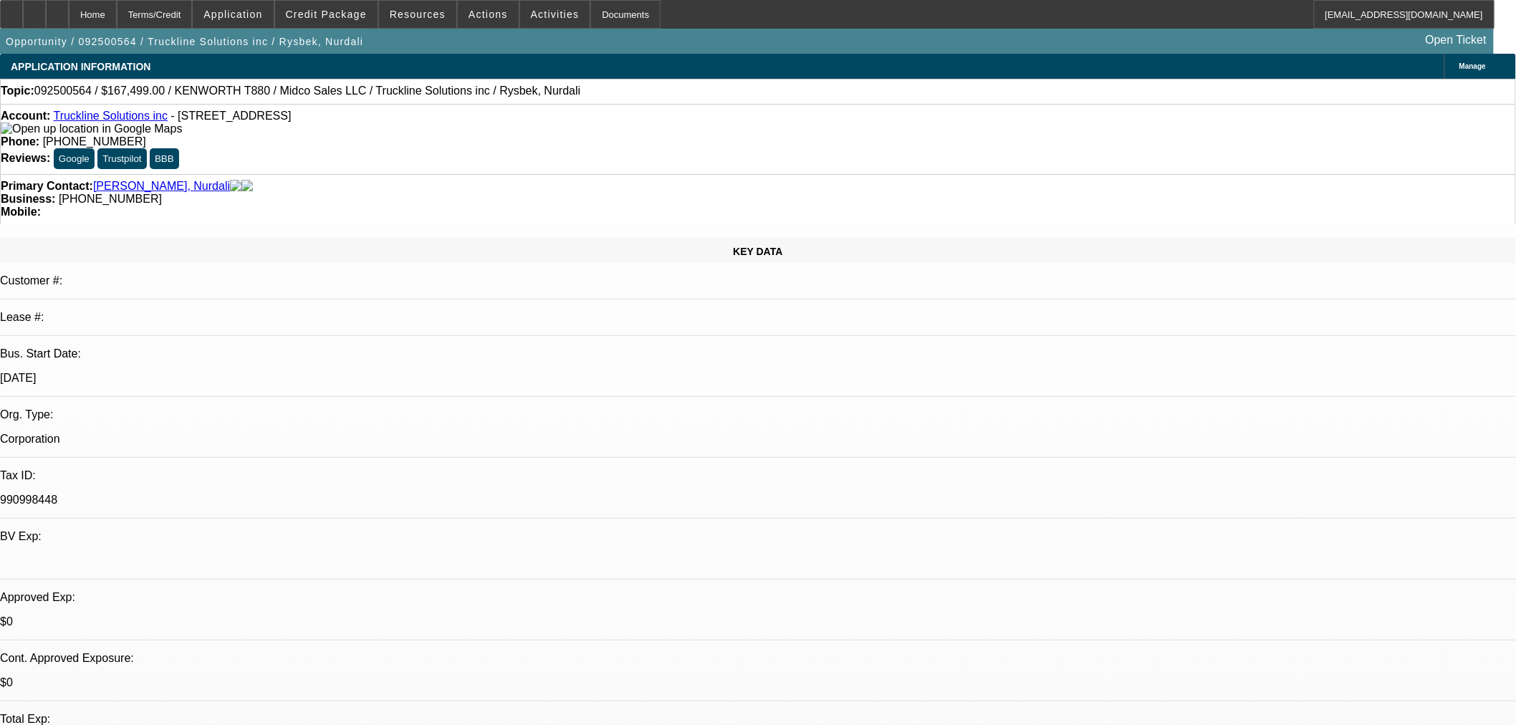
select select "0"
select select "3"
select select "0.1"
select select "4"
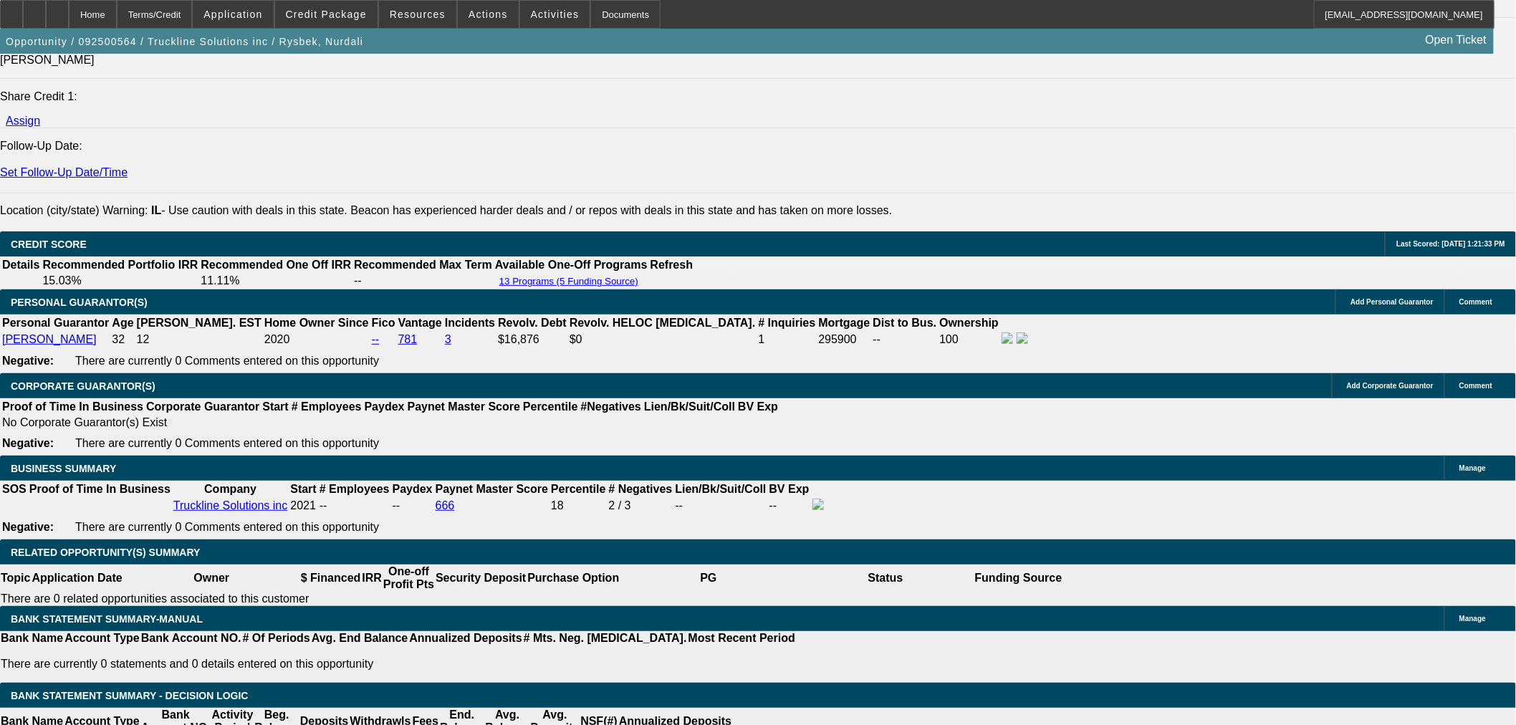
scroll to position [1990, 0]
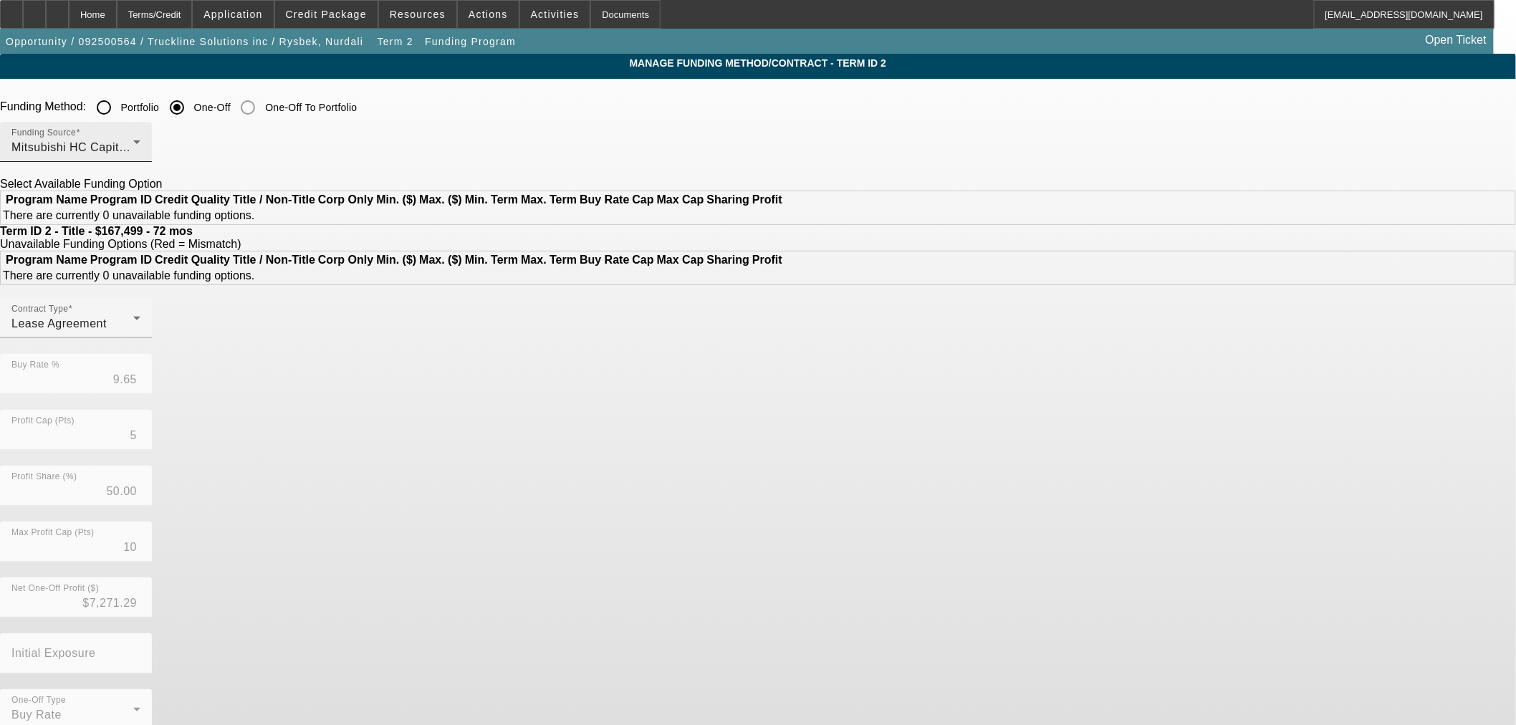
click at [133, 147] on div "Mitsubishi HC Capital America" at bounding box center [72, 147] width 122 height 17
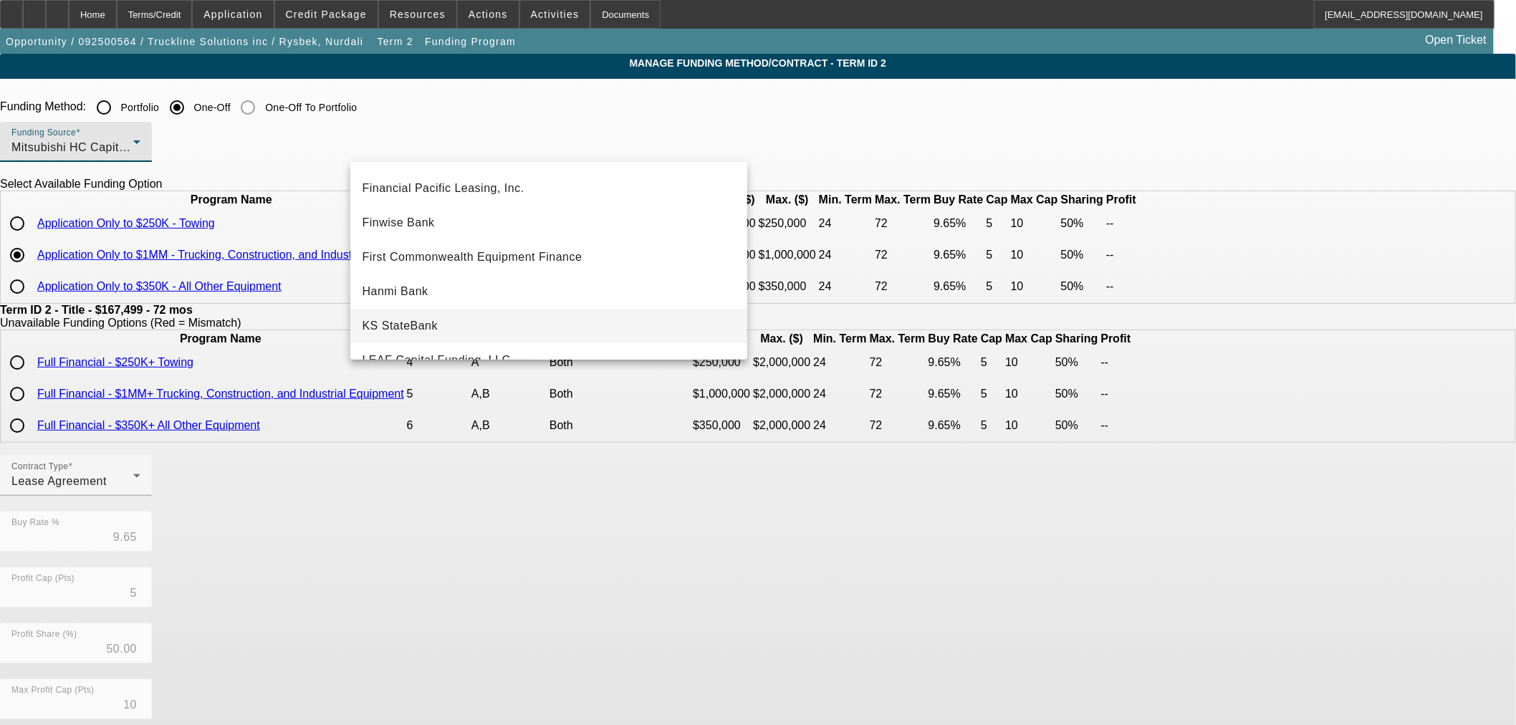
scroll to position [141, 0]
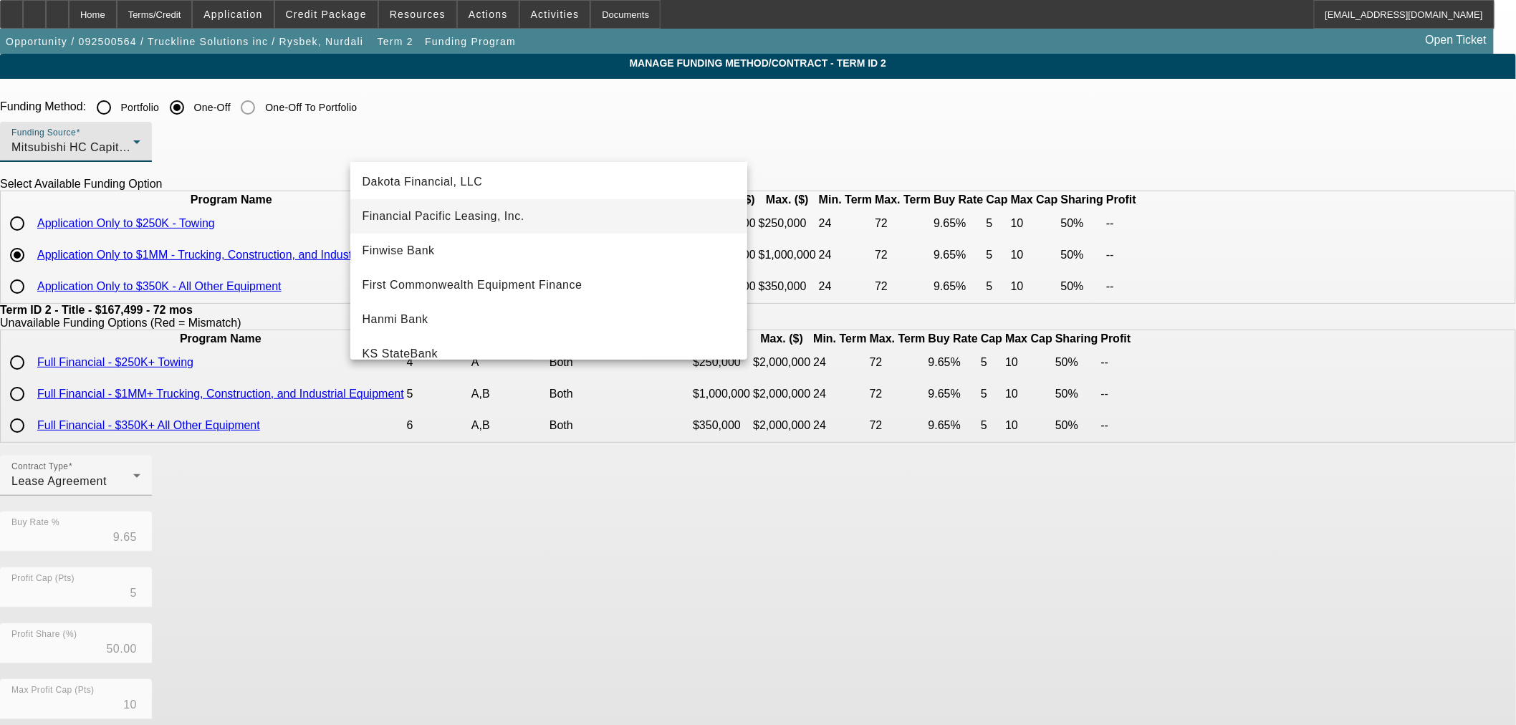
click at [485, 206] on mat-option "Financial Pacific Leasing, Inc." at bounding box center [548, 216] width 397 height 34
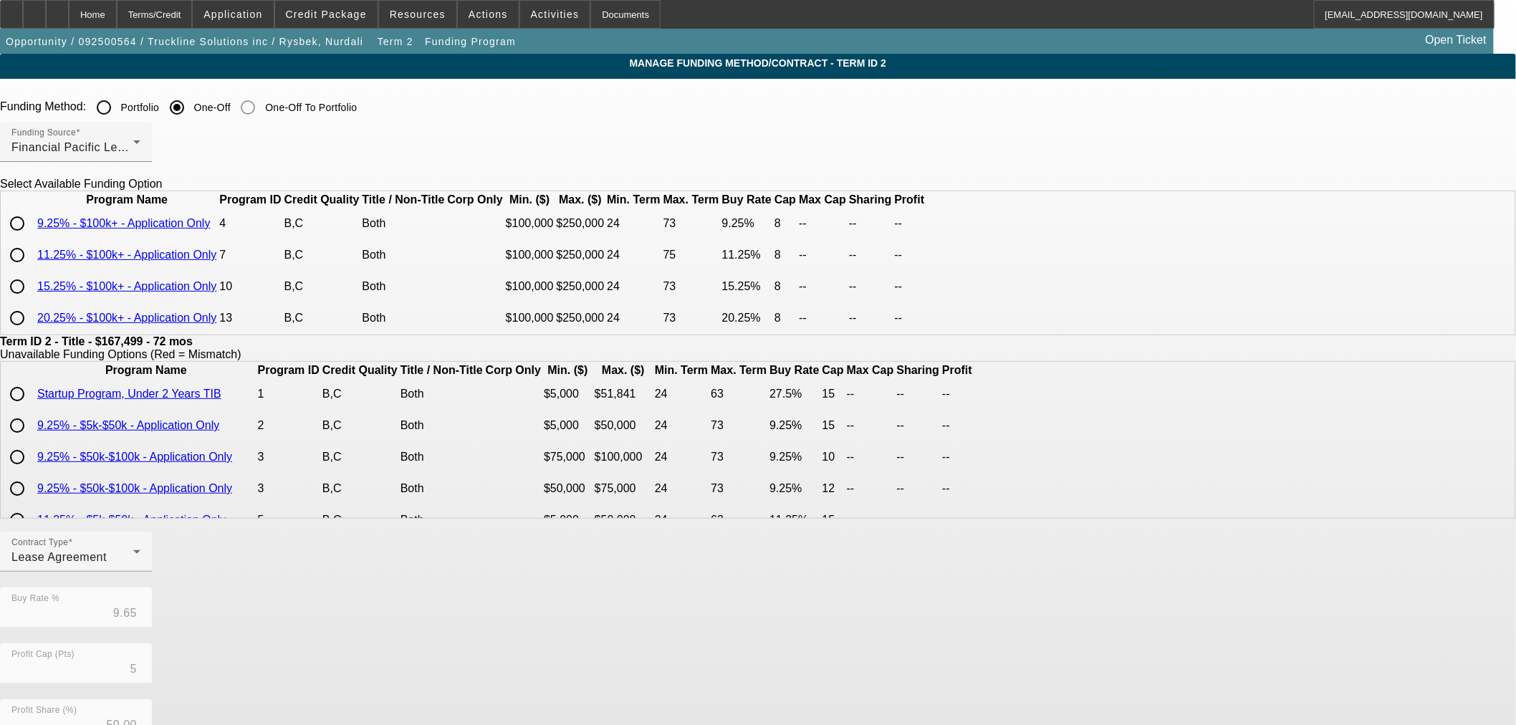
click at [32, 238] on input "radio" at bounding box center [17, 223] width 29 height 29
radio input "true"
type input "9.25"
type input "8"
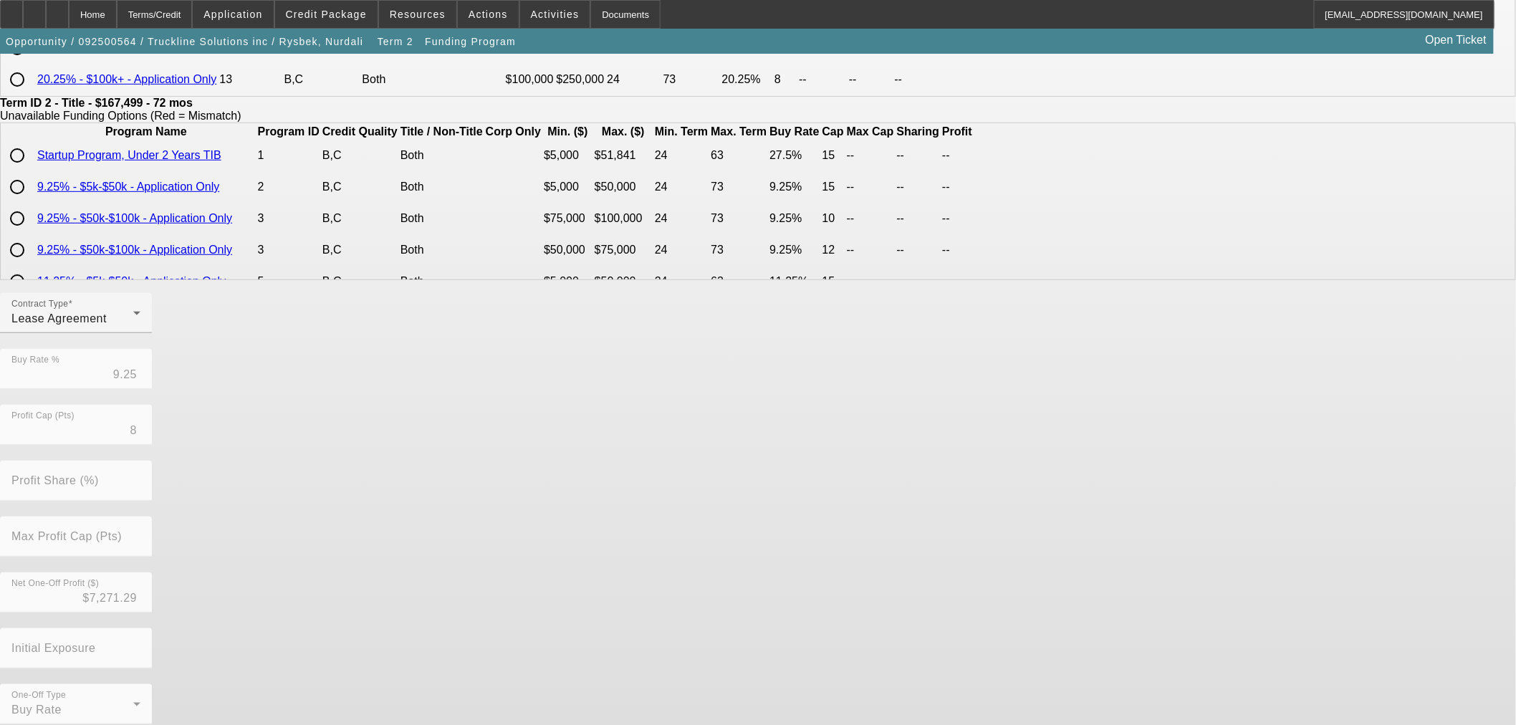
scroll to position [256, 0]
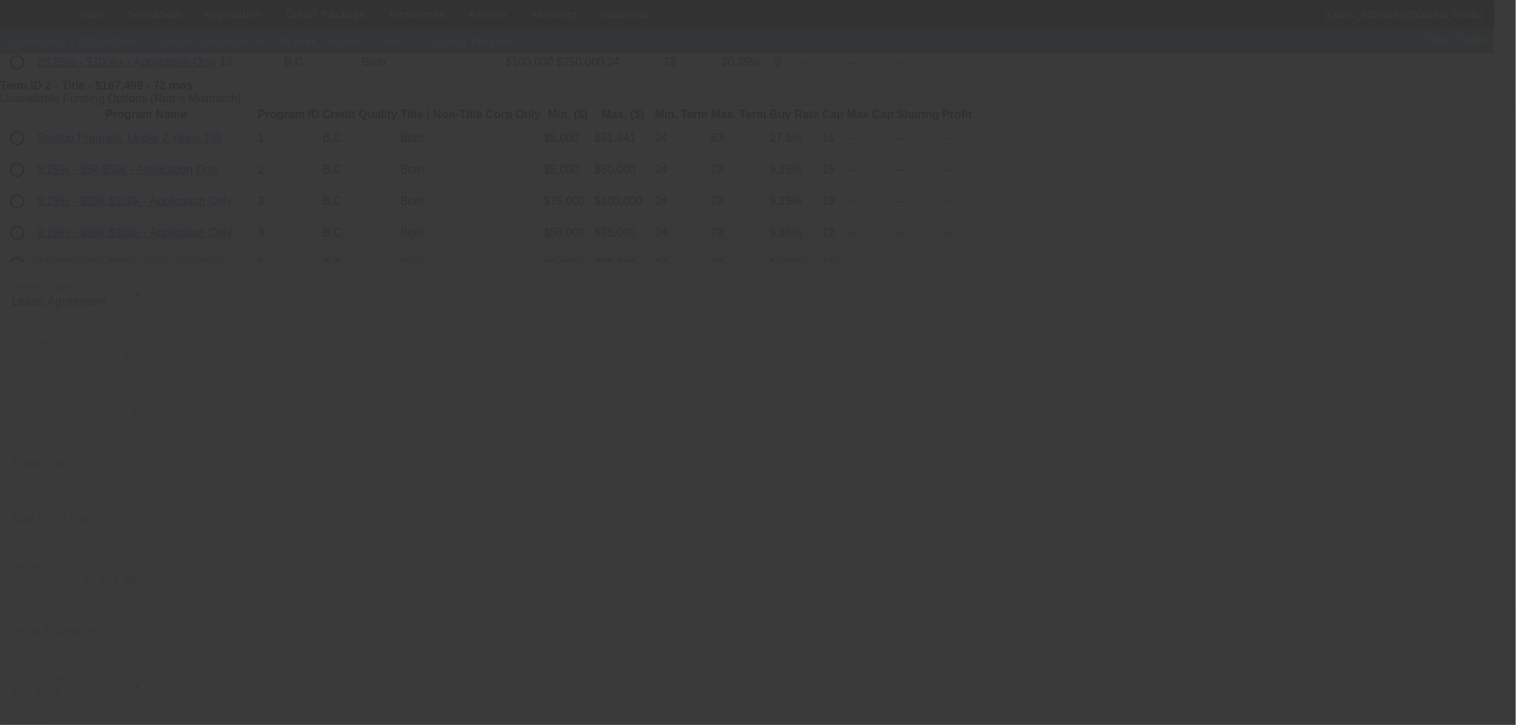
type input "9.65"
type input "5"
type input "50.00"
type input "10"
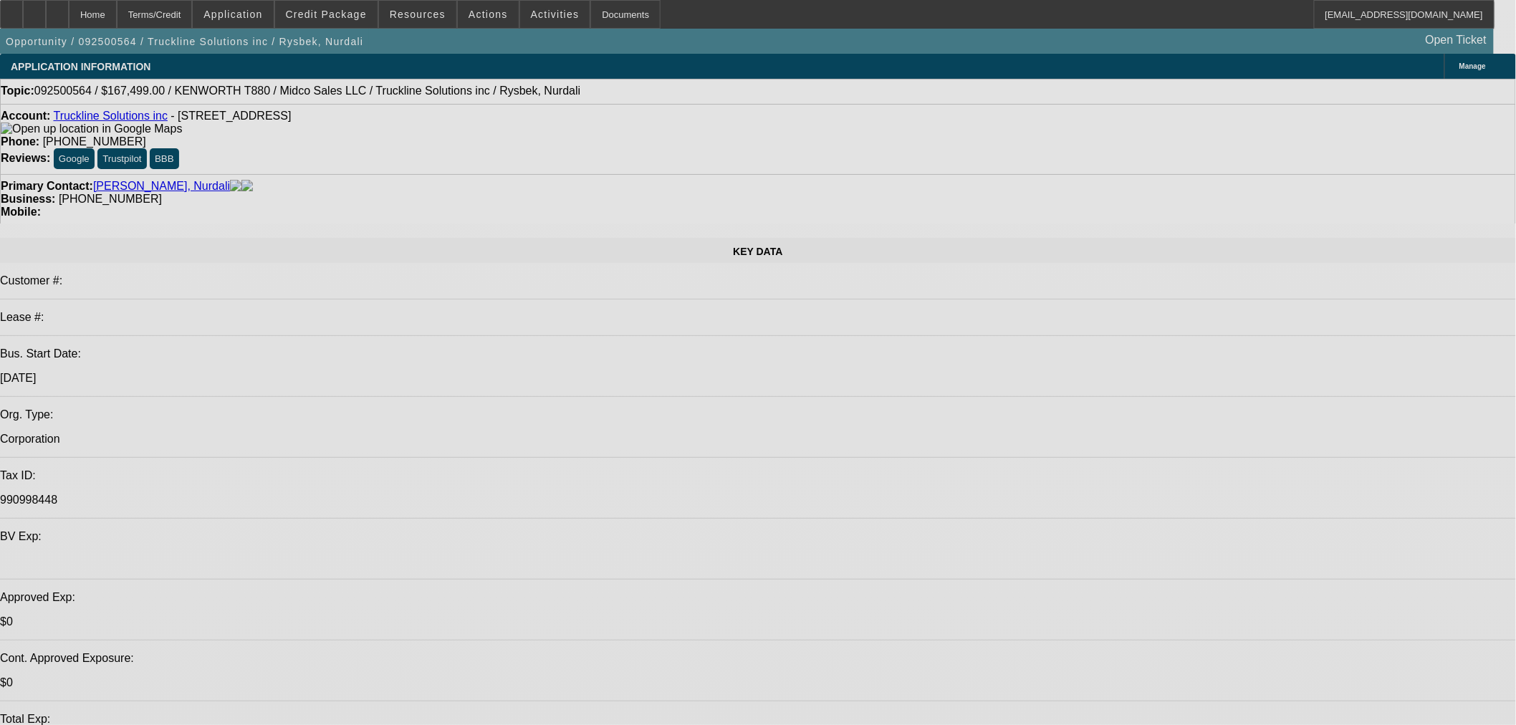
select select "0"
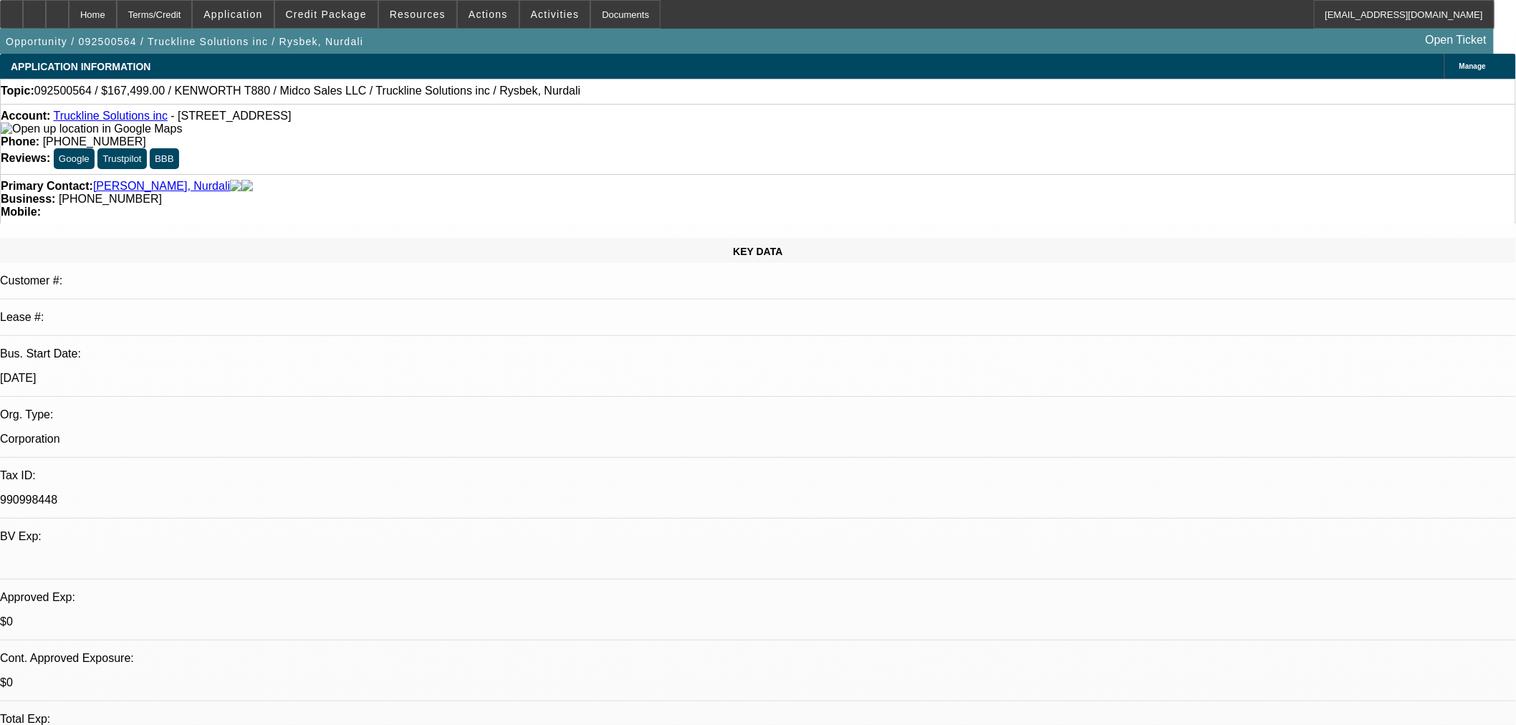
select select "0"
select select "3"
select select "0.1"
select select "4"
select select "0"
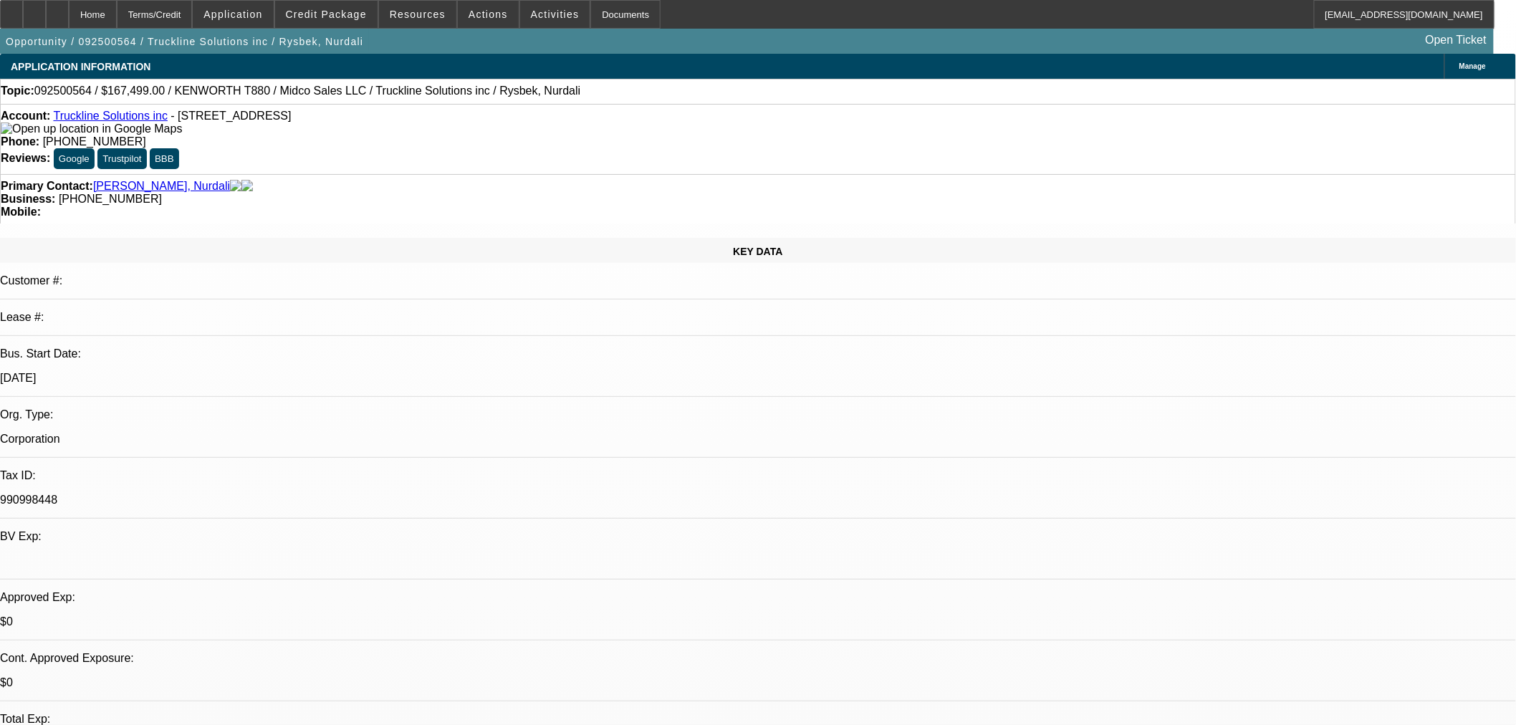
select select "0"
select select "3"
select select "0.1"
select select "4"
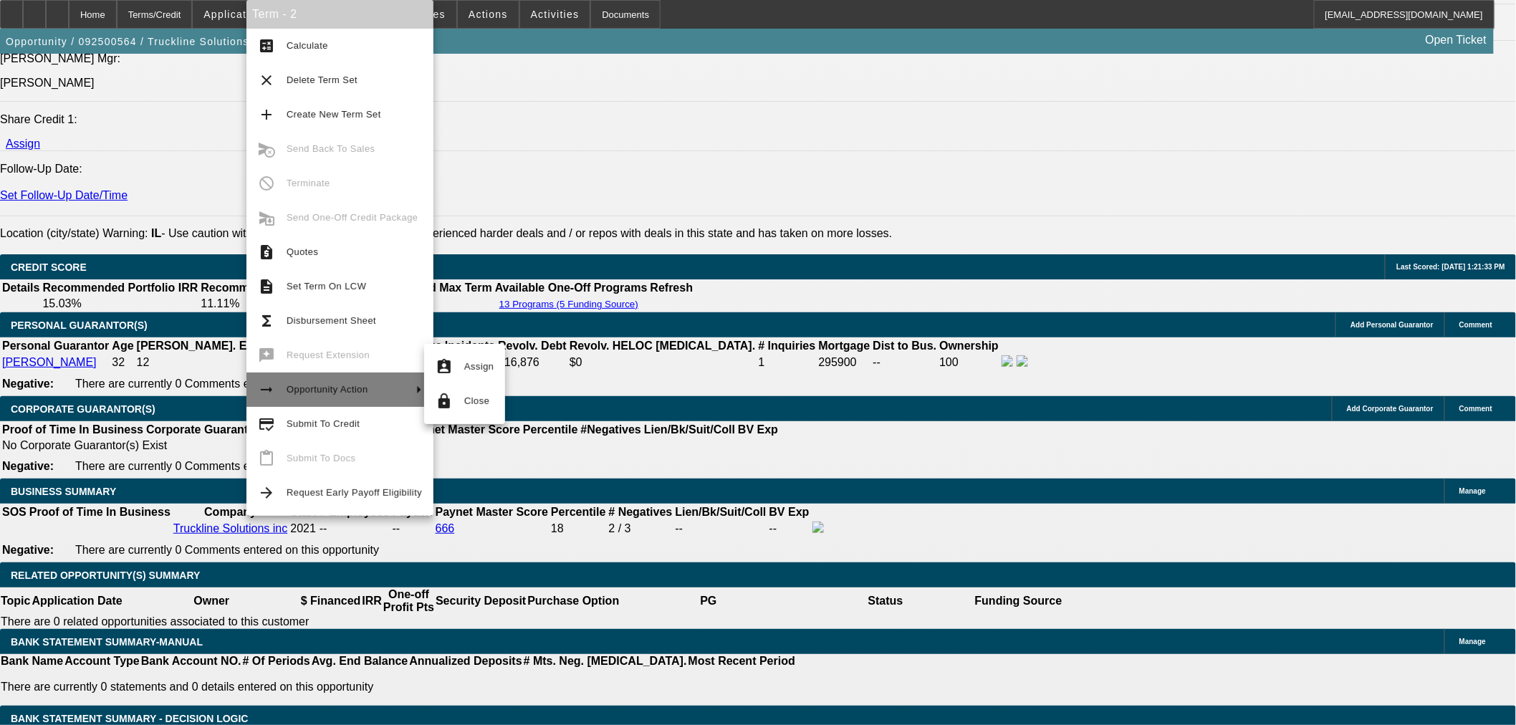
scroll to position [1874, 0]
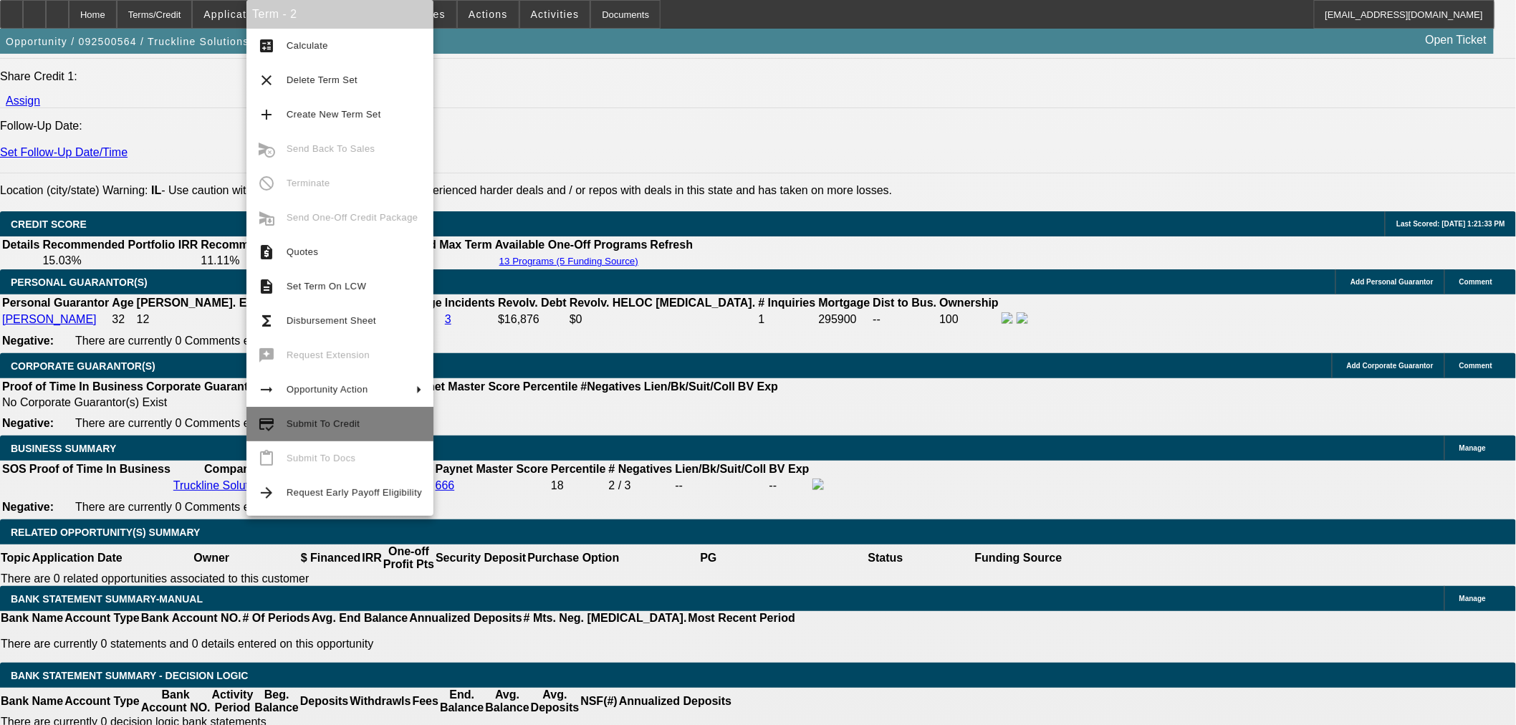
click at [312, 428] on span "Submit To Credit" at bounding box center [323, 423] width 73 height 11
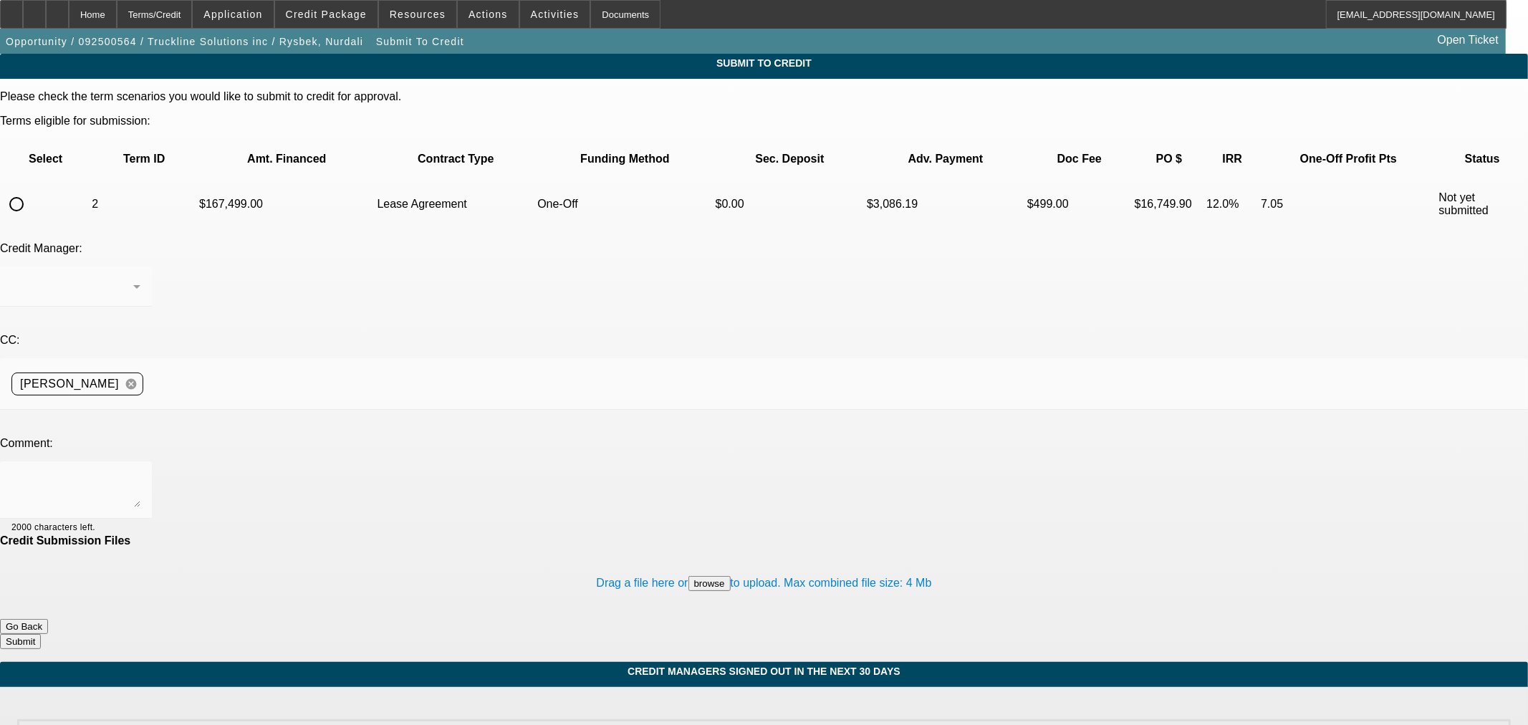
click at [31, 190] on input "radio" at bounding box center [16, 204] width 29 height 29
radio input "true"
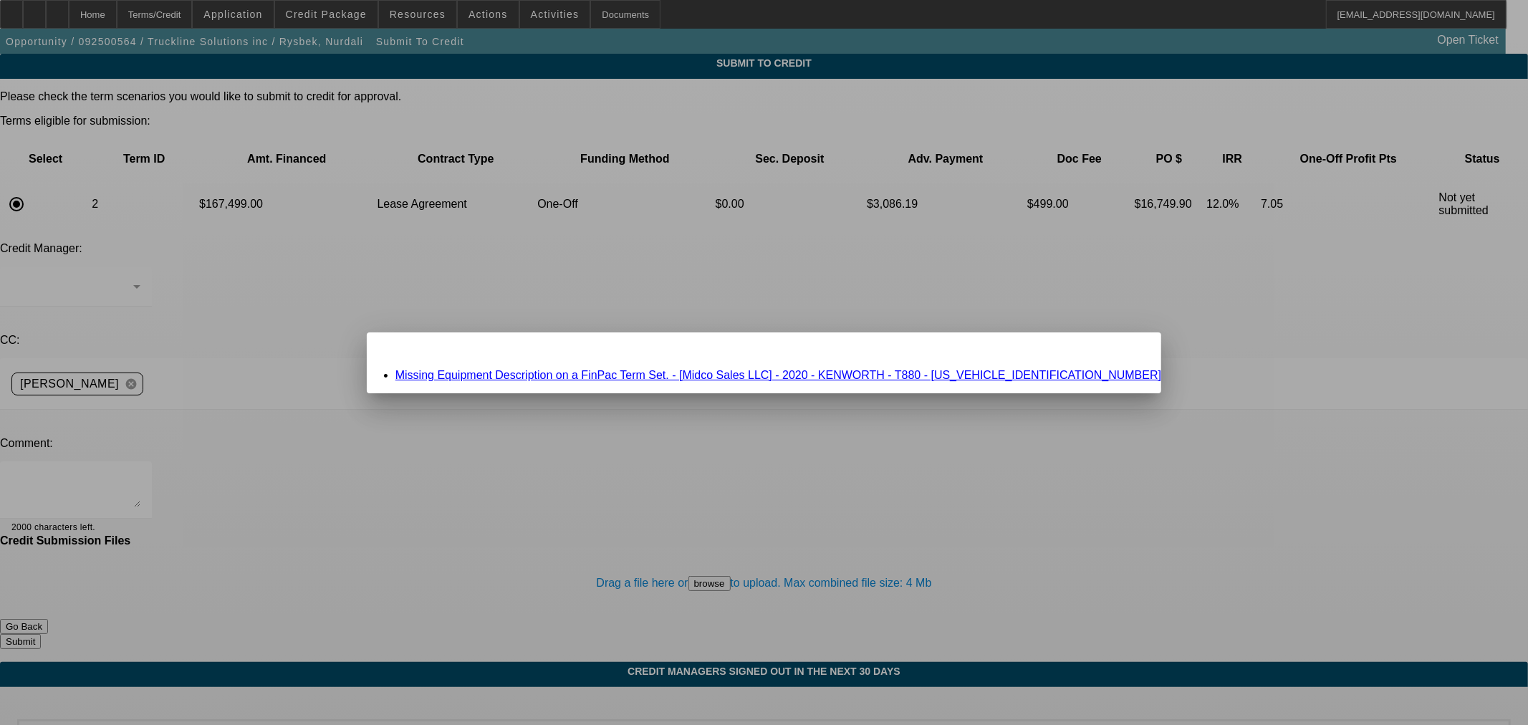
click at [704, 375] on link "Missing Equipment Description on a FinPac Term Set. - [Midco Sales LLC] - 2020 …" at bounding box center [779, 375] width 766 height 12
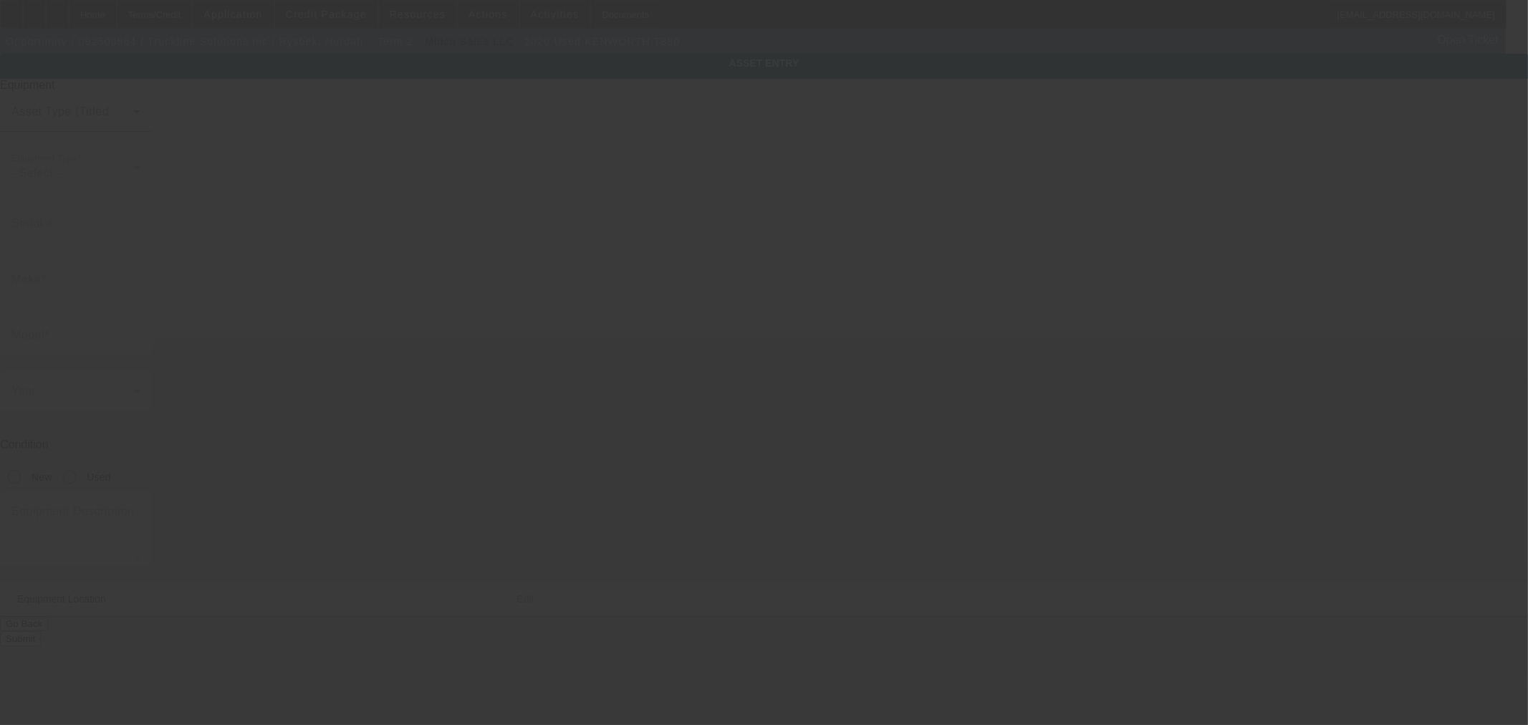
type input "1XKZP4TXXLJ411525"
type input "Kenworth"
type input "T880"
radio input "true"
type input "2200 S main St"
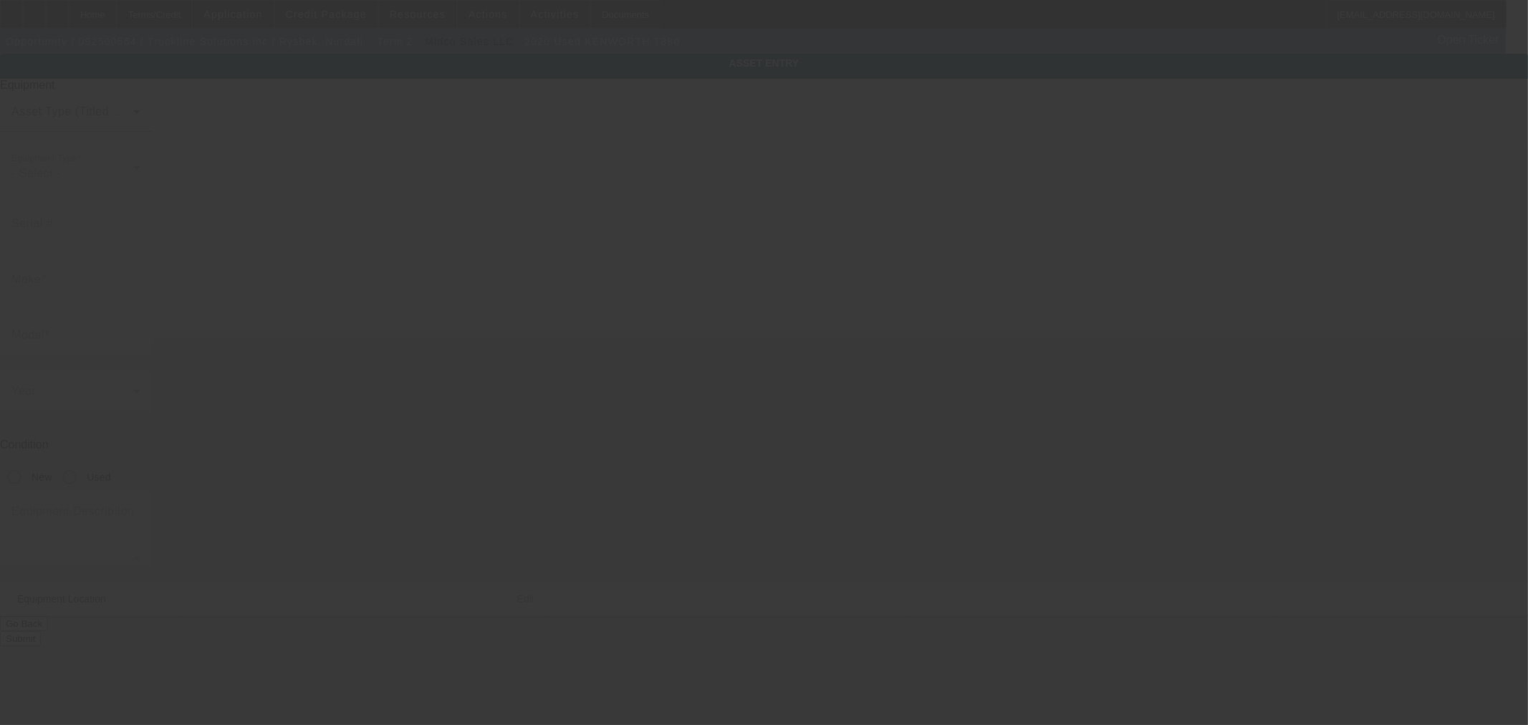
type input "Lombard"
type input "60148"
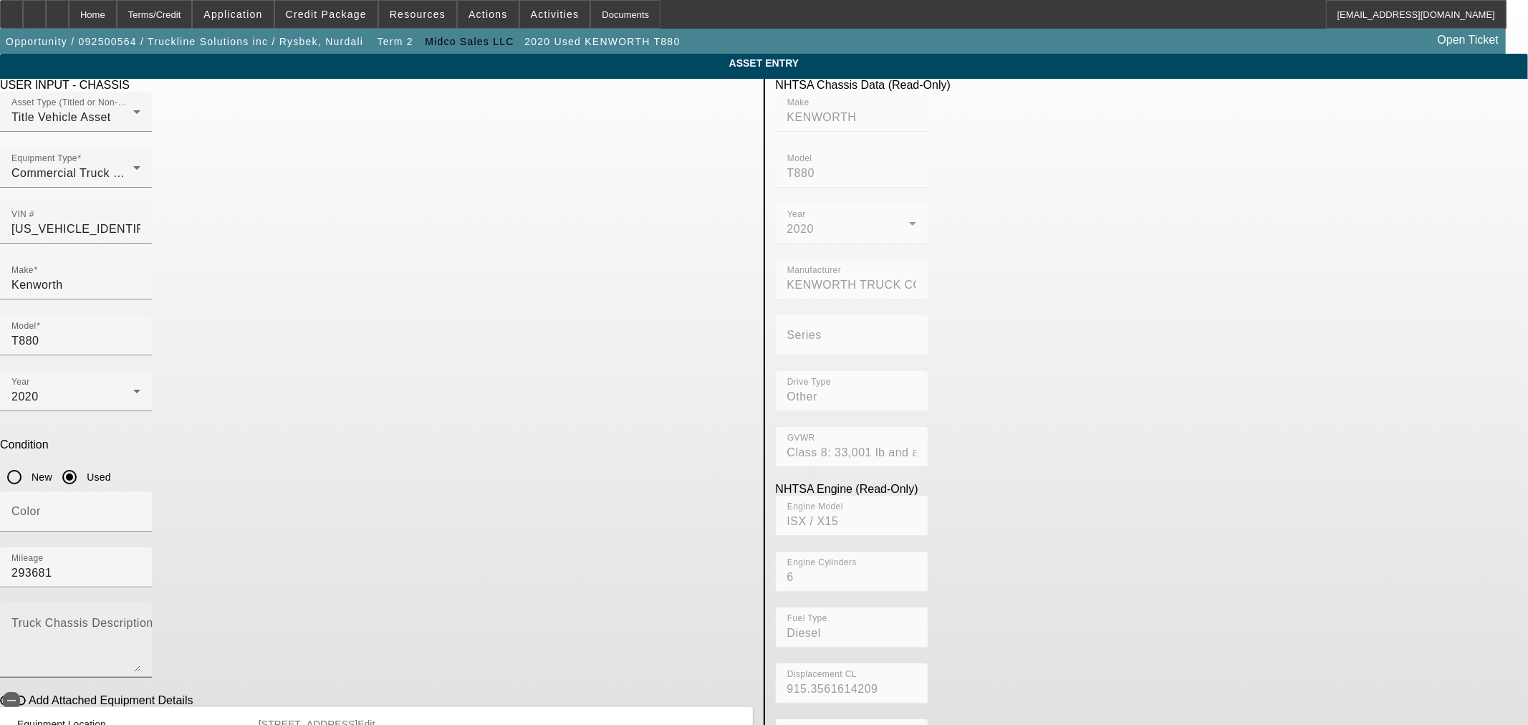
click at [140, 620] on textarea "Truck Chassis Description (Describe the truck chassis only)" at bounding box center [75, 646] width 129 height 52
click at [331, 19] on span at bounding box center [326, 14] width 102 height 34
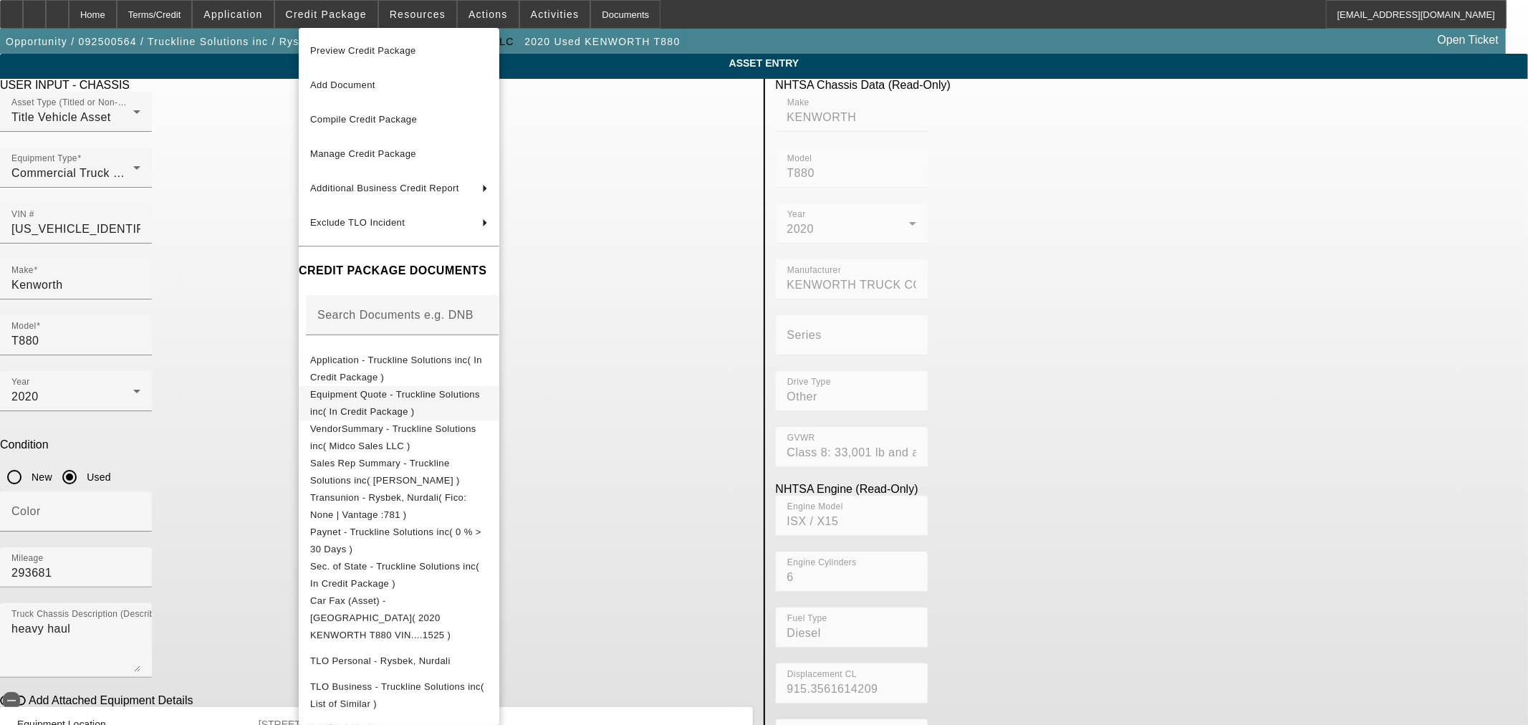
click at [381, 401] on span "Equipment Quote - Truckline Solutions inc( In Credit Package )" at bounding box center [395, 402] width 170 height 28
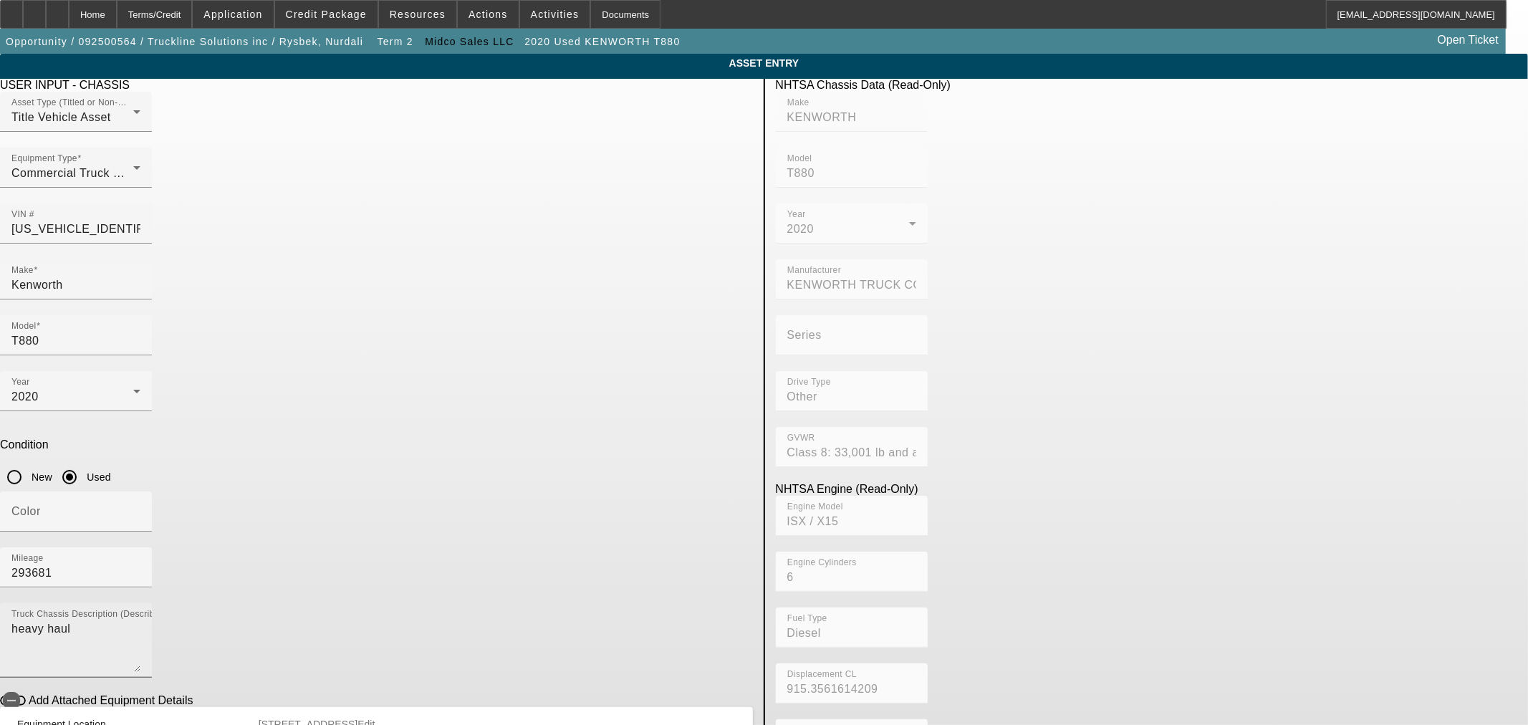
click at [140, 620] on textarea "heavy haul" at bounding box center [75, 646] width 129 height 52
type textarea "heavy haul power unit"
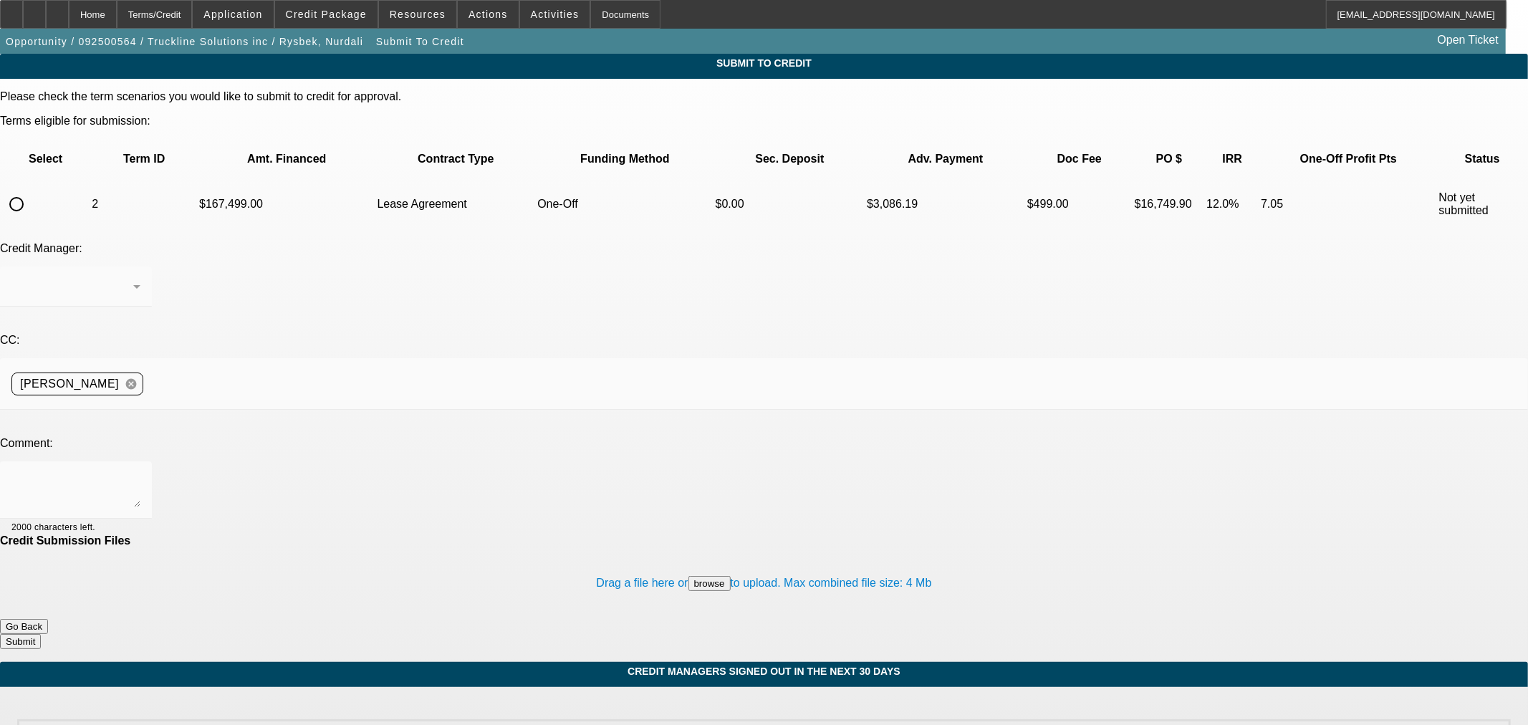
click at [31, 190] on input "radio" at bounding box center [16, 204] width 29 height 29
radio input "true"
click at [140, 473] on textarea at bounding box center [75, 490] width 129 height 34
drag, startPoint x: 535, startPoint y: 334, endPoint x: 381, endPoint y: 339, distance: 154.1
click at [140, 473] on textarea "Please ok to Finpac. I found an additional paynet (he goes by Nick)." at bounding box center [75, 490] width 129 height 34
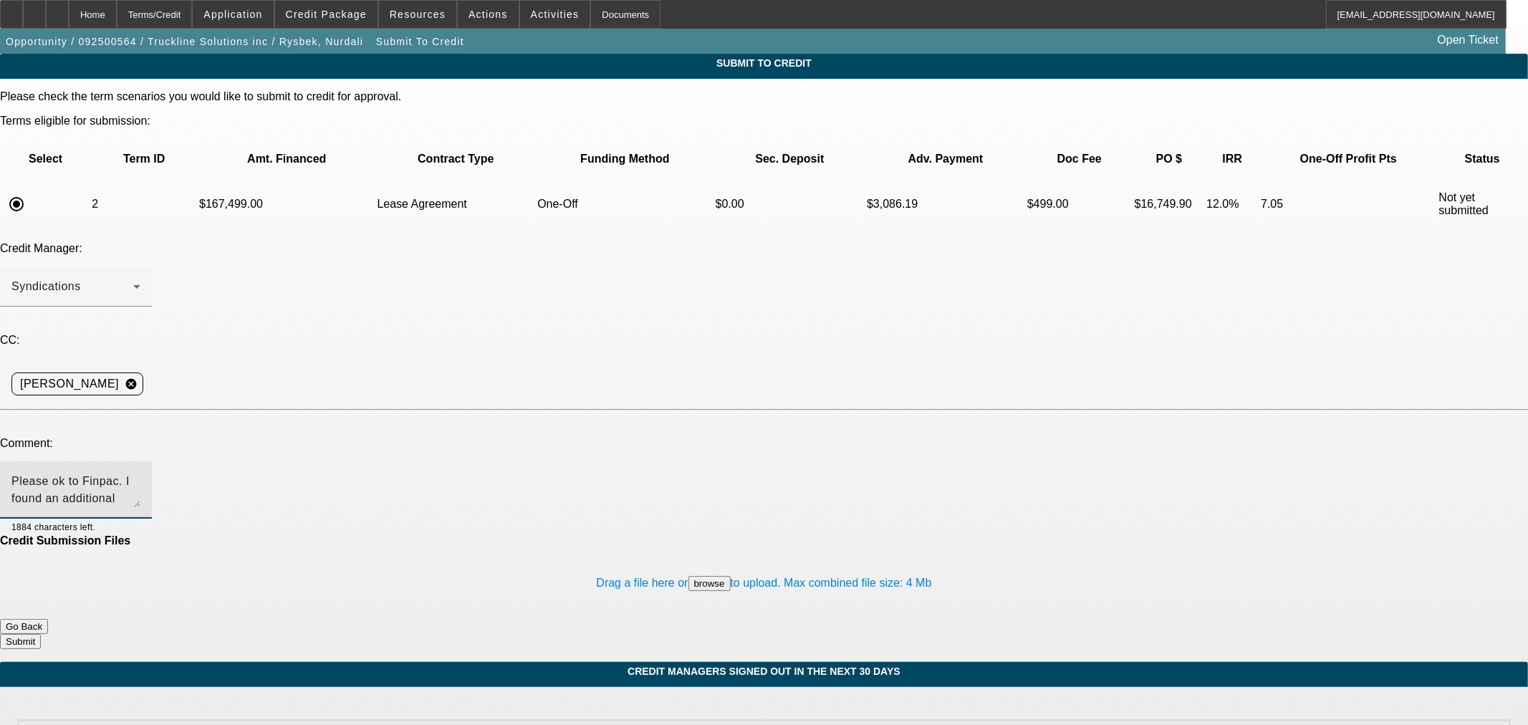
type textarea "Please ok to Finpac. I found an additional Paynet. The other name on the paynet…"
click at [41, 634] on button "Submit" at bounding box center [20, 641] width 41 height 15
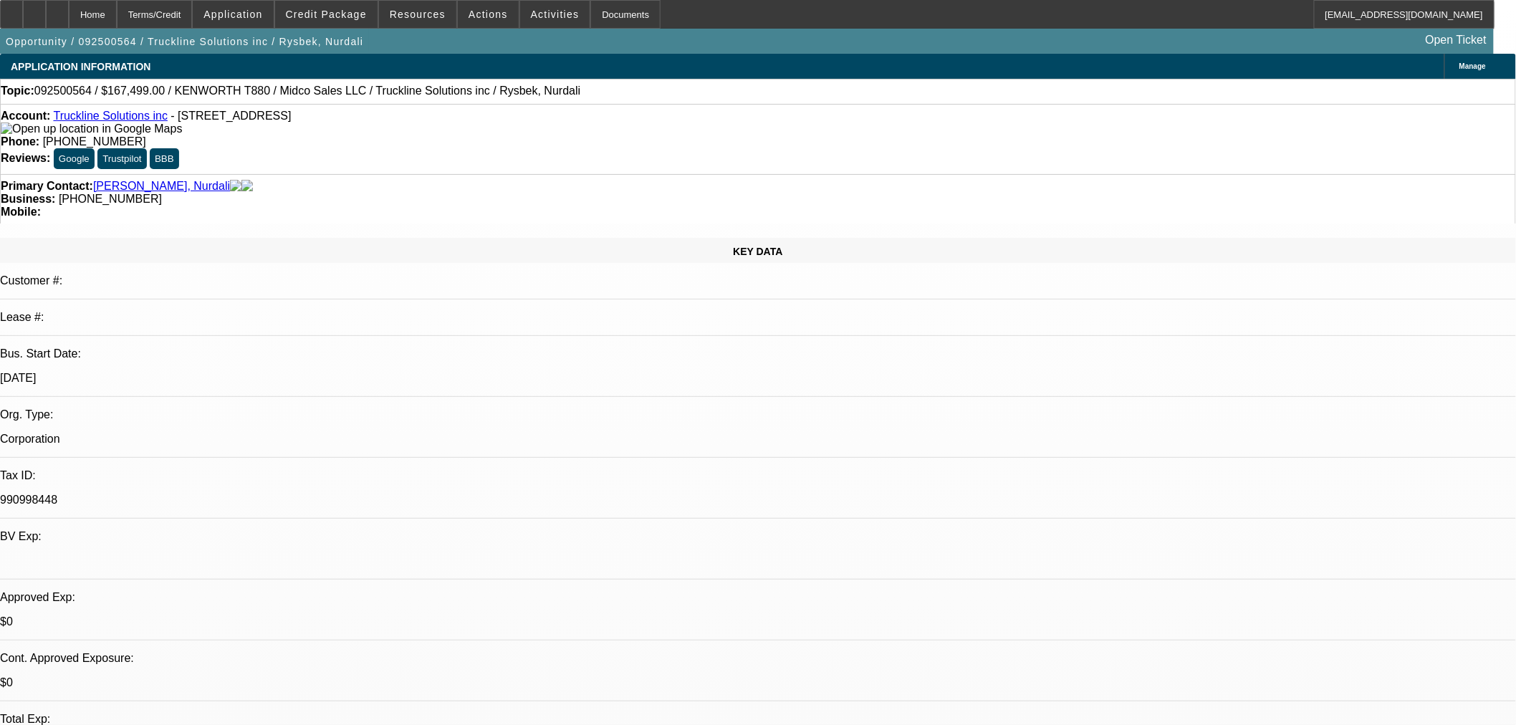
select select "0"
select select "3"
select select "0.1"
select select "4"
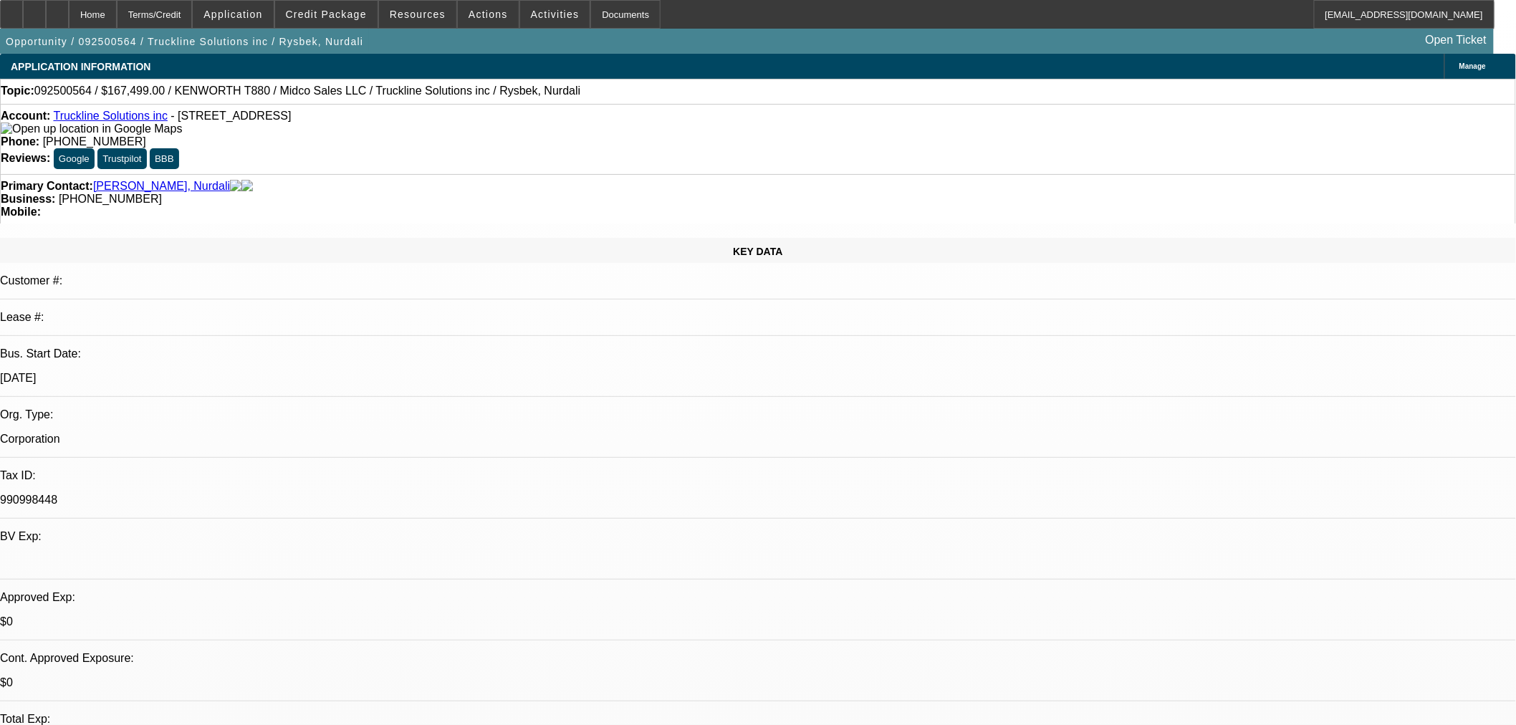
select select "0"
select select "3"
select select "0.1"
select select "4"
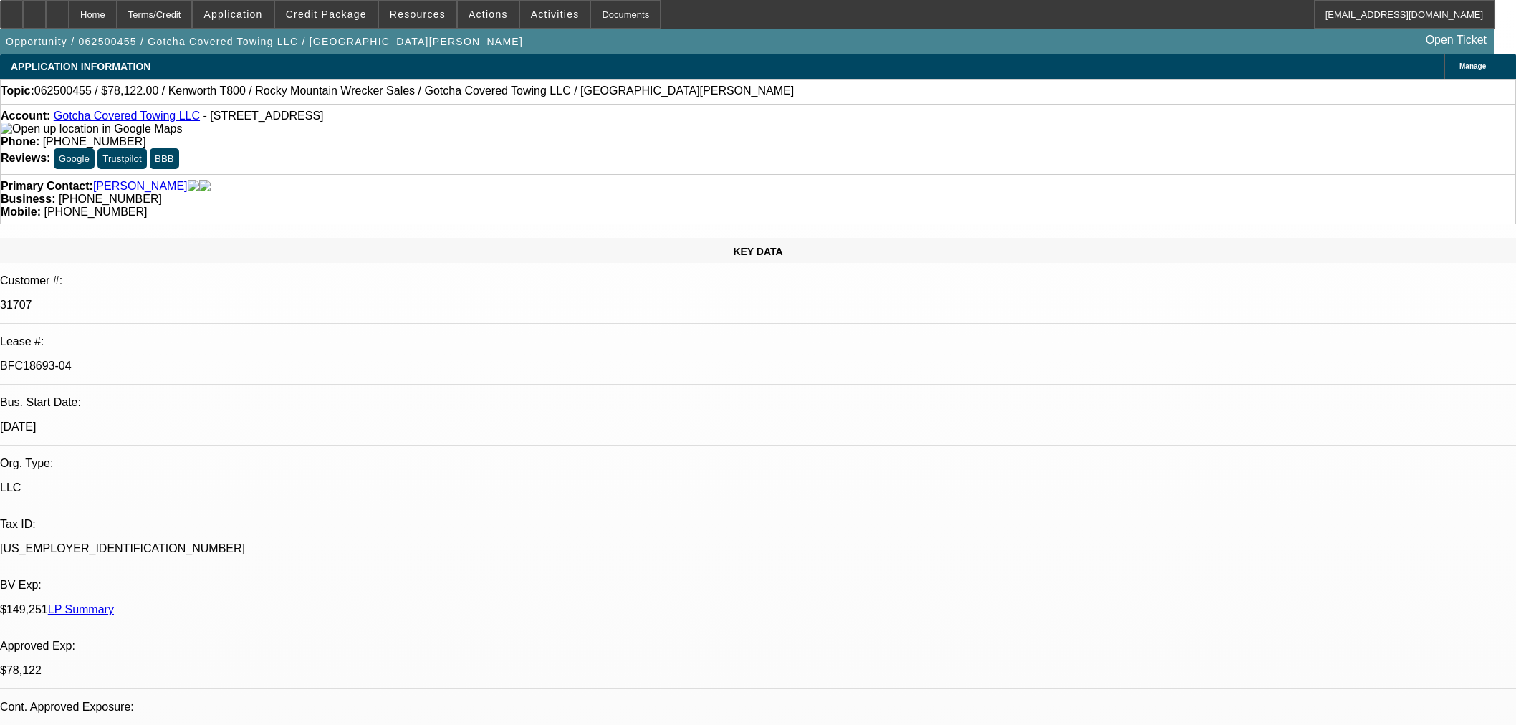
select select "0"
select select "3"
select select "0.1"
select select "4"
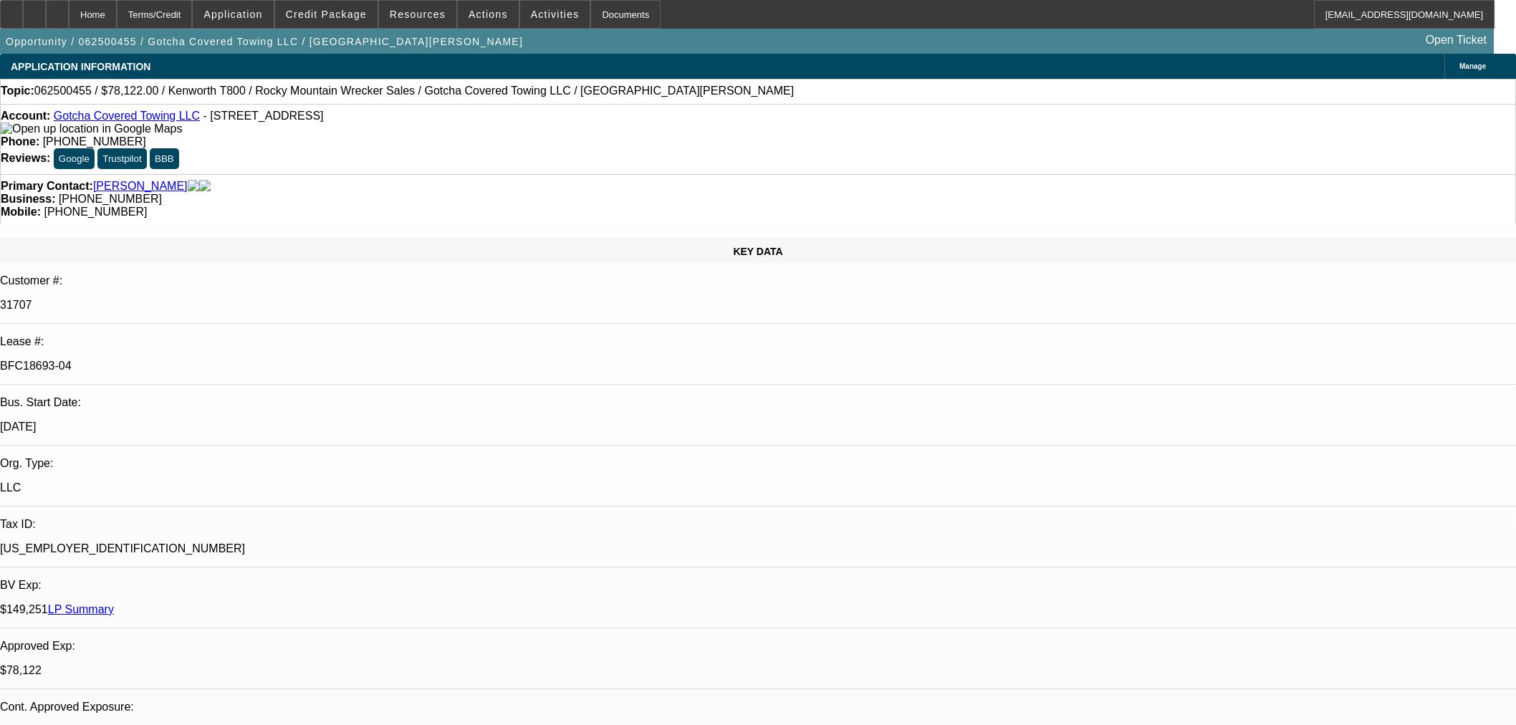
select select "0"
select select "3"
select select "0.1"
select select "4"
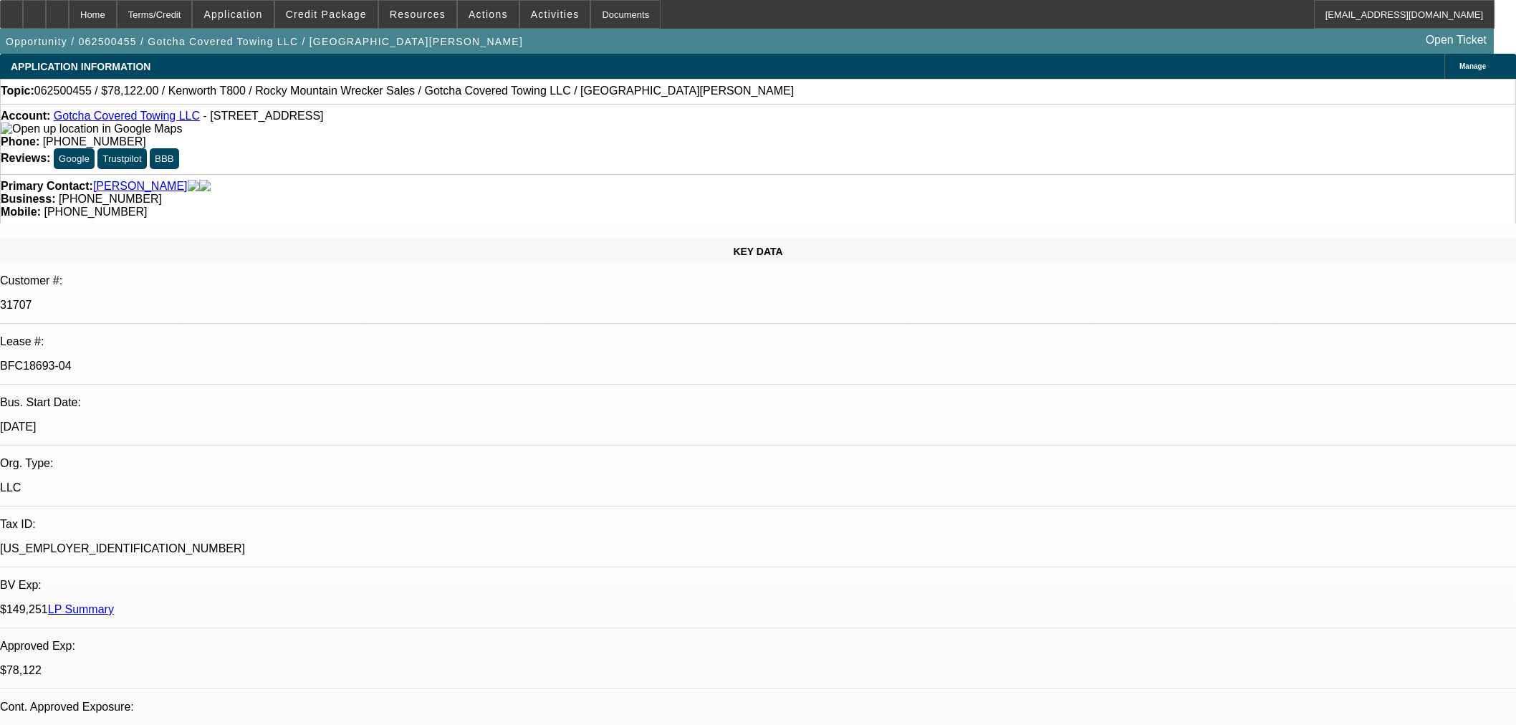
select select "0"
select select "3"
select select "0.1"
select select "4"
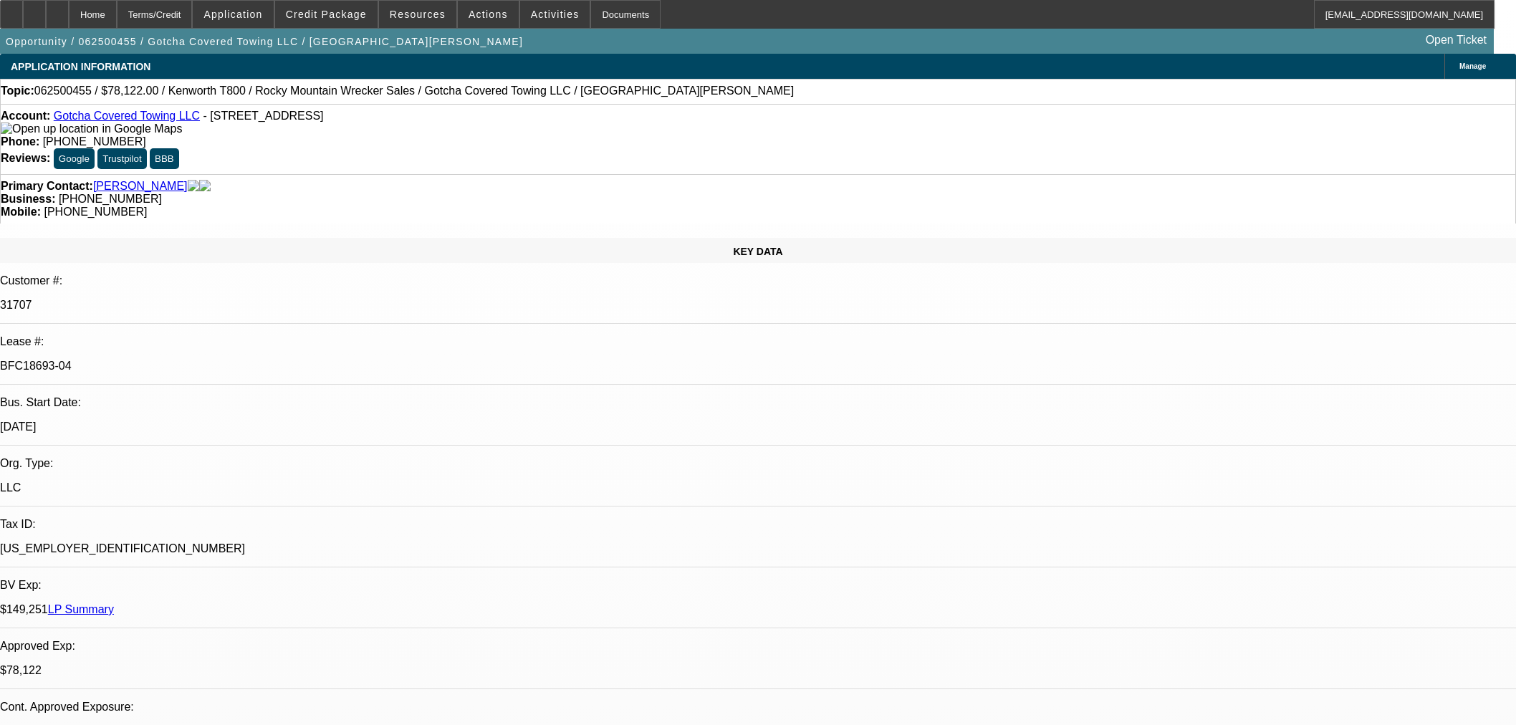
select select "0"
select select "2"
select select "0.1"
select select "4"
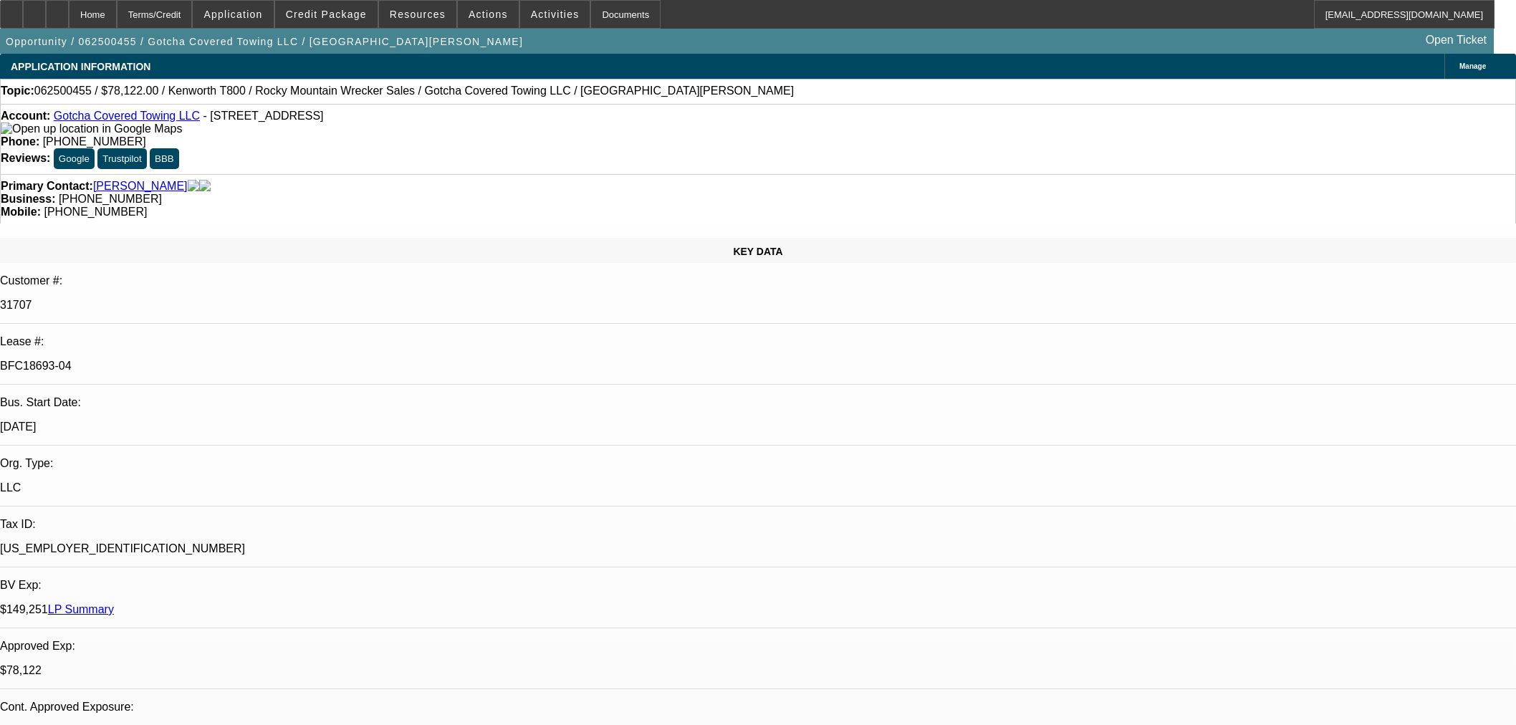
scroll to position [2710, 0]
